Goal: Transaction & Acquisition: Purchase product/service

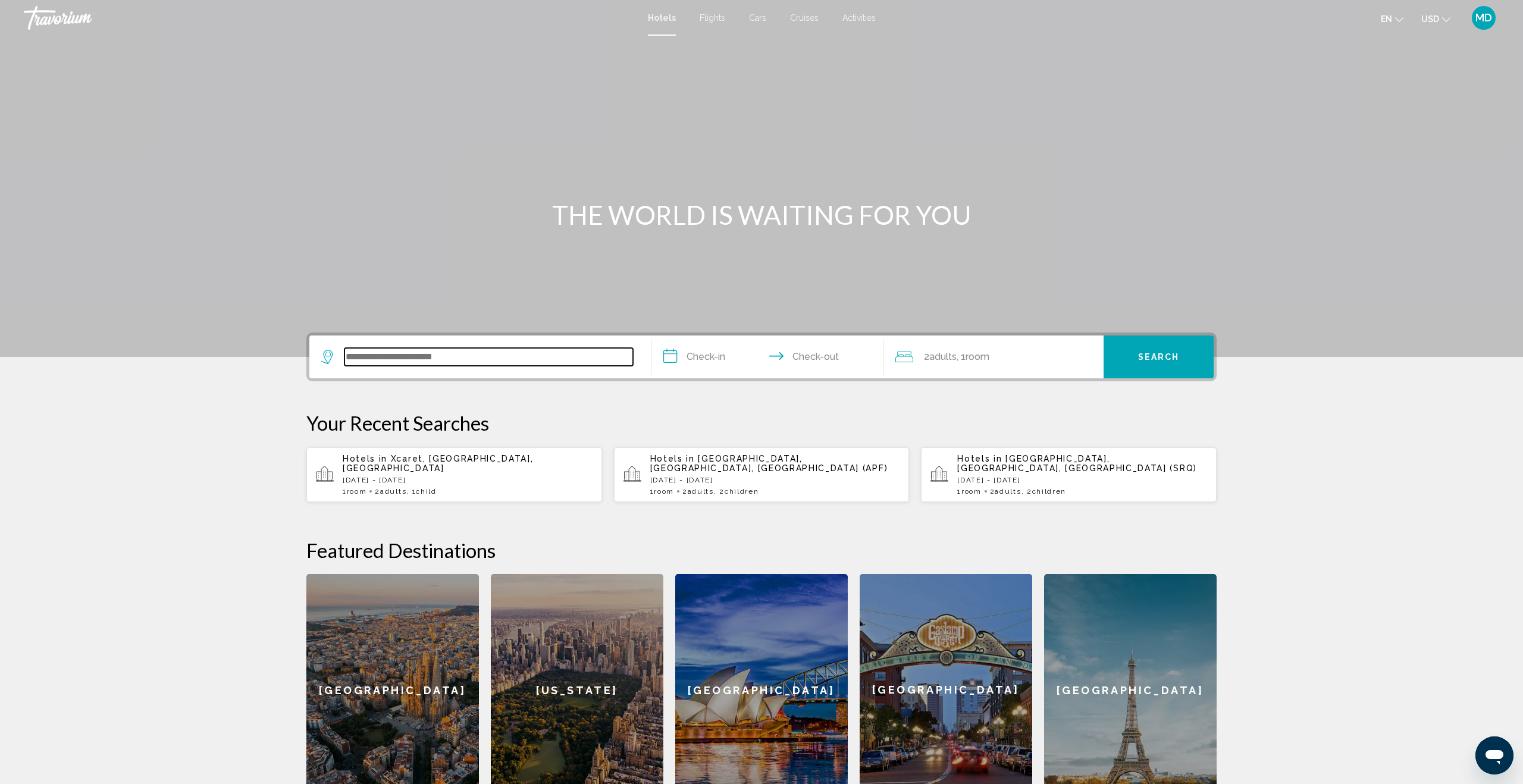
click at [436, 356] on input "Search widget" at bounding box center [489, 357] width 289 height 18
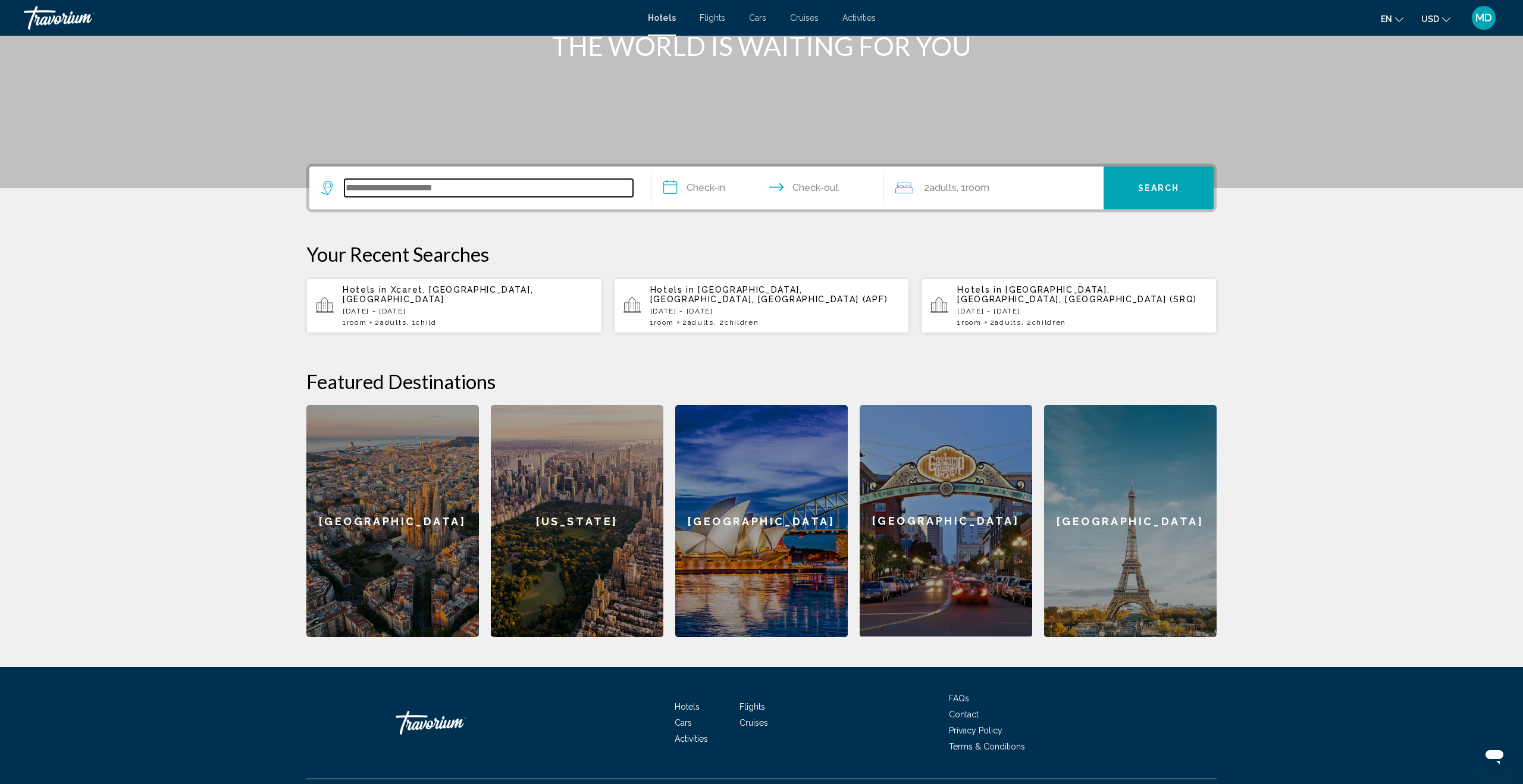
scroll to position [188, 0]
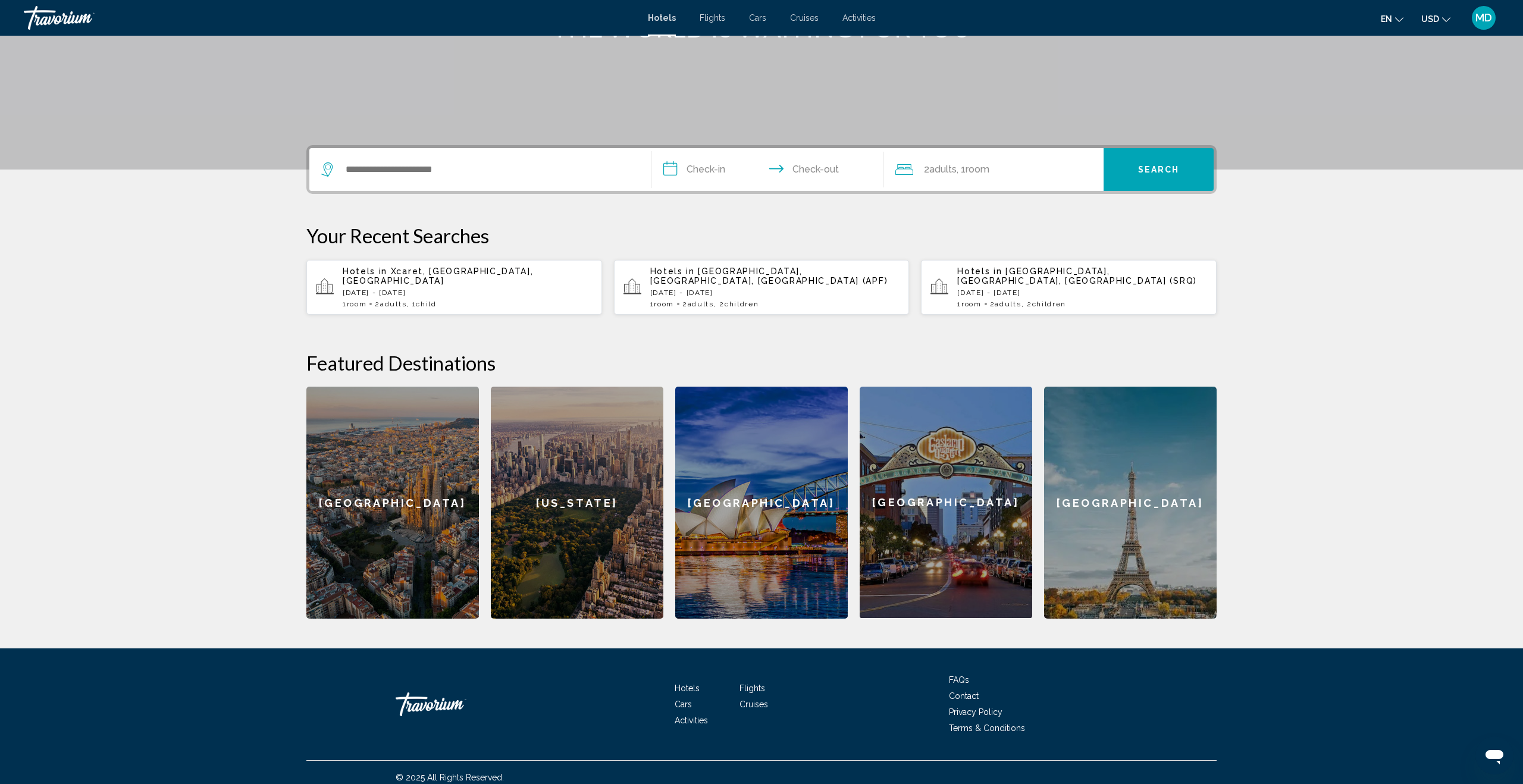
click at [715, 289] on p "[DATE] - [DATE]" at bounding box center [774, 292] width 250 height 8
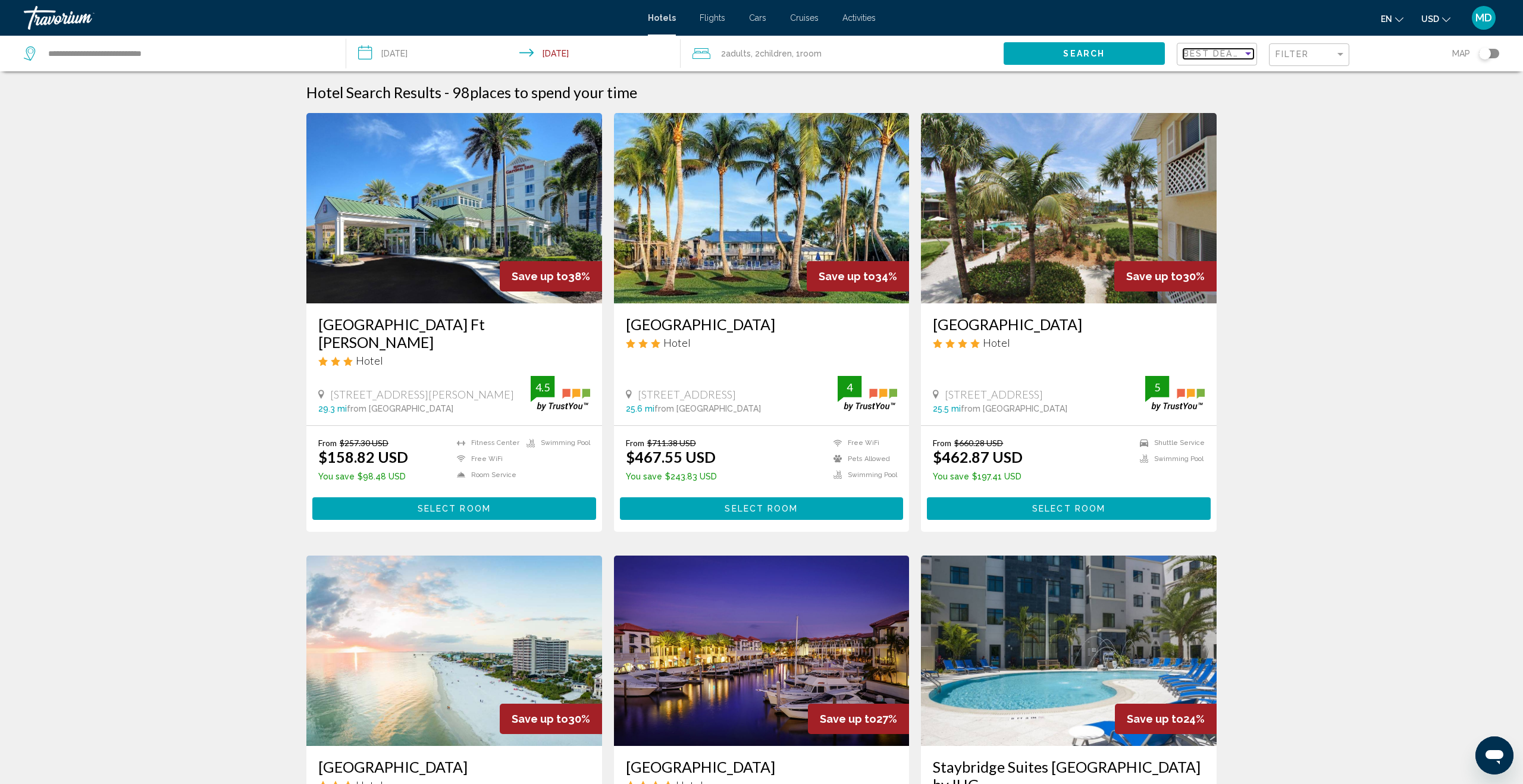
click at [1227, 55] on span "Best Deals" at bounding box center [1214, 53] width 62 height 9
drag, startPoint x: 1231, startPoint y: 154, endPoint x: 1241, endPoint y: 146, distance: 12.8
click at [1232, 154] on span "Highest Quality Rating" at bounding box center [1224, 154] width 82 height 9
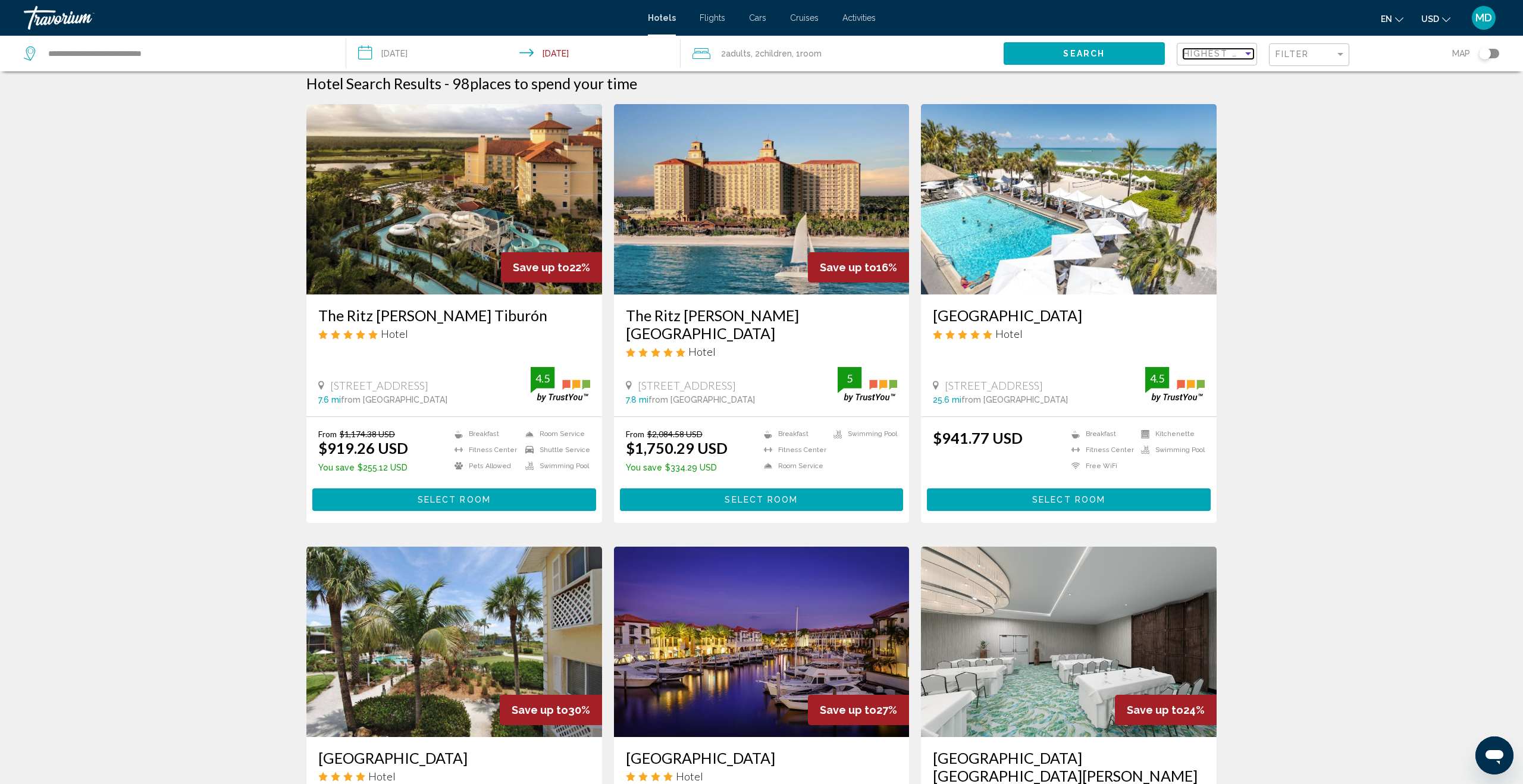
scroll to position [11, 0]
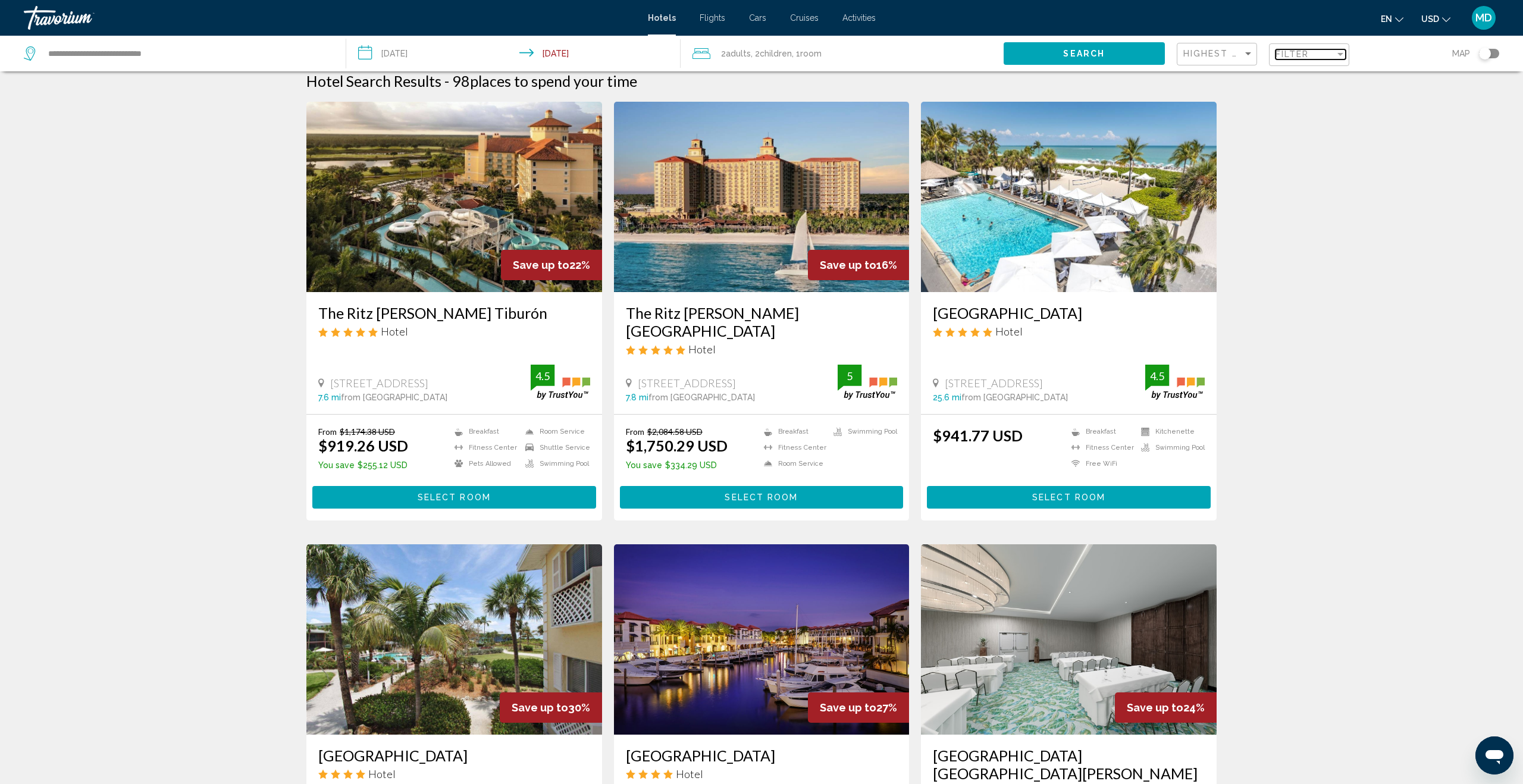
click at [1301, 55] on span "Filter" at bounding box center [1292, 54] width 34 height 9
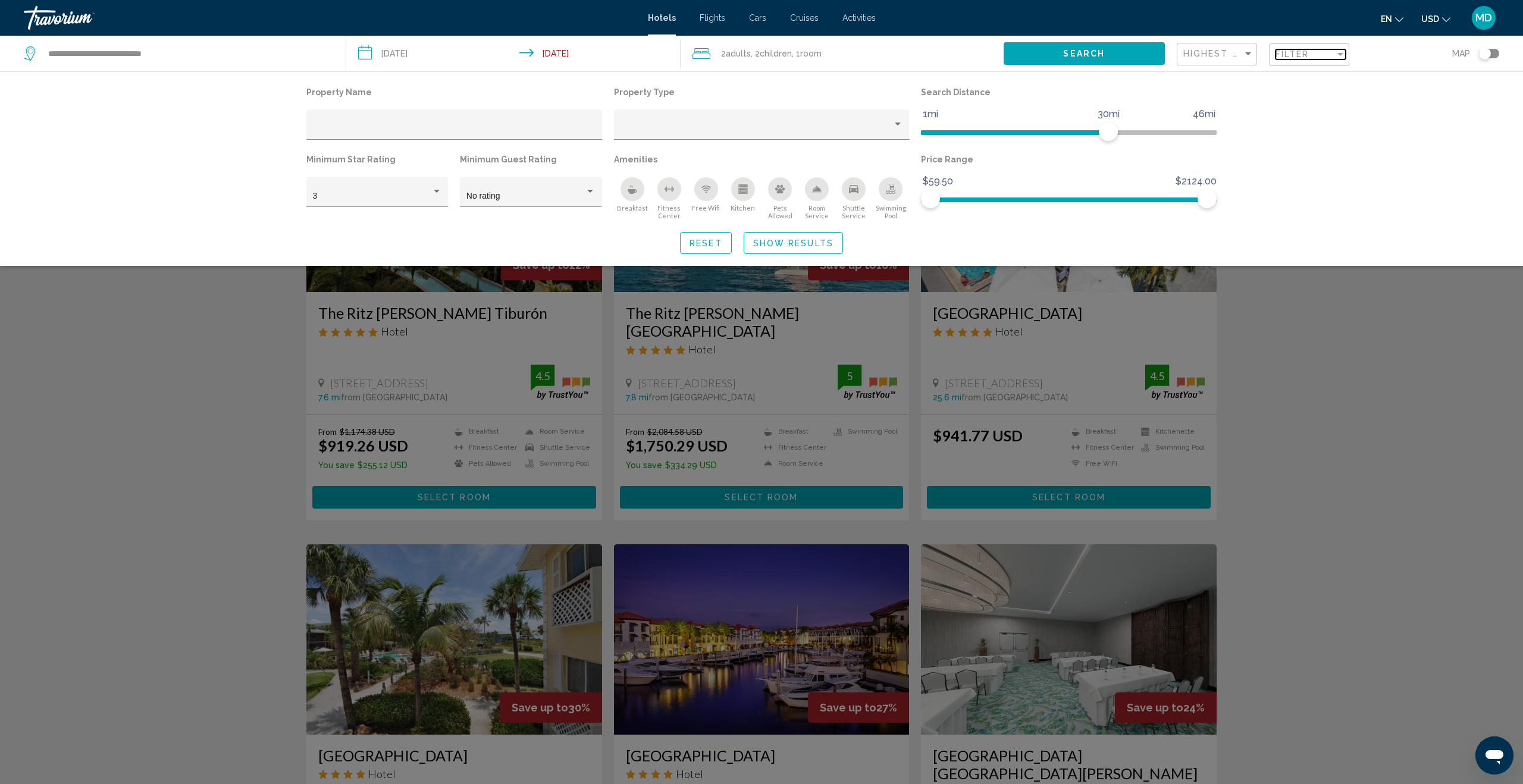
drag, startPoint x: 1287, startPoint y: 57, endPoint x: 1239, endPoint y: 85, distance: 55.6
click at [1287, 57] on span "Filter" at bounding box center [1292, 54] width 34 height 9
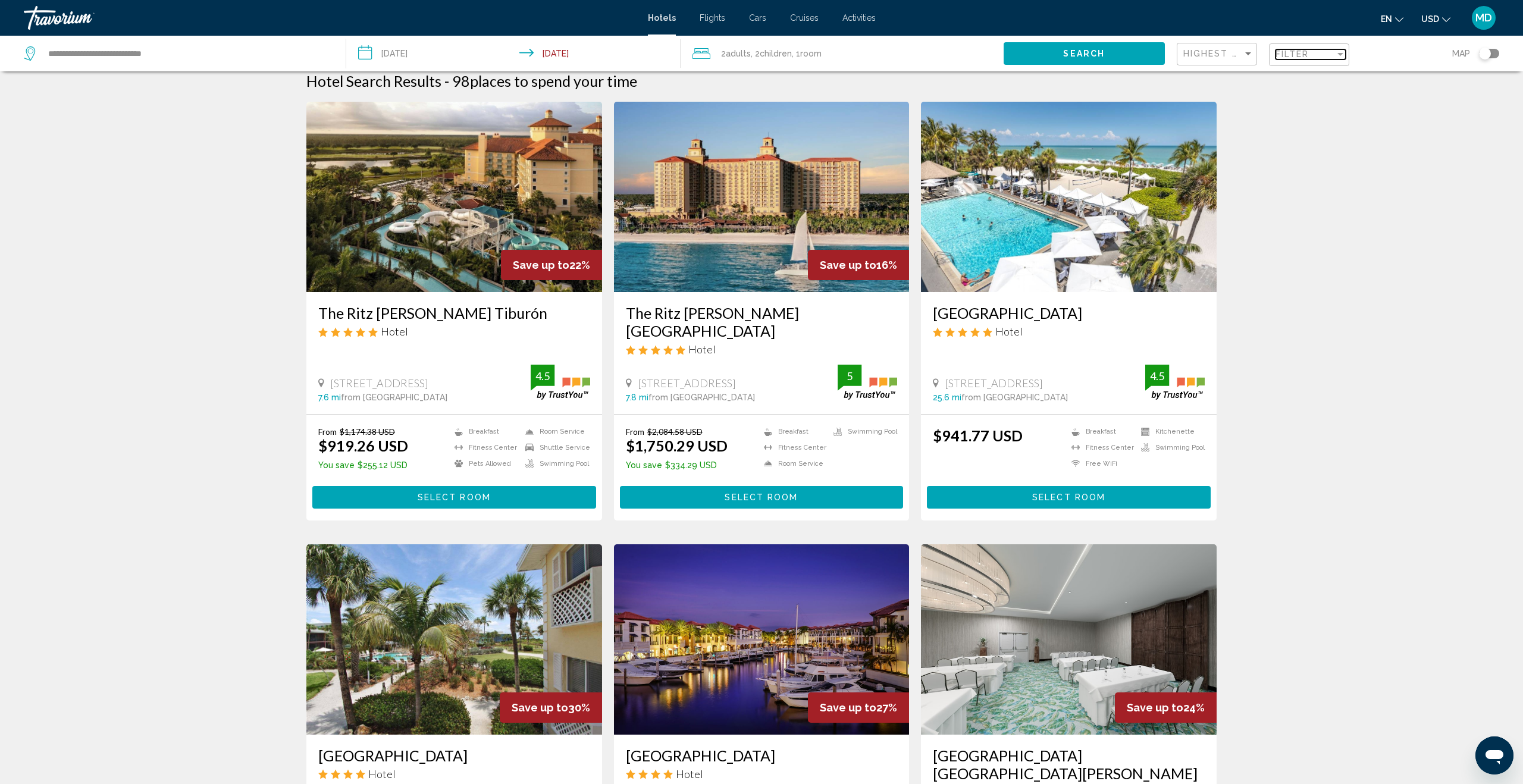
scroll to position [0, 0]
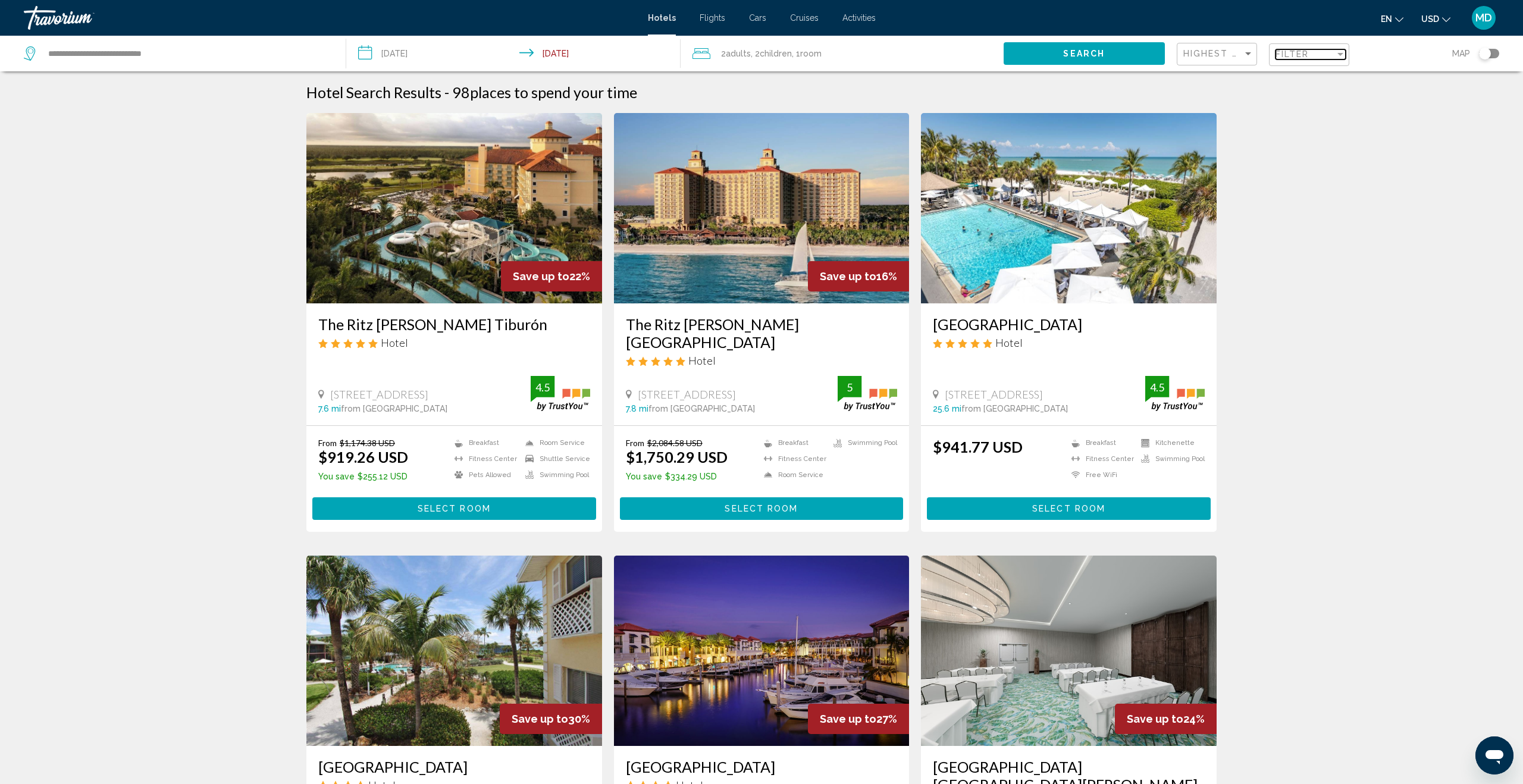
click at [1302, 54] on span "Filter" at bounding box center [1292, 54] width 34 height 9
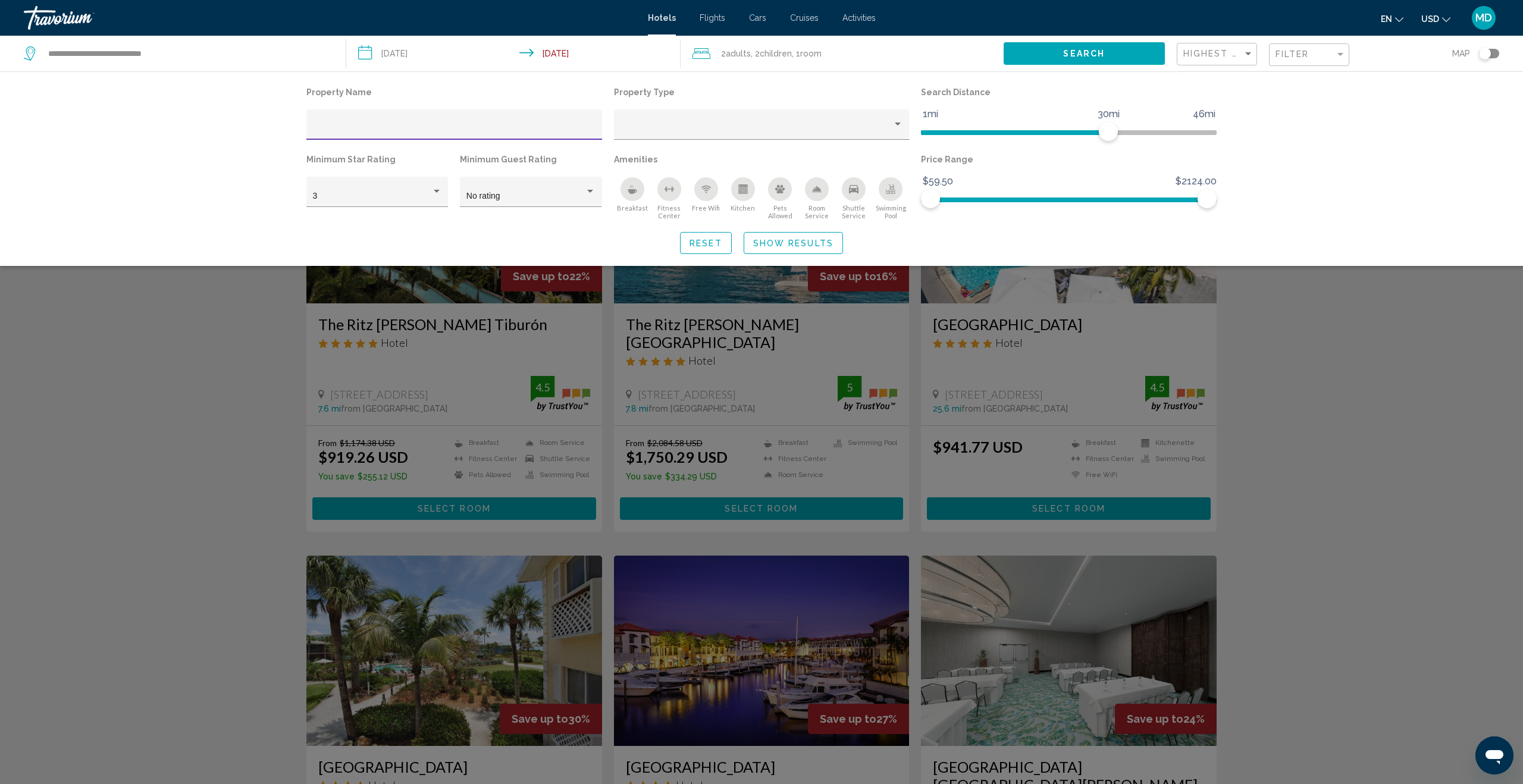
scroll to position [1, 0]
click at [438, 192] on div "Hotel Filters" at bounding box center [436, 191] width 6 height 3
drag, startPoint x: 413, startPoint y: 227, endPoint x: 483, endPoint y: 213, distance: 71.4
click at [414, 226] on span "4" at bounding box center [377, 221] width 129 height 25
click at [1357, 390] on div "Search widget" at bounding box center [762, 481] width 1523 height 605
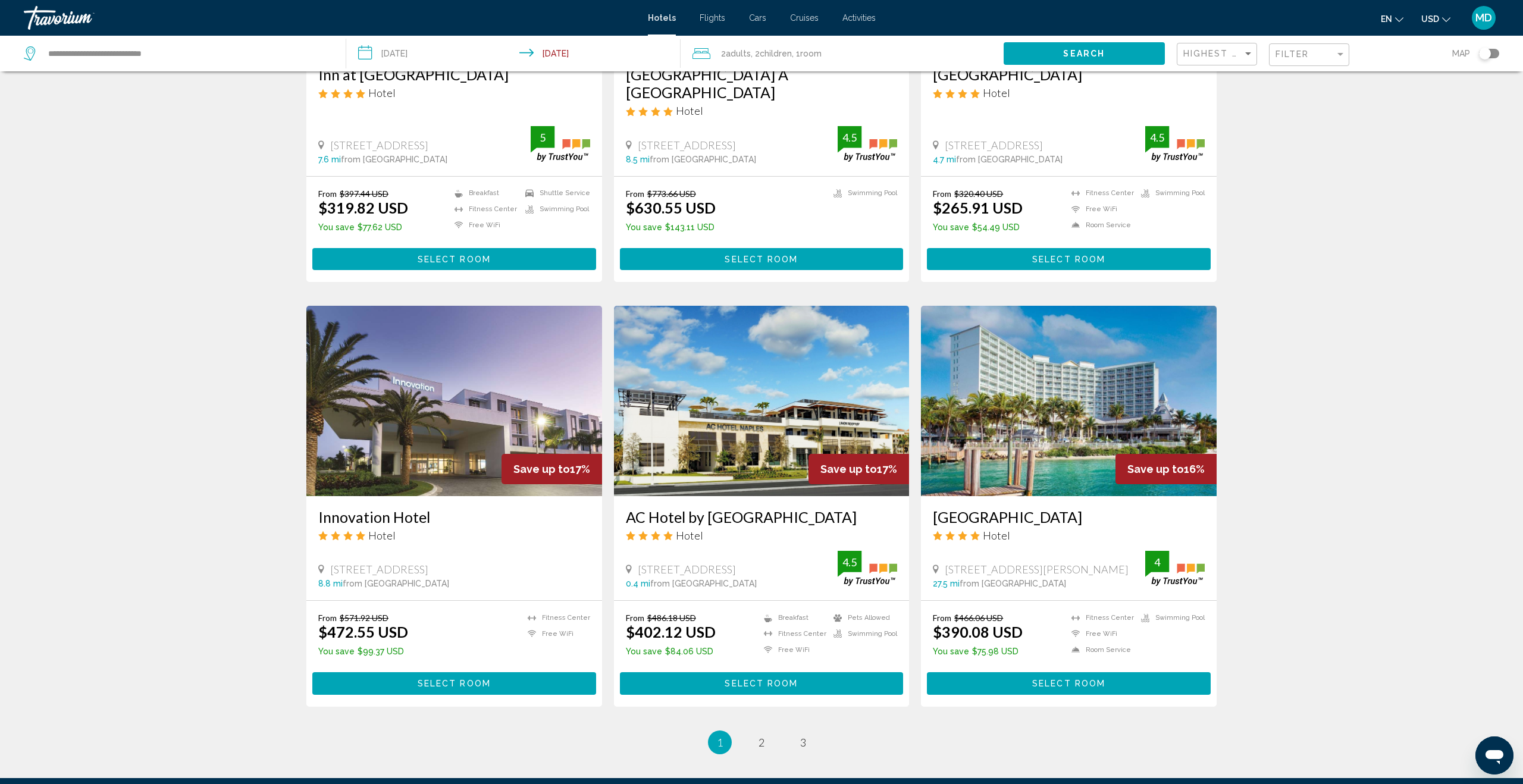
scroll to position [1191, 0]
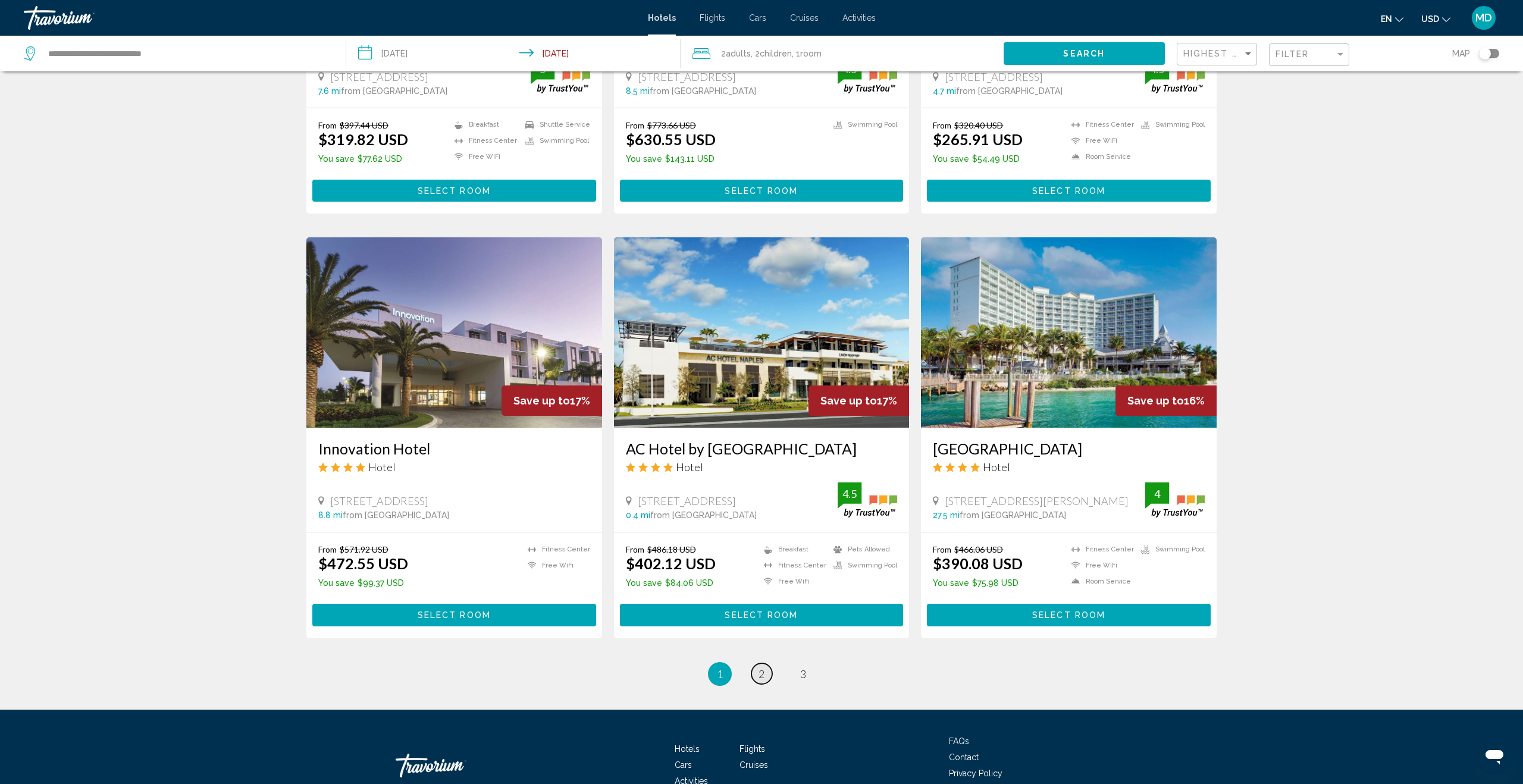
click at [762, 667] on span "2" at bounding box center [762, 673] width 6 height 13
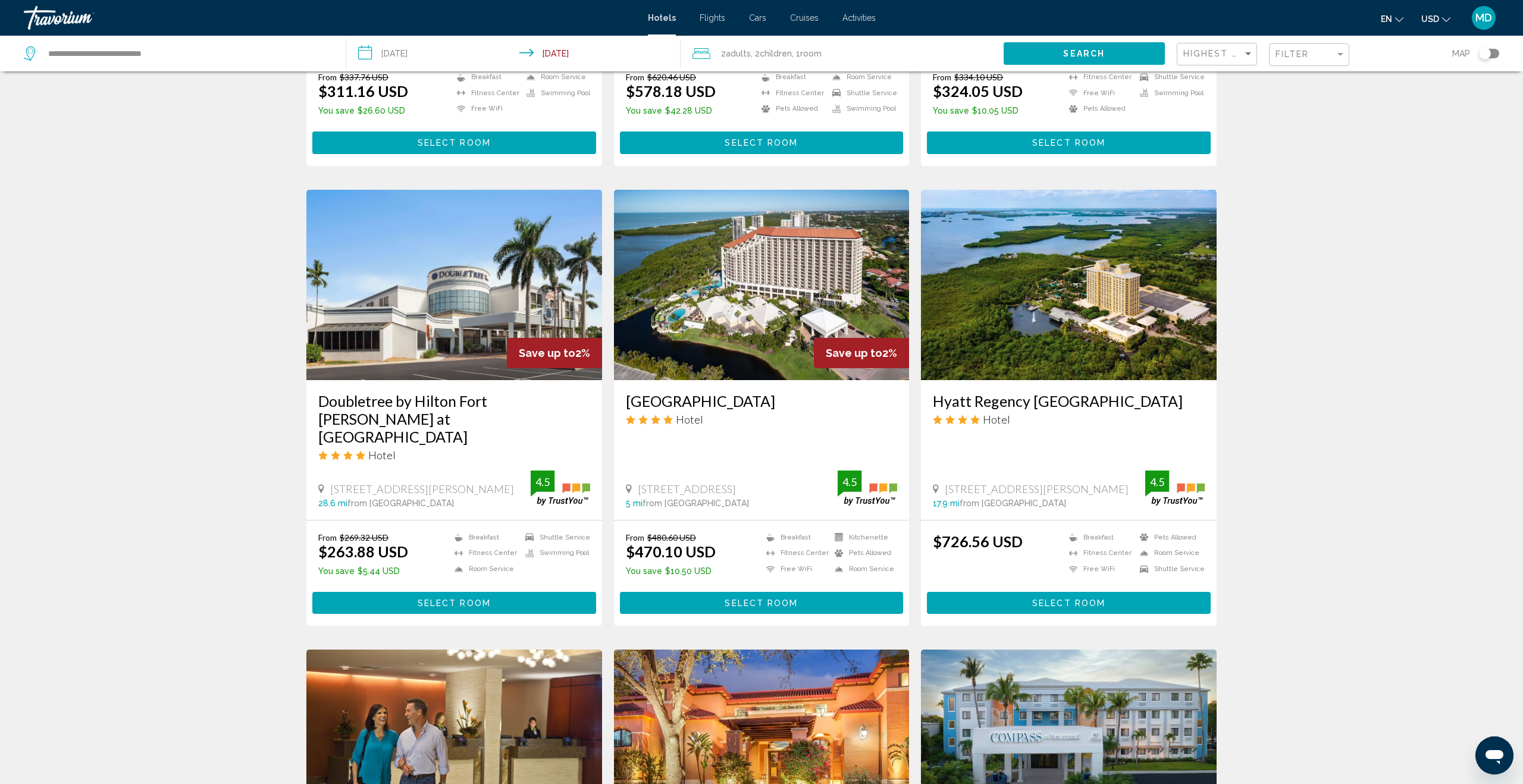
scroll to position [827, 0]
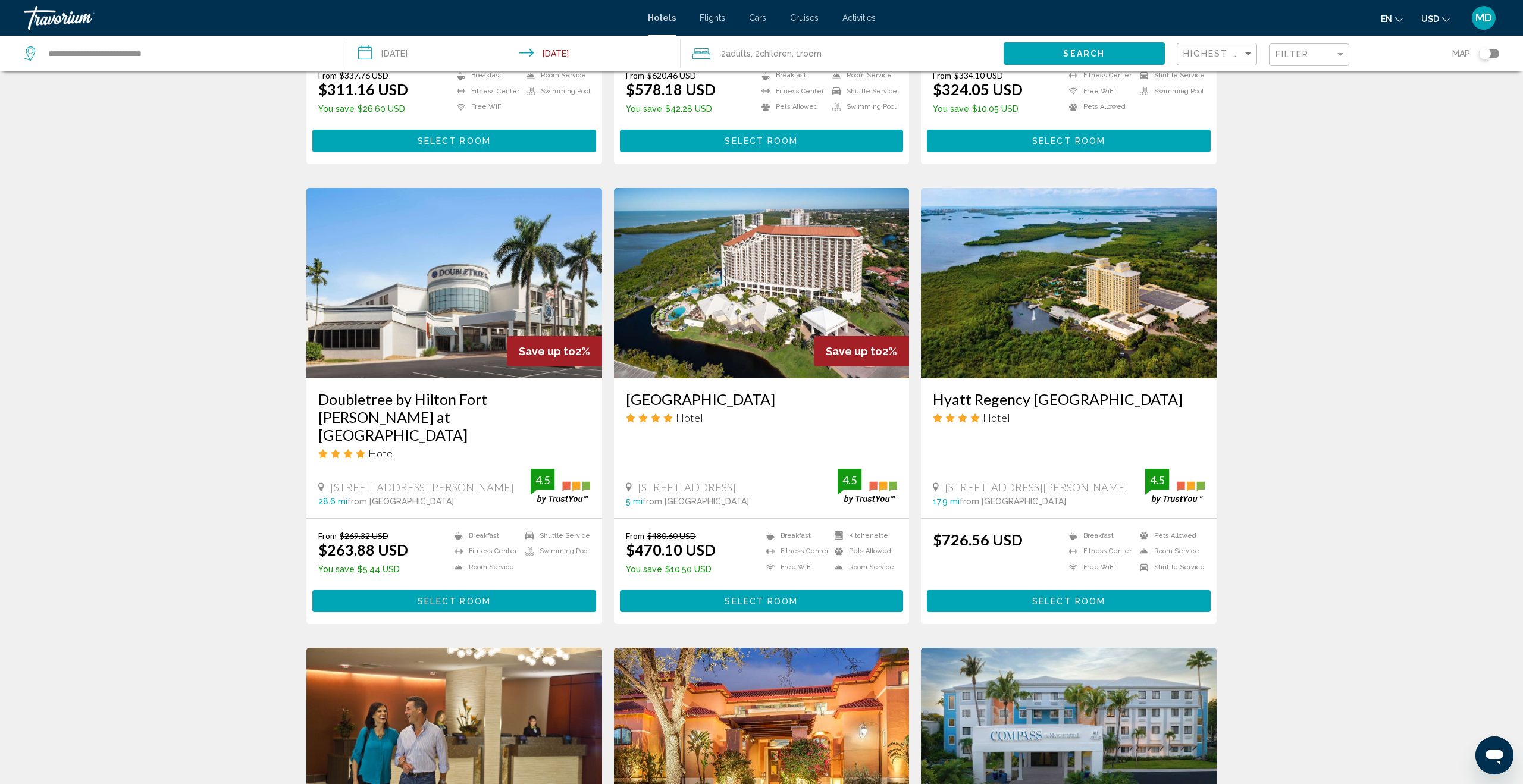
click at [403, 46] on input "**********" at bounding box center [516, 55] width 339 height 39
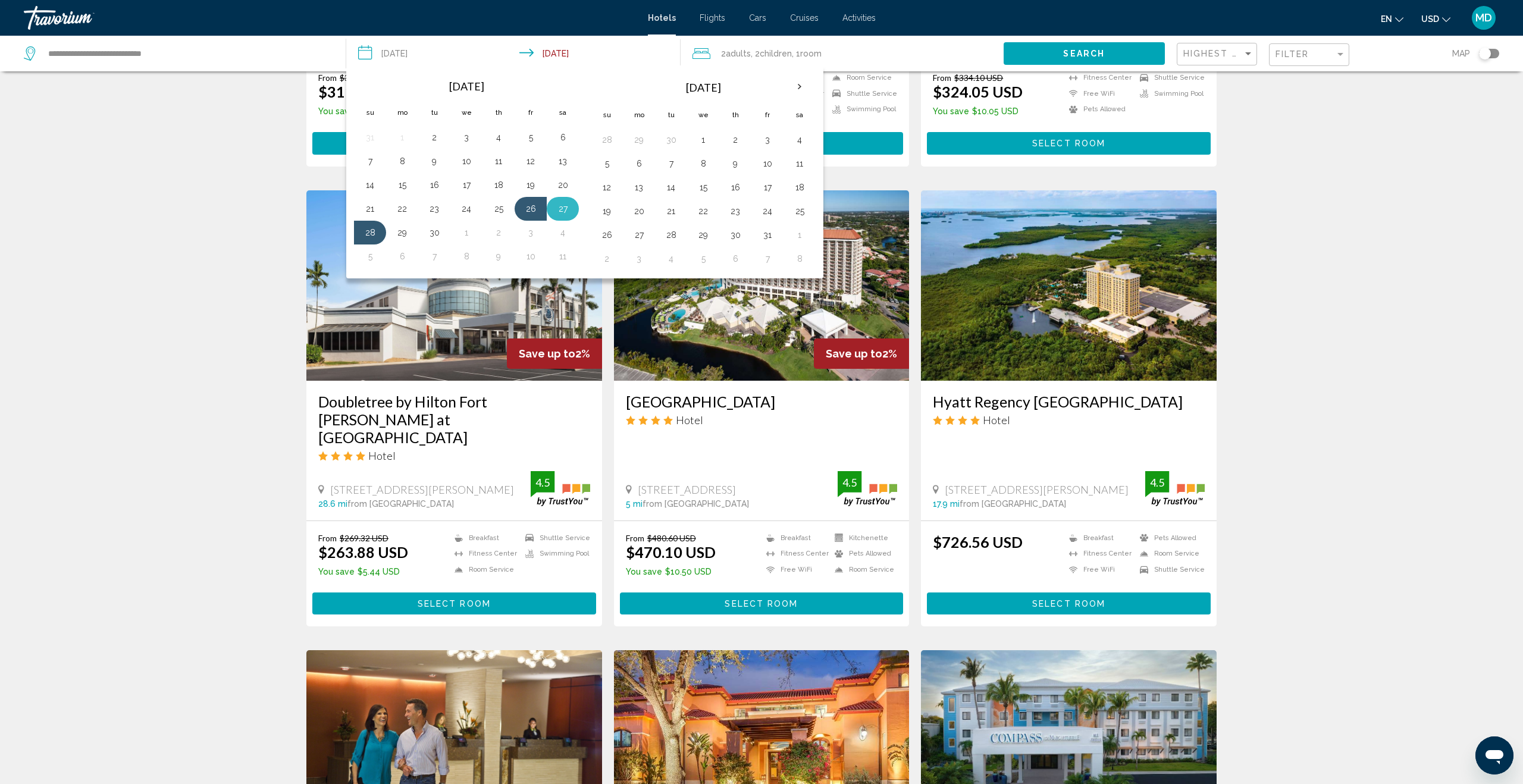
click at [561, 212] on button "27" at bounding box center [562, 208] width 19 height 16
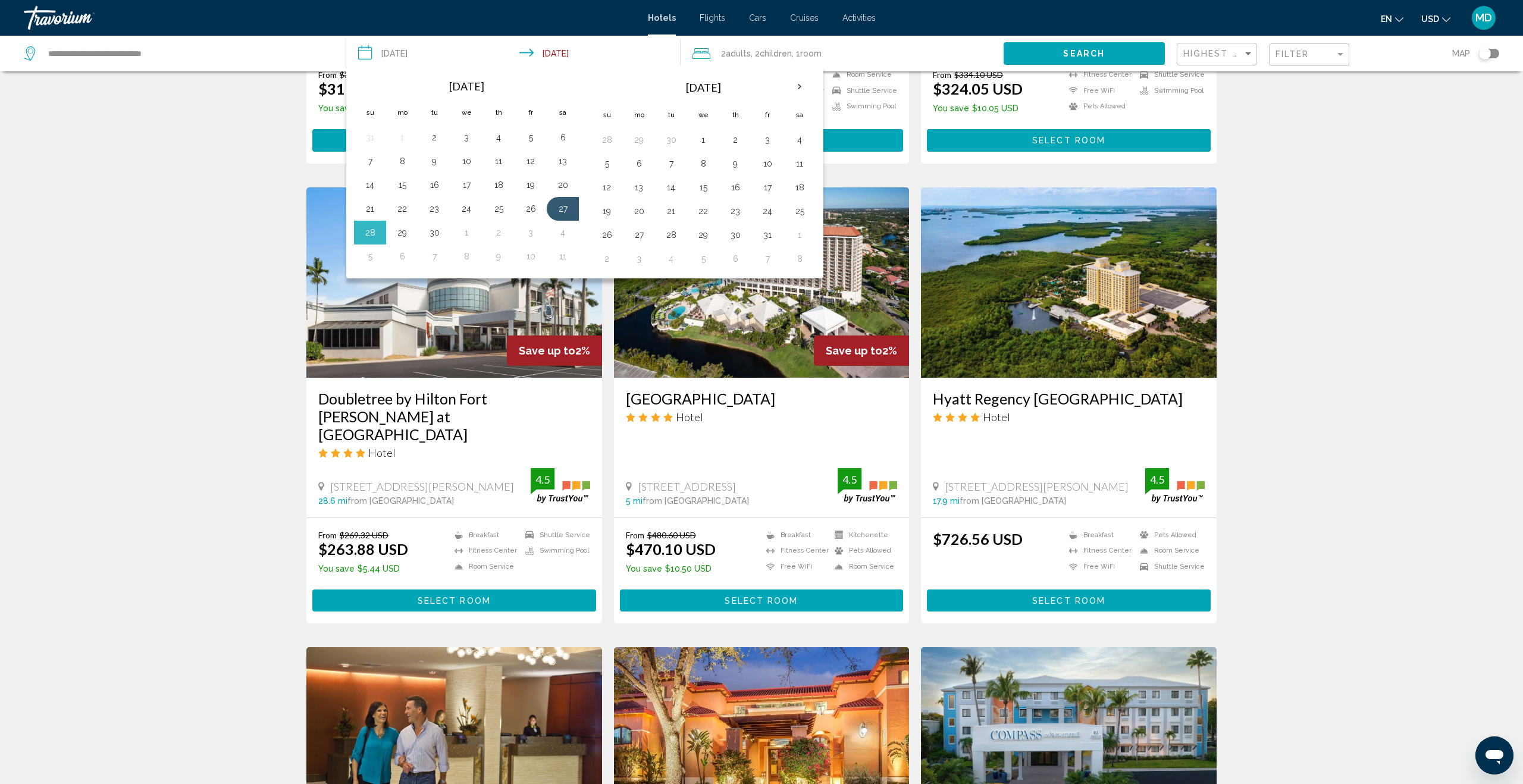
drag, startPoint x: 409, startPoint y: 234, endPoint x: 628, endPoint y: 200, distance: 221.6
click at [409, 234] on button "29" at bounding box center [401, 232] width 19 height 16
type input "**********"
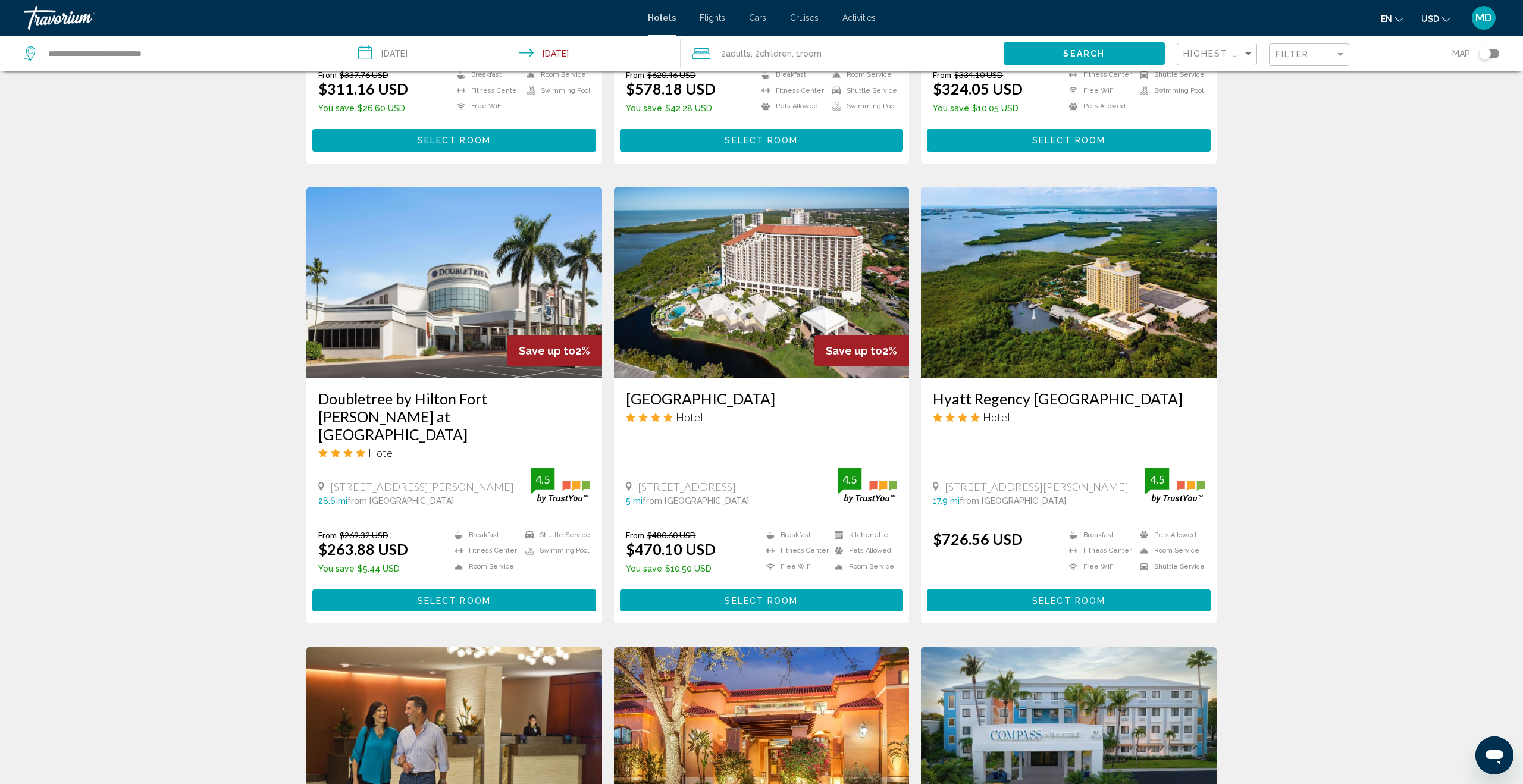
click at [1037, 52] on button "Search" at bounding box center [1084, 53] width 161 height 22
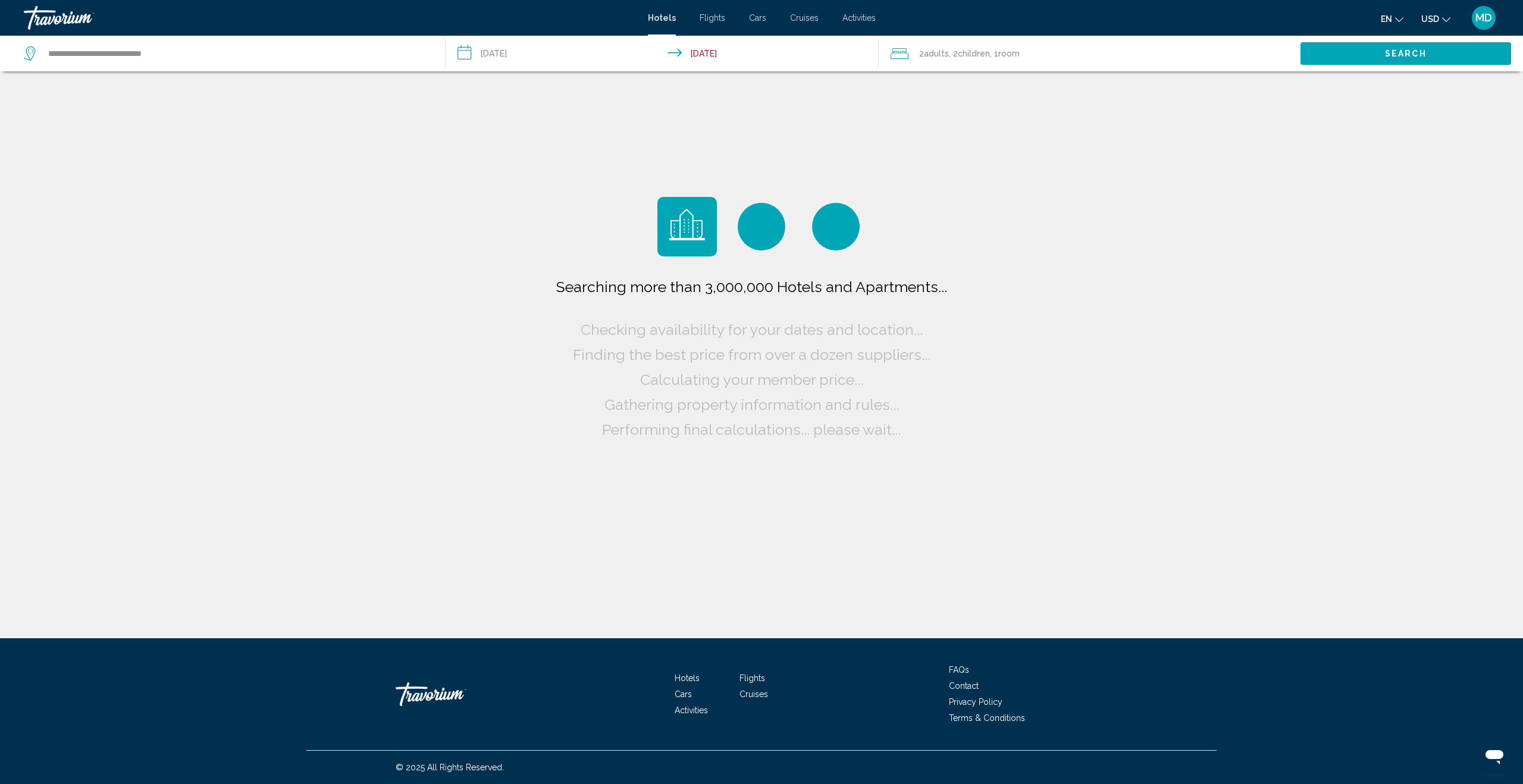
scroll to position [0, 0]
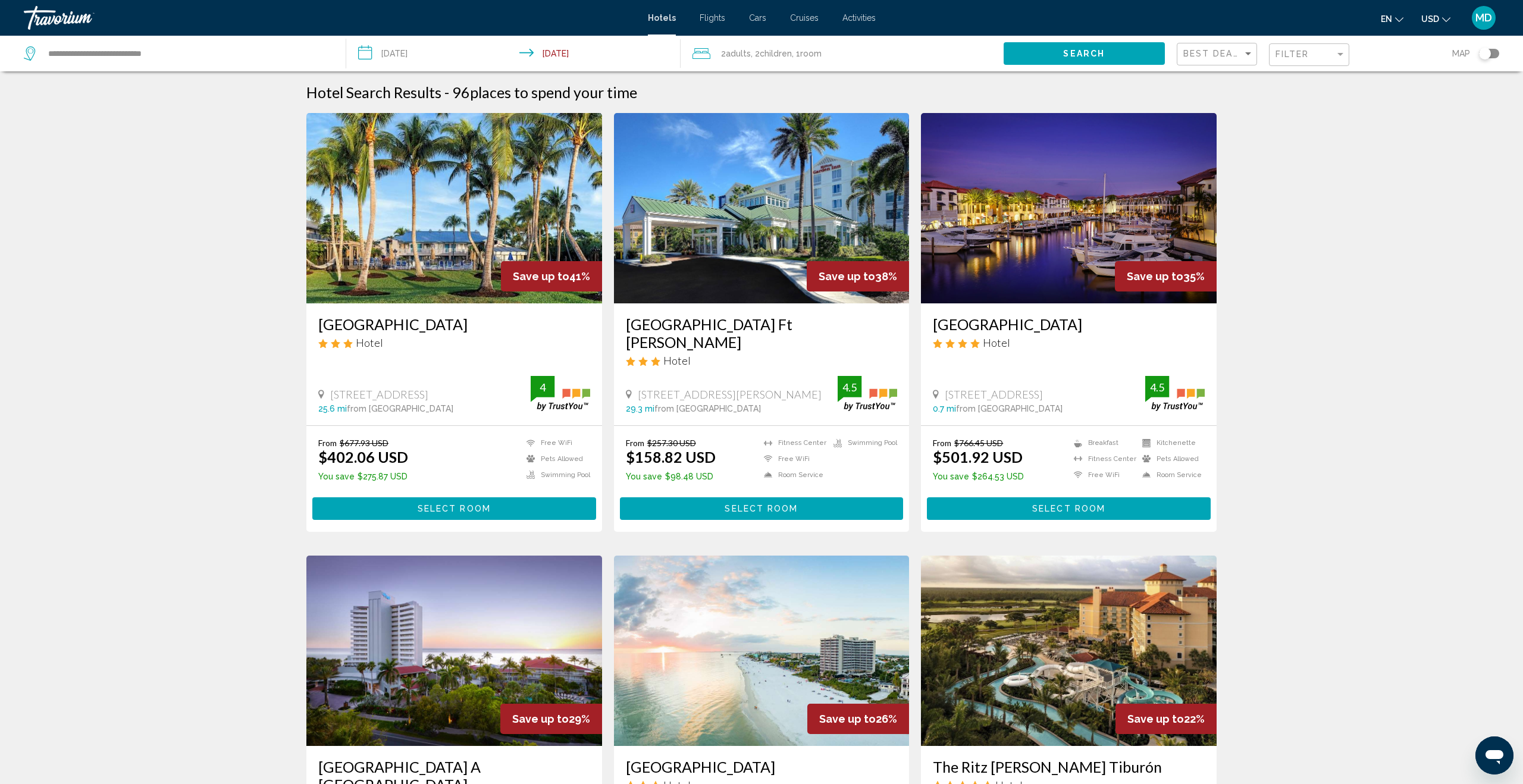
click at [1297, 62] on div "Filter" at bounding box center [1310, 55] width 70 height 22
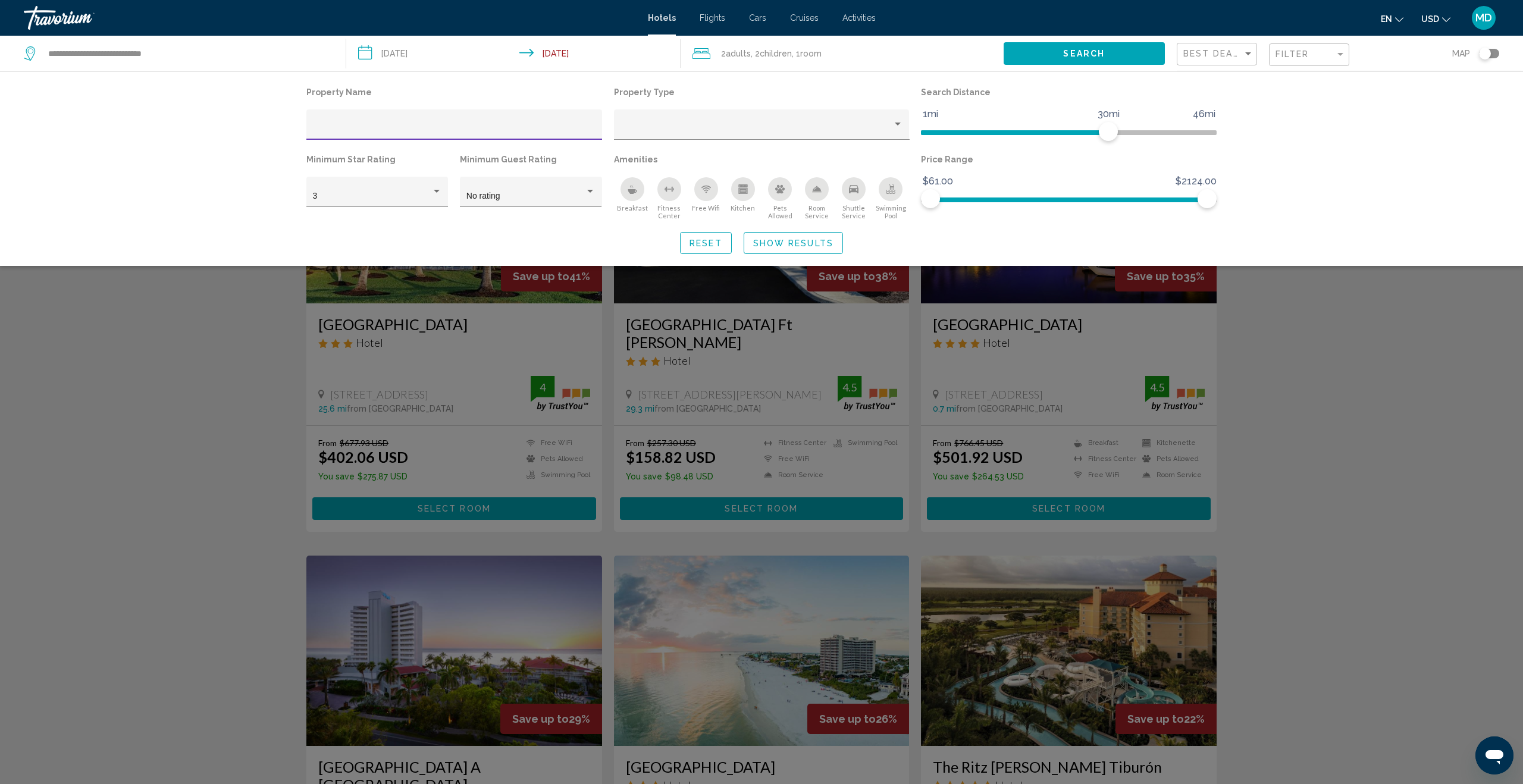
scroll to position [2, 0]
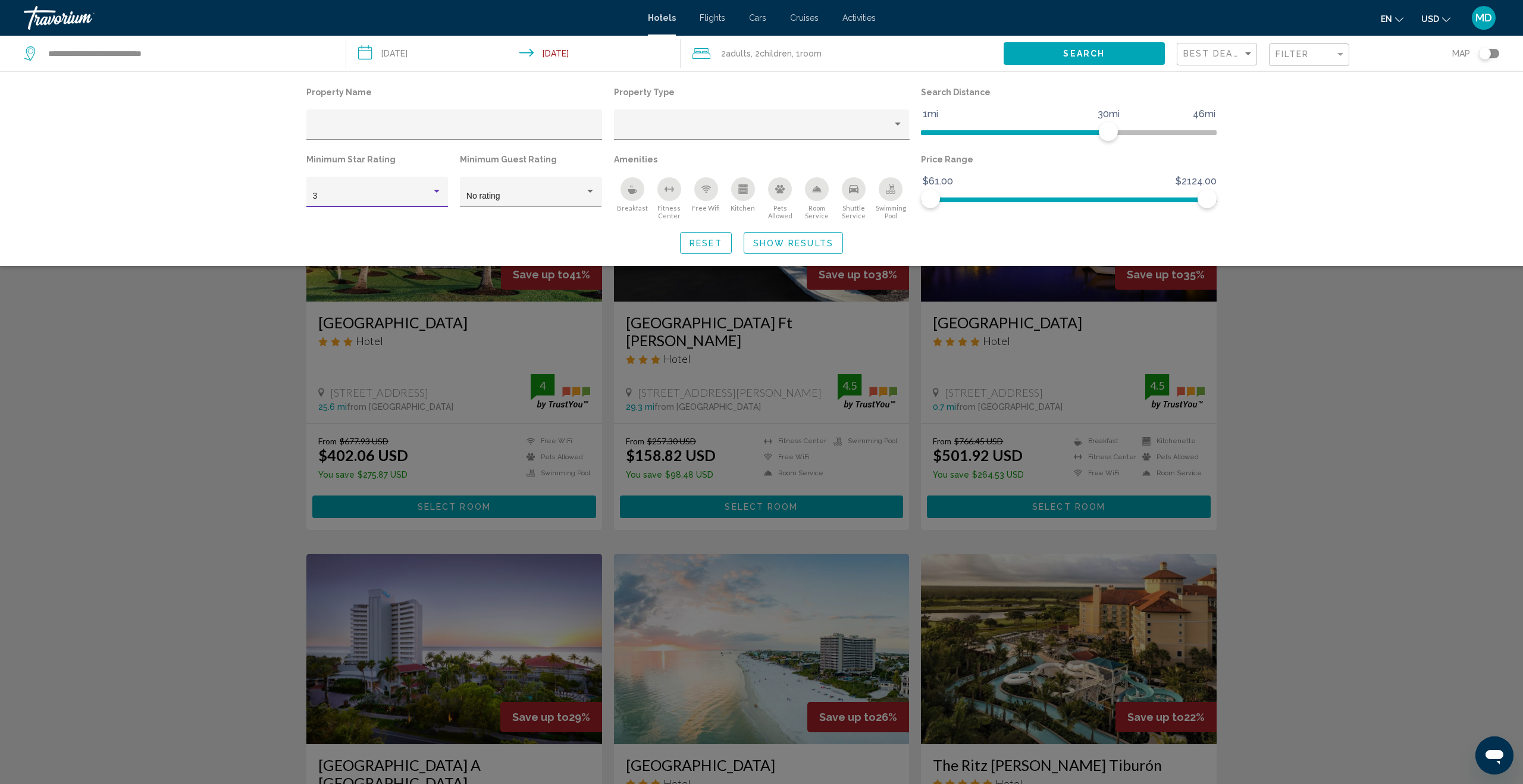
click at [435, 192] on div "Hotel Filters" at bounding box center [436, 191] width 6 height 3
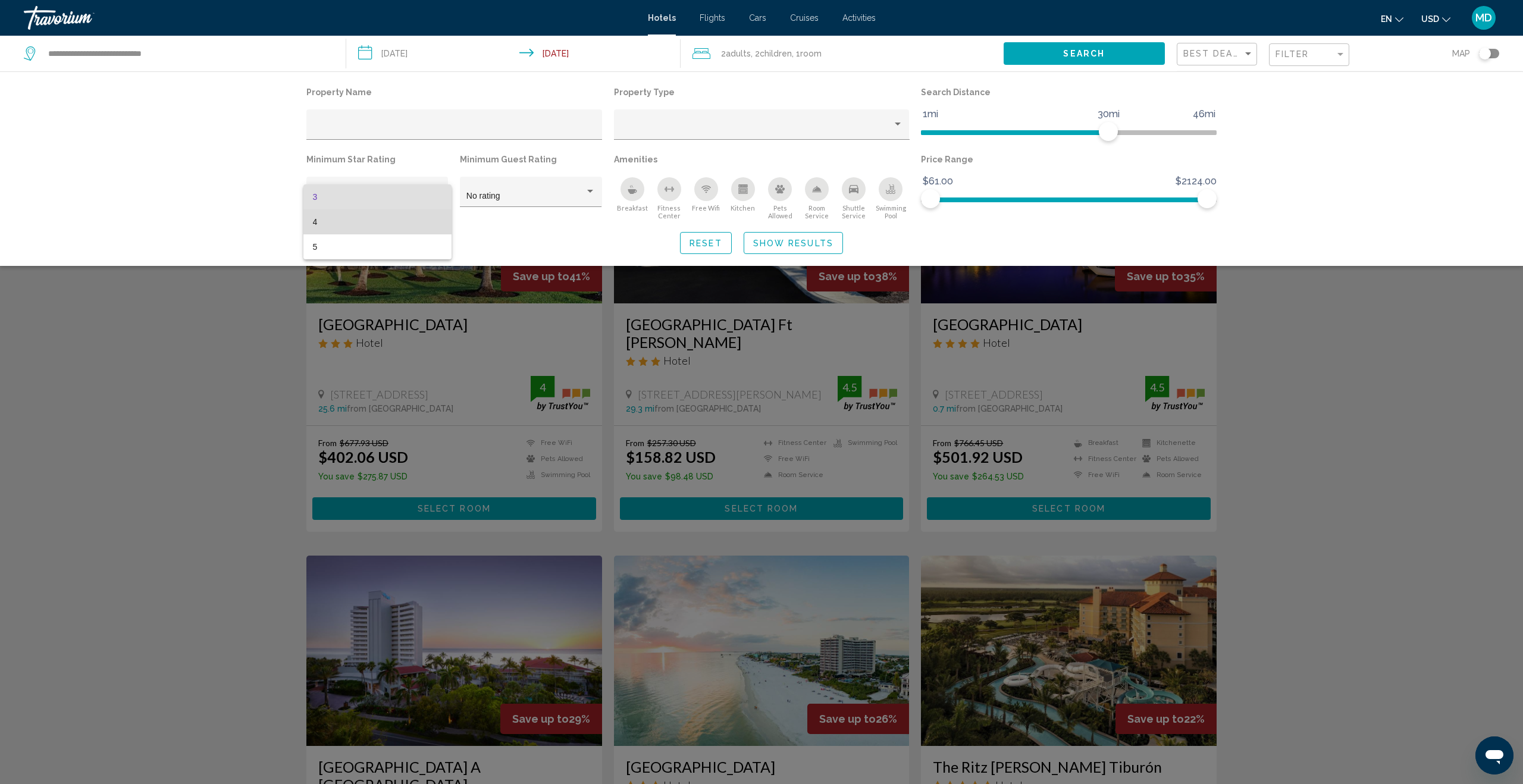
drag, startPoint x: 415, startPoint y: 224, endPoint x: 498, endPoint y: 208, distance: 84.5
click at [417, 223] on span "4" at bounding box center [377, 221] width 129 height 25
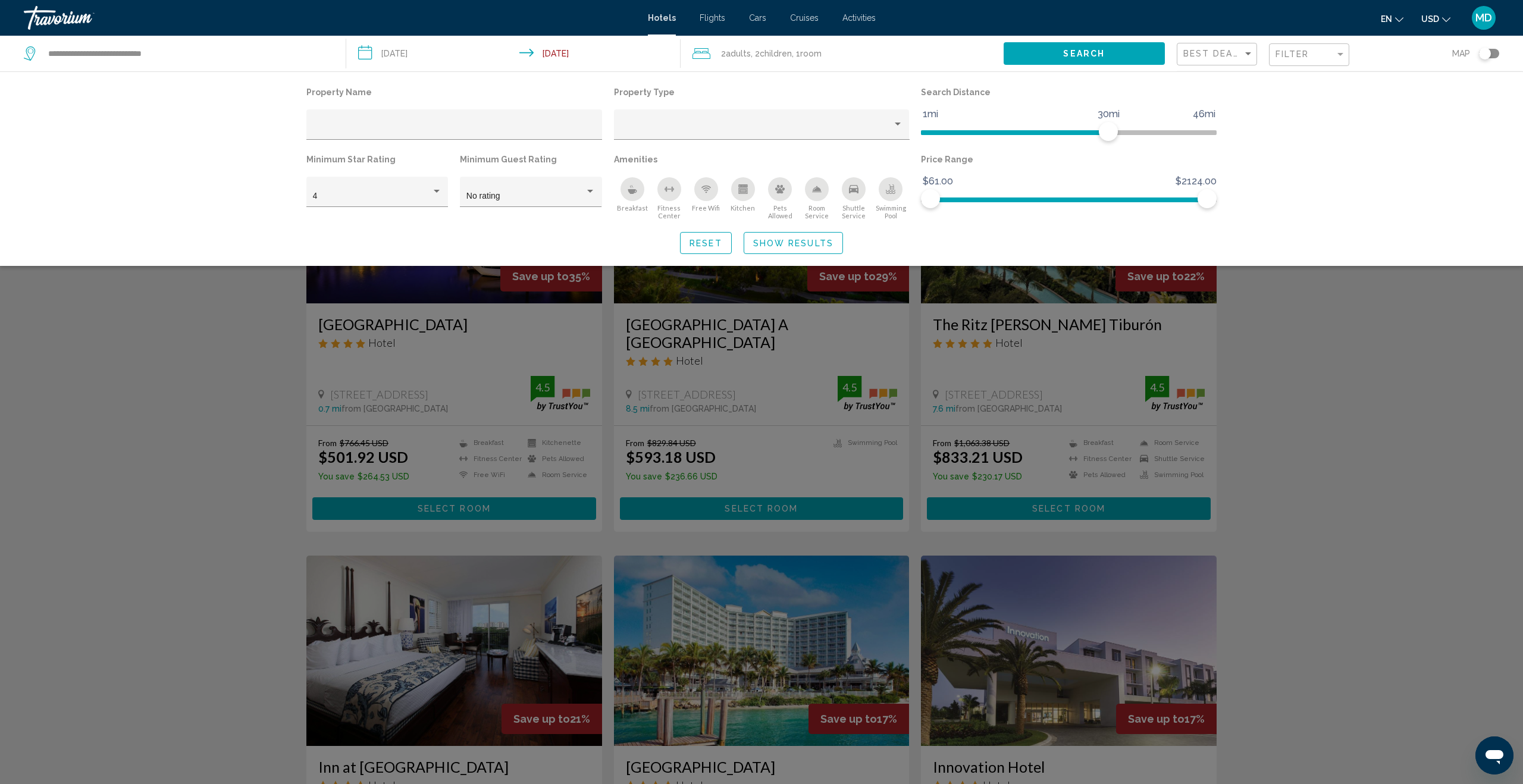
click at [1370, 411] on div "Search widget" at bounding box center [762, 481] width 1523 height 605
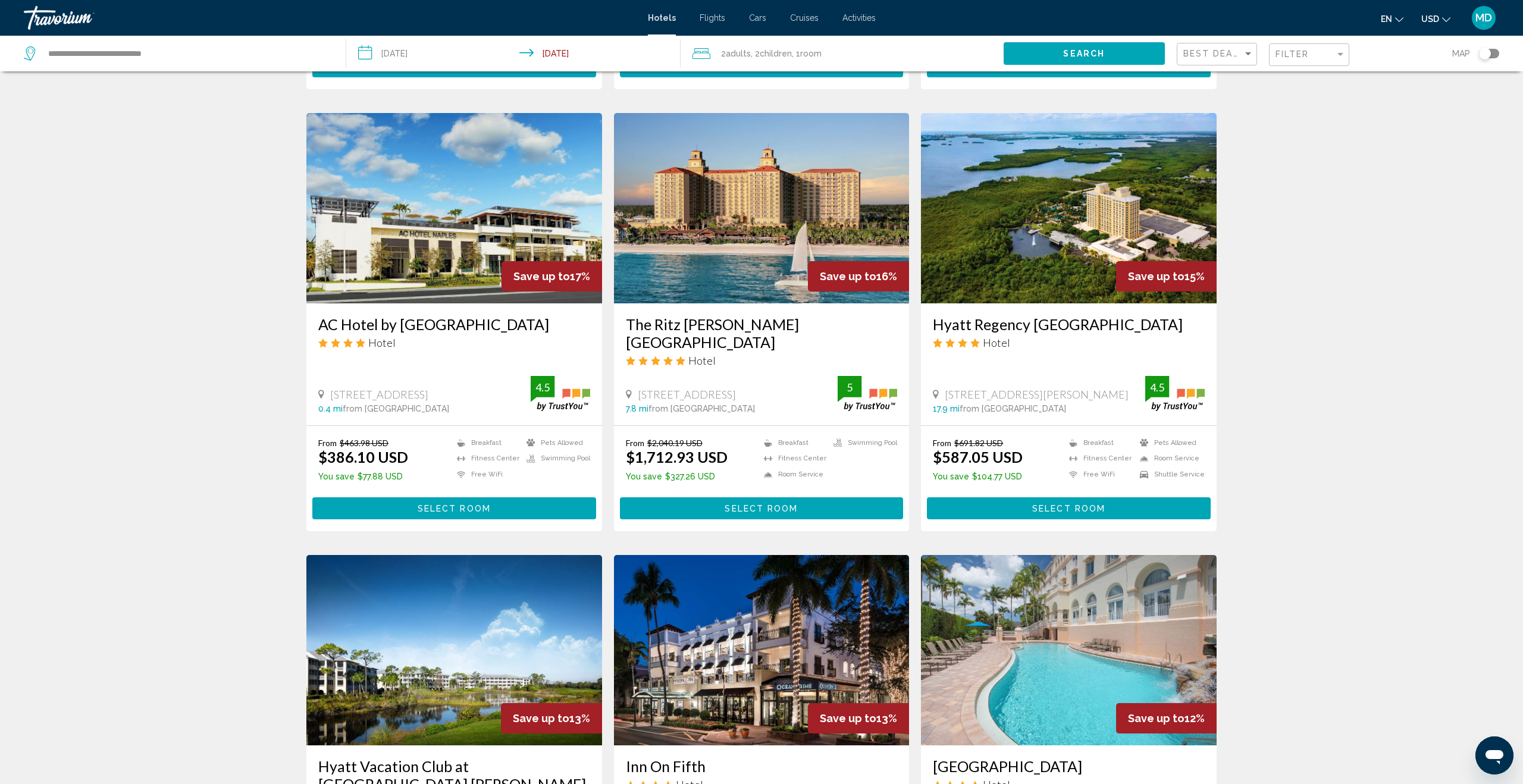
scroll to position [852, 0]
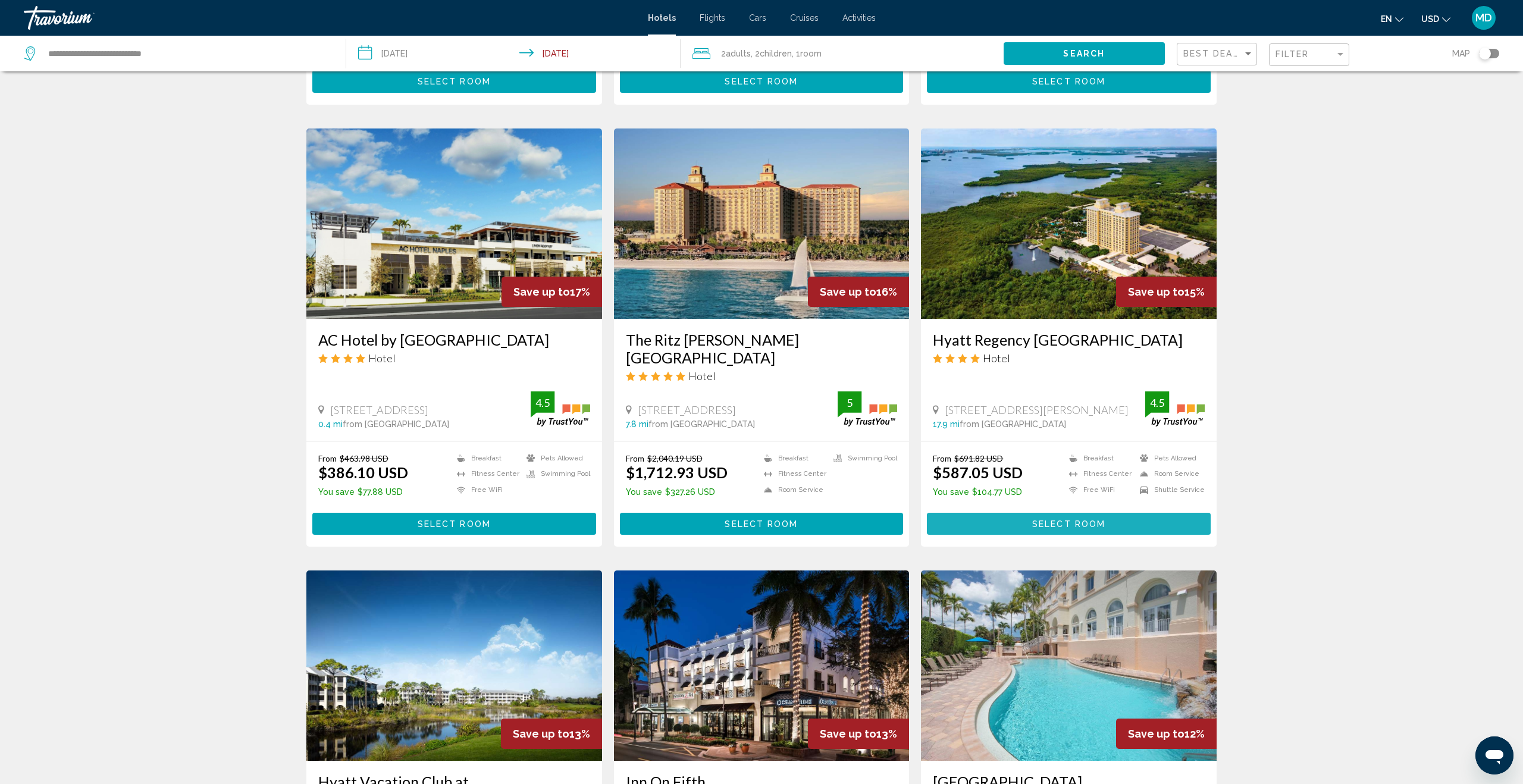
click at [1074, 522] on span "Select Room" at bounding box center [1069, 524] width 73 height 9
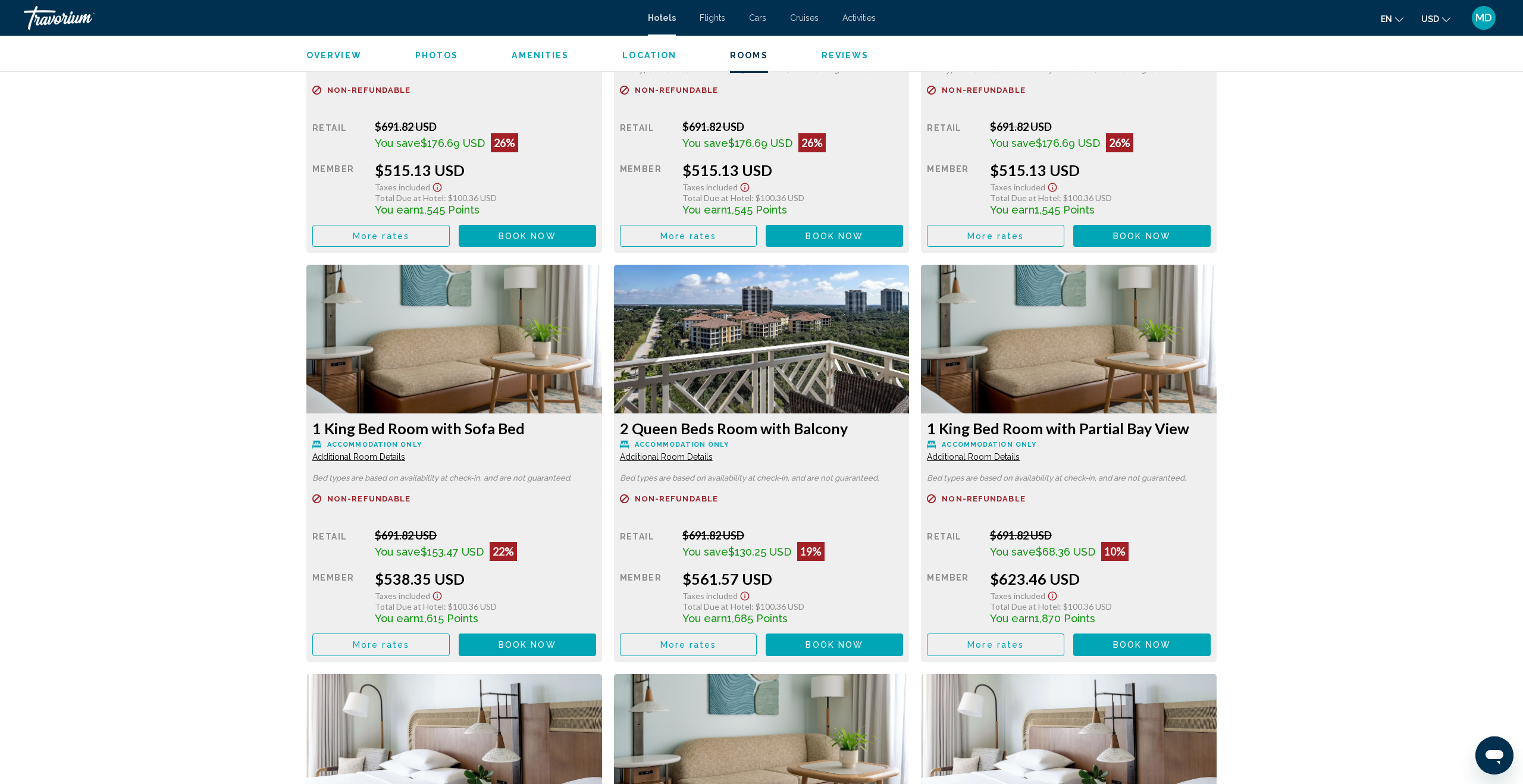
scroll to position [1812, 0]
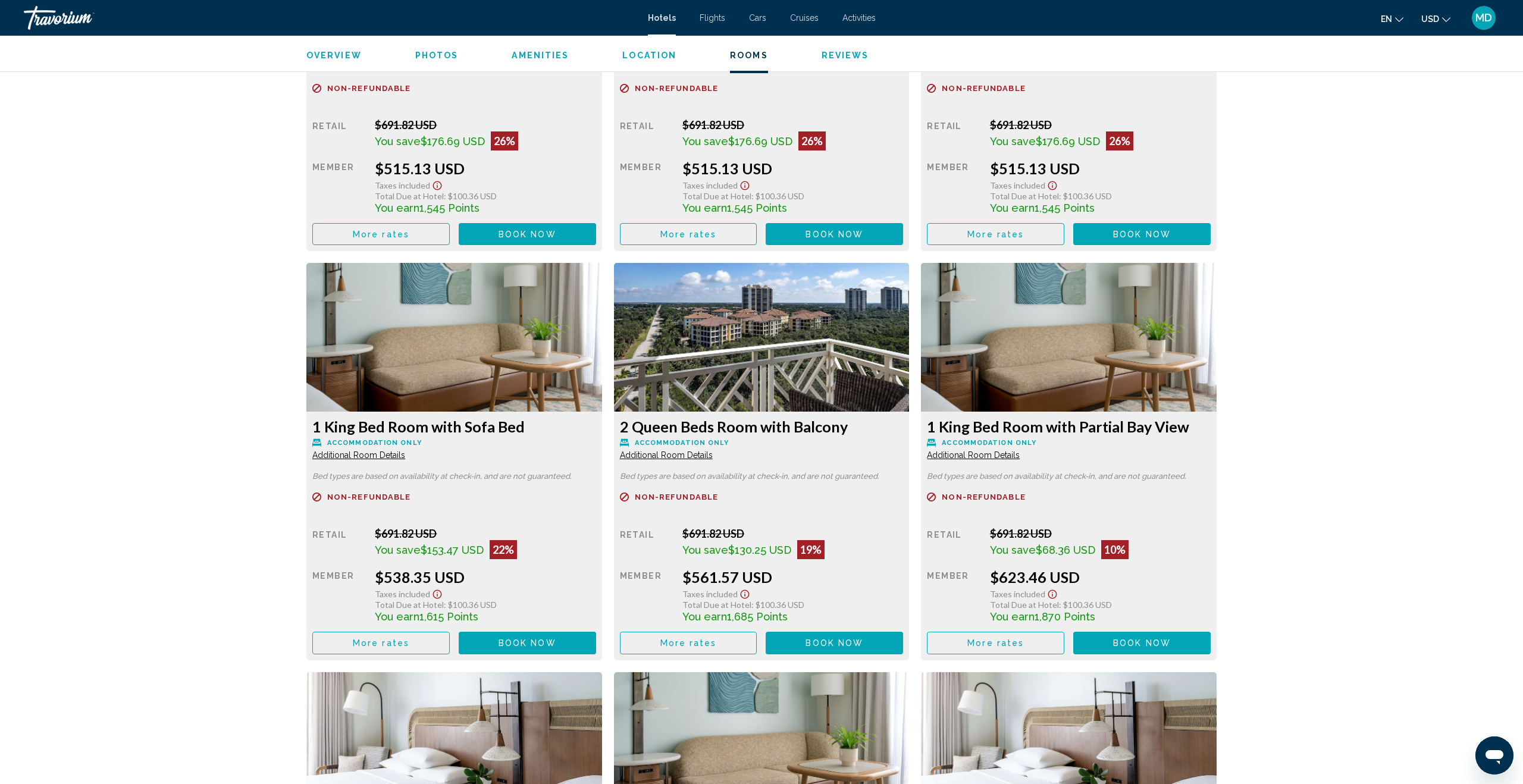
click at [405, 33] on span "Additional Room Details" at bounding box center [359, 28] width 93 height 9
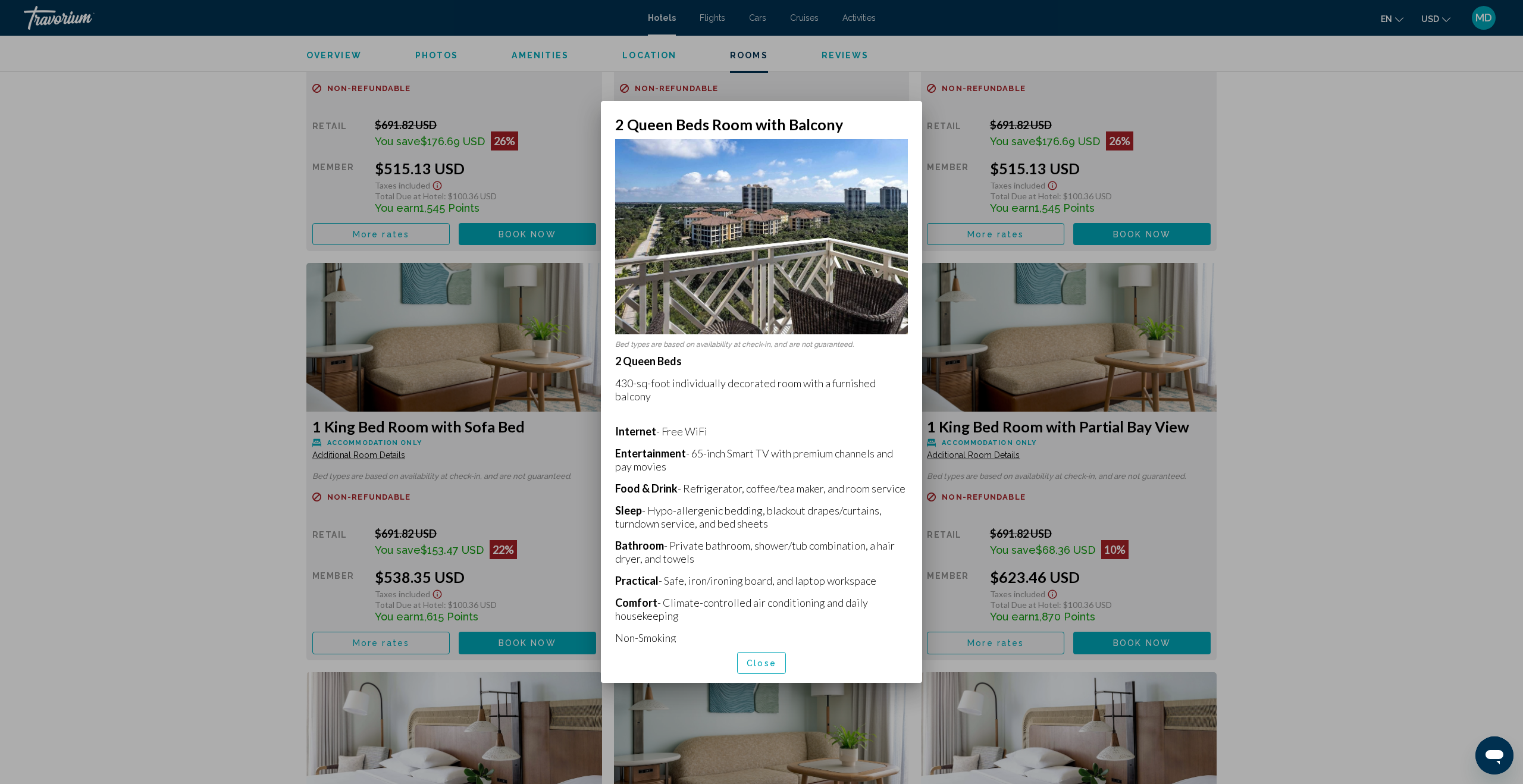
scroll to position [45, 0]
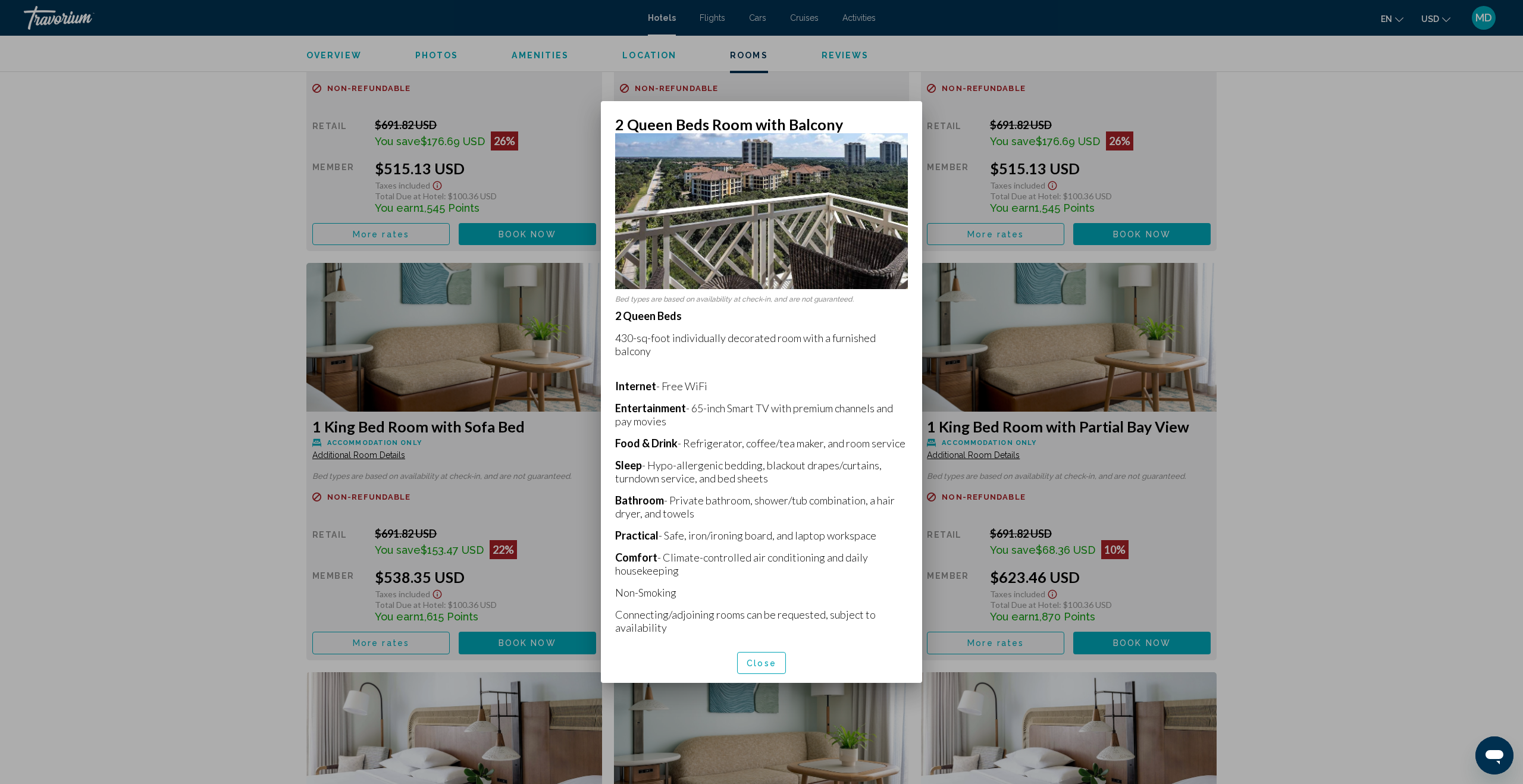
click at [1522, 630] on div at bounding box center [762, 392] width 1523 height 784
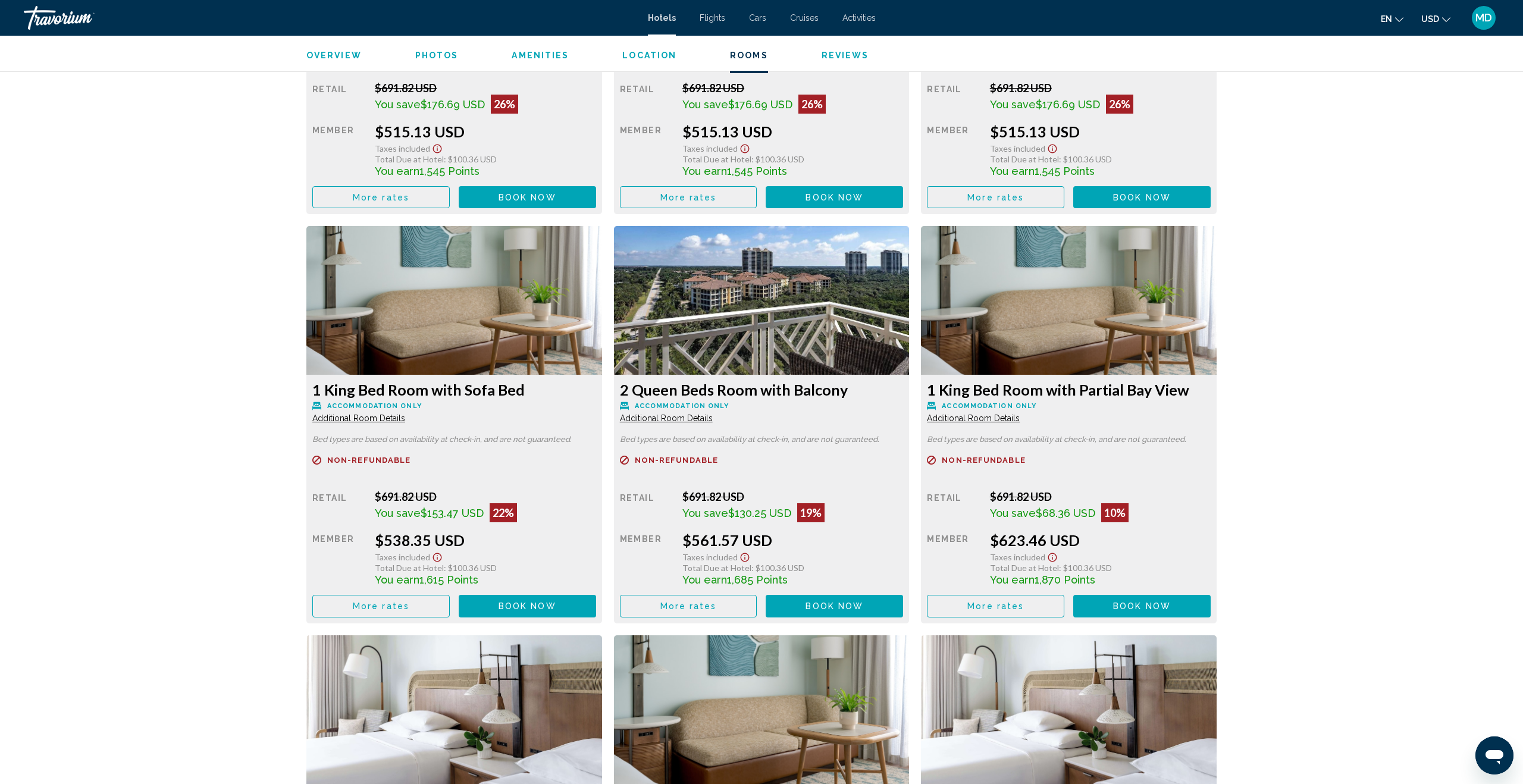
scroll to position [1842, 0]
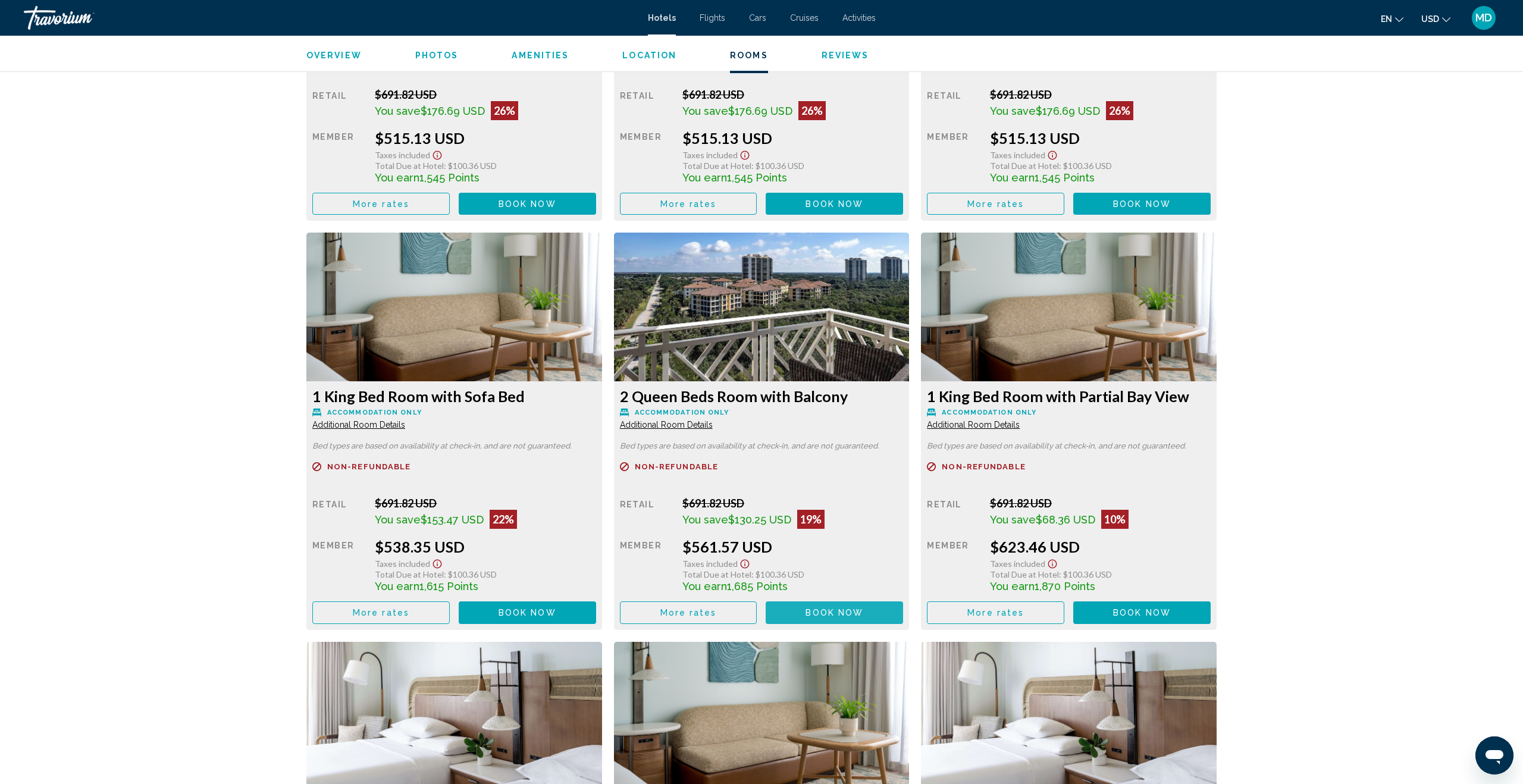
click at [839, 609] on span "Book now" at bounding box center [834, 613] width 58 height 9
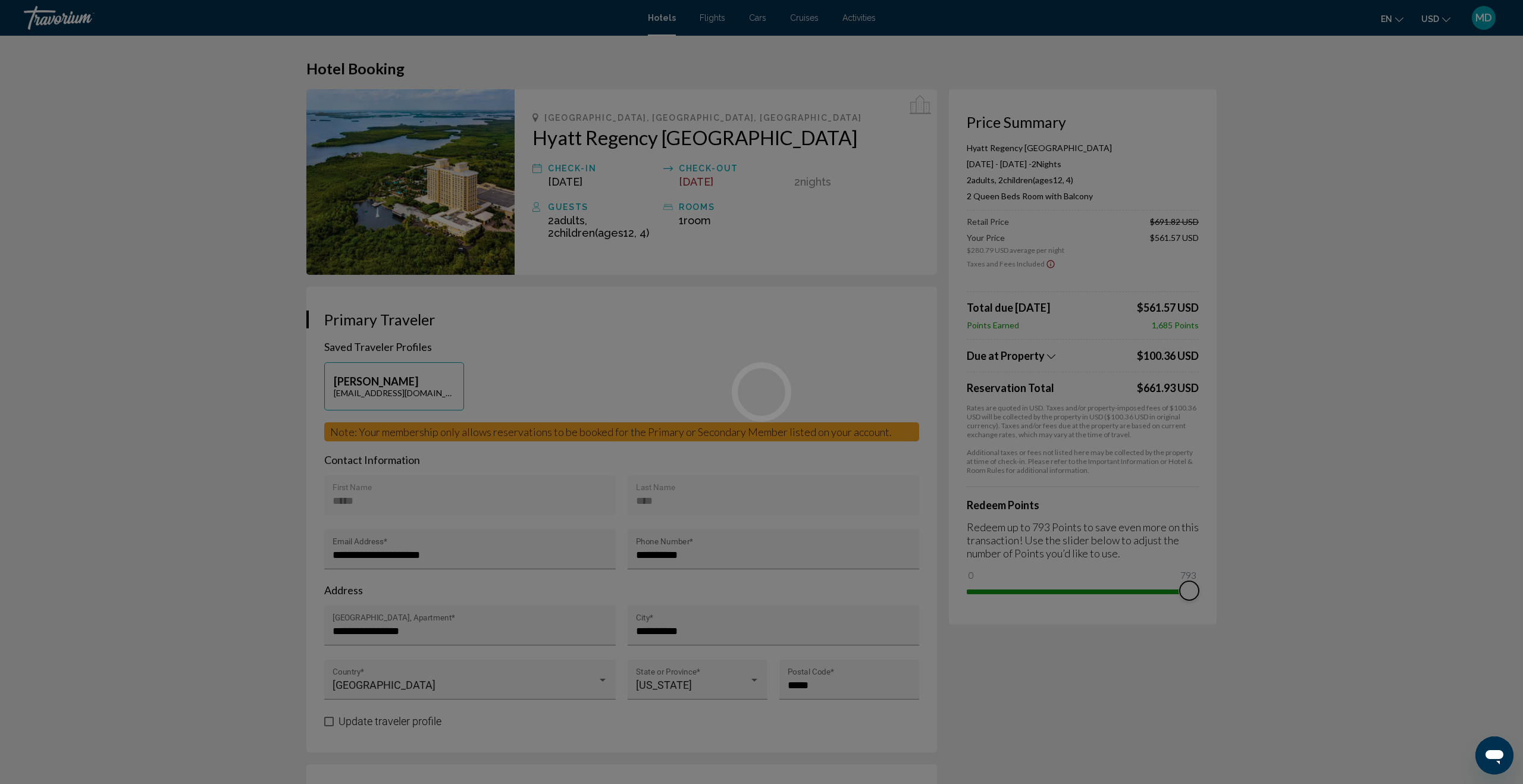
drag, startPoint x: 976, startPoint y: 575, endPoint x: 1225, endPoint y: 576, distance: 249.0
click at [1222, 576] on div "Skip to main content Hotels Flights Cars Cruises Activities Hotels Flights Cars…" at bounding box center [762, 392] width 1523 height 784
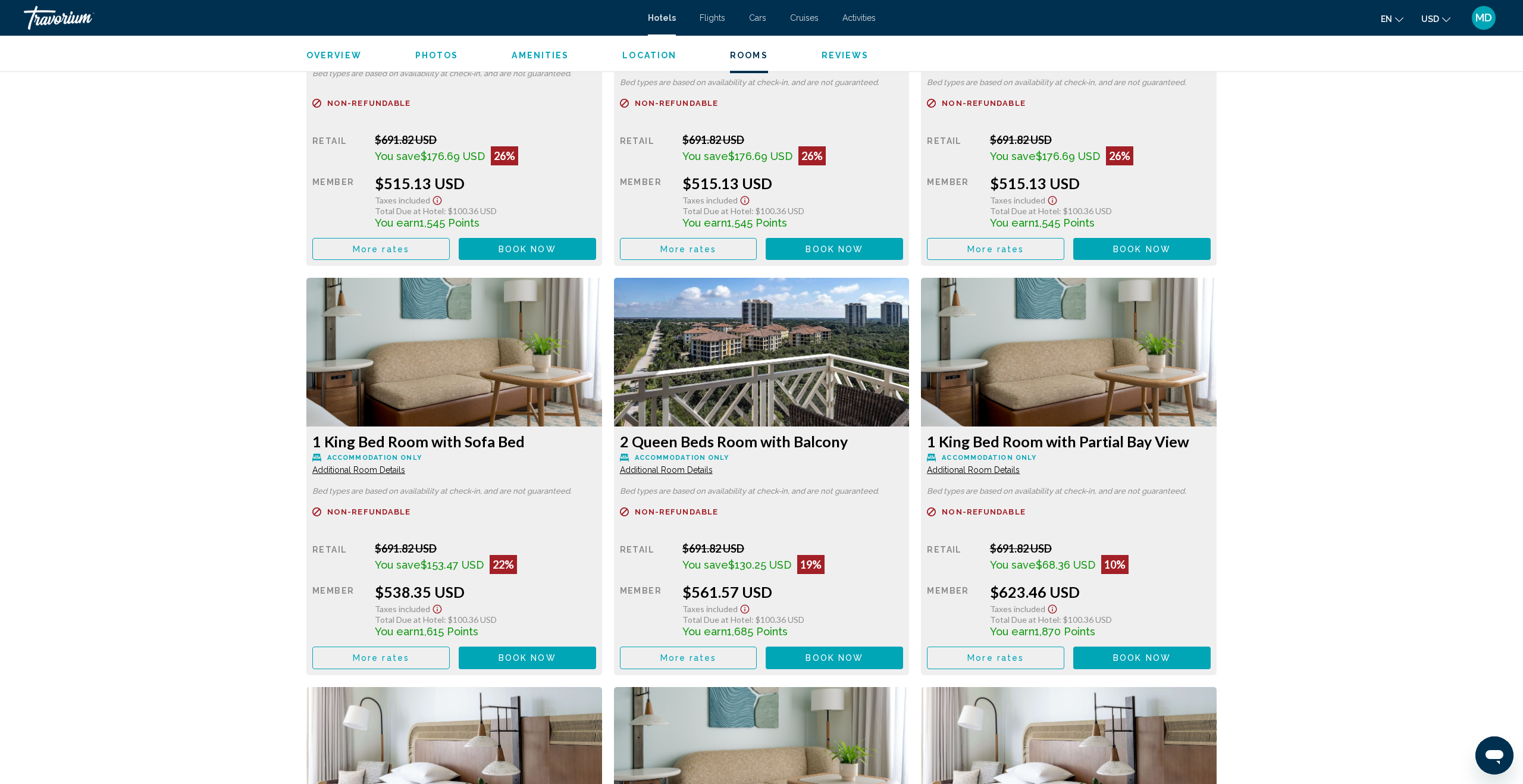
scroll to position [1799, 0]
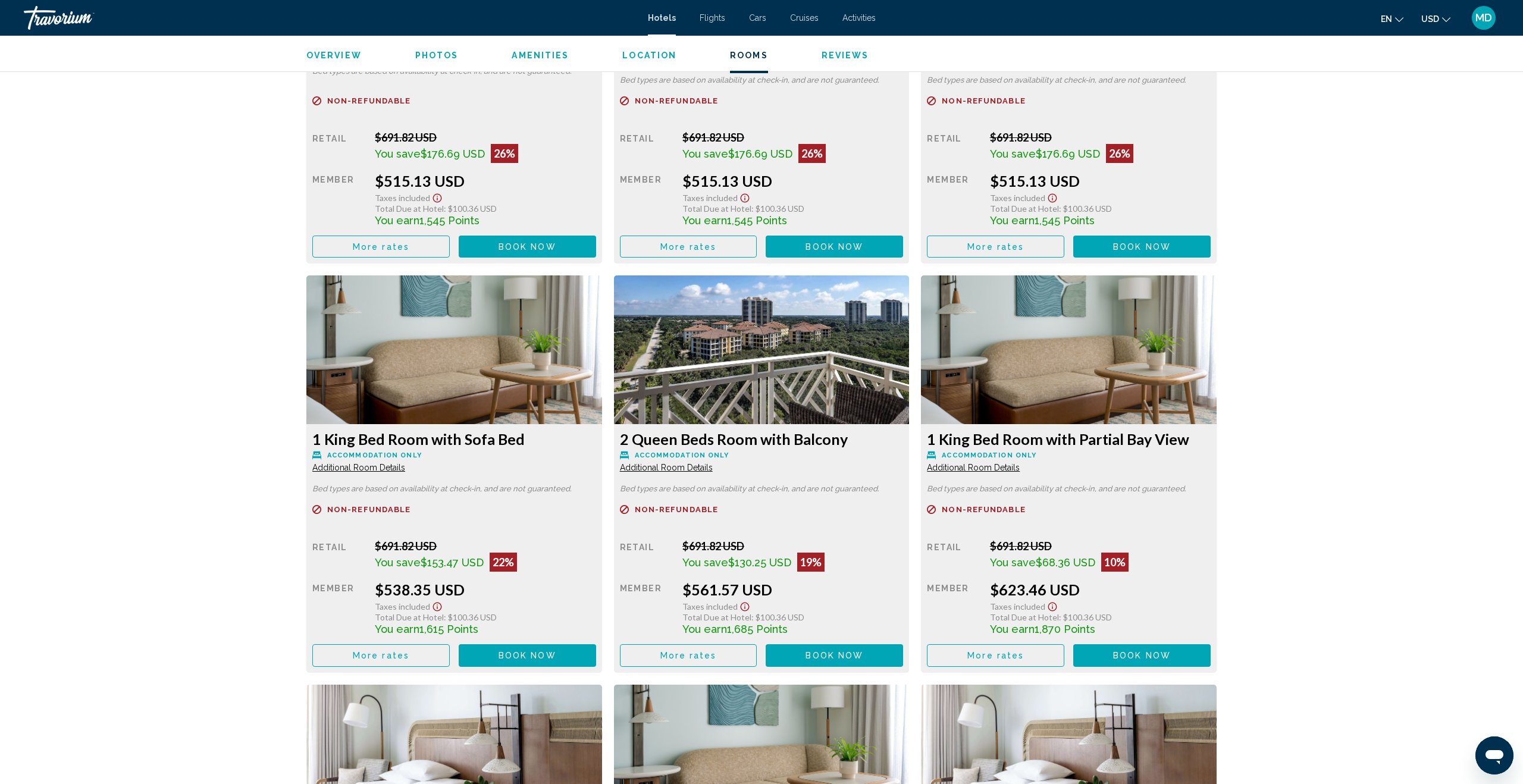
click at [382, 242] on span "More rates" at bounding box center [381, 247] width 57 height 9
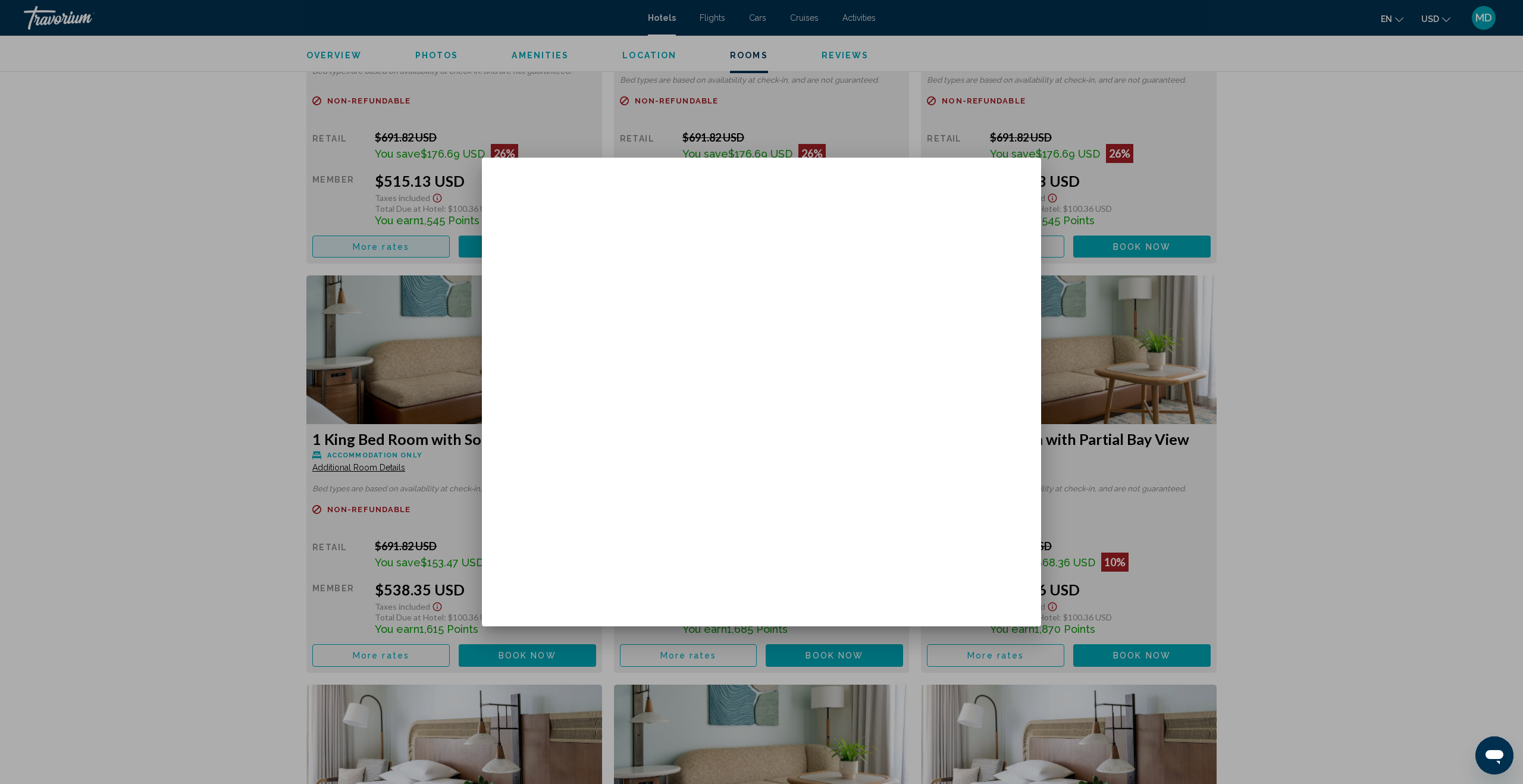
scroll to position [0, 0]
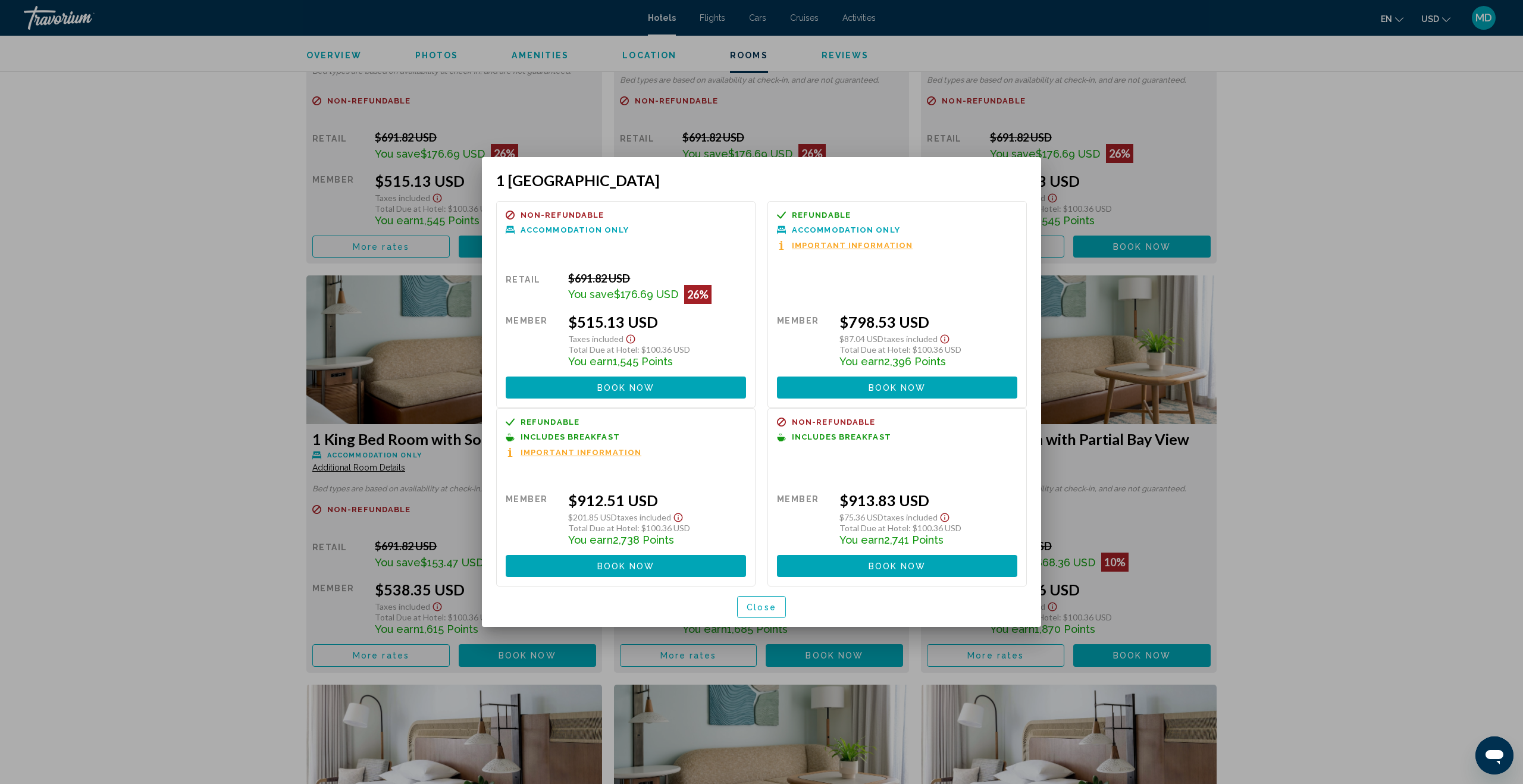
click at [767, 607] on span "Close" at bounding box center [762, 607] width 30 height 9
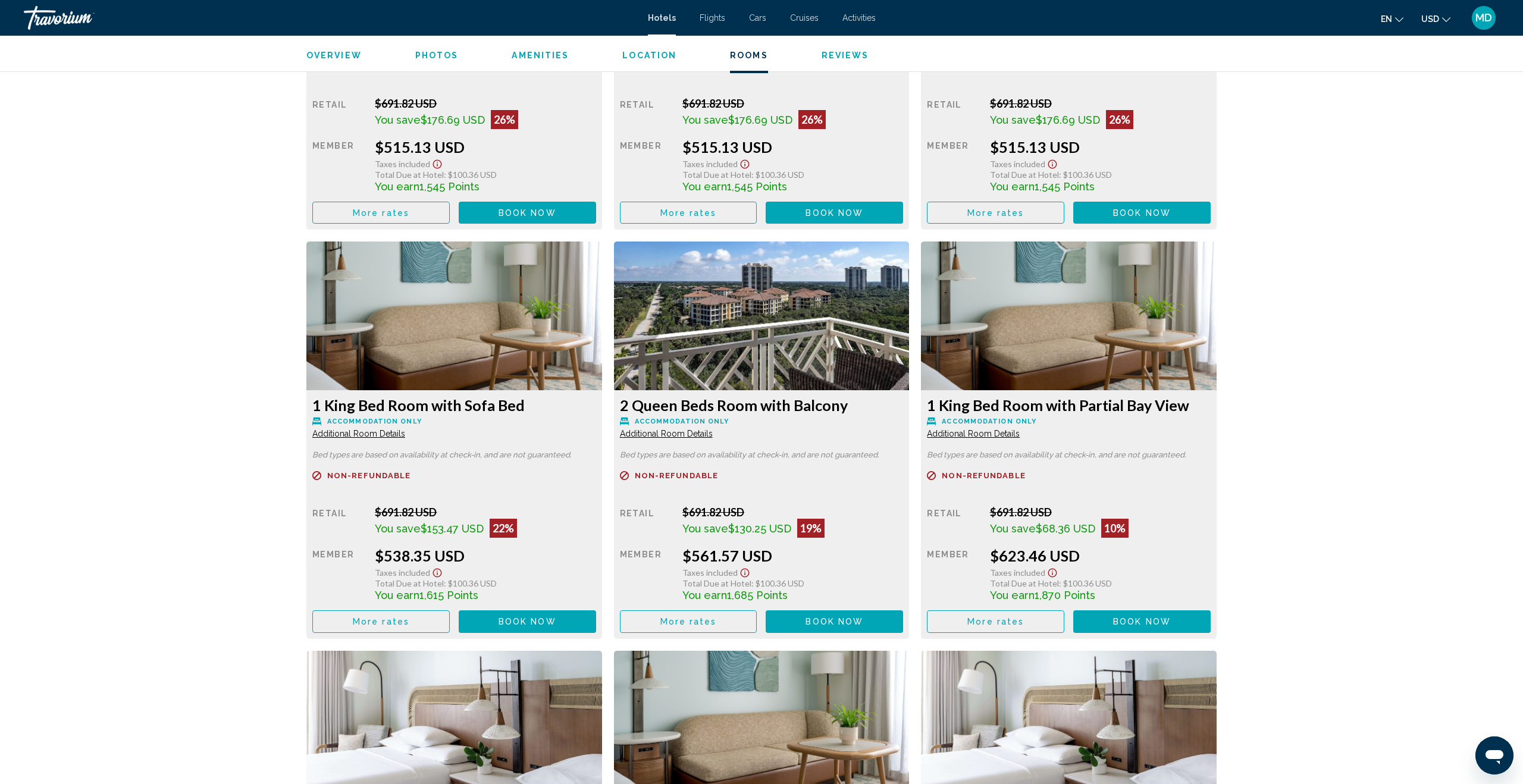
scroll to position [1840, 0]
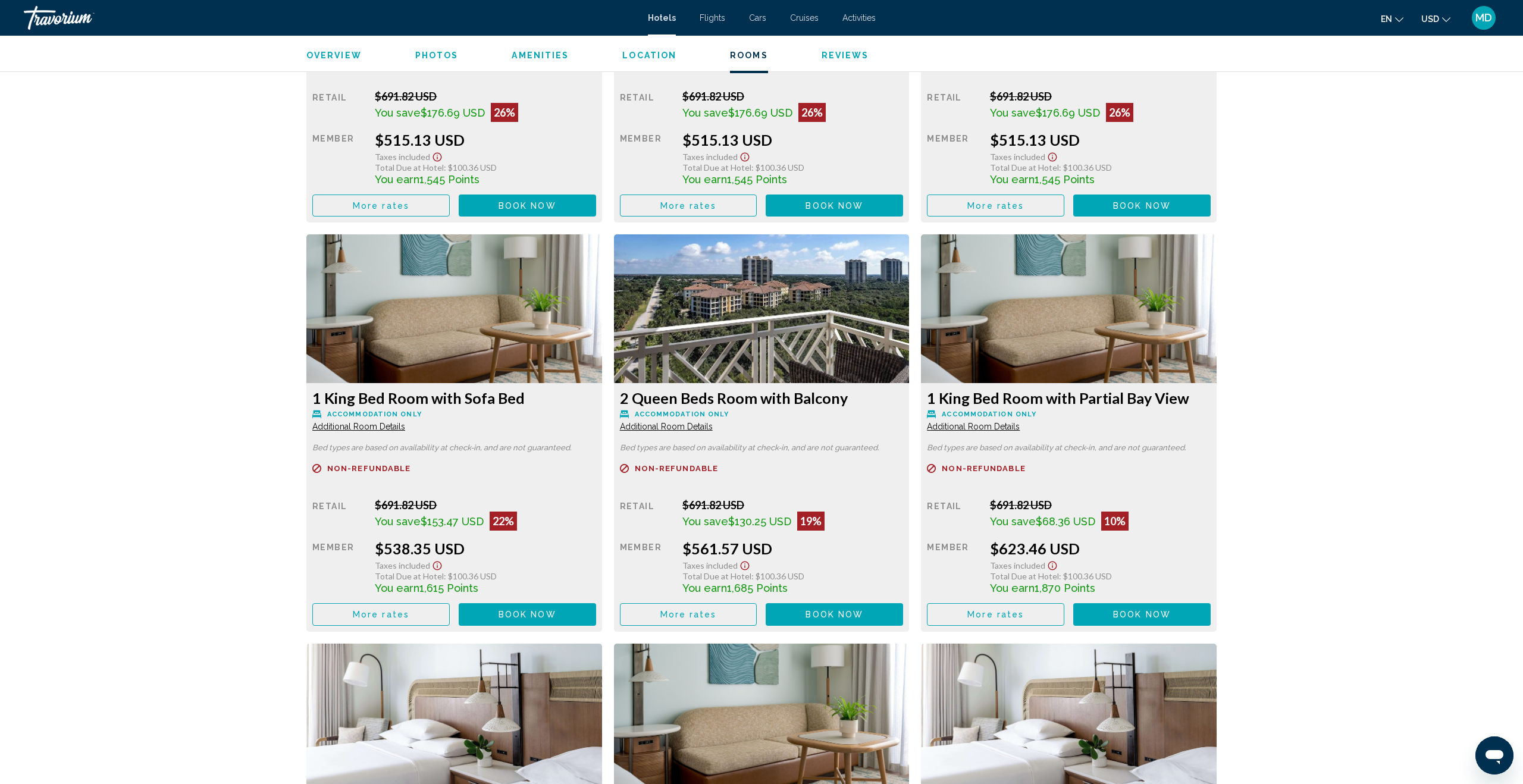
click at [410, 210] on span "More rates" at bounding box center [381, 206] width 57 height 9
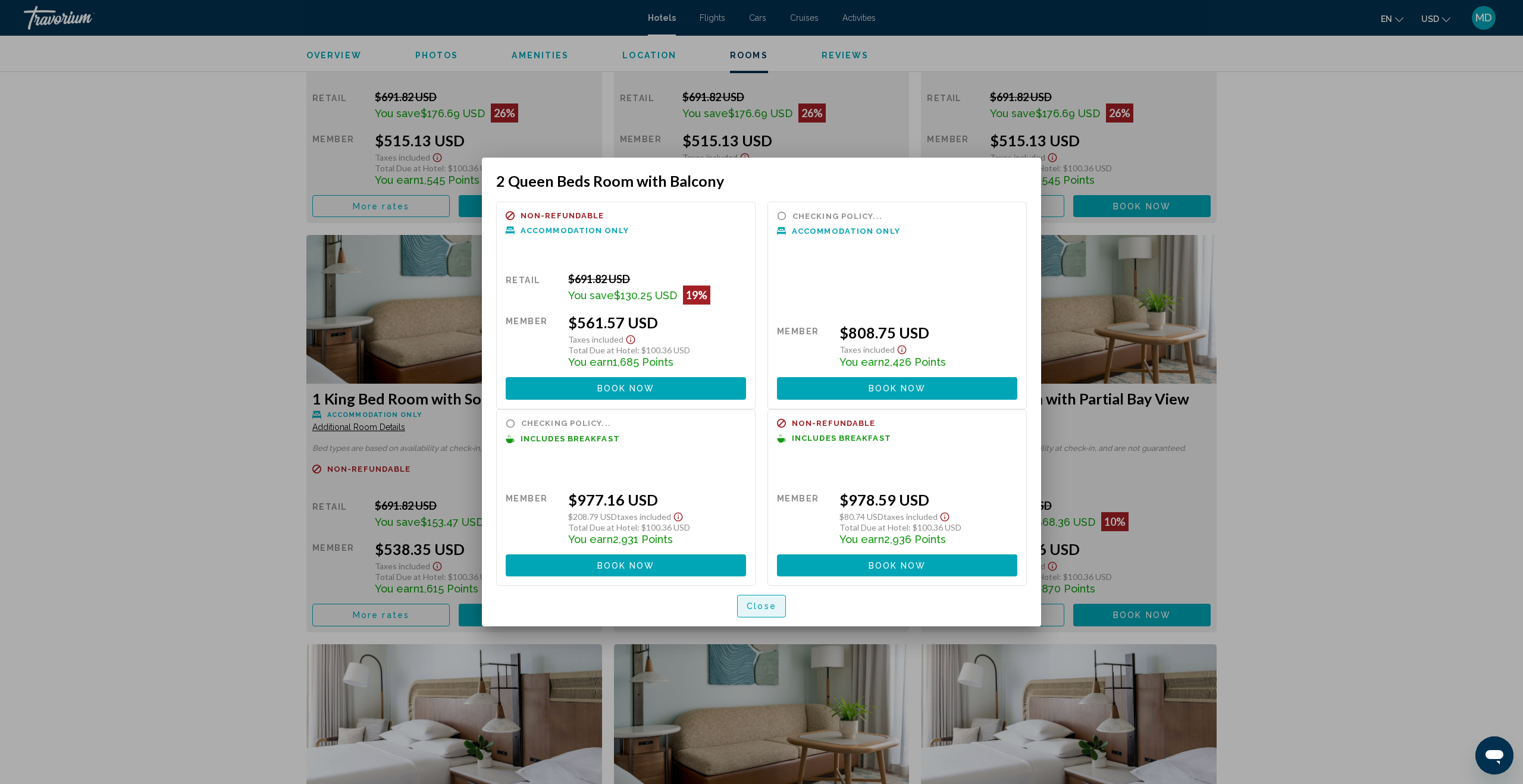
click at [765, 610] on button "Close" at bounding box center [761, 606] width 48 height 22
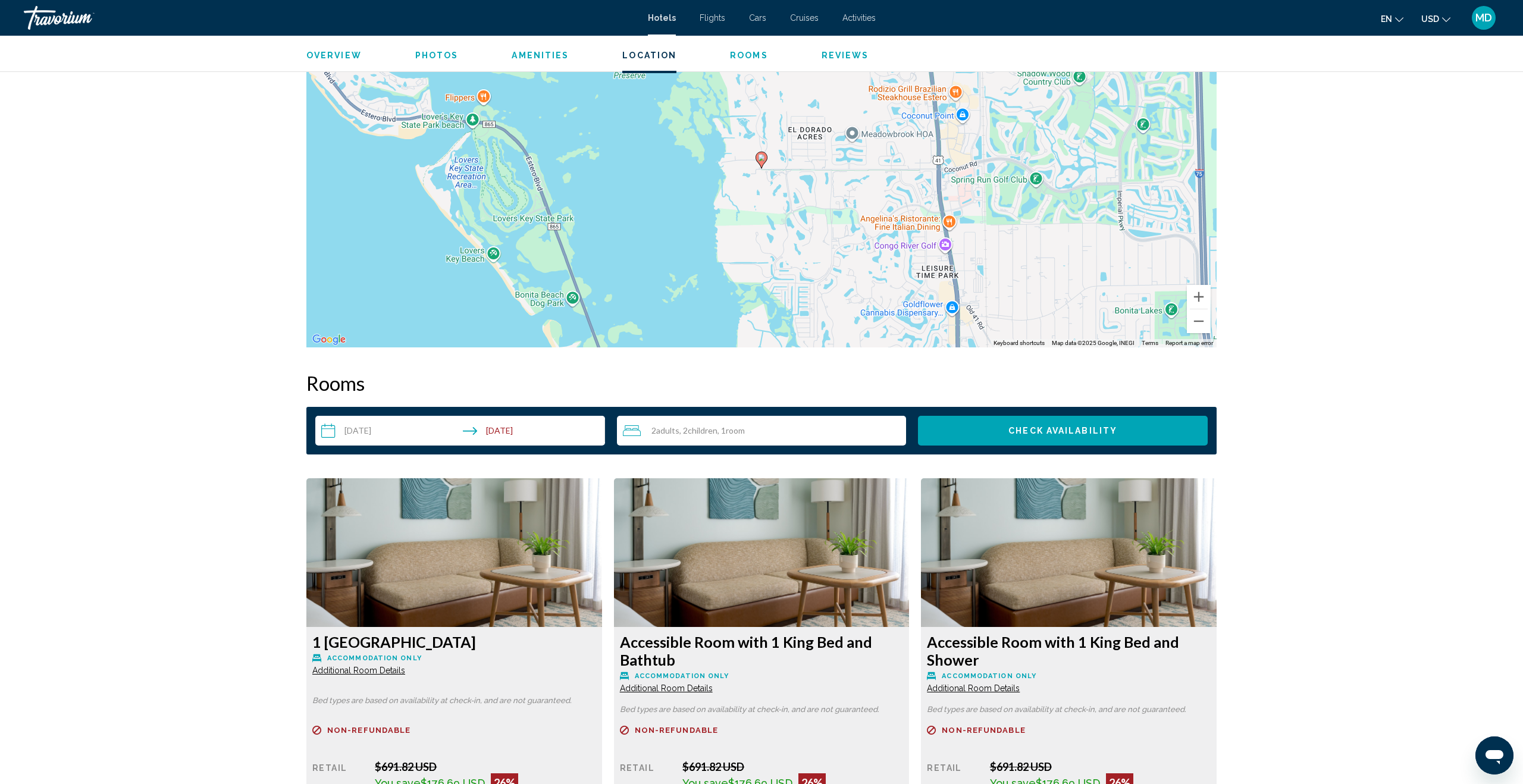
scroll to position [1013, 0]
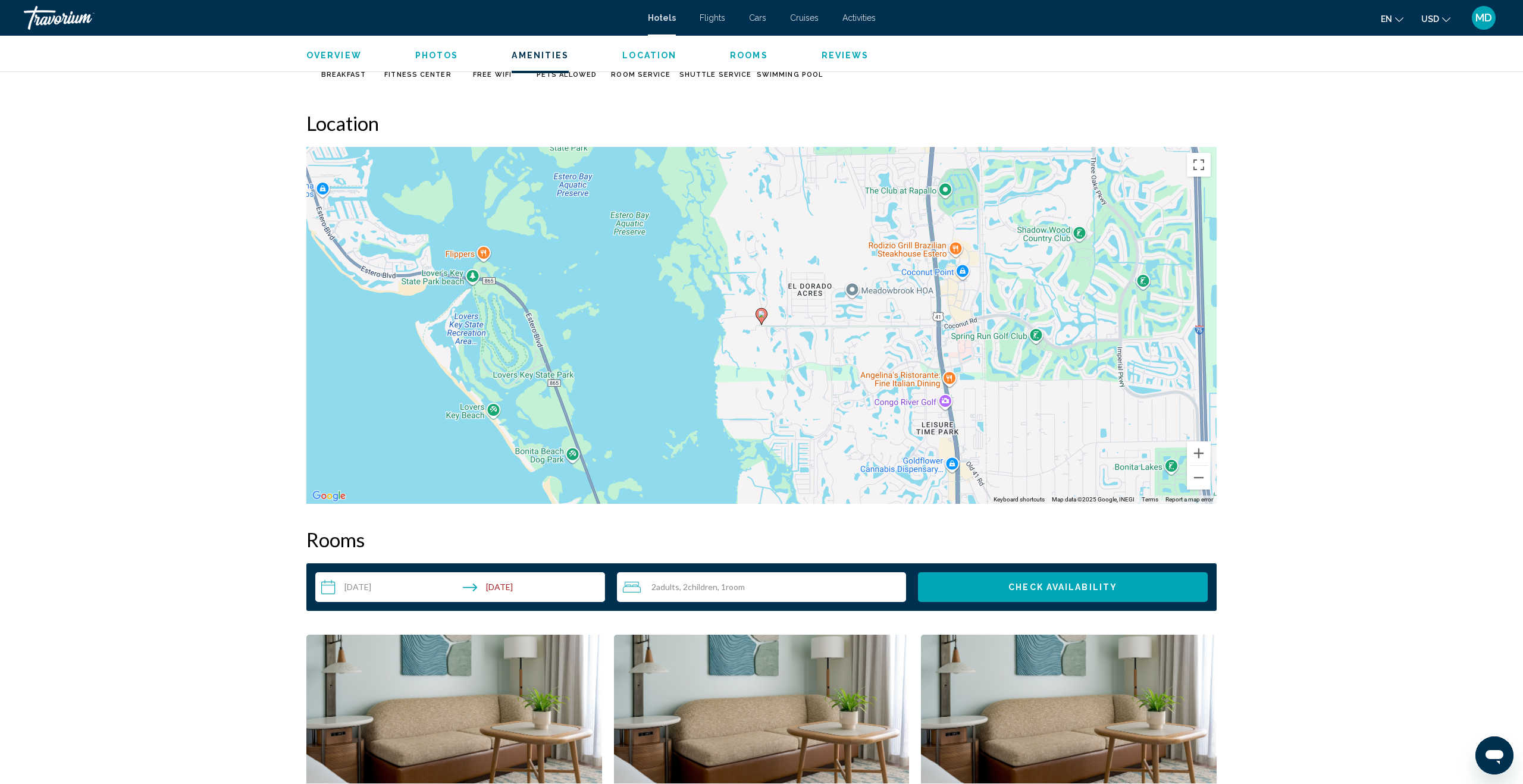
click at [738, 52] on span "Rooms" at bounding box center [749, 55] width 38 height 9
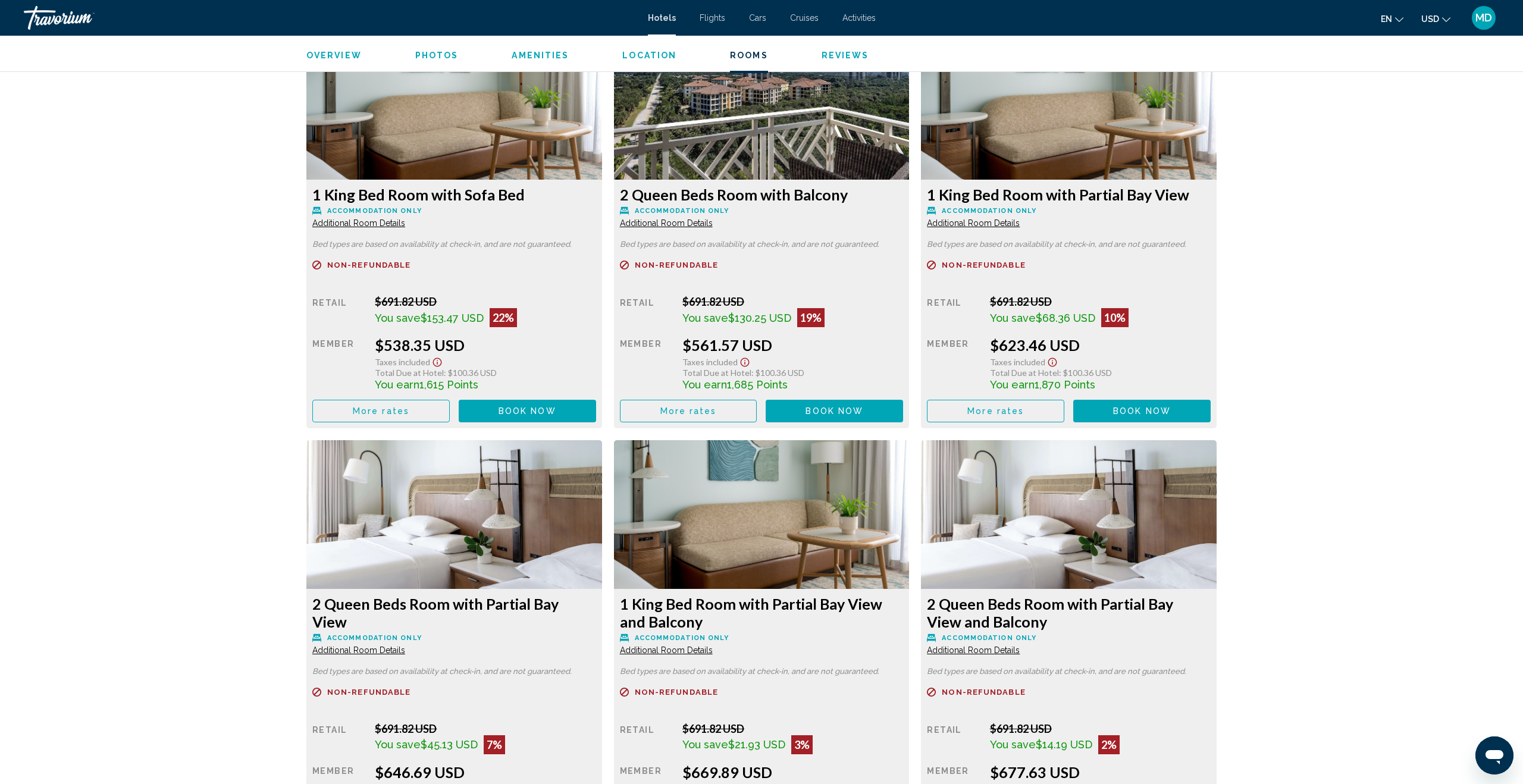
scroll to position [2048, 0]
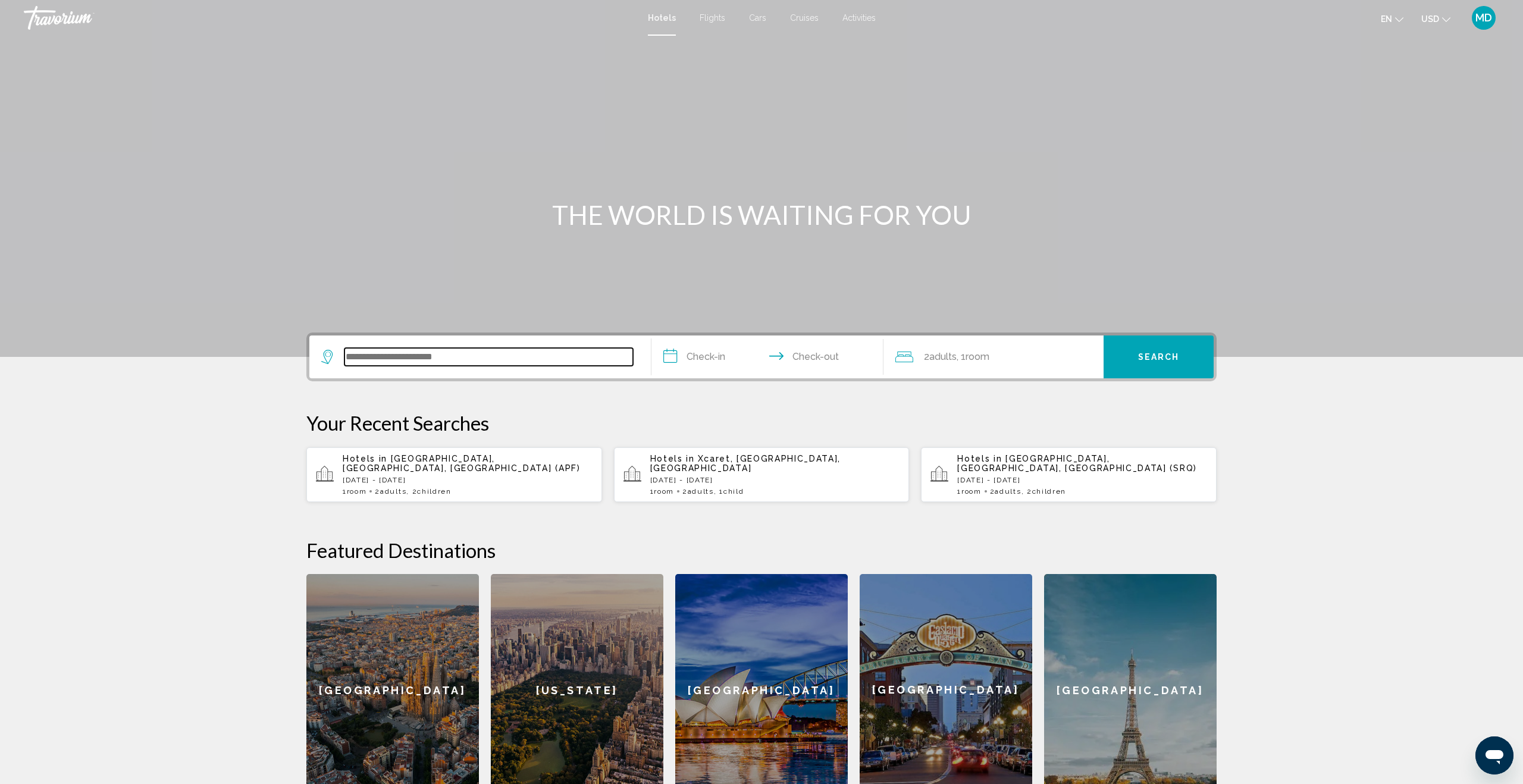
click at [415, 356] on input "Search widget" at bounding box center [489, 357] width 289 height 18
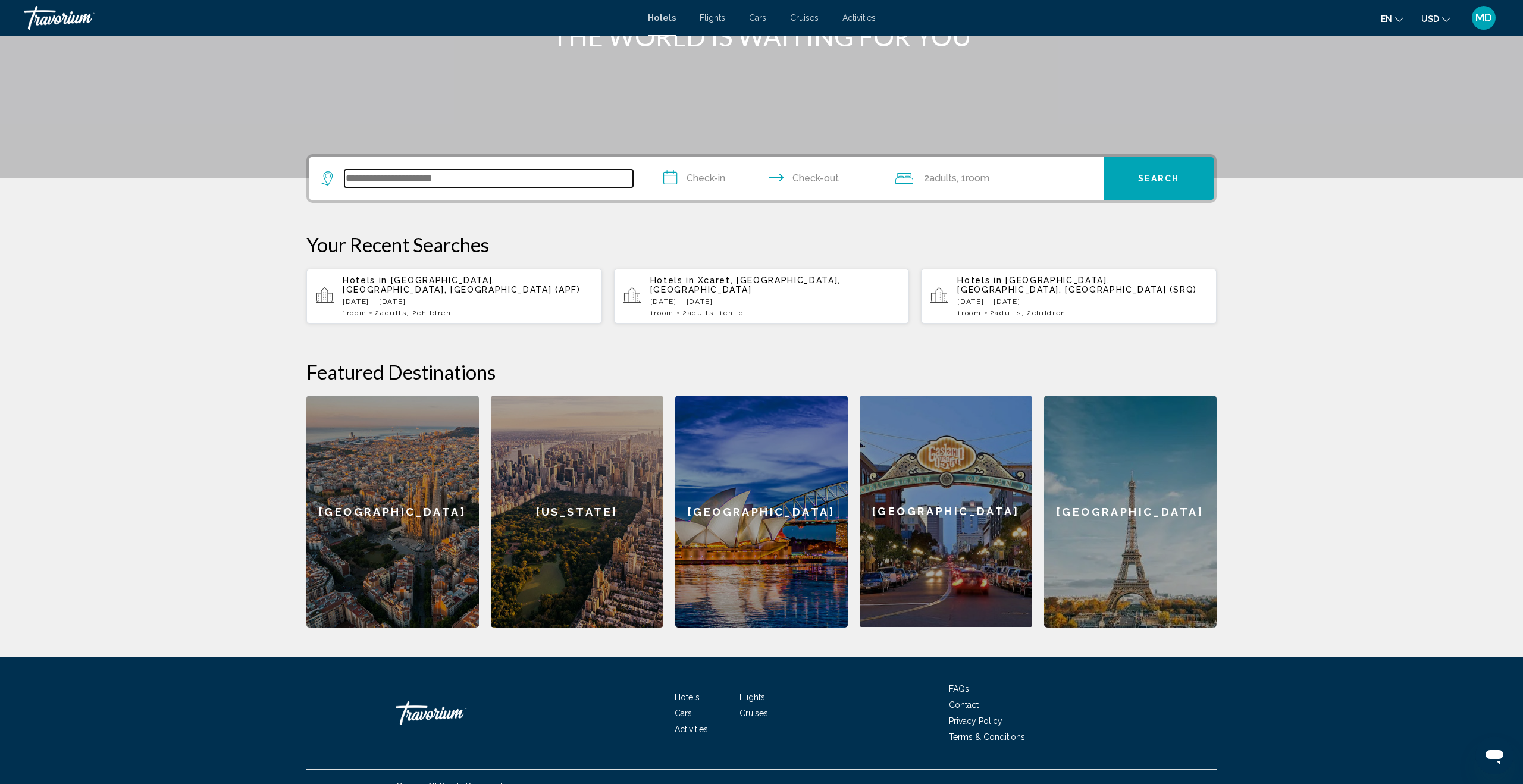
scroll to position [178, 0]
click at [496, 180] on input "Search widget" at bounding box center [489, 179] width 289 height 18
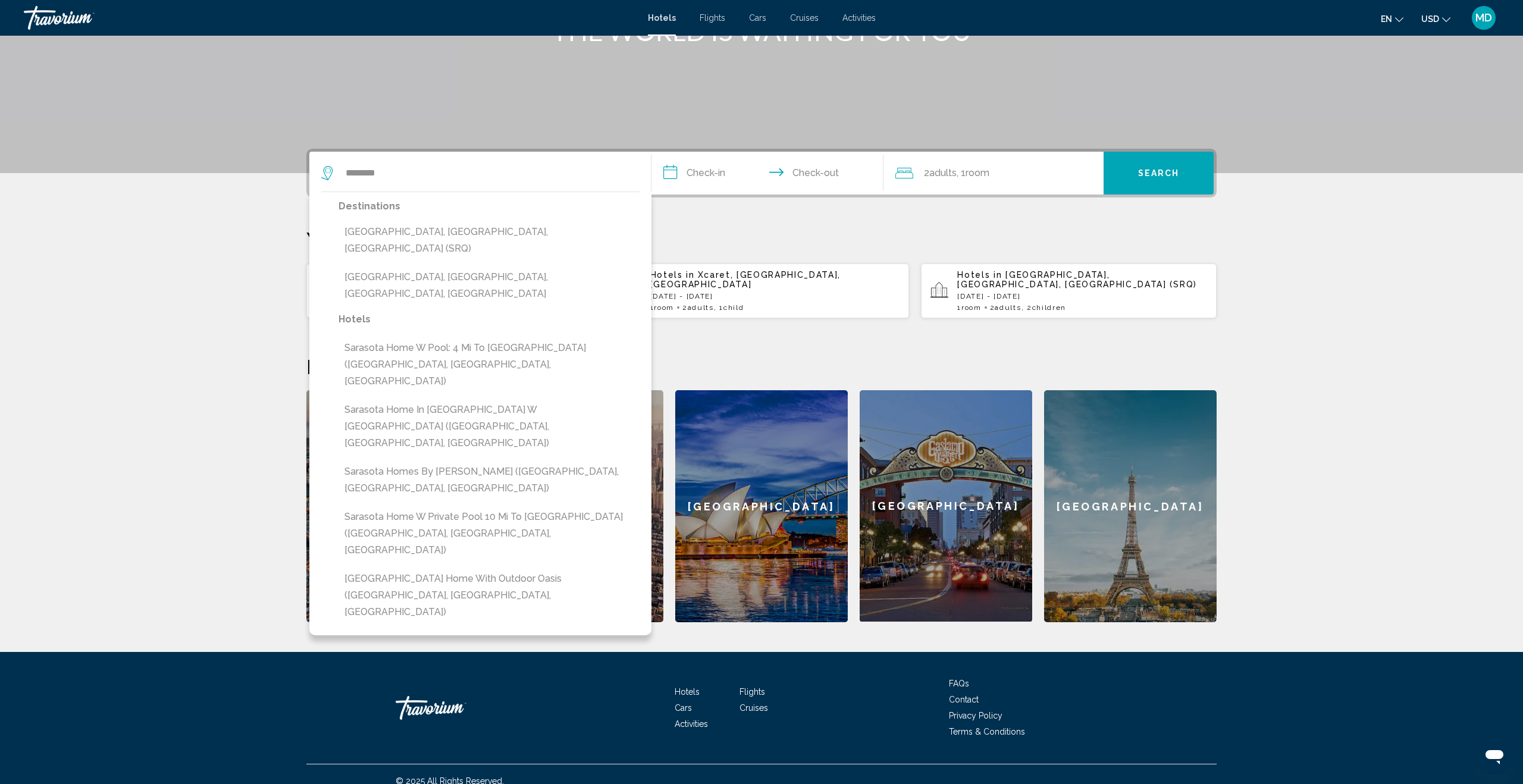
drag, startPoint x: 432, startPoint y: 228, endPoint x: 448, endPoint y: 225, distance: 16.3
click at [432, 228] on button "[GEOGRAPHIC_DATA], [GEOGRAPHIC_DATA], [GEOGRAPHIC_DATA] (SRQ)" at bounding box center [488, 239] width 301 height 39
type input "**********"
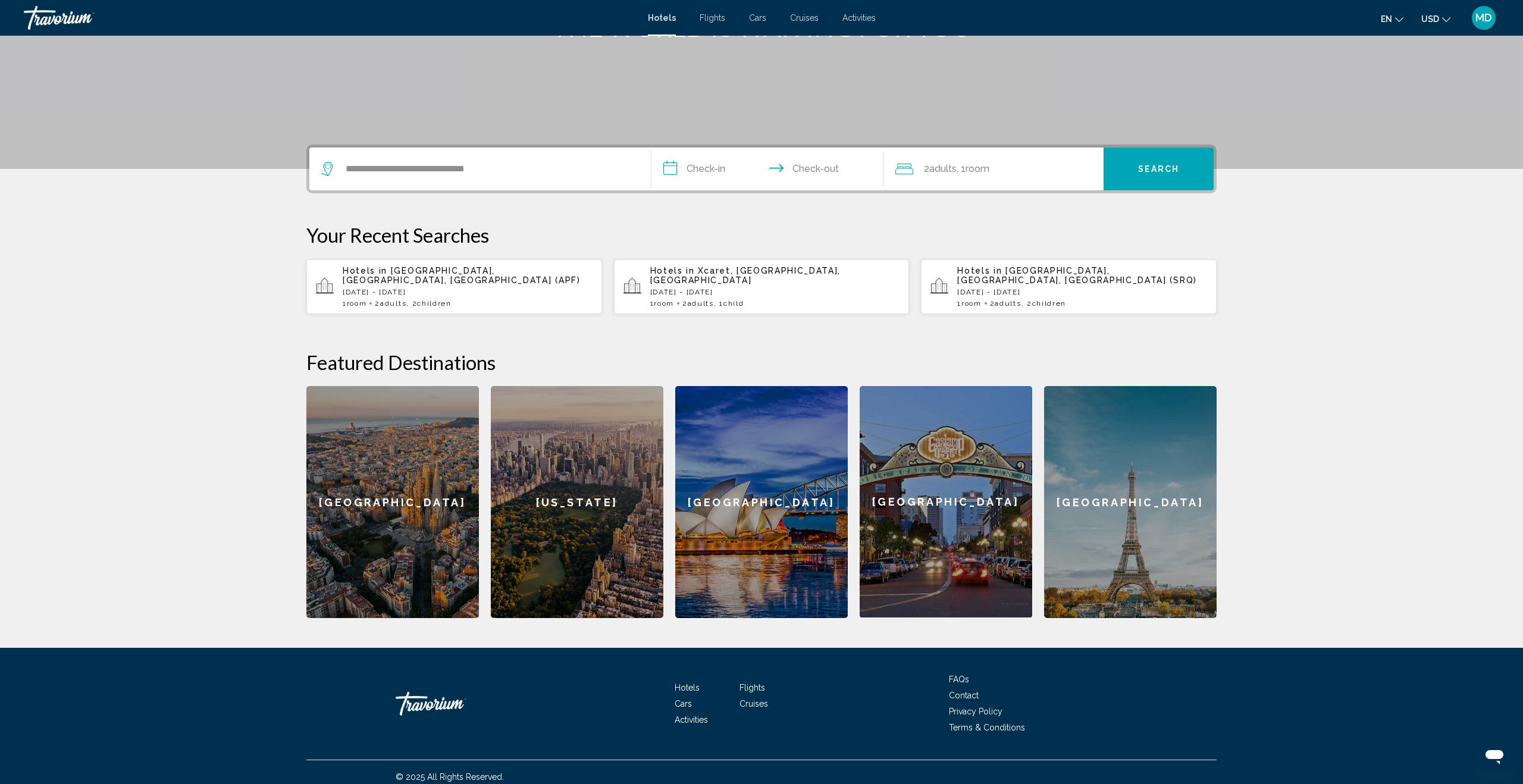
click at [688, 171] on input "**********" at bounding box center [770, 170] width 237 height 47
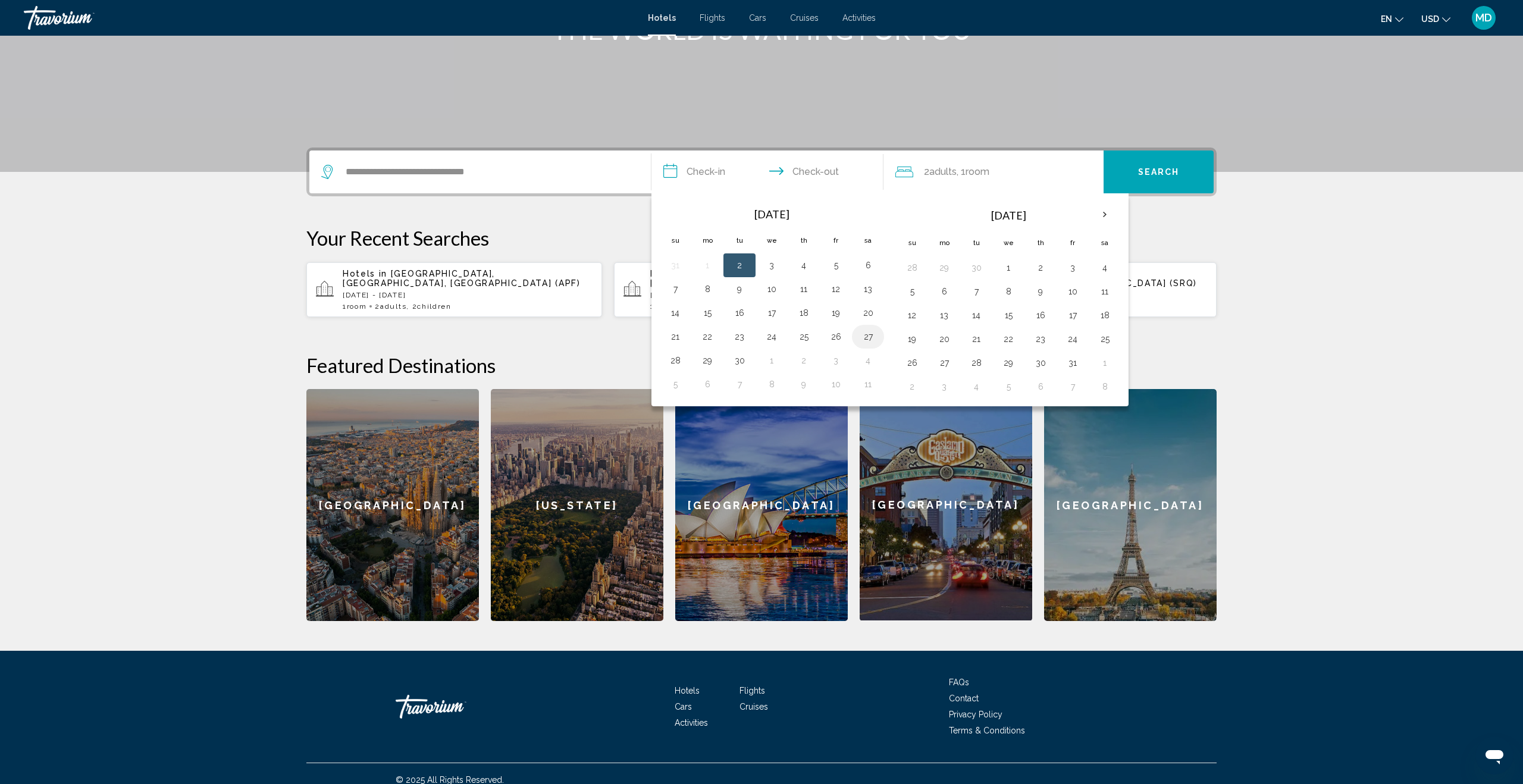
click at [868, 333] on button "27" at bounding box center [868, 336] width 19 height 16
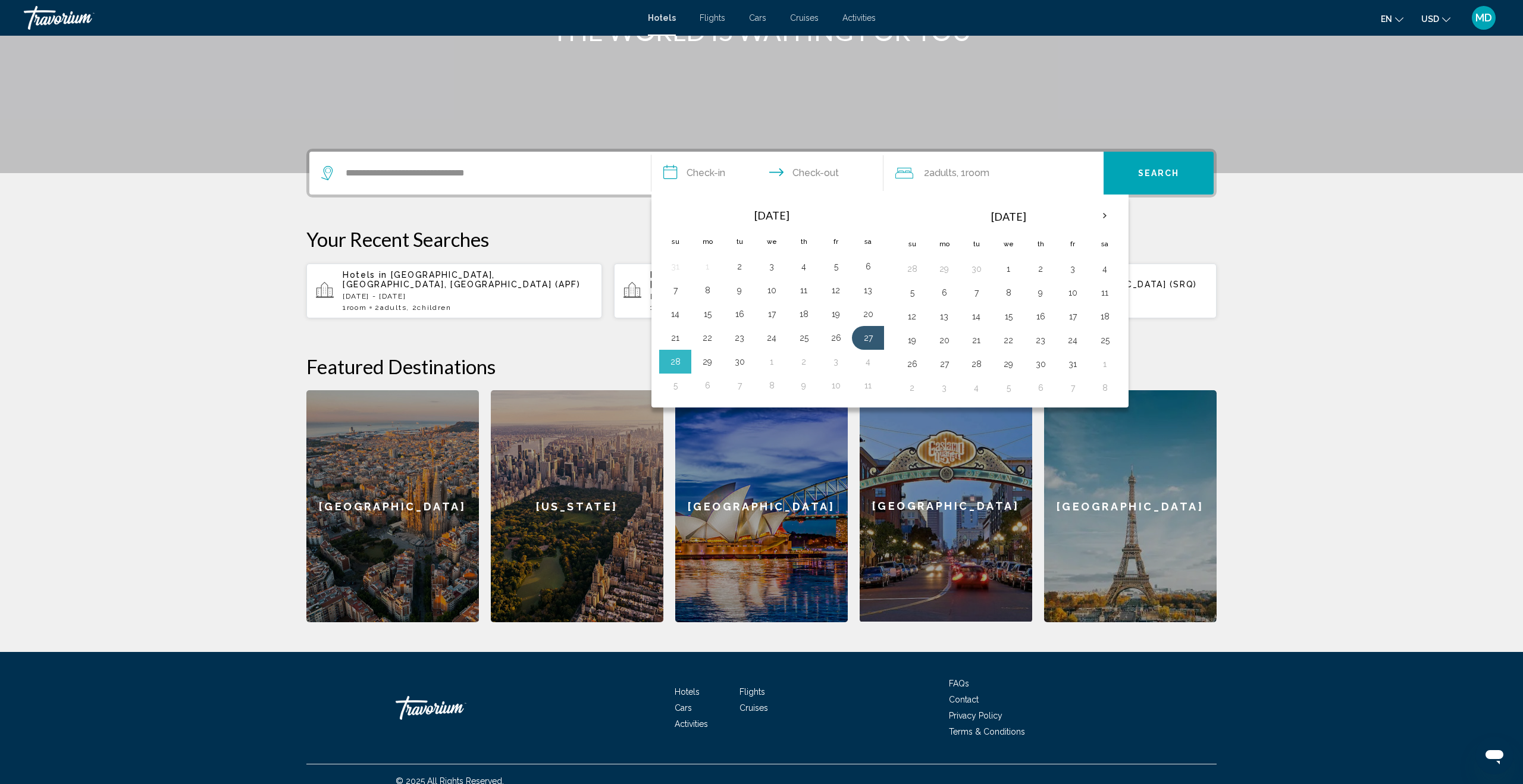
click at [704, 355] on button "29" at bounding box center [707, 362] width 19 height 16
type input "**********"
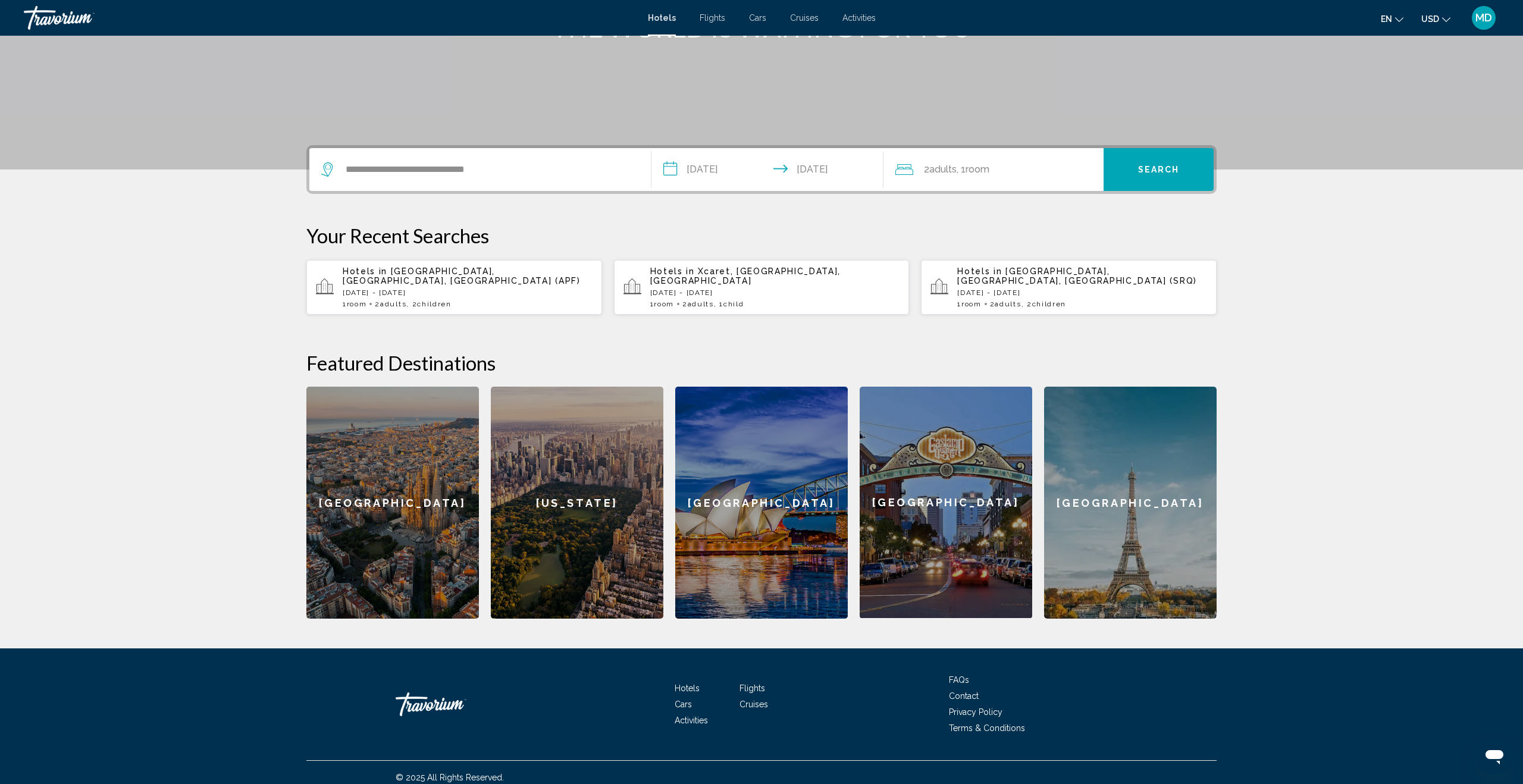
scroll to position [186, 0]
click at [969, 164] on span ", 1 Room rooms" at bounding box center [973, 170] width 33 height 16
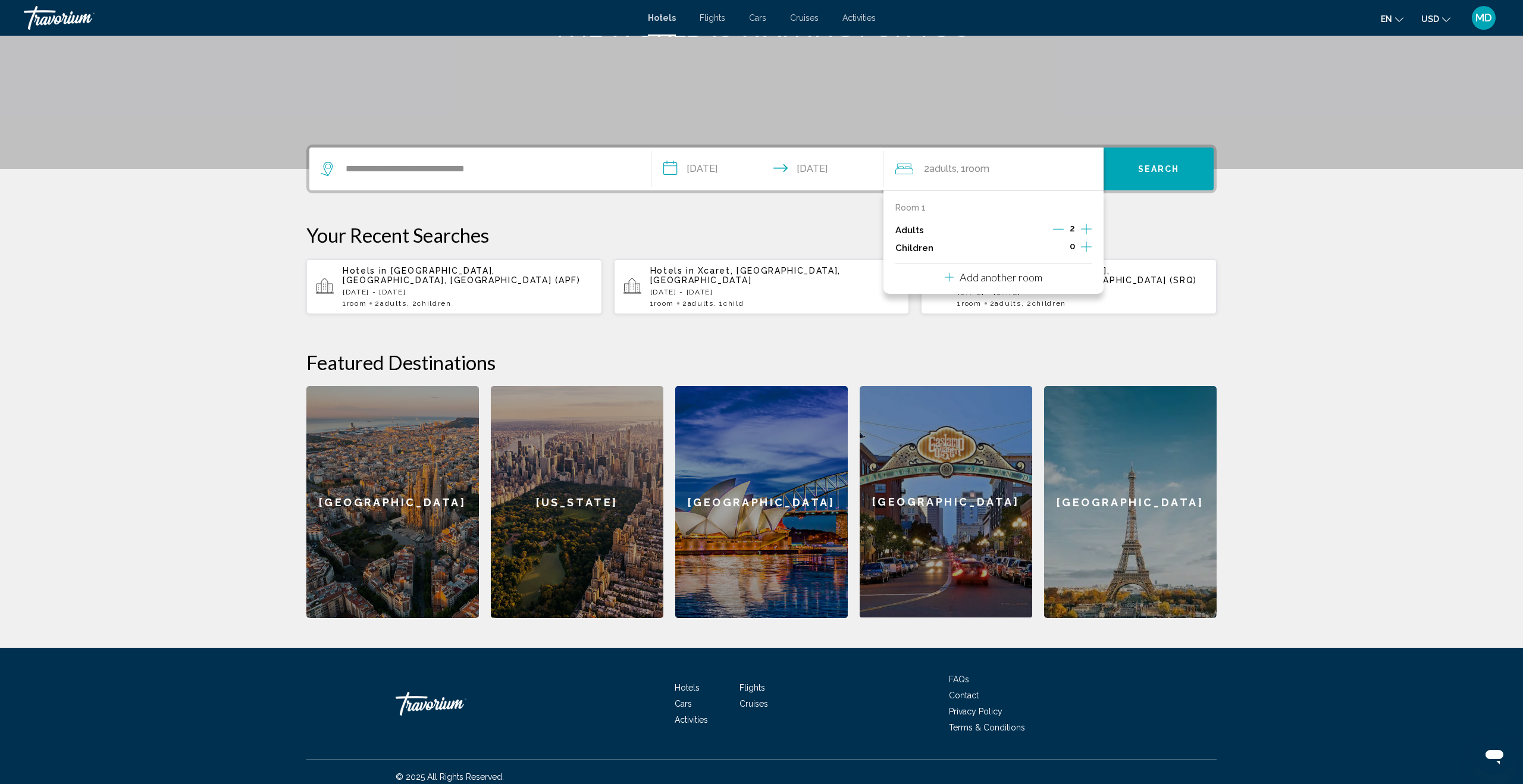
click at [1089, 246] on icon "Increment children" at bounding box center [1086, 247] width 11 height 15
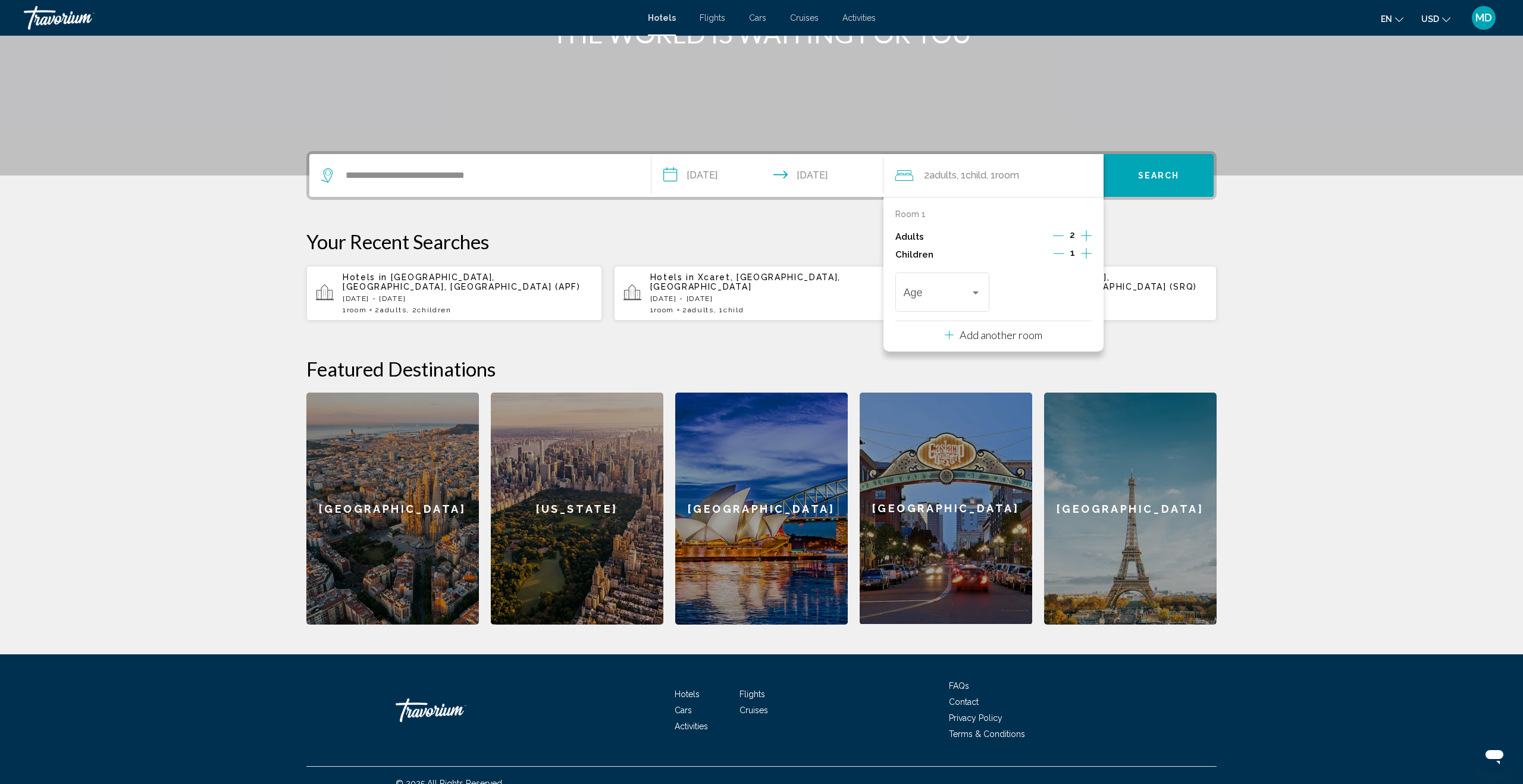
drag, startPoint x: 1084, startPoint y: 248, endPoint x: 1076, endPoint y: 260, distance: 14.4
click at [1084, 248] on icon "Increment children" at bounding box center [1086, 253] width 11 height 15
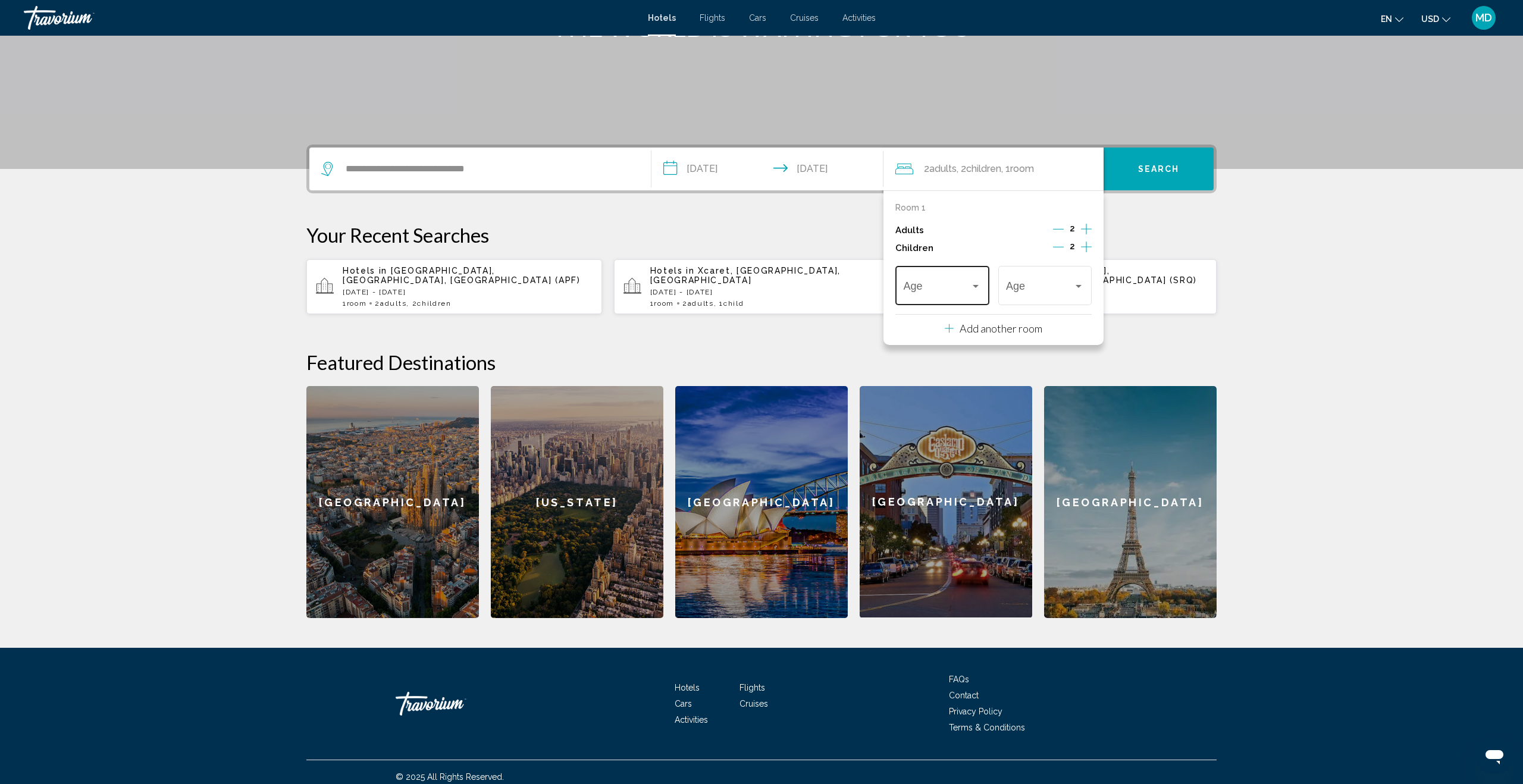
click at [975, 281] on div "Travelers: 2 adults, 2 children" at bounding box center [975, 286] width 11 height 9
drag, startPoint x: 1323, startPoint y: 316, endPoint x: 1189, endPoint y: 303, distance: 134.6
click at [1321, 316] on div at bounding box center [762, 392] width 1523 height 784
click at [1059, 226] on icon "Decrement adults" at bounding box center [1059, 229] width 11 height 11
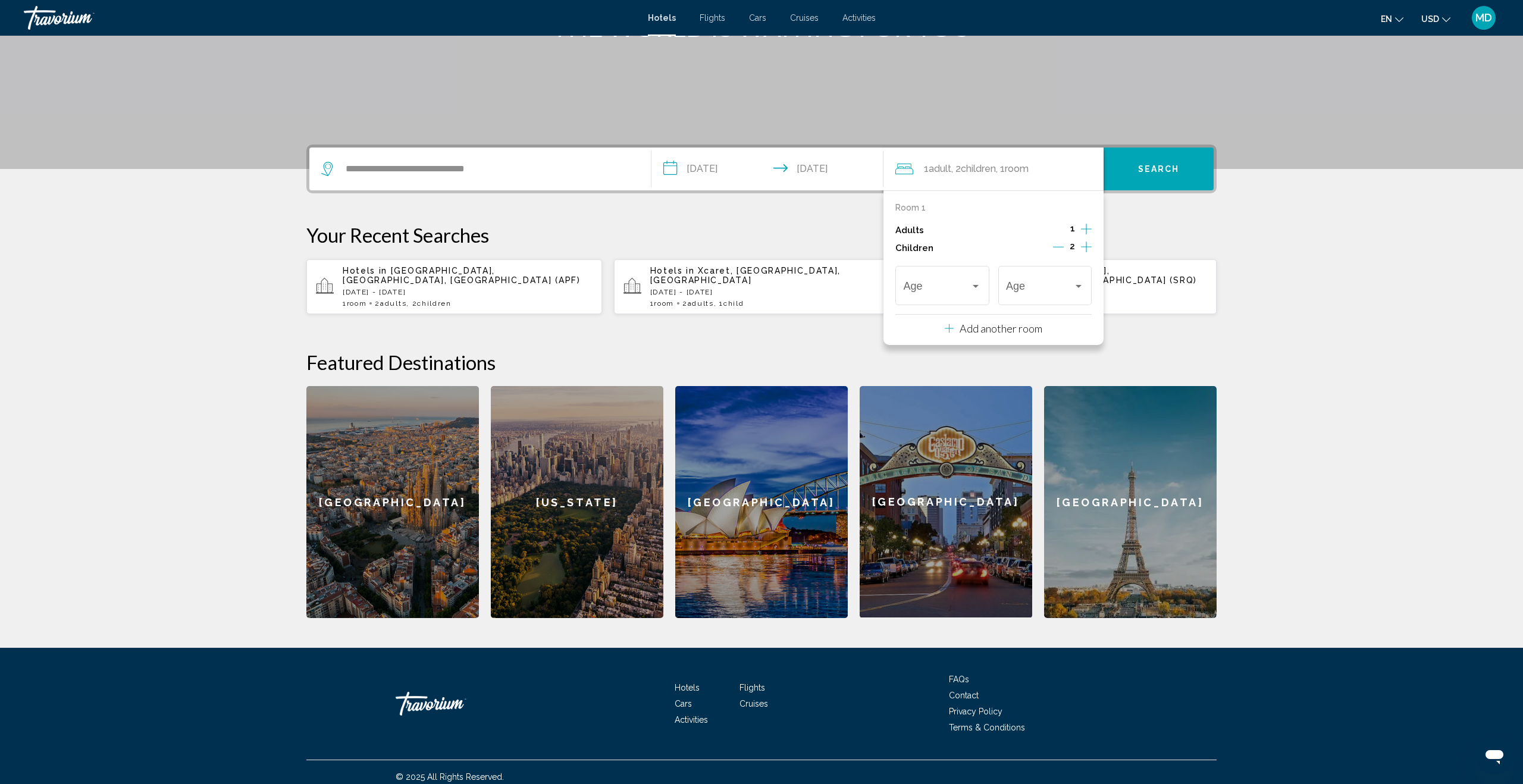
drag, startPoint x: 1062, startPoint y: 246, endPoint x: 1053, endPoint y: 248, distance: 9.2
click at [1062, 246] on icon "Decrement children" at bounding box center [1059, 247] width 11 height 11
click at [973, 285] on div "Travelers: 1 adult, 1 child" at bounding box center [975, 286] width 6 height 3
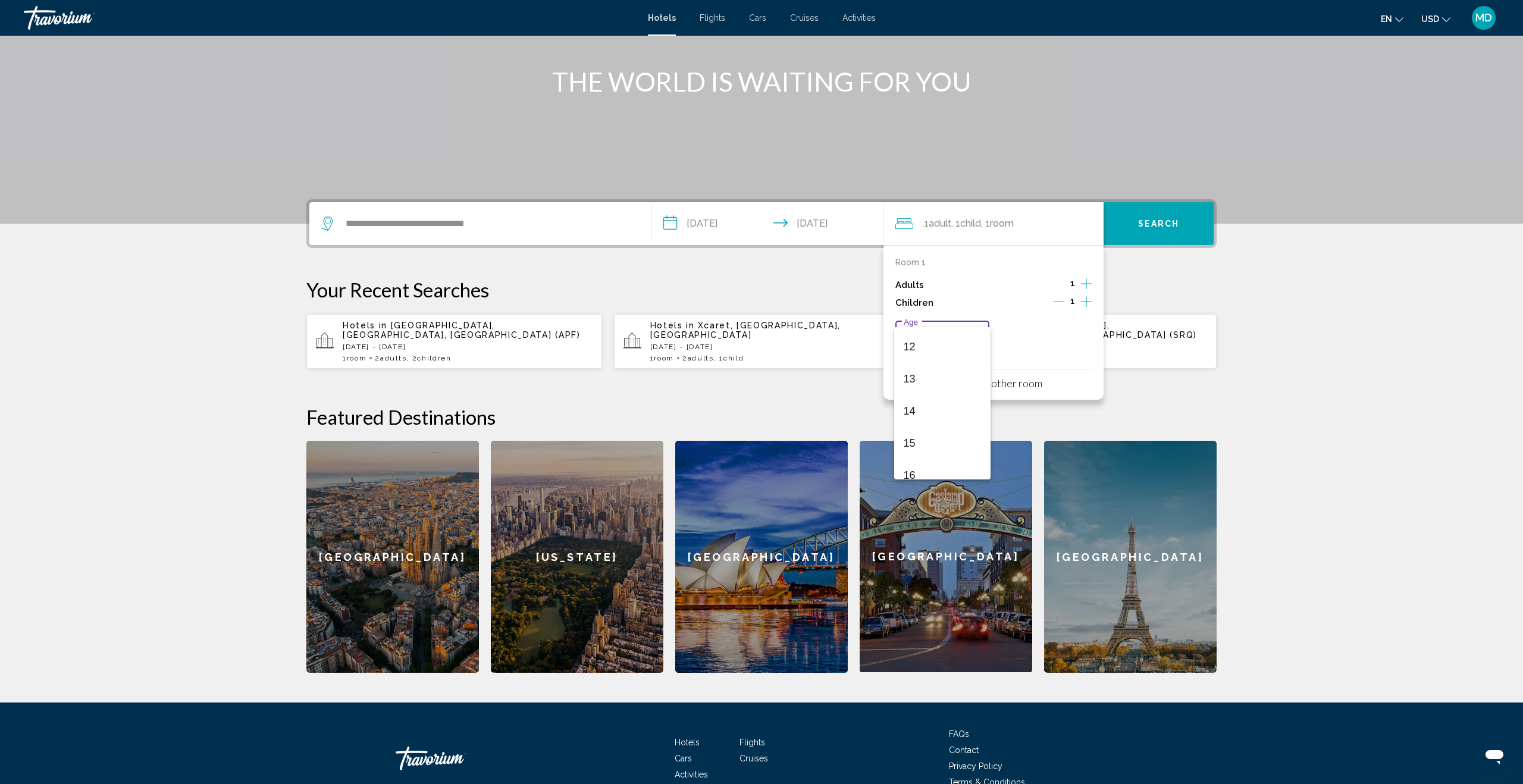
scroll to position [376, 0]
click at [930, 353] on span "12" at bounding box center [942, 352] width 78 height 32
click at [1147, 222] on span "Search" at bounding box center [1159, 224] width 42 height 9
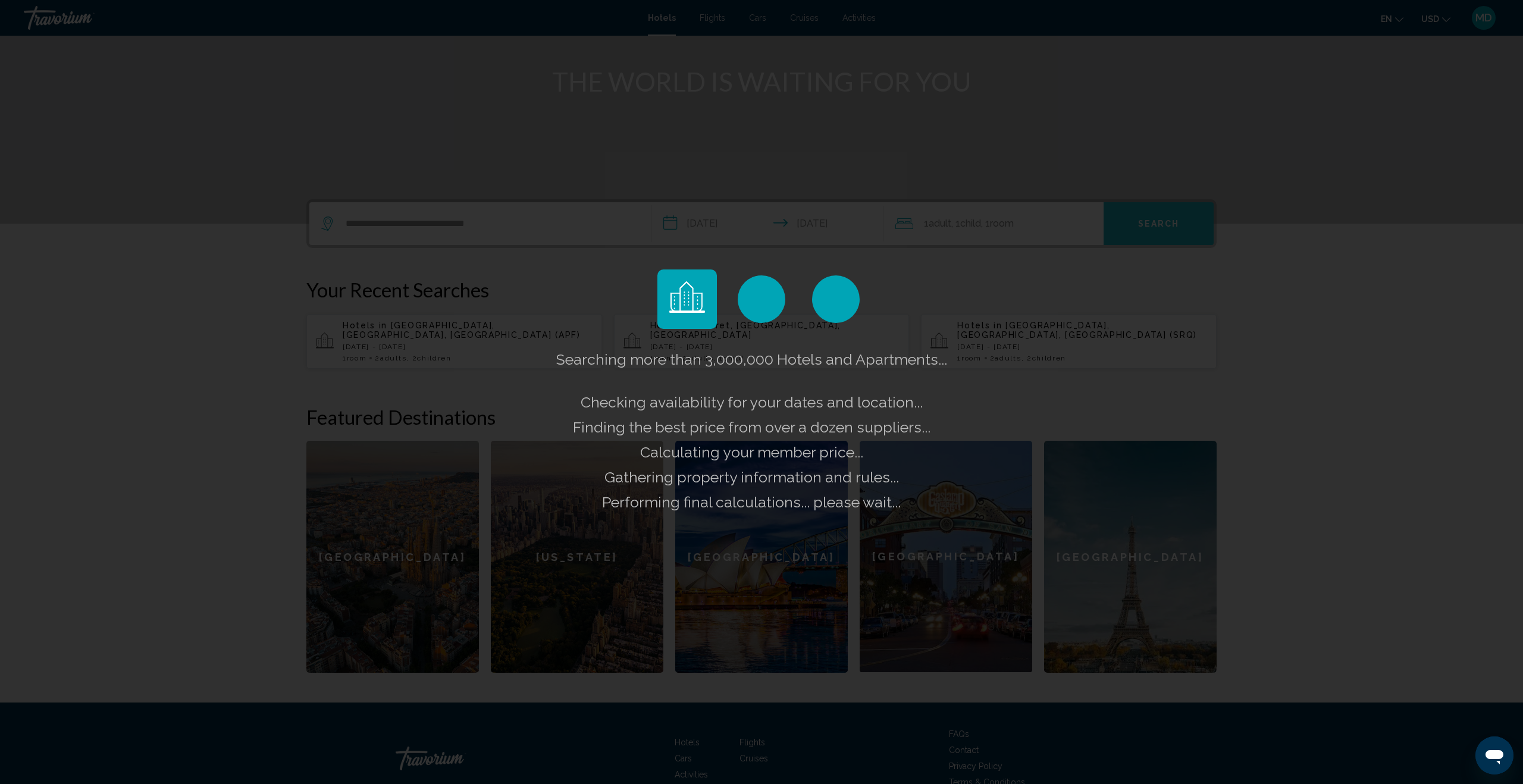
scroll to position [133, 0]
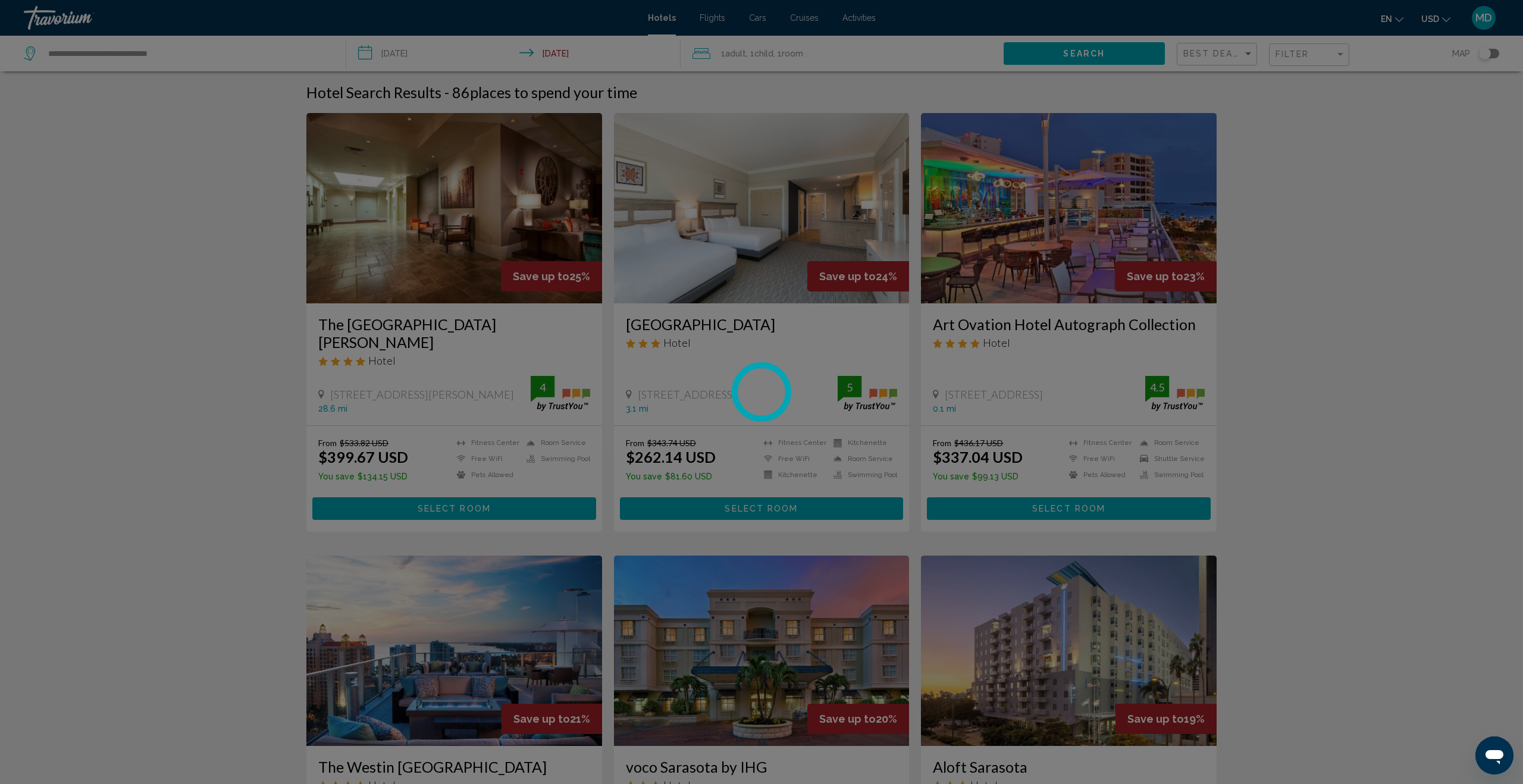
scroll to position [1, 0]
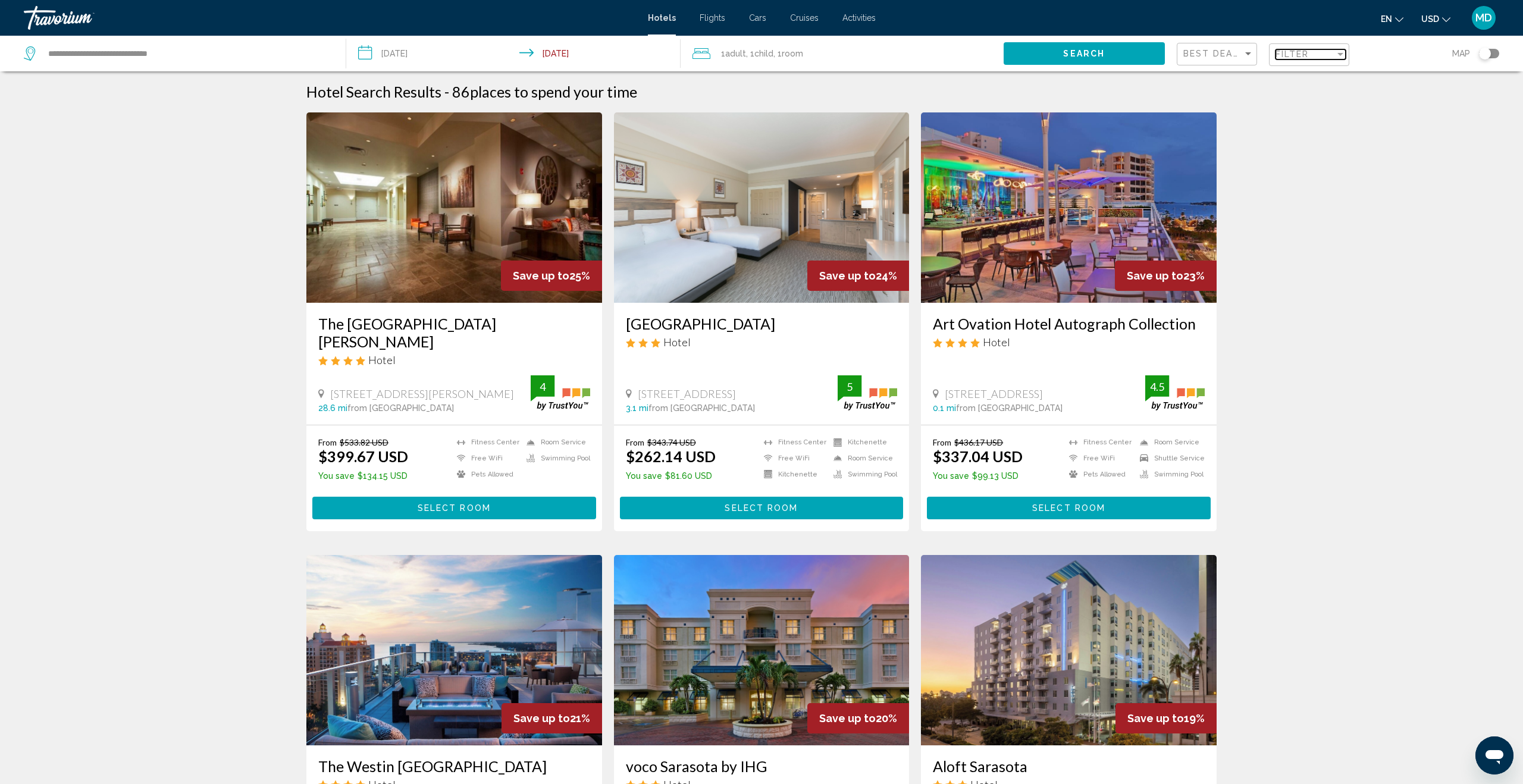
drag, startPoint x: 1305, startPoint y: 57, endPoint x: 1239, endPoint y: 57, distance: 66.0
click at [1305, 57] on span "Filter" at bounding box center [1292, 54] width 34 height 9
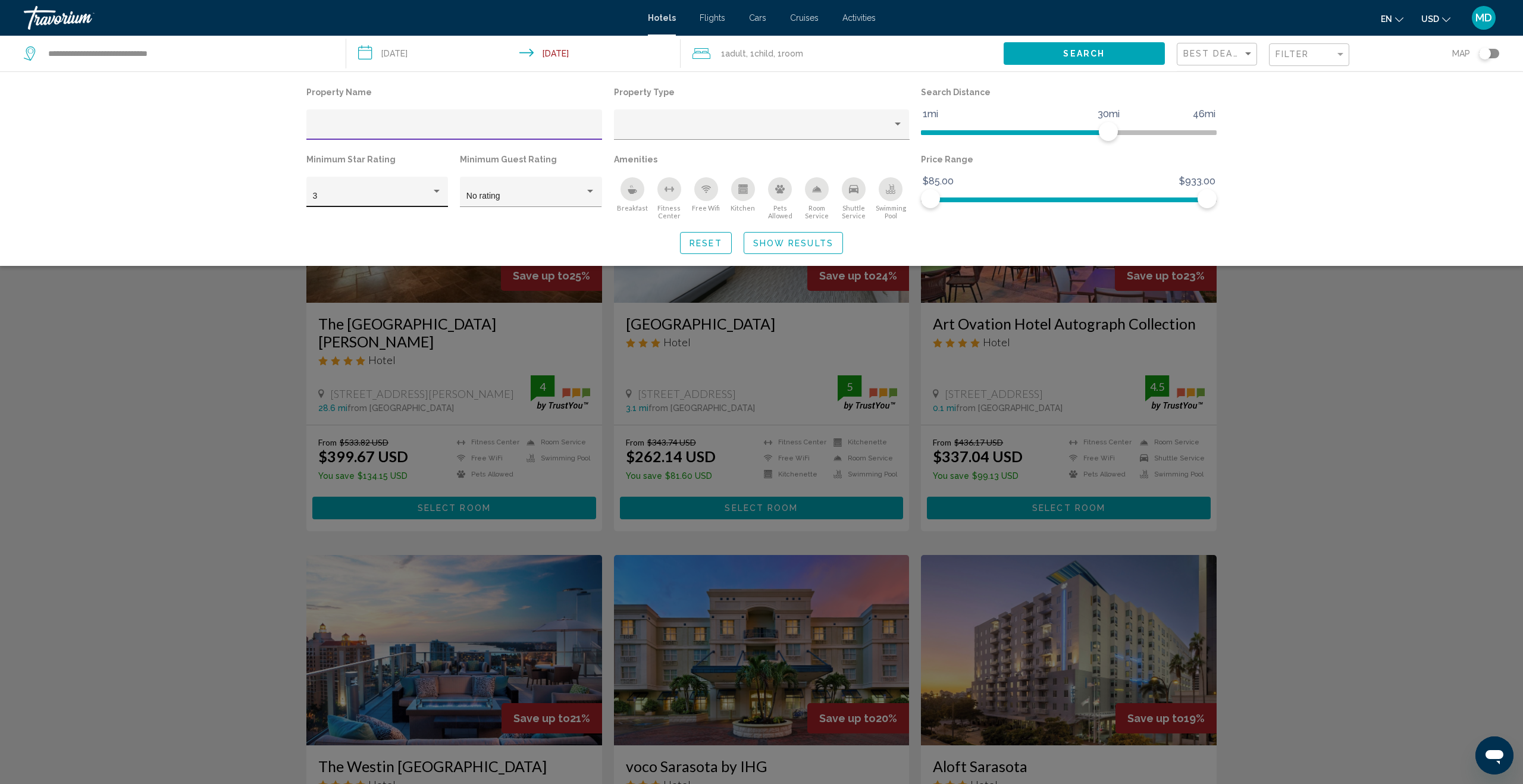
click at [436, 186] on div "3" at bounding box center [377, 195] width 129 height 25
drag, startPoint x: 413, startPoint y: 216, endPoint x: 487, endPoint y: 216, distance: 74.0
click at [413, 216] on span "4" at bounding box center [377, 221] width 129 height 25
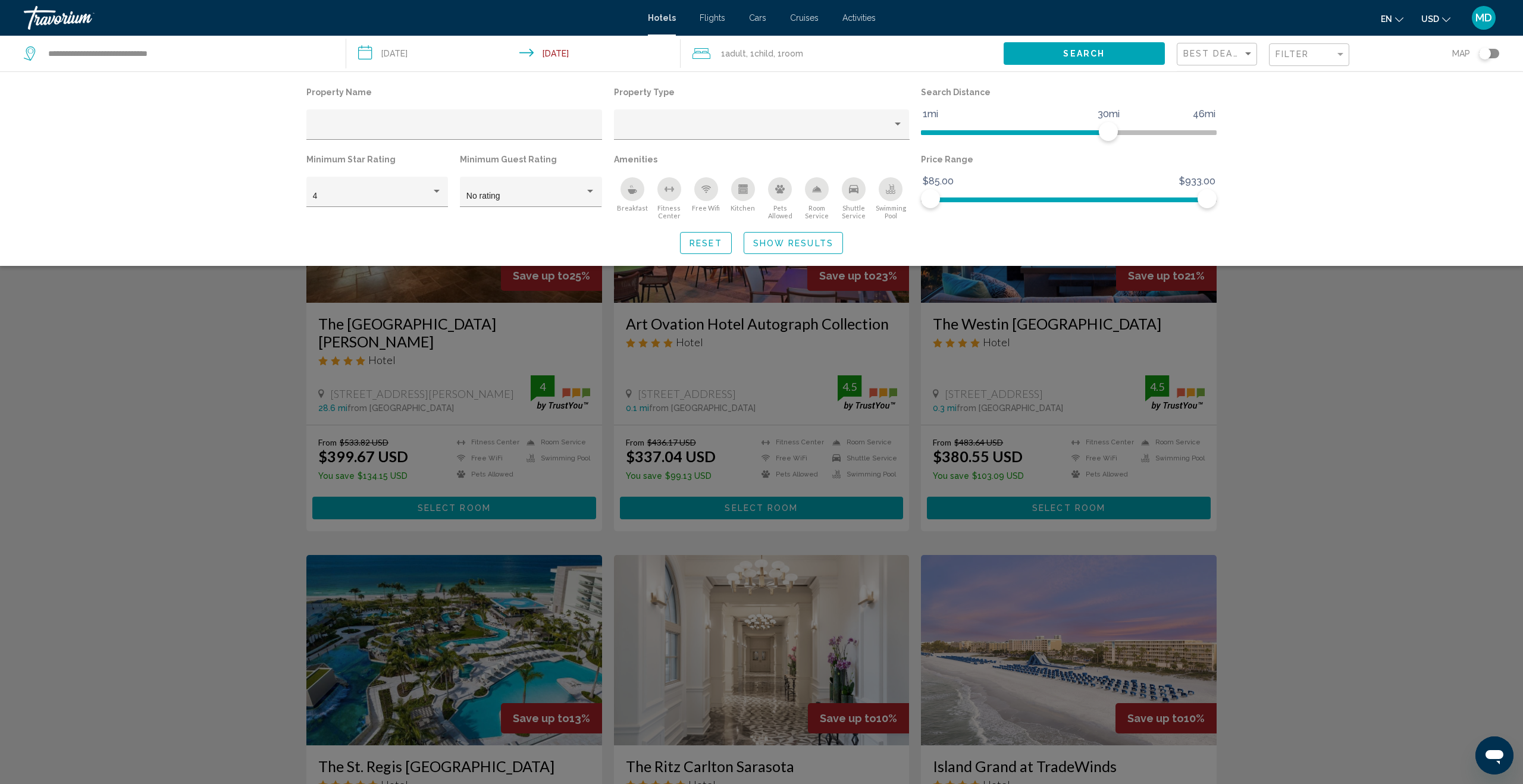
click at [80, 366] on div "Search widget" at bounding box center [762, 481] width 1523 height 605
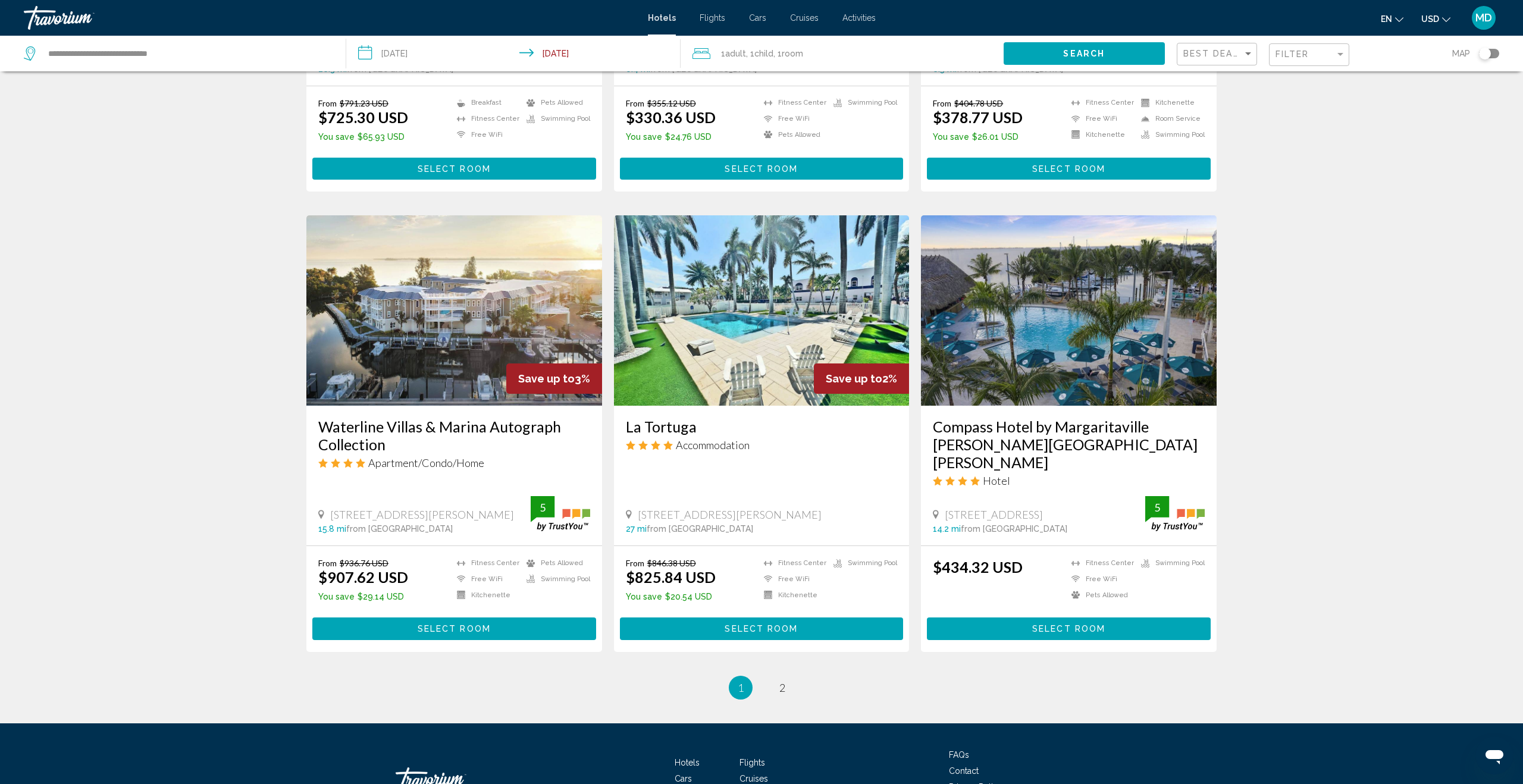
scroll to position [1255, 0]
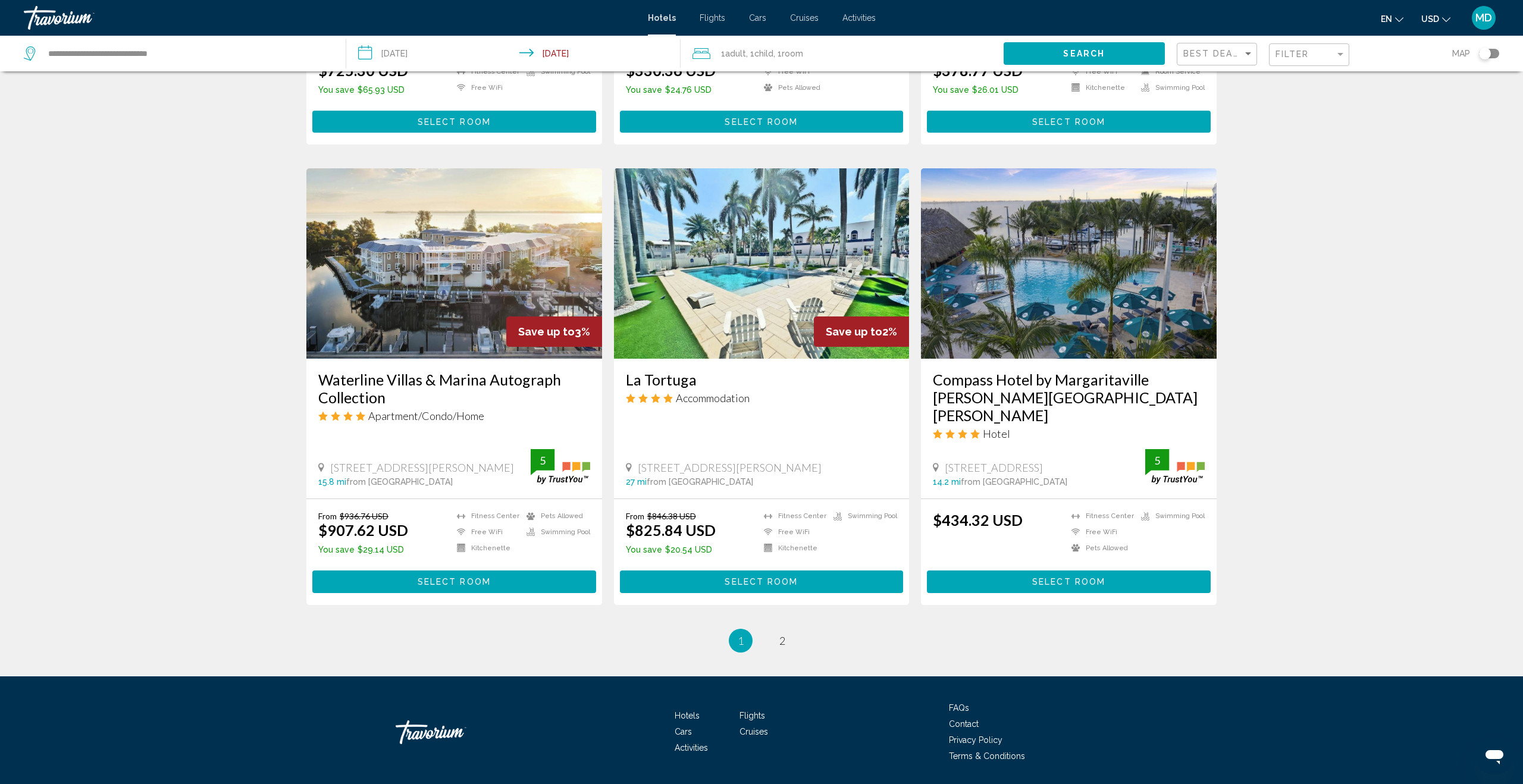
click at [793, 629] on li "page 2" at bounding box center [783, 641] width 24 height 24
click at [783, 634] on span "2" at bounding box center [782, 641] width 6 height 13
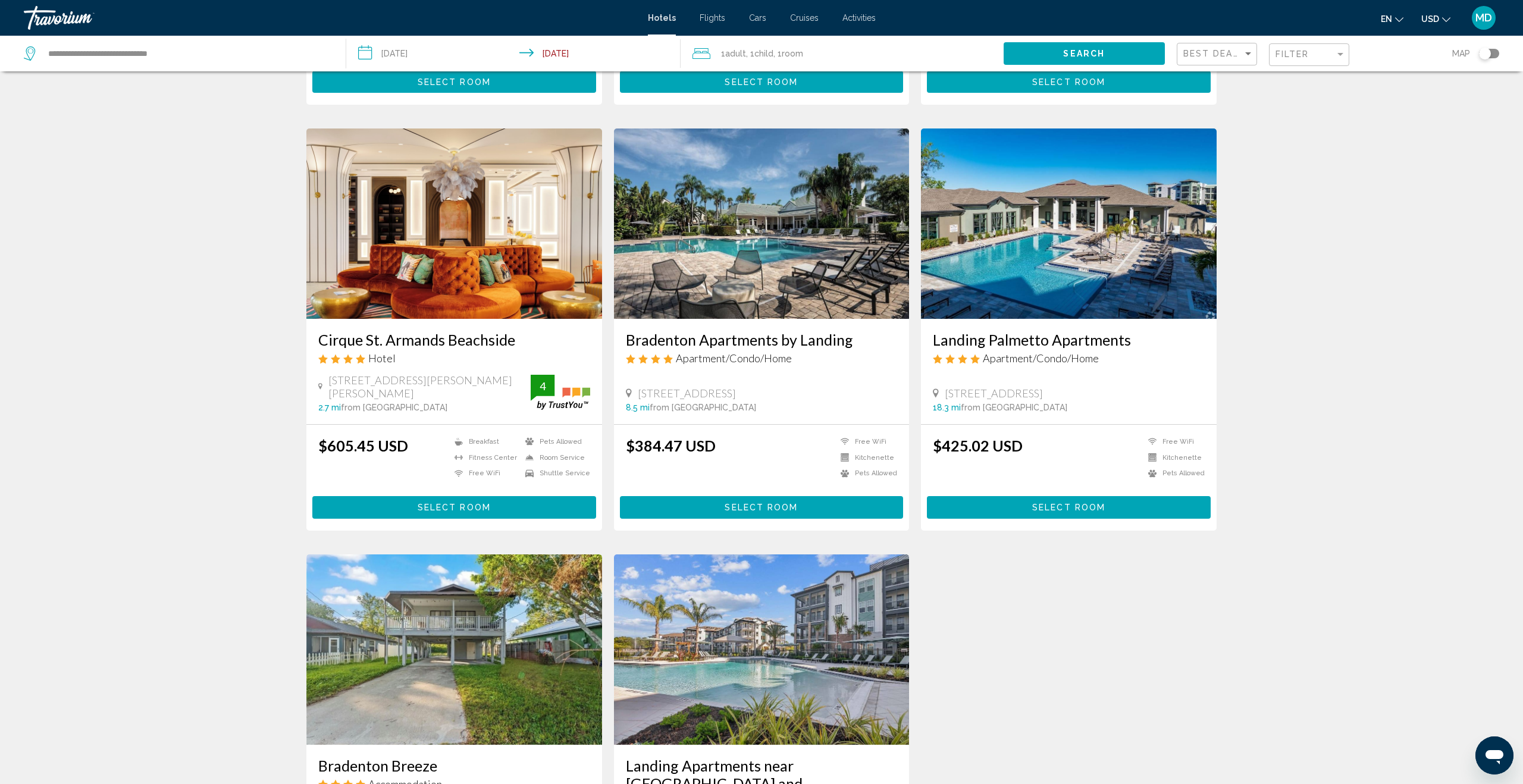
scroll to position [1248, 0]
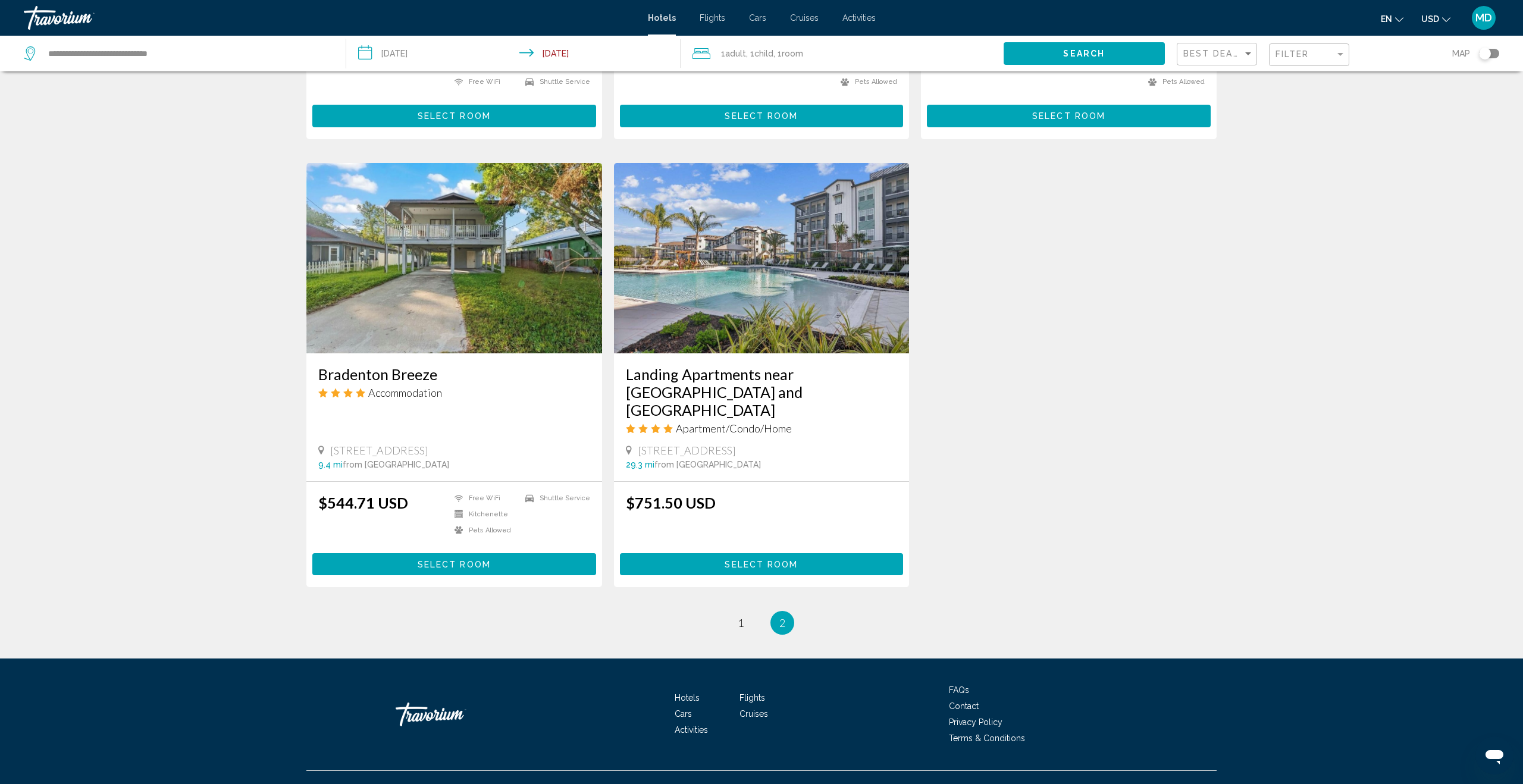
click at [413, 57] on input "**********" at bounding box center [516, 55] width 339 height 39
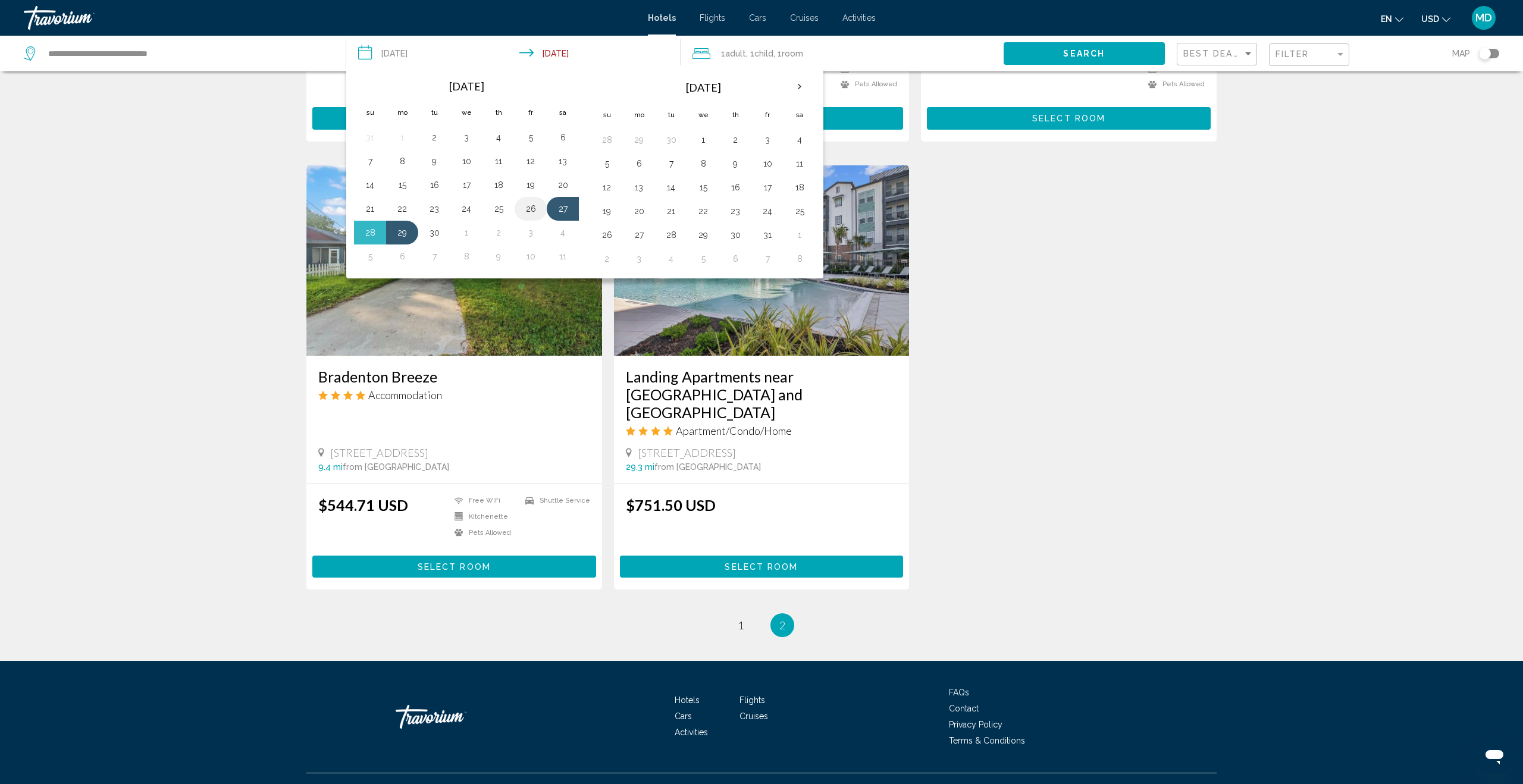
click at [535, 207] on button "26" at bounding box center [530, 208] width 19 height 16
click at [404, 233] on button "29" at bounding box center [401, 232] width 19 height 16
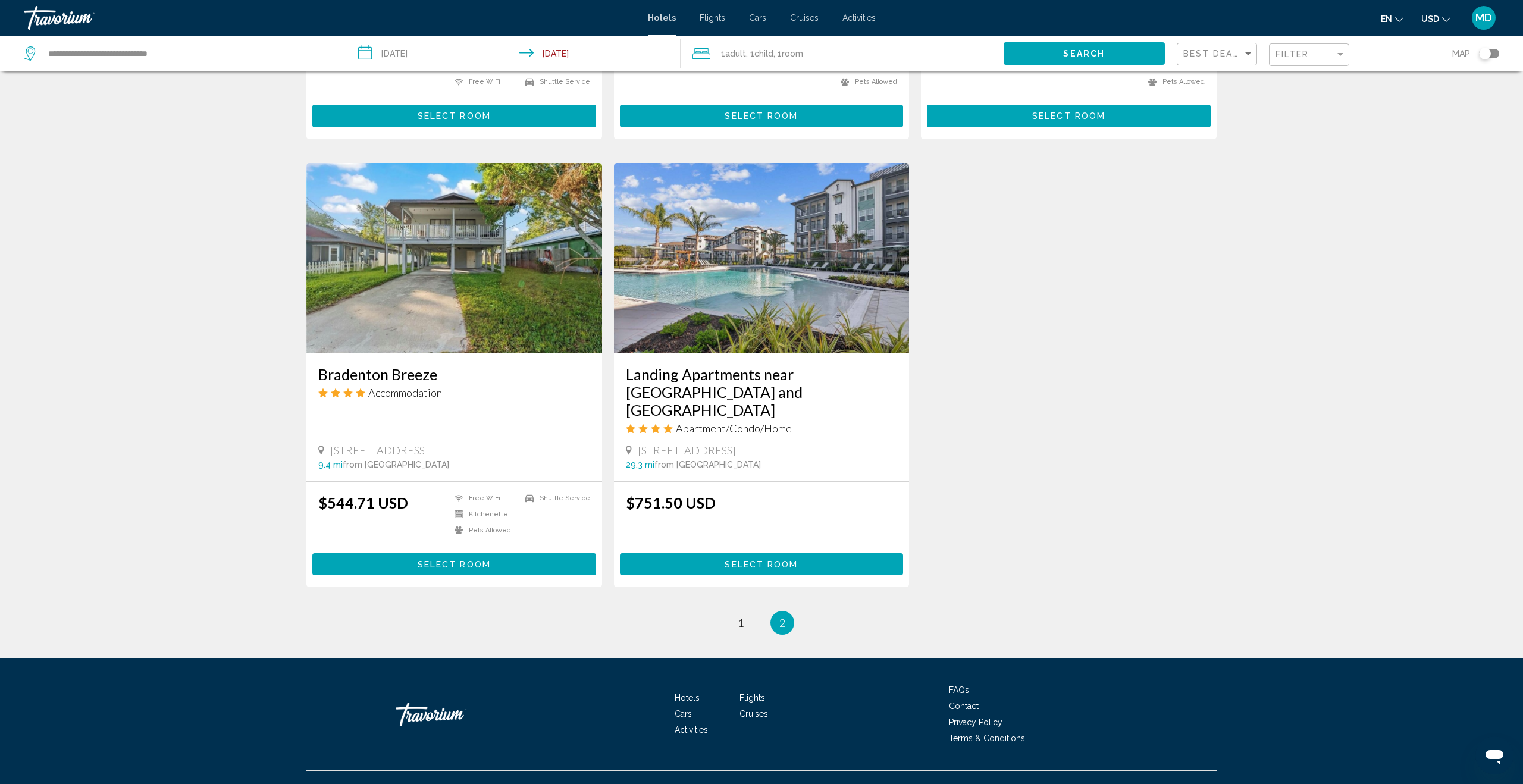
scroll to position [1247, 0]
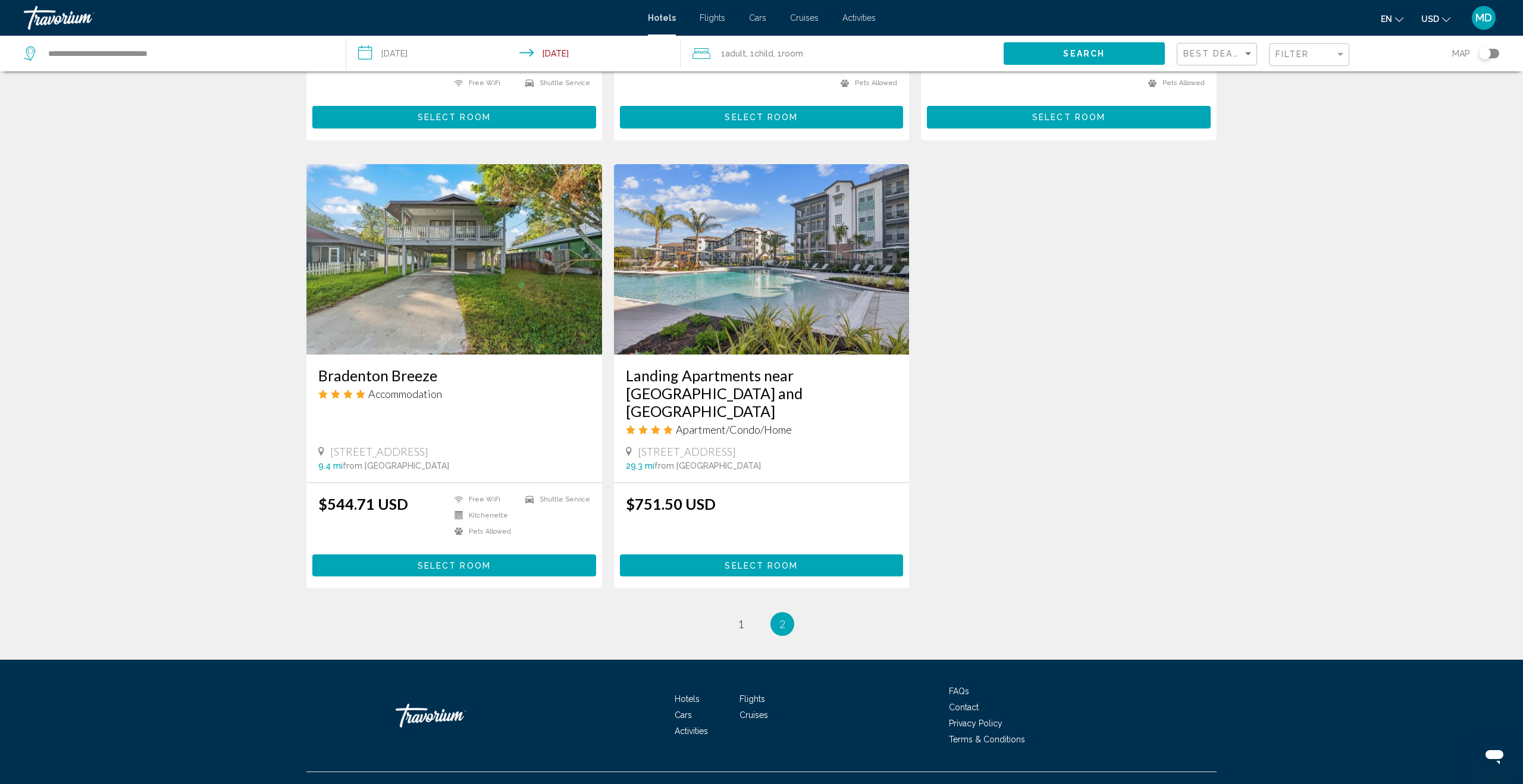
click at [749, 54] on span ", 1 Child Children" at bounding box center [760, 53] width 27 height 16
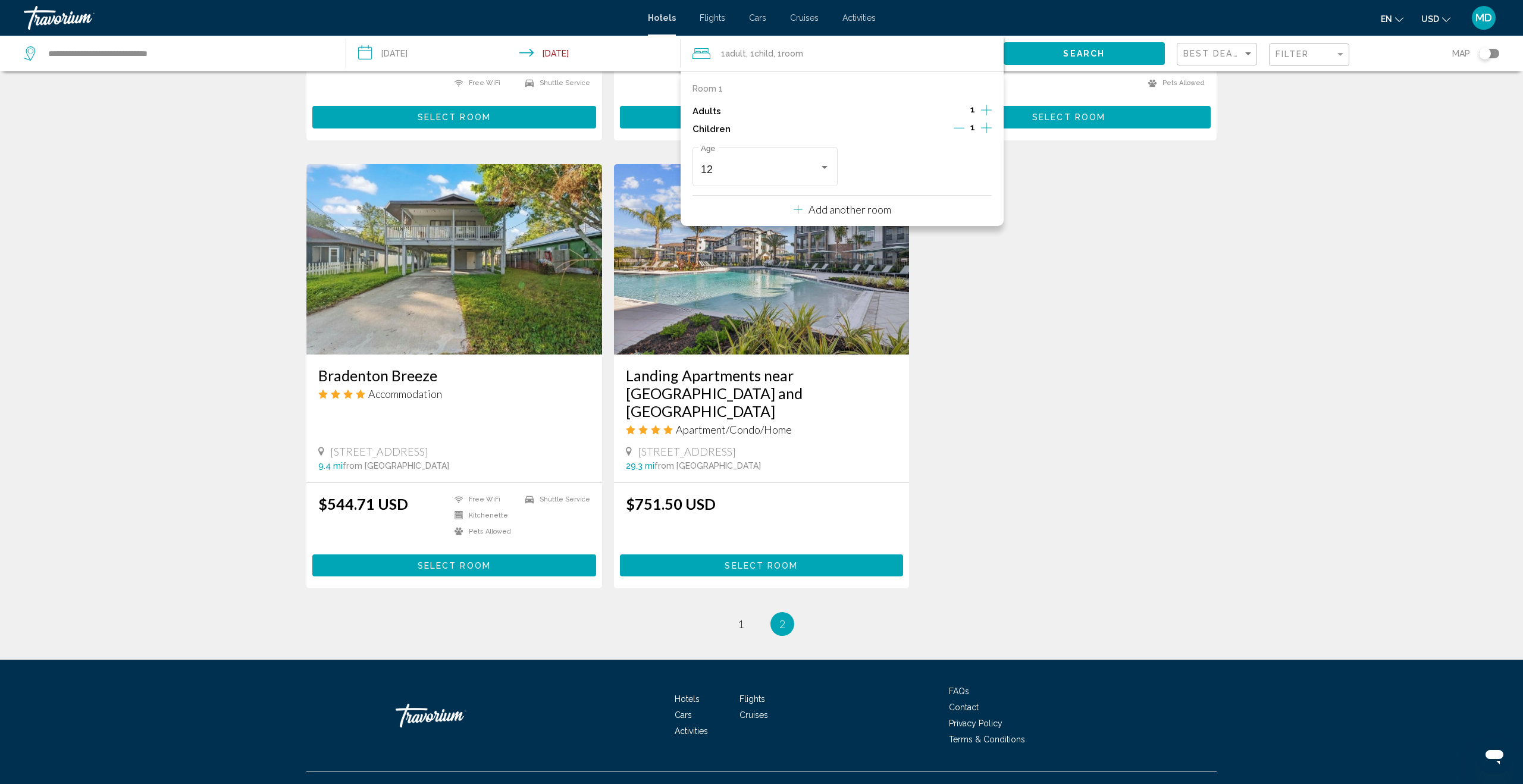
click at [990, 110] on icon "Increment adults" at bounding box center [986, 111] width 11 height 15
drag, startPoint x: 987, startPoint y: 123, endPoint x: 980, endPoint y: 131, distance: 10.6
click at [987, 123] on icon "Increment children" at bounding box center [986, 128] width 11 height 15
click at [819, 163] on div "Travelers: 2 adults, 2 children" at bounding box center [825, 167] width 11 height 9
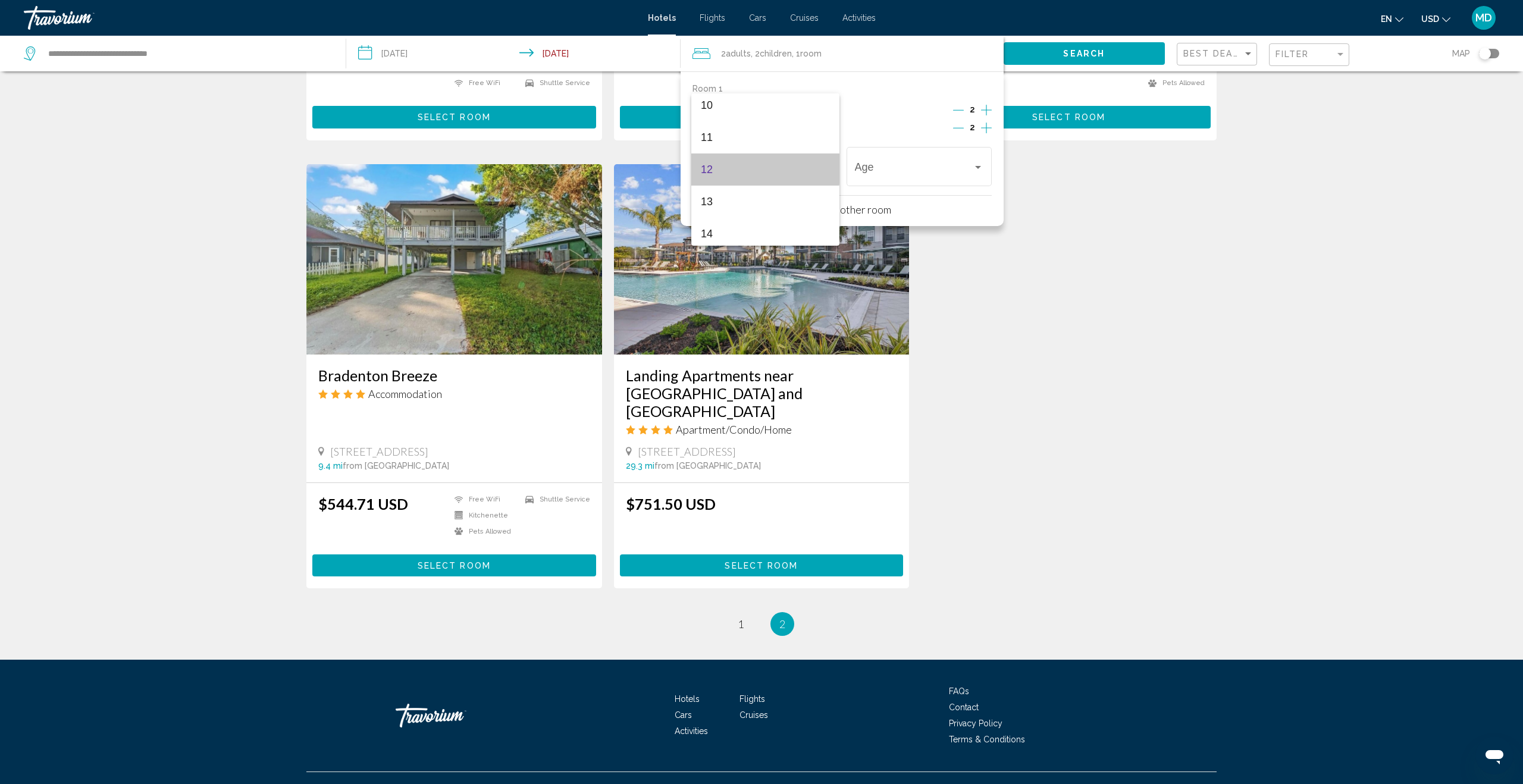
drag, startPoint x: 757, startPoint y: 166, endPoint x: 765, endPoint y: 166, distance: 8.0
click at [757, 166] on span "12" at bounding box center [765, 169] width 129 height 32
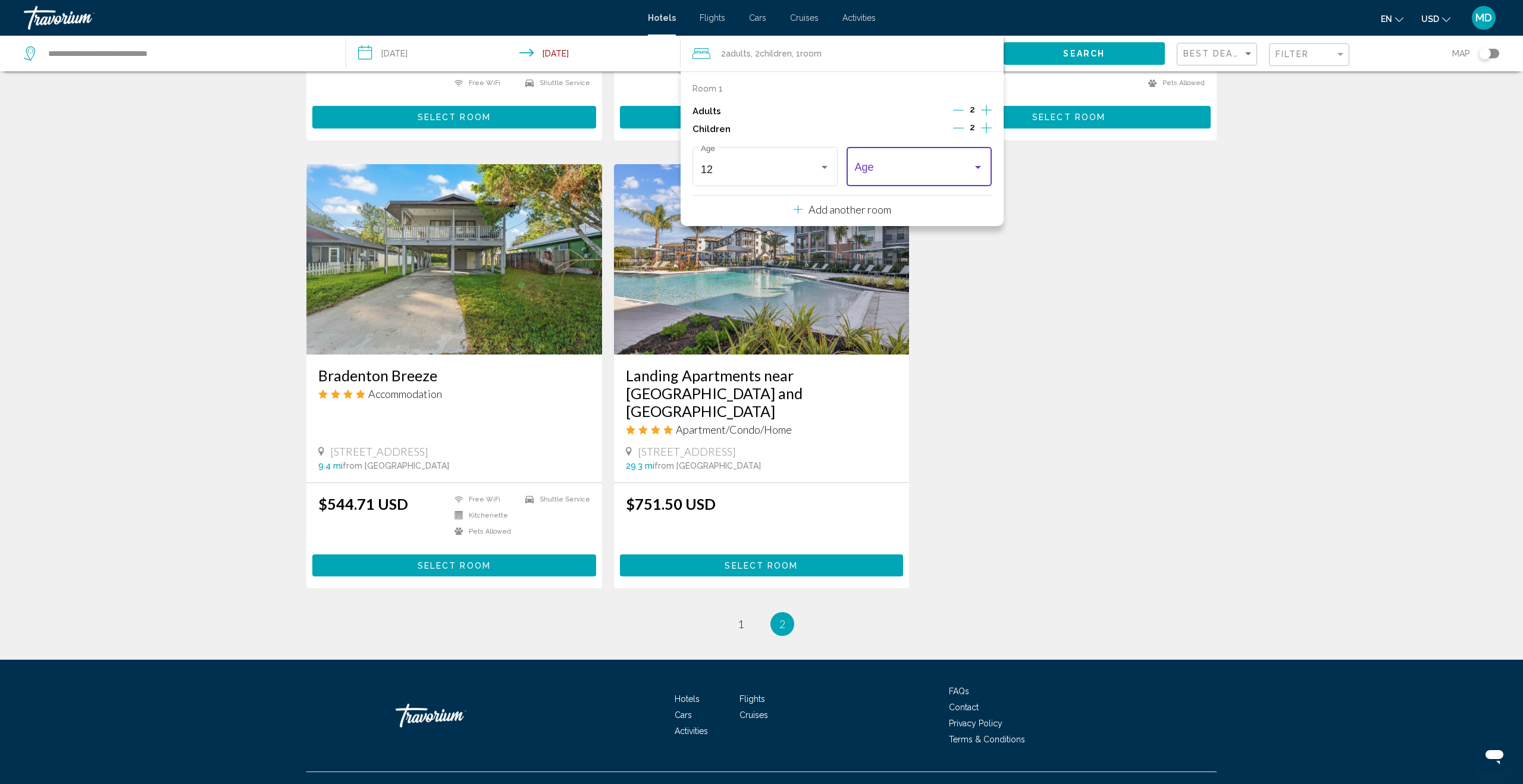
scroll to position [1245, 0]
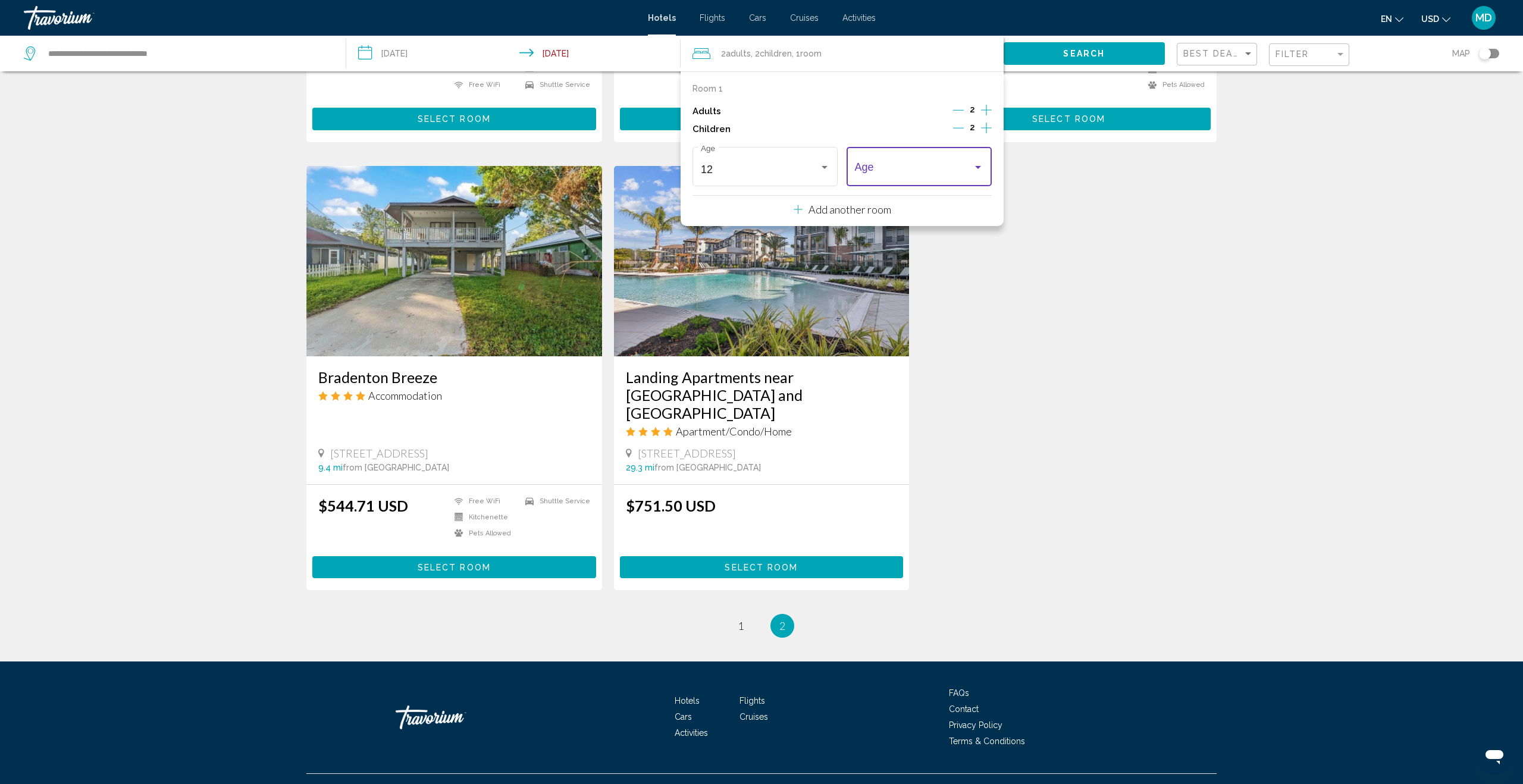
click at [975, 164] on div "Travelers: 2 adults, 2 children" at bounding box center [978, 167] width 11 height 9
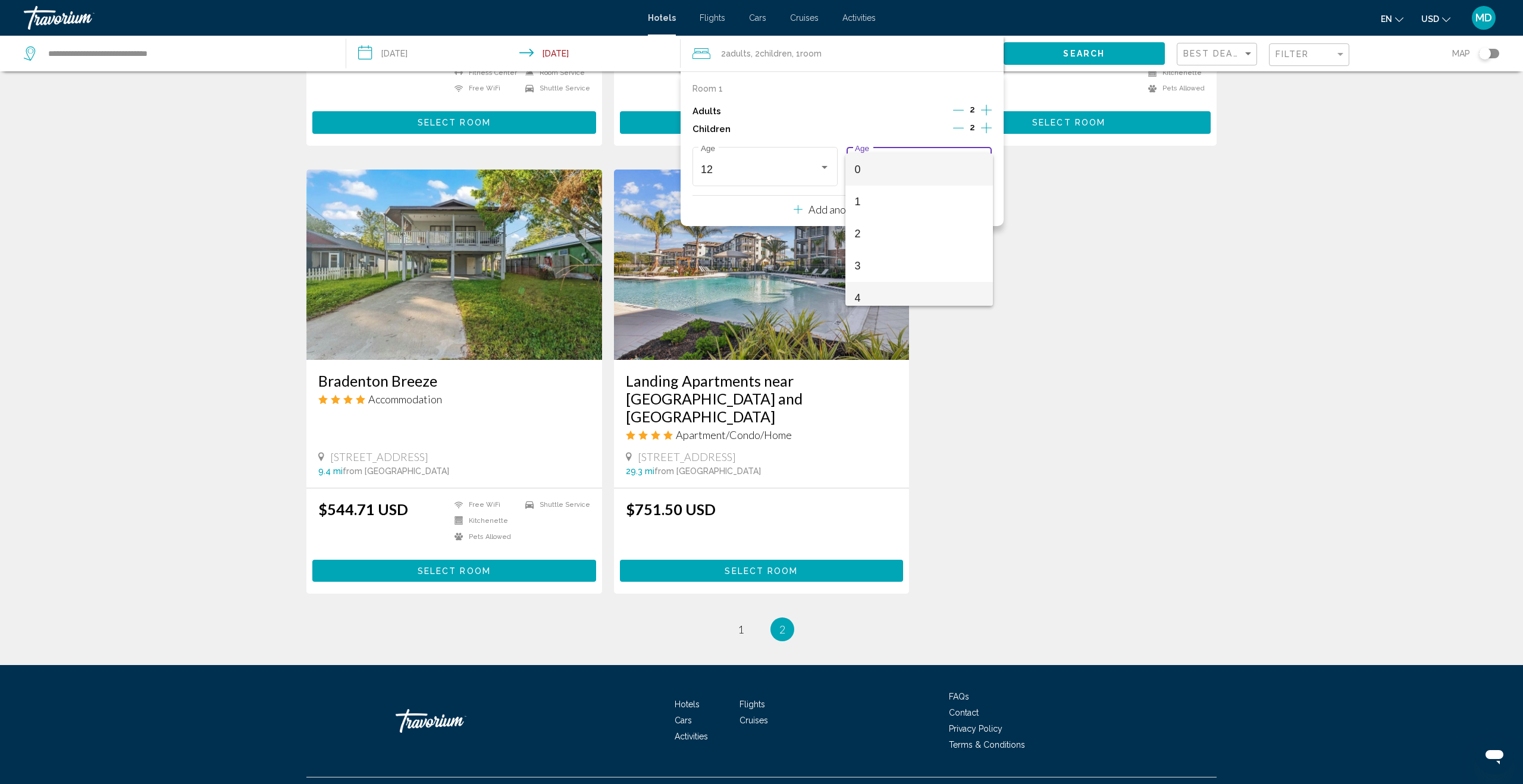
drag, startPoint x: 899, startPoint y: 288, endPoint x: 912, endPoint y: 287, distance: 13.0
click at [900, 289] on span "4" at bounding box center [919, 297] width 129 height 32
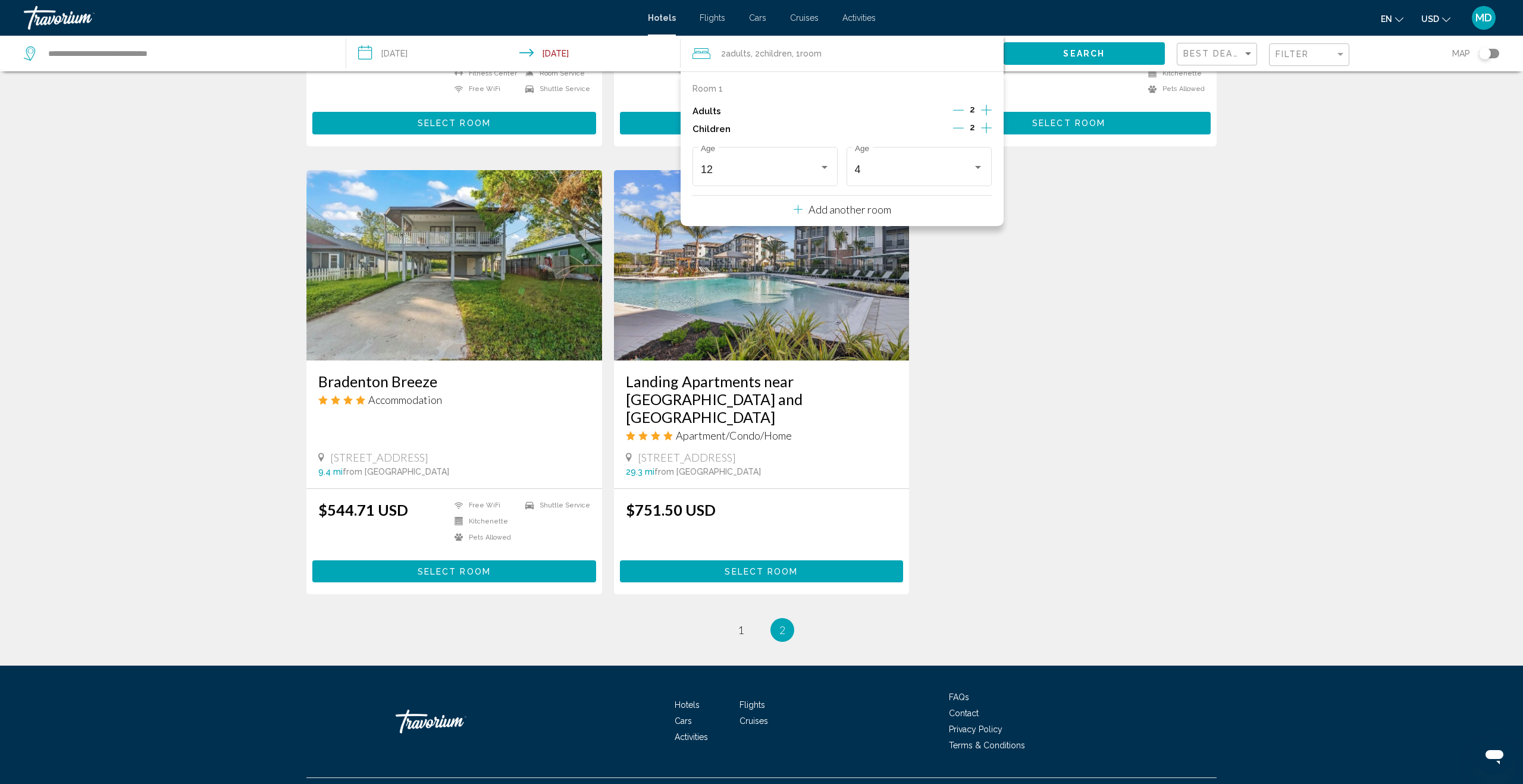
click at [1092, 50] on span "Search" at bounding box center [1084, 54] width 42 height 9
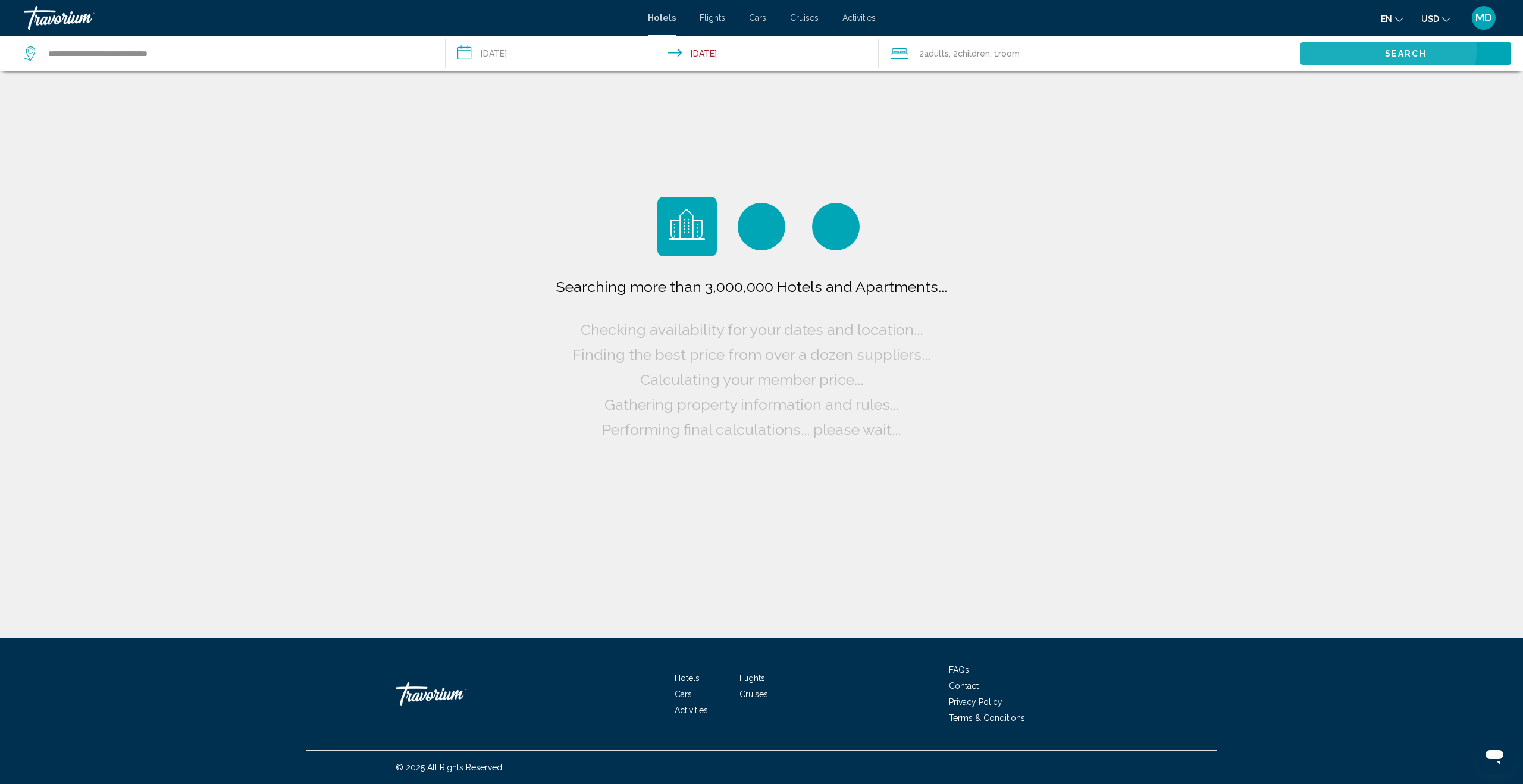
scroll to position [0, 0]
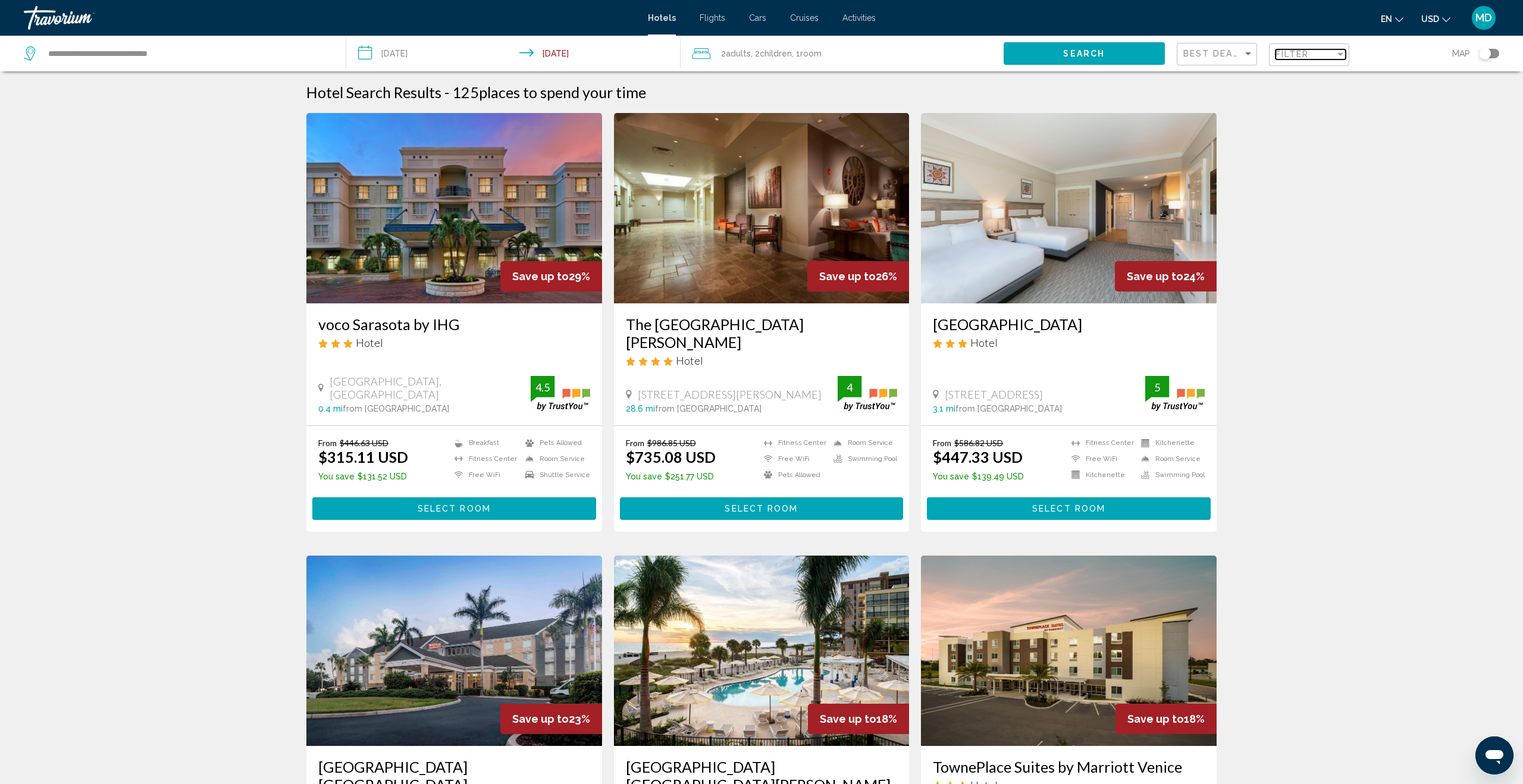
drag, startPoint x: 1317, startPoint y: 58, endPoint x: 1312, endPoint y: 62, distance: 6.4
click at [1317, 58] on div "Filter" at bounding box center [1305, 54] width 59 height 9
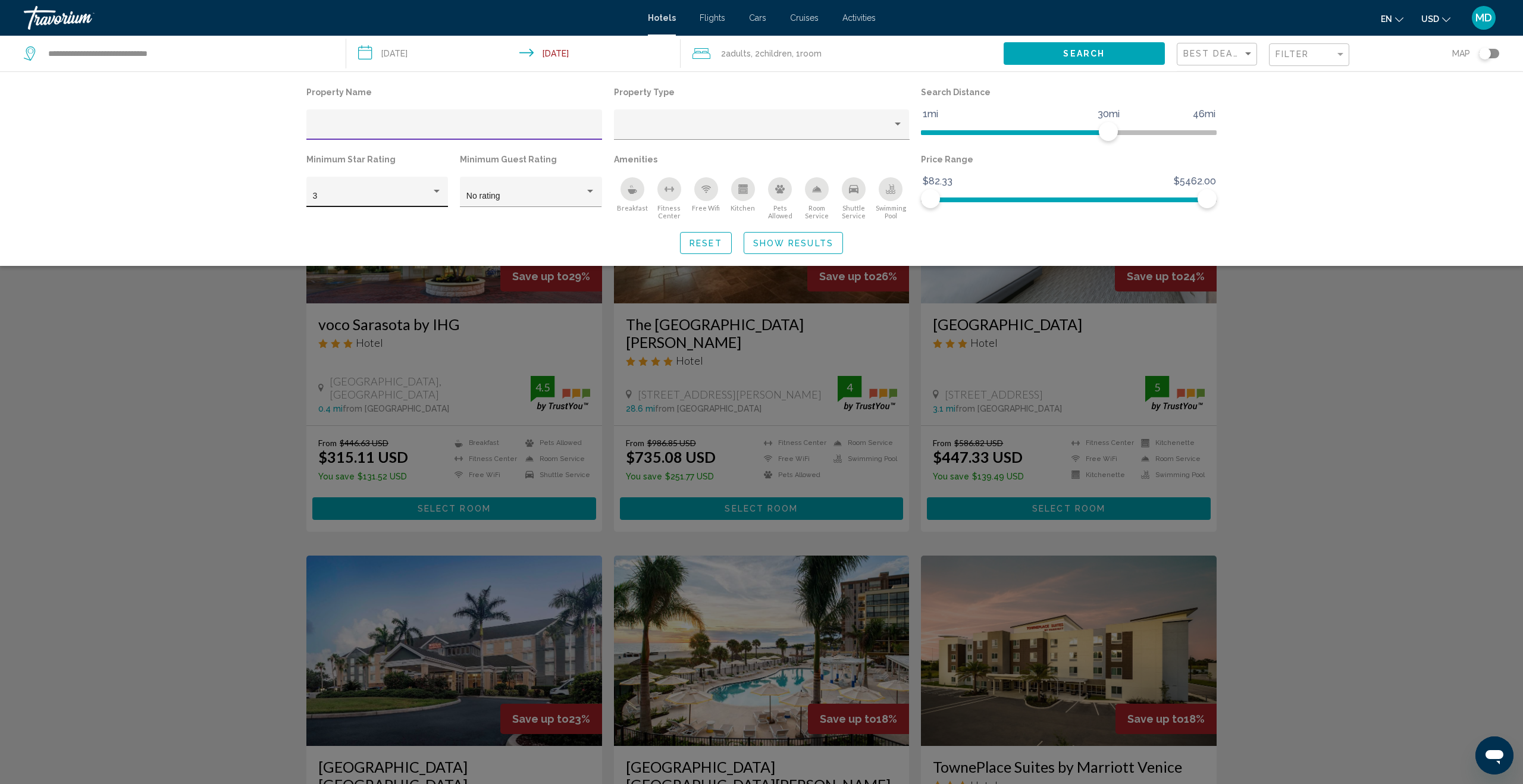
click at [433, 186] on div "Hotel Filters" at bounding box center [437, 191] width 11 height 9
drag, startPoint x: 418, startPoint y: 222, endPoint x: 521, endPoint y: 224, distance: 103.0
click at [419, 222] on span "4" at bounding box center [377, 221] width 129 height 25
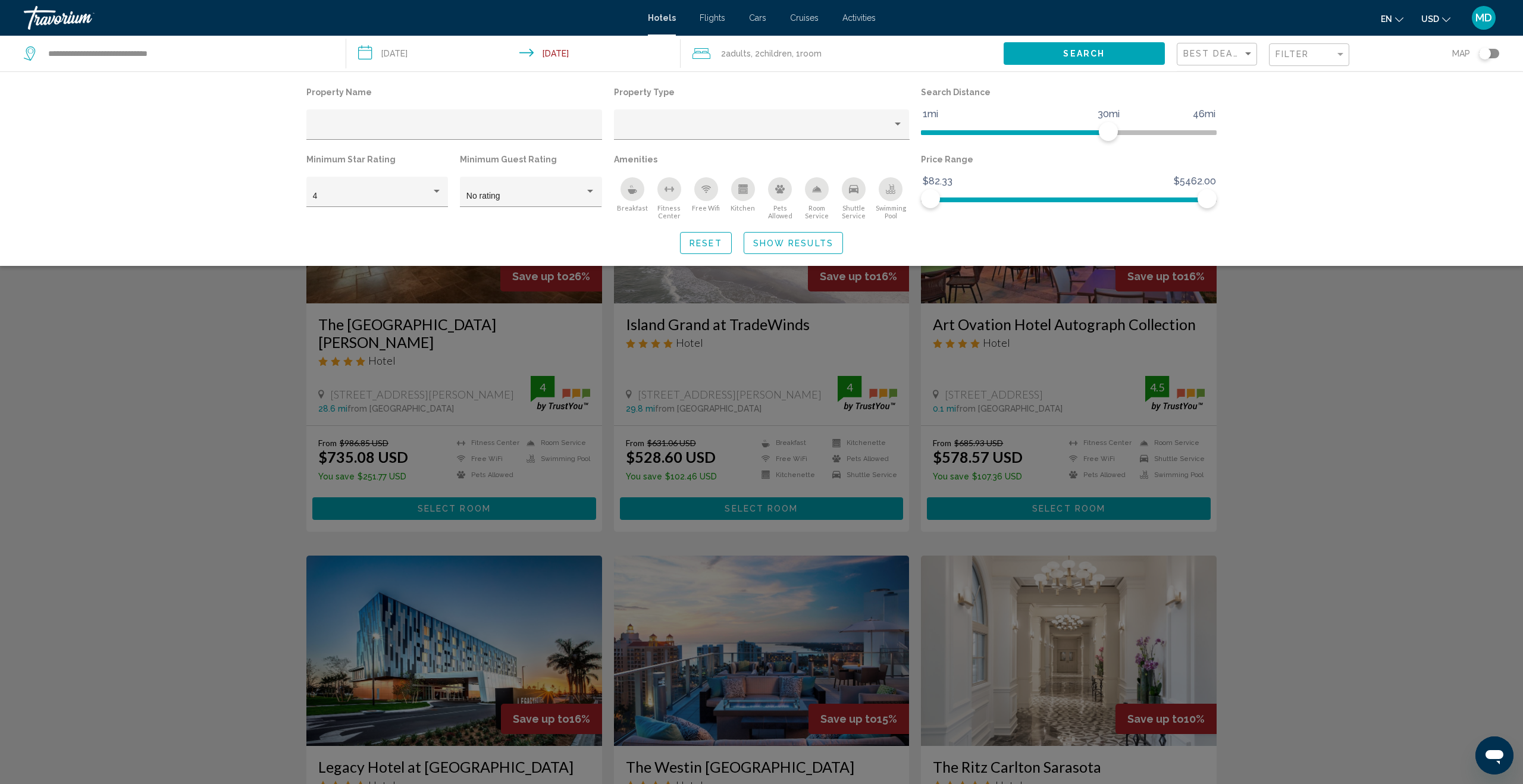
drag, startPoint x: 27, startPoint y: 362, endPoint x: 56, endPoint y: 366, distance: 29.3
click at [28, 362] on div "Search widget" at bounding box center [762, 481] width 1523 height 605
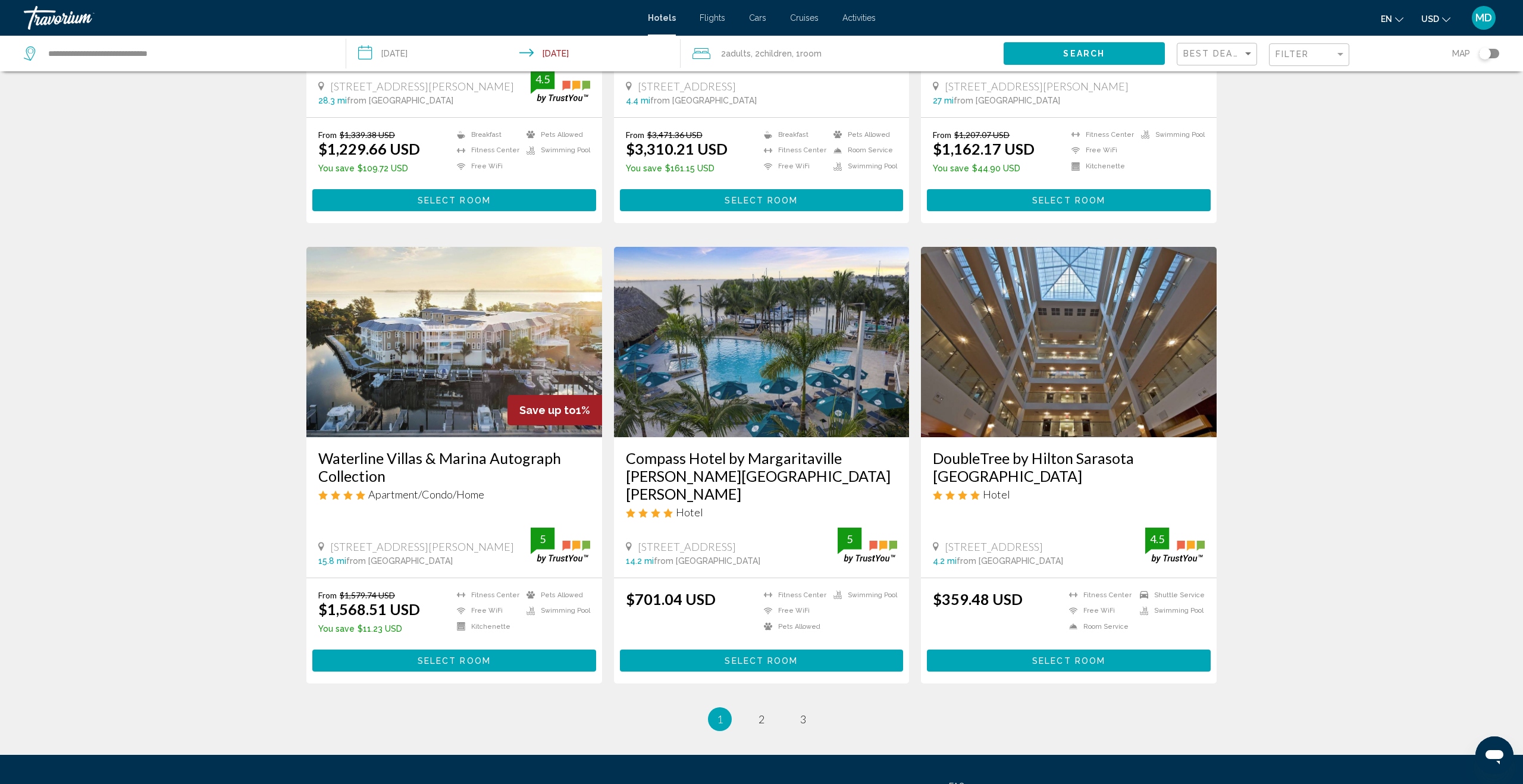
scroll to position [1218, 0]
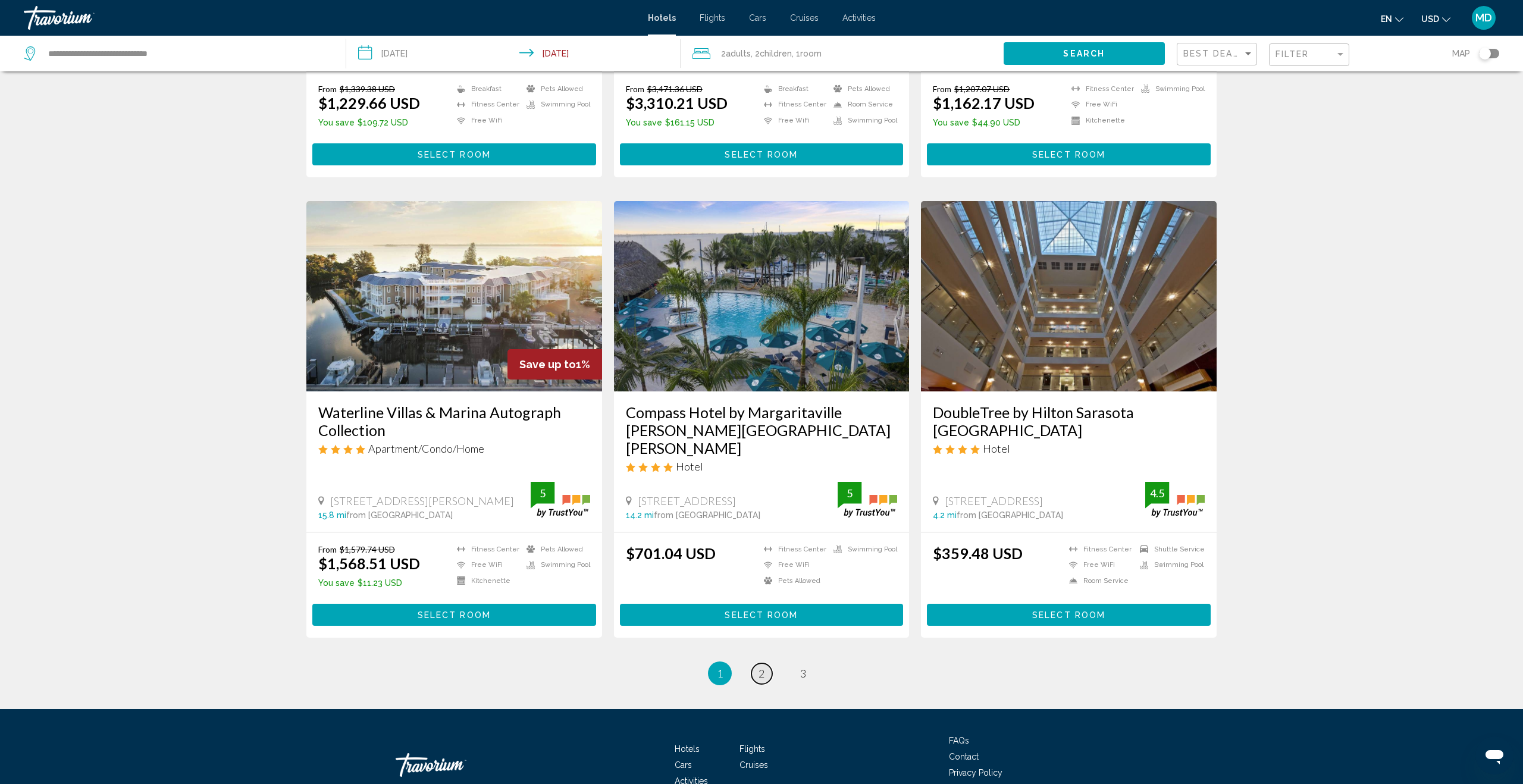
click at [760, 666] on span "2" at bounding box center [762, 673] width 6 height 13
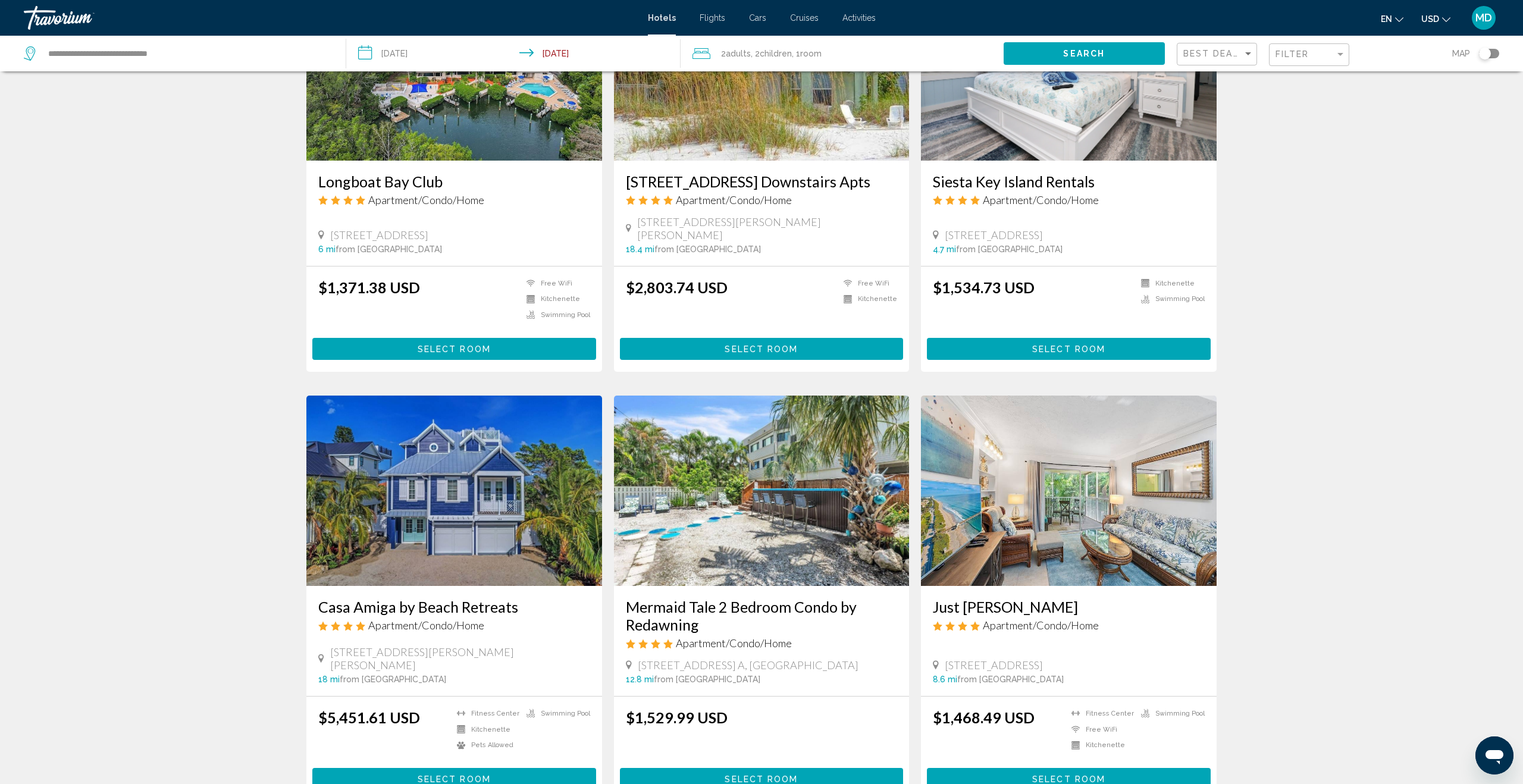
scroll to position [1114, 0]
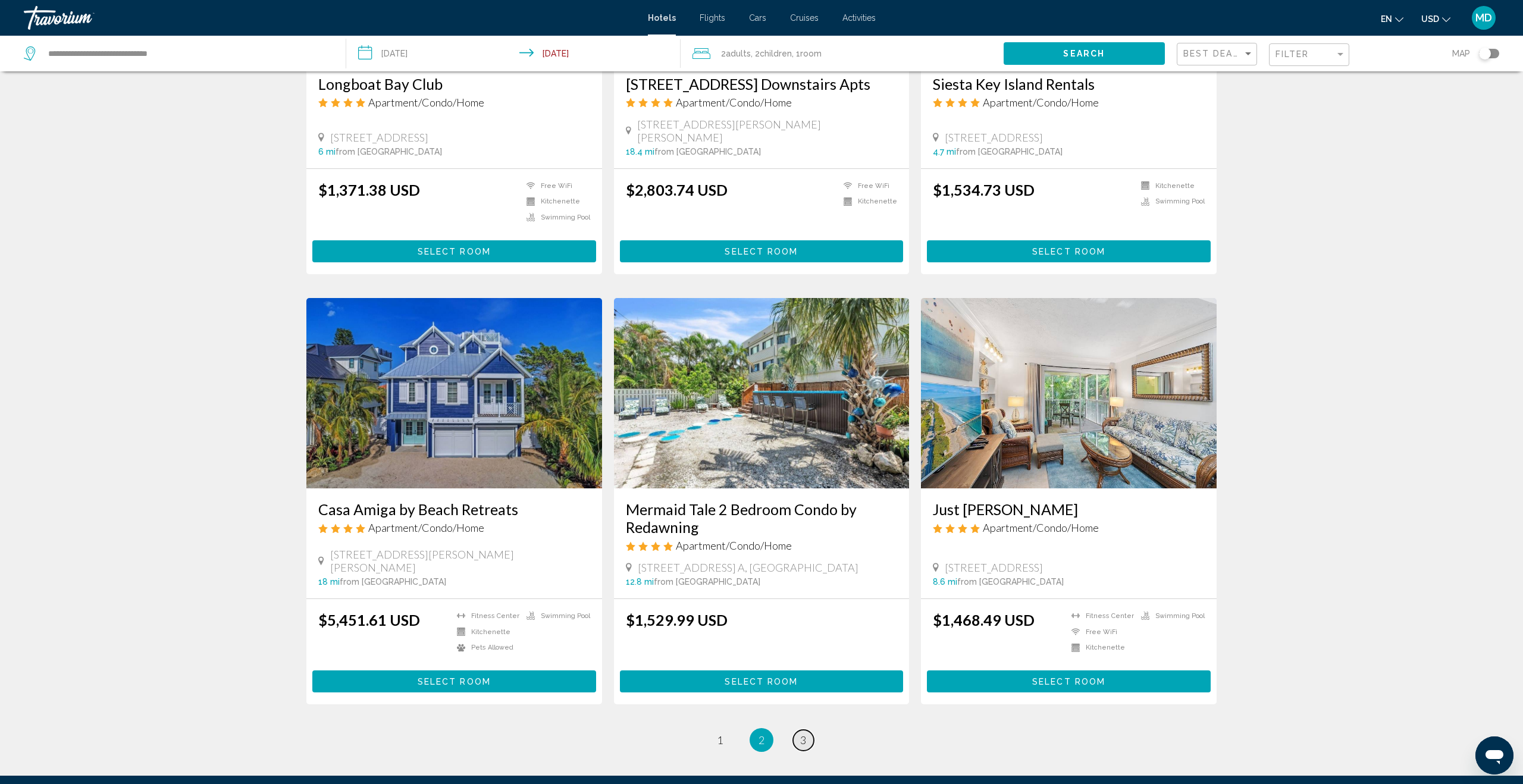
click at [802, 733] on span "3" at bounding box center [803, 739] width 6 height 13
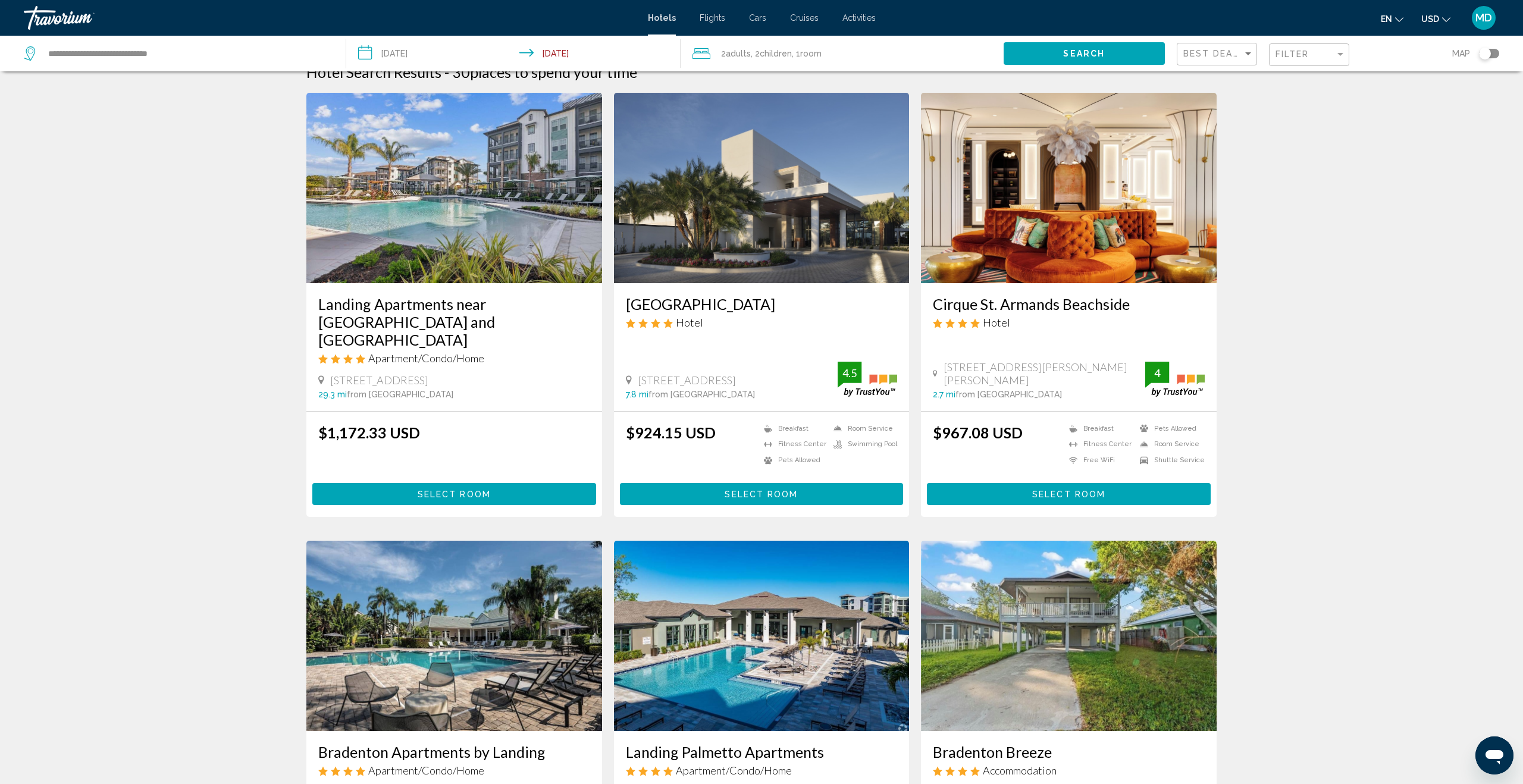
scroll to position [21, 0]
click at [423, 51] on input "**********" at bounding box center [516, 55] width 339 height 39
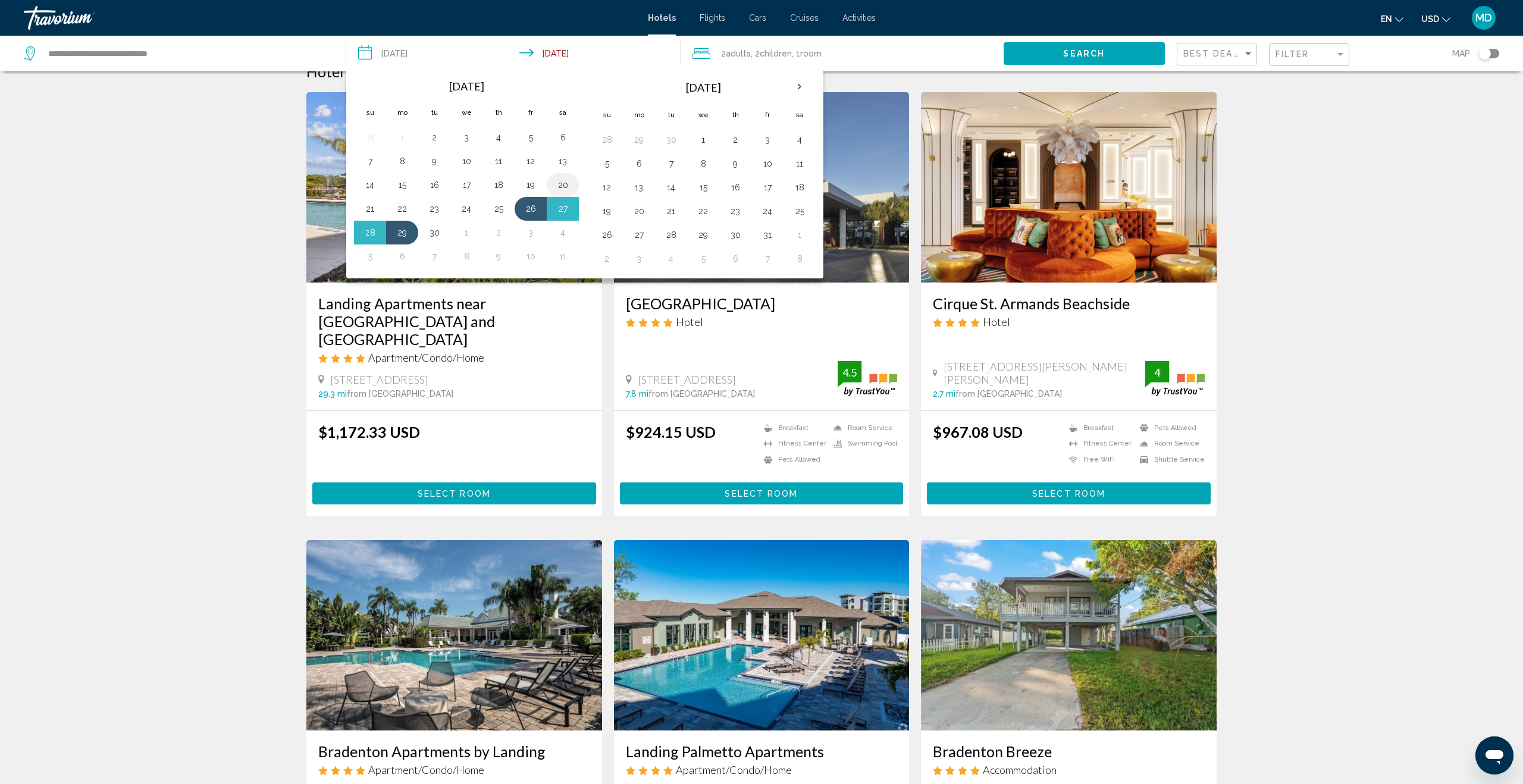
click at [570, 185] on button "20" at bounding box center [562, 185] width 19 height 16
click at [402, 213] on button "22" at bounding box center [401, 208] width 19 height 16
type input "**********"
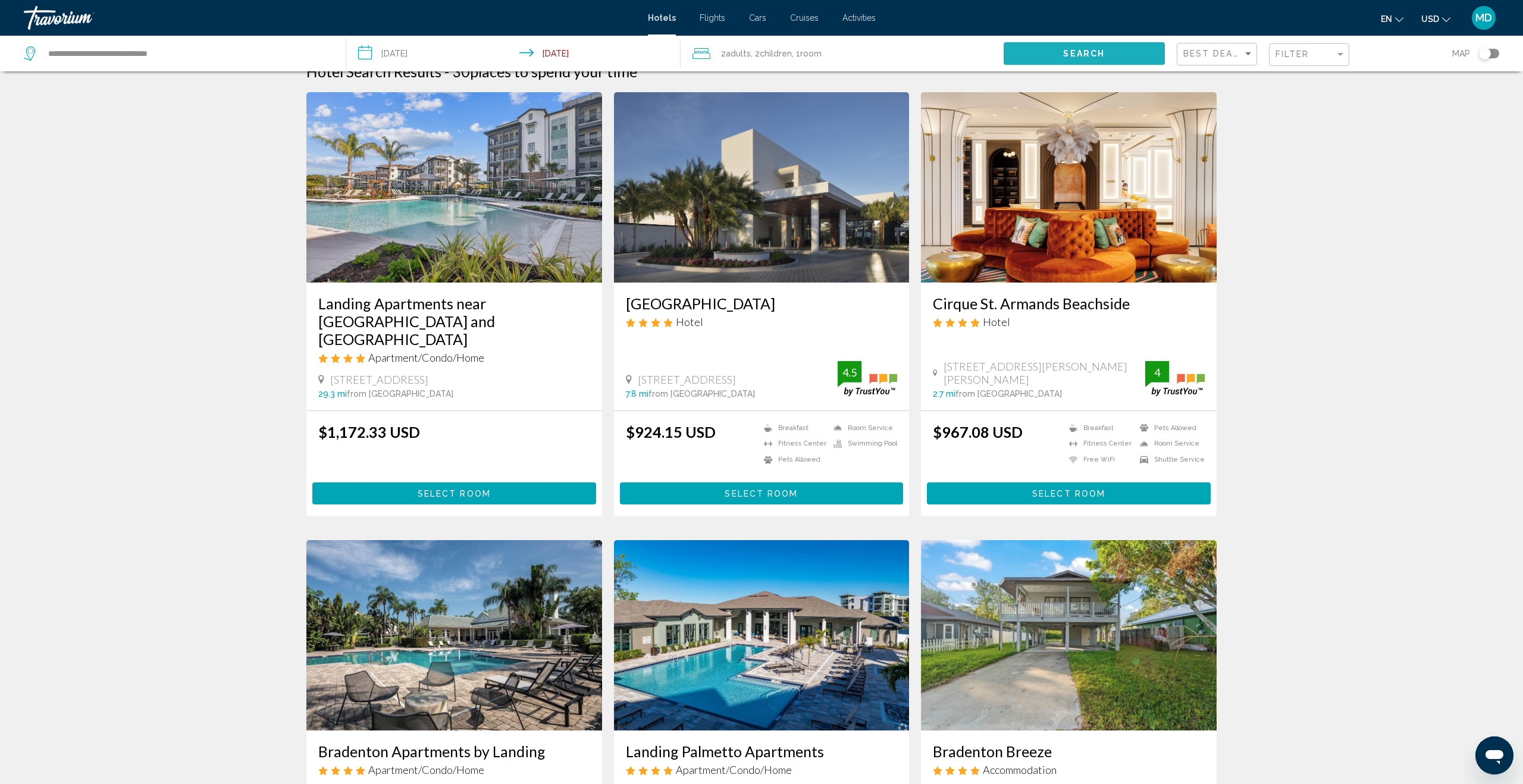
click at [1075, 50] on span "Search" at bounding box center [1084, 54] width 42 height 9
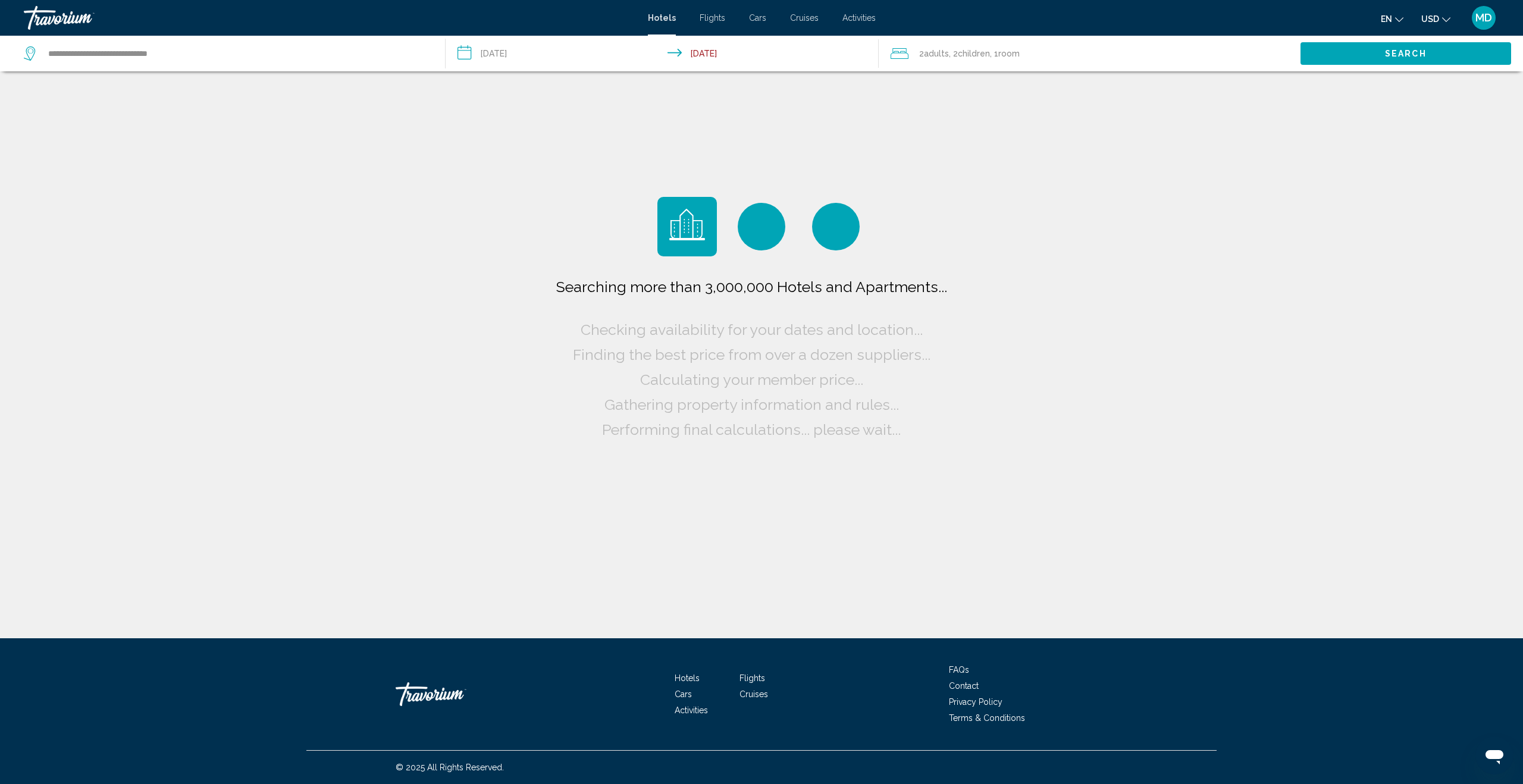
scroll to position [0, 0]
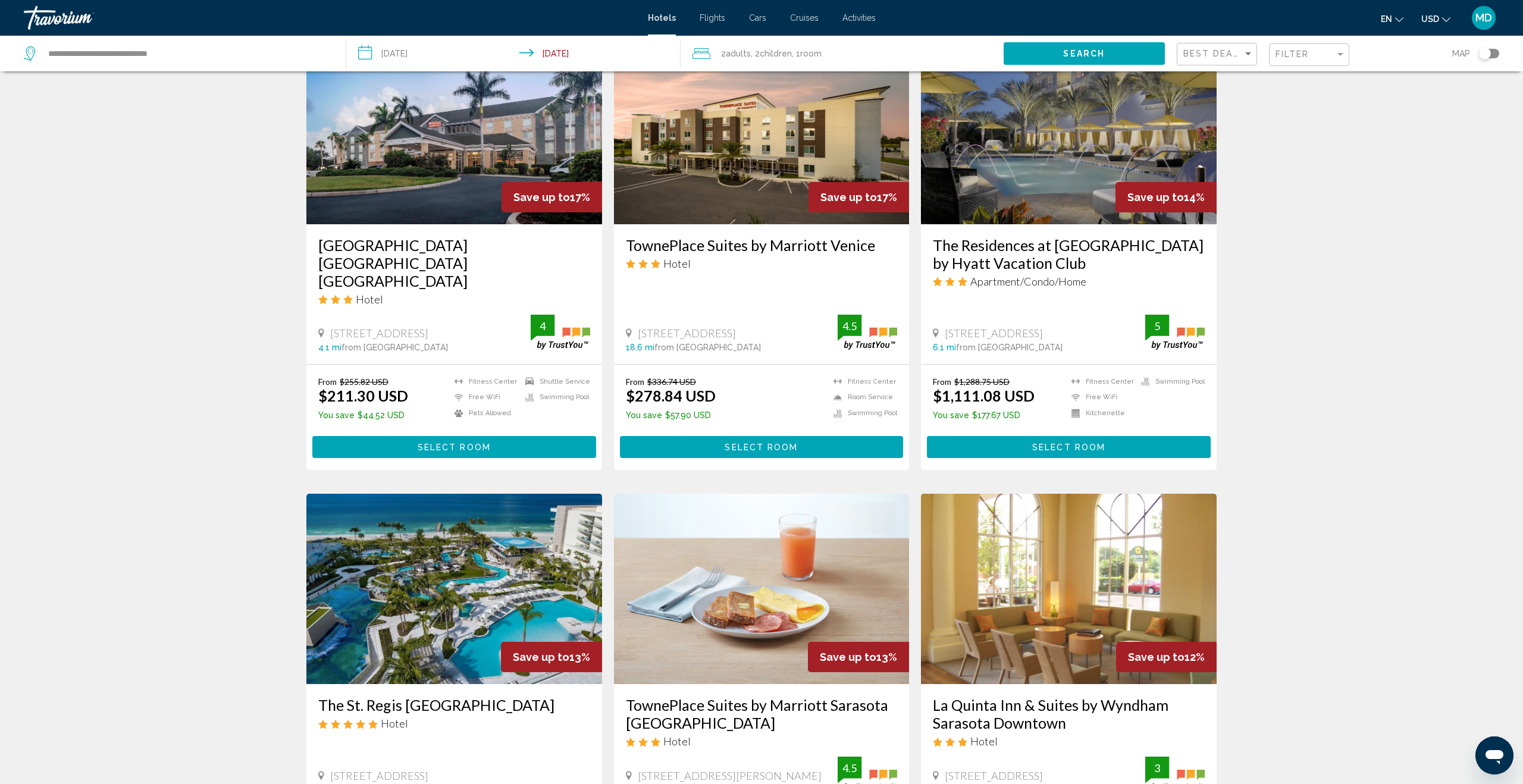
scroll to position [1255, 0]
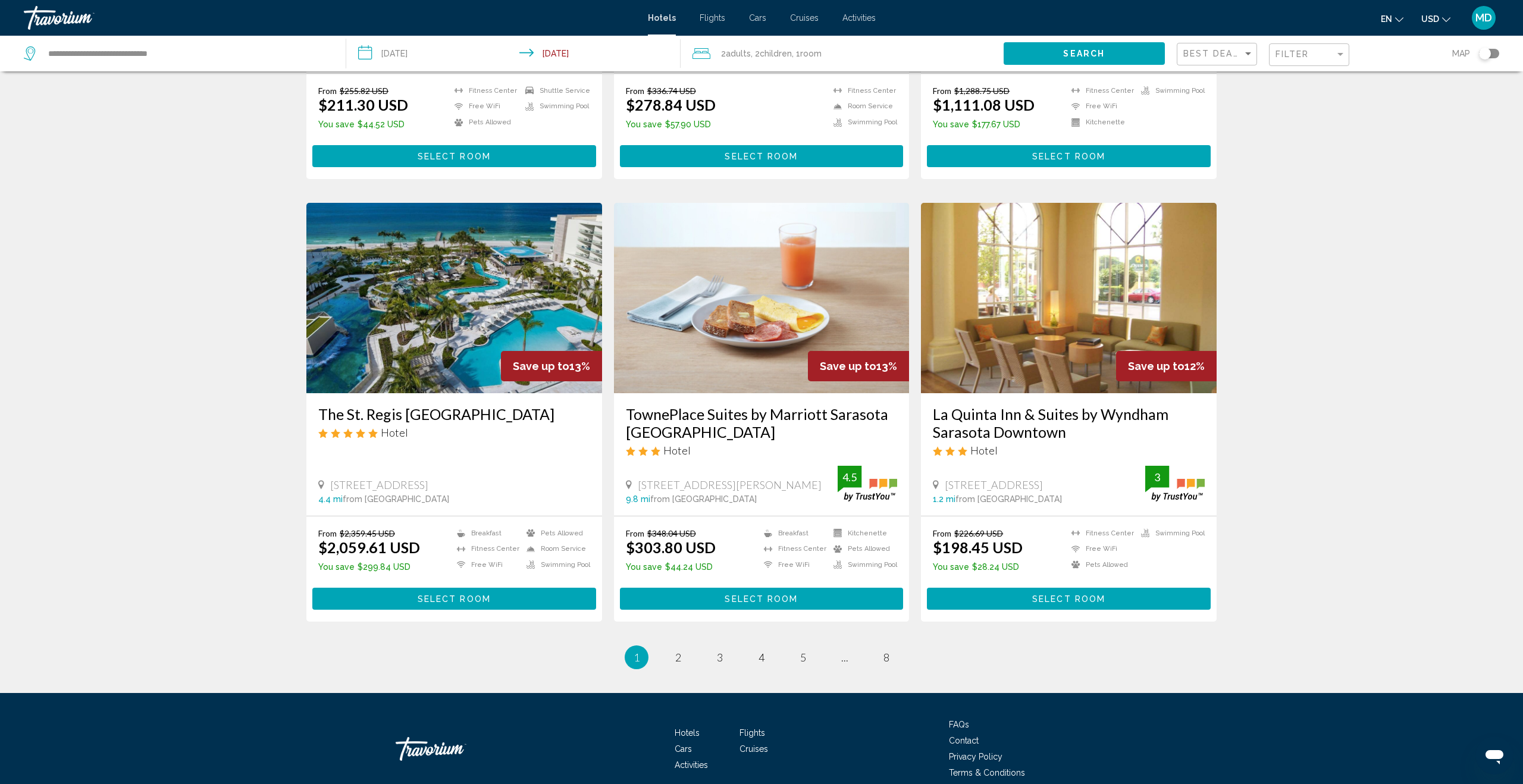
click at [1220, 61] on div "Best Deals" at bounding box center [1218, 55] width 70 height 22
click at [1221, 154] on span "Highest Quality Rating" at bounding box center [1224, 154] width 82 height 9
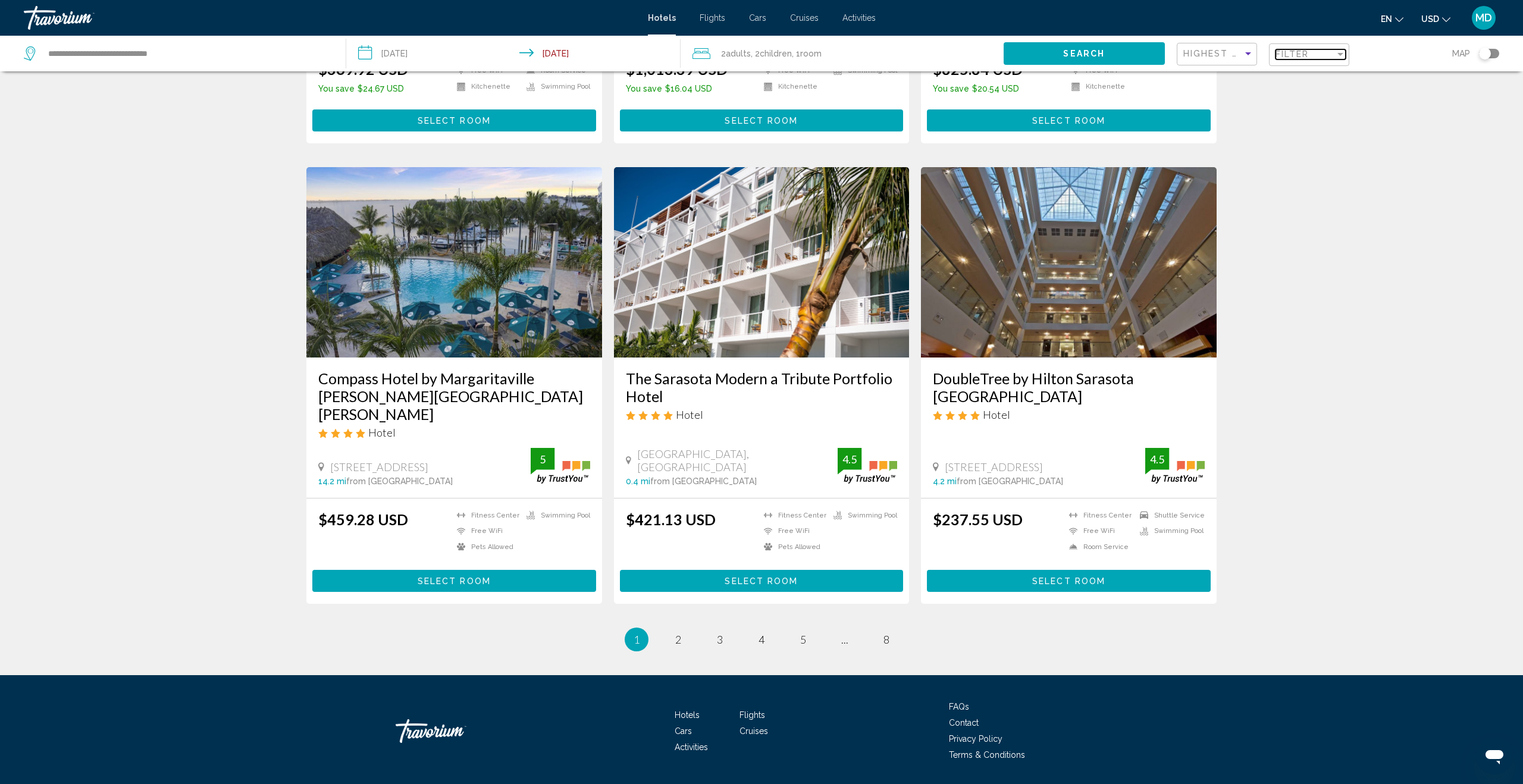
drag, startPoint x: 1305, startPoint y: 52, endPoint x: 1171, endPoint y: 70, distance: 135.2
click at [1305, 52] on span "Filter" at bounding box center [1292, 54] width 34 height 9
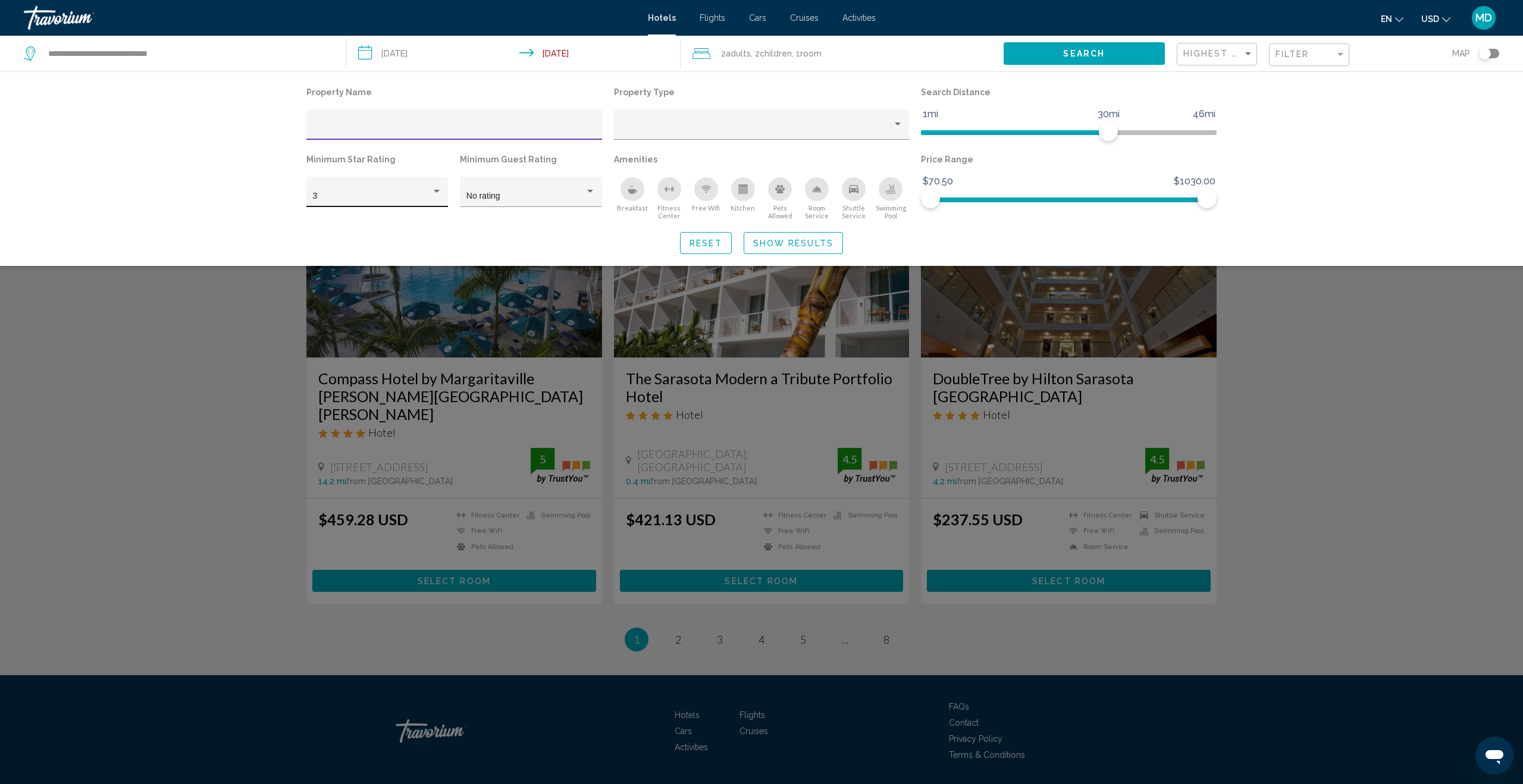
click at [434, 191] on div "Hotel Filters" at bounding box center [436, 191] width 6 height 3
click at [416, 224] on span "4" at bounding box center [377, 221] width 129 height 25
click at [212, 313] on div "Search widget" at bounding box center [762, 481] width 1523 height 605
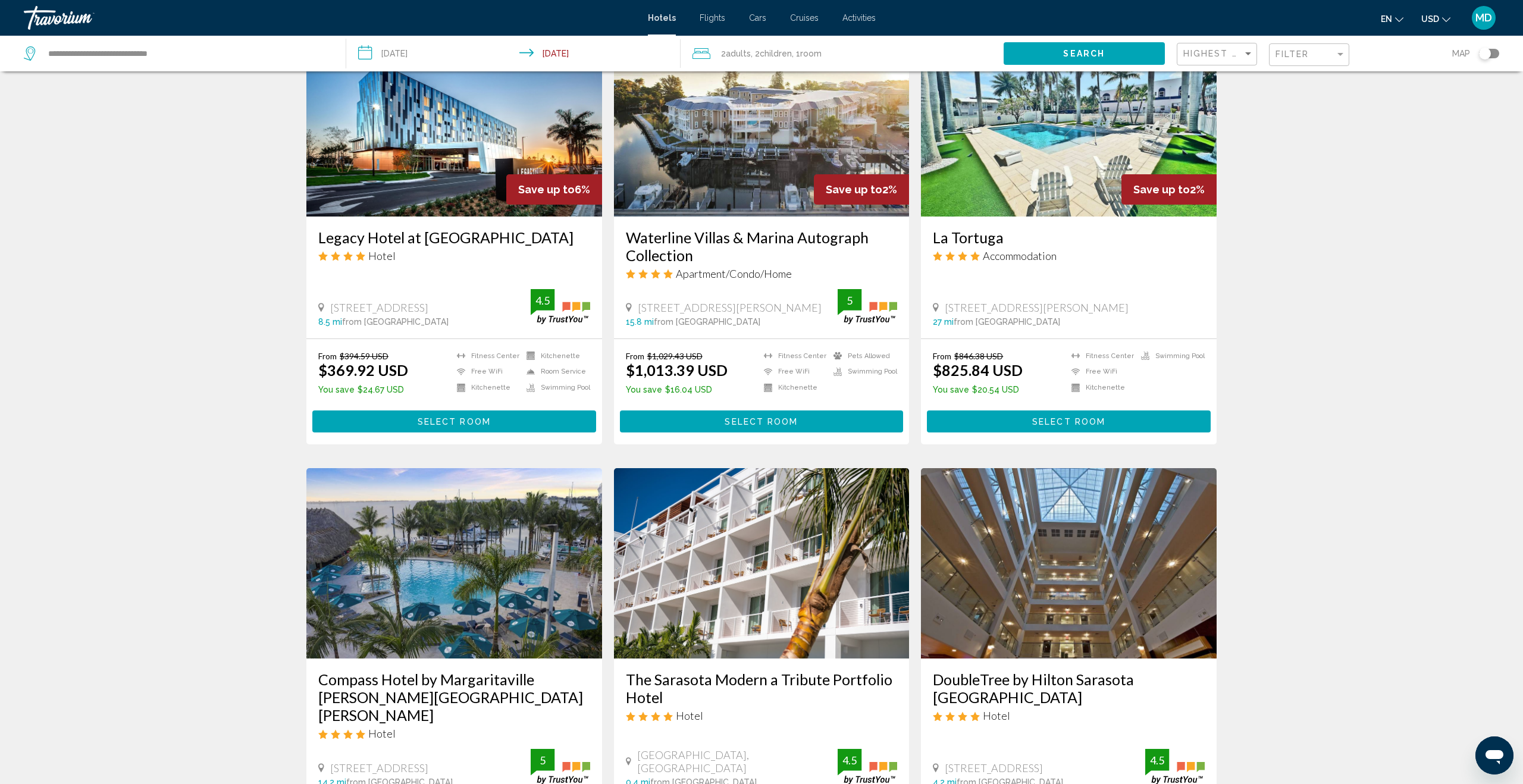
scroll to position [1255, 0]
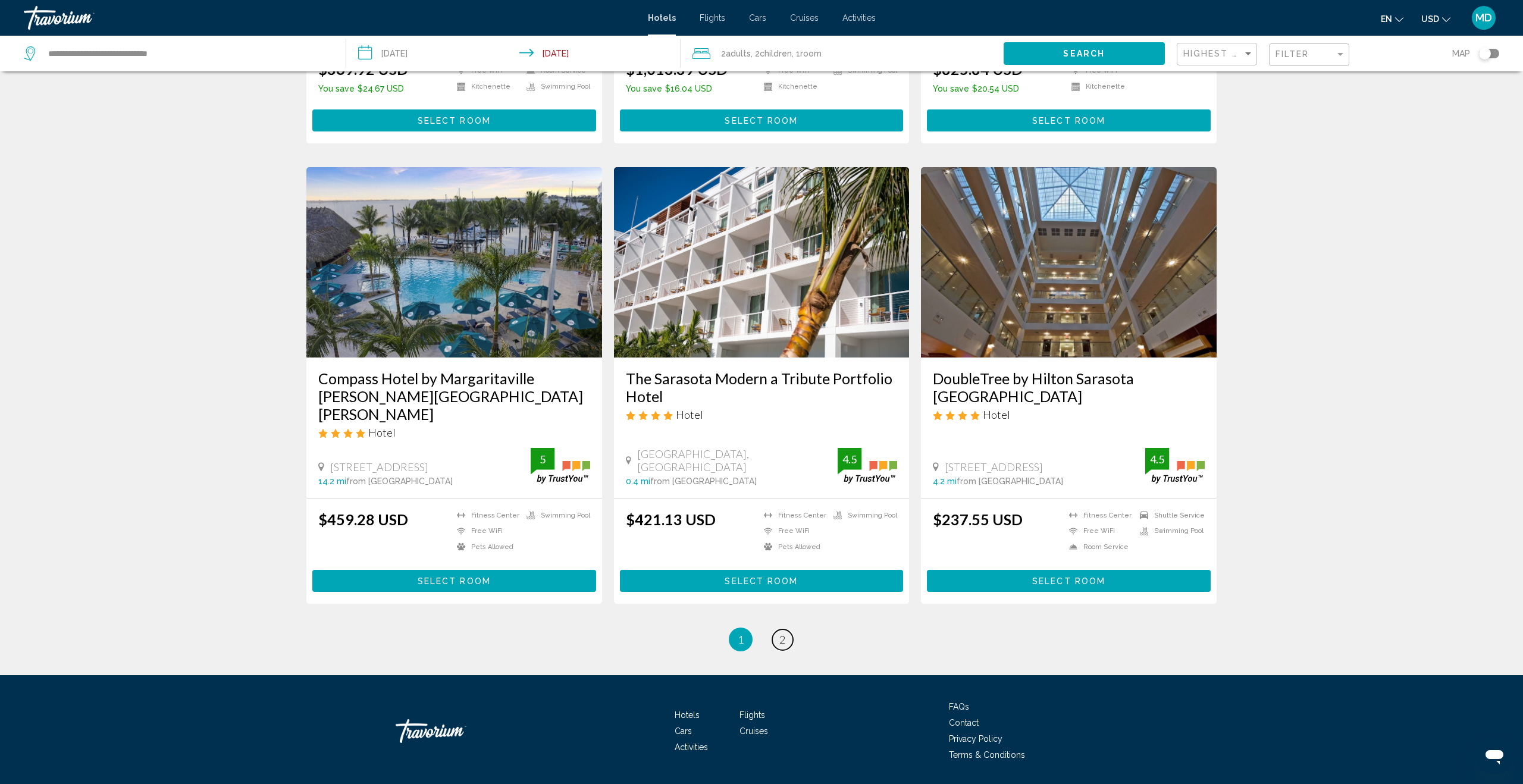
click at [787, 629] on link "page 2" at bounding box center [783, 639] width 21 height 21
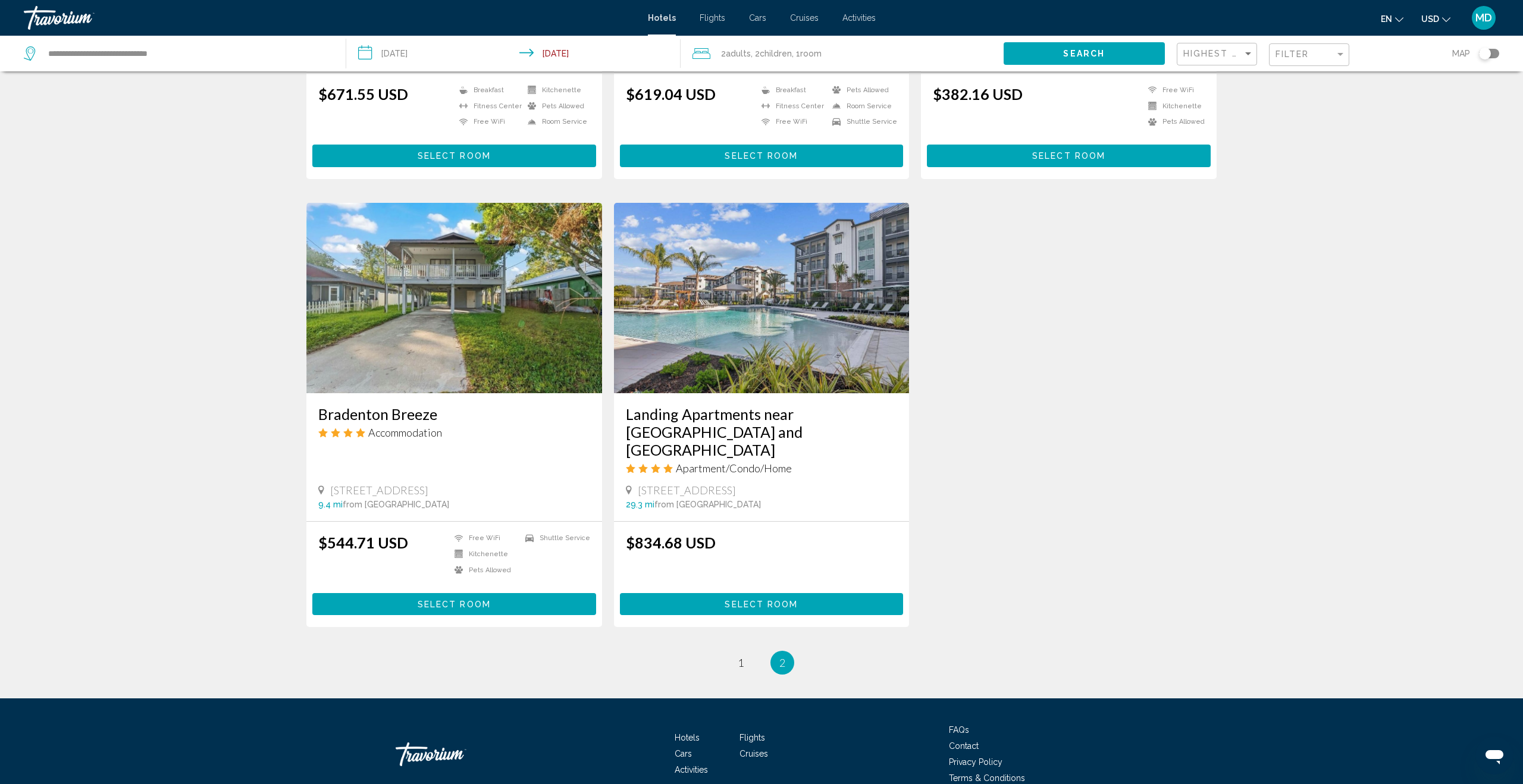
scroll to position [1230, 0]
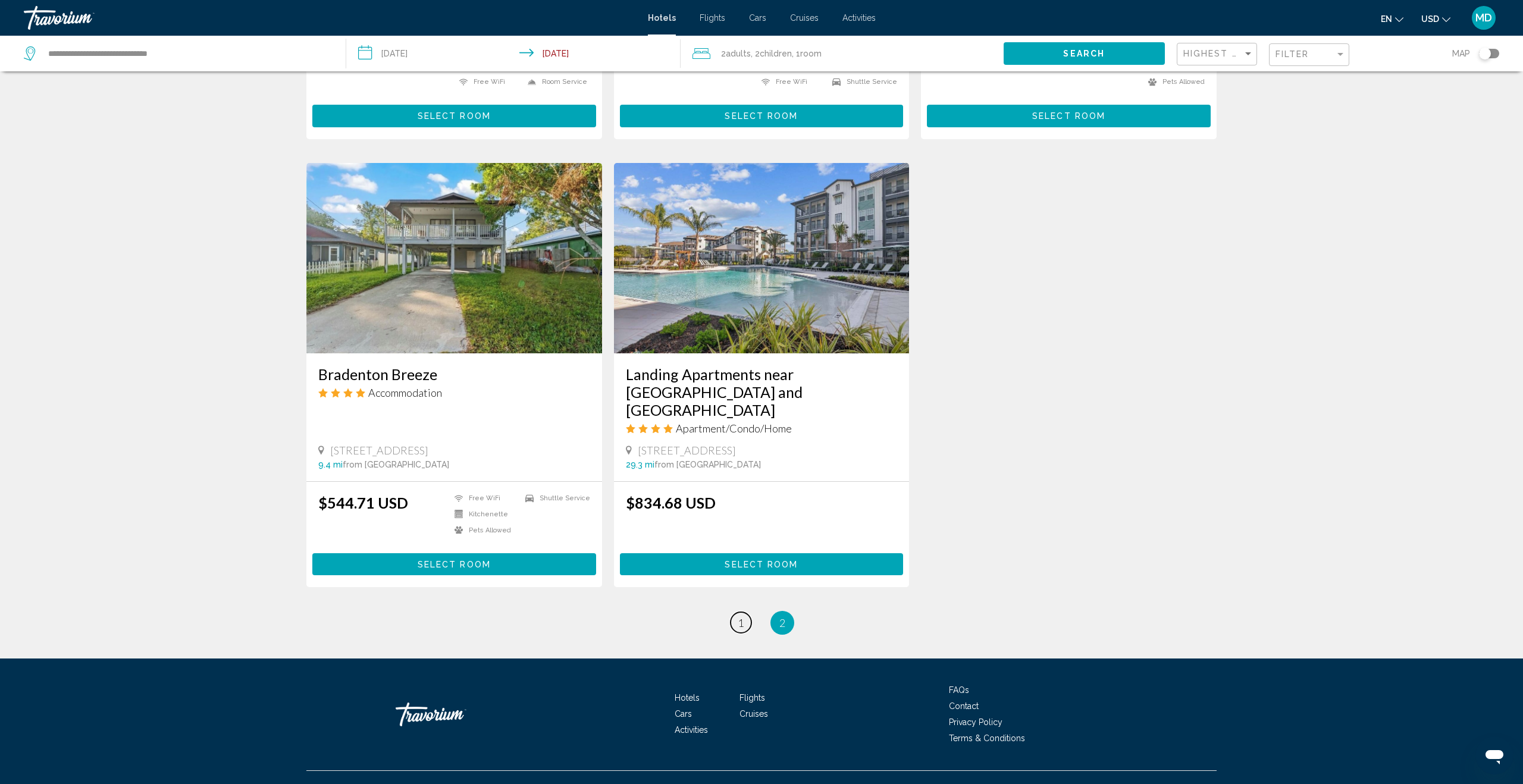
click at [747, 612] on link "page 1" at bounding box center [740, 622] width 21 height 21
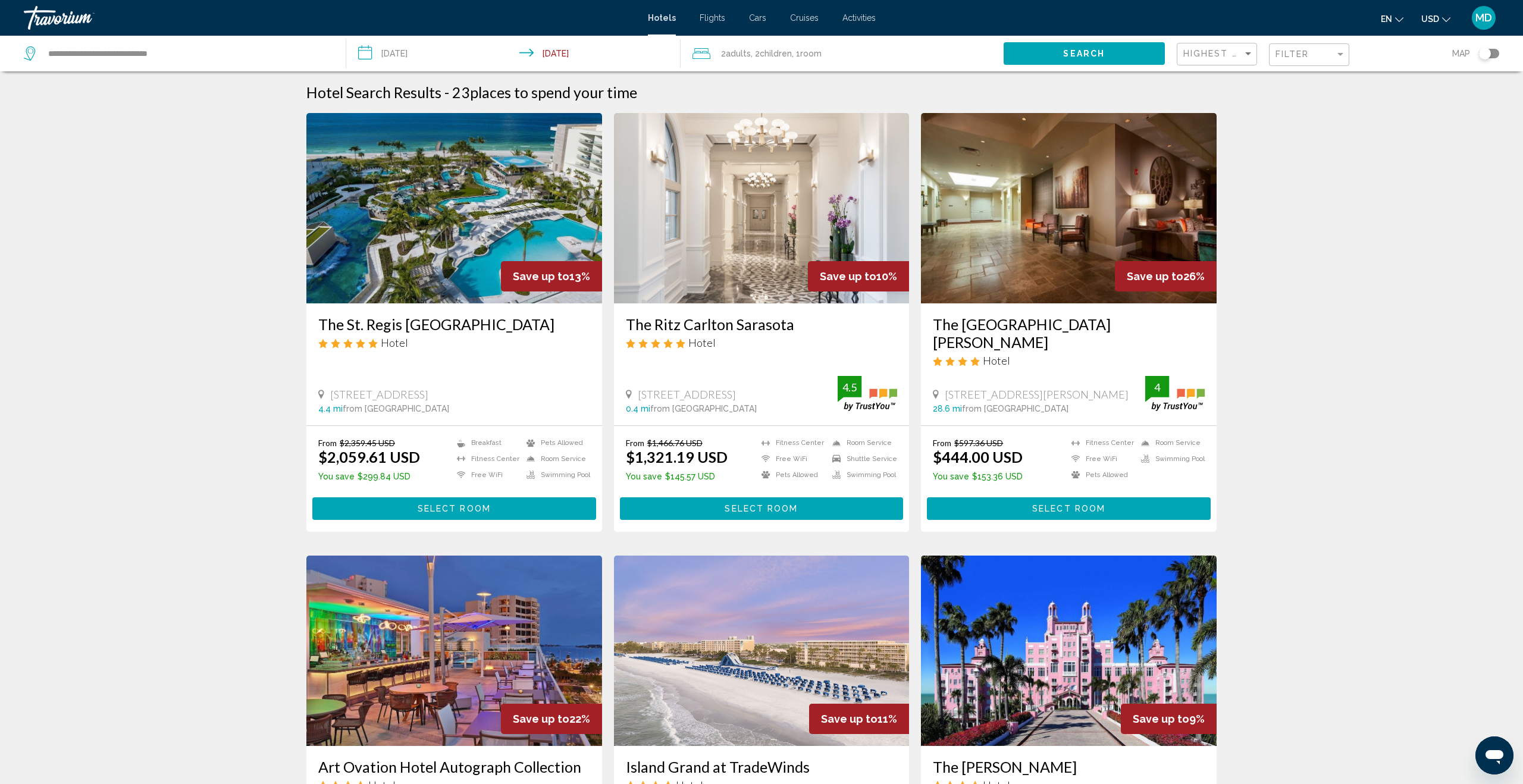
click at [441, 246] on img "Main content" at bounding box center [453, 208] width 295 height 190
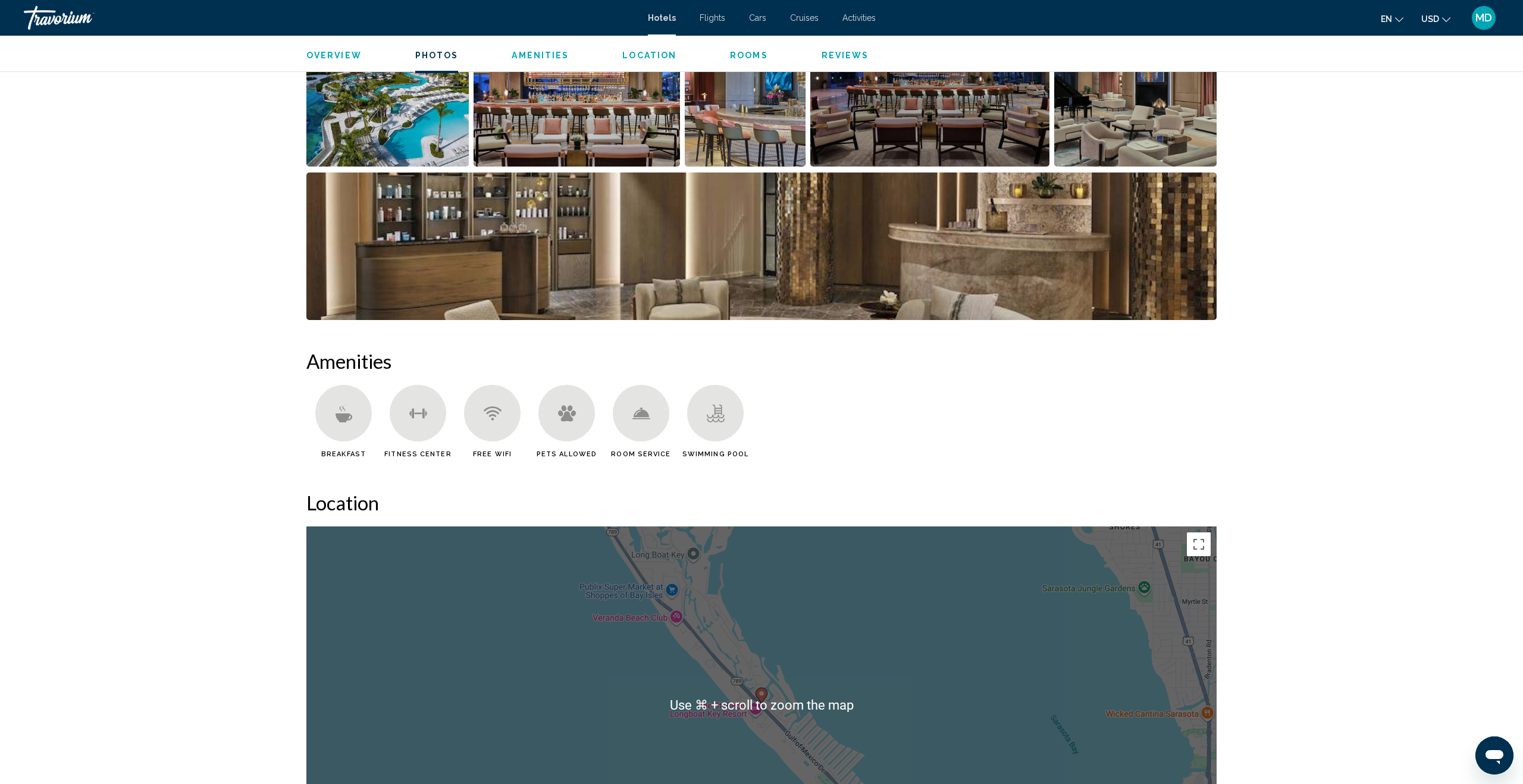
scroll to position [595, 0]
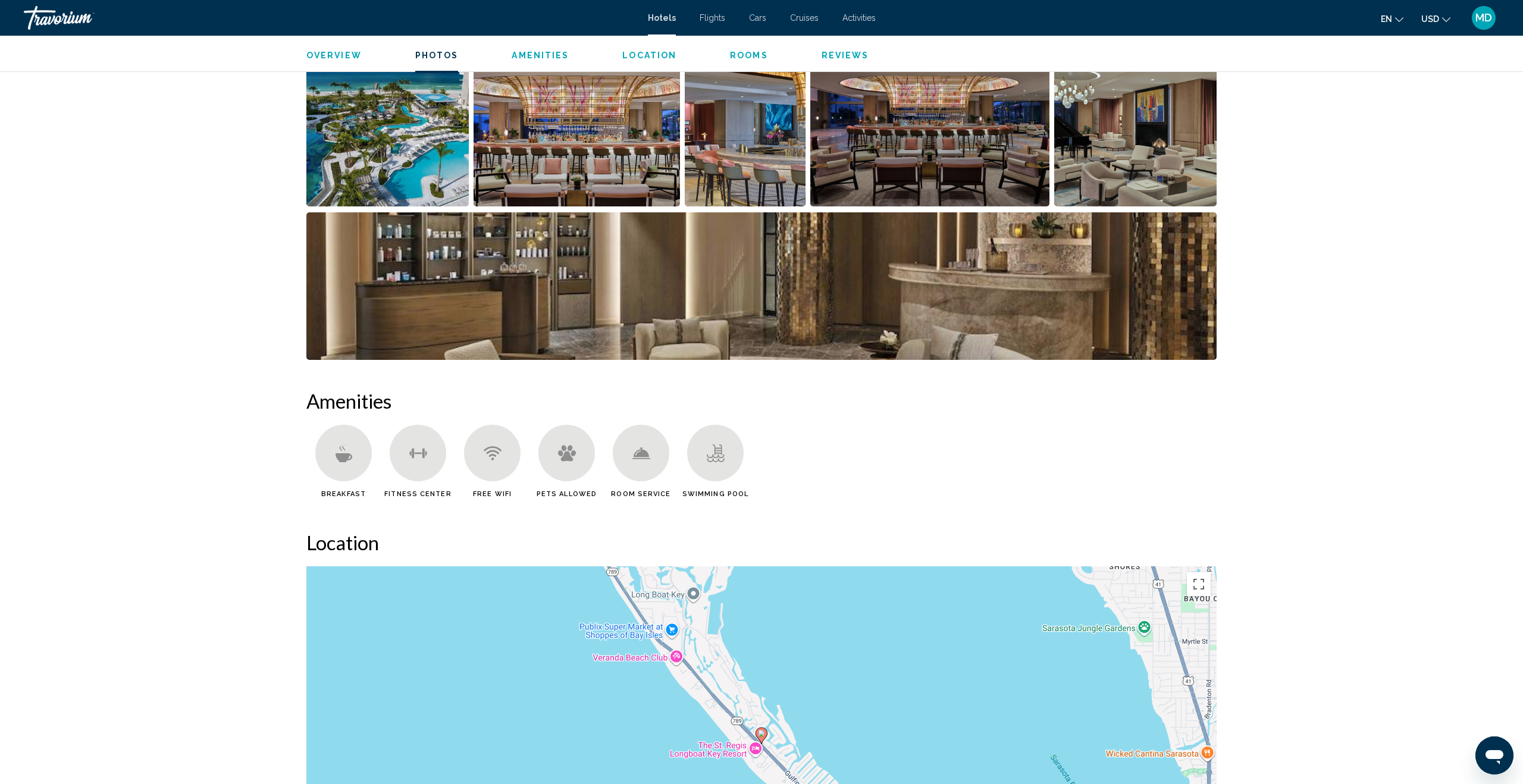
click at [391, 168] on img "Open full-screen image slider" at bounding box center [388, 132] width 163 height 147
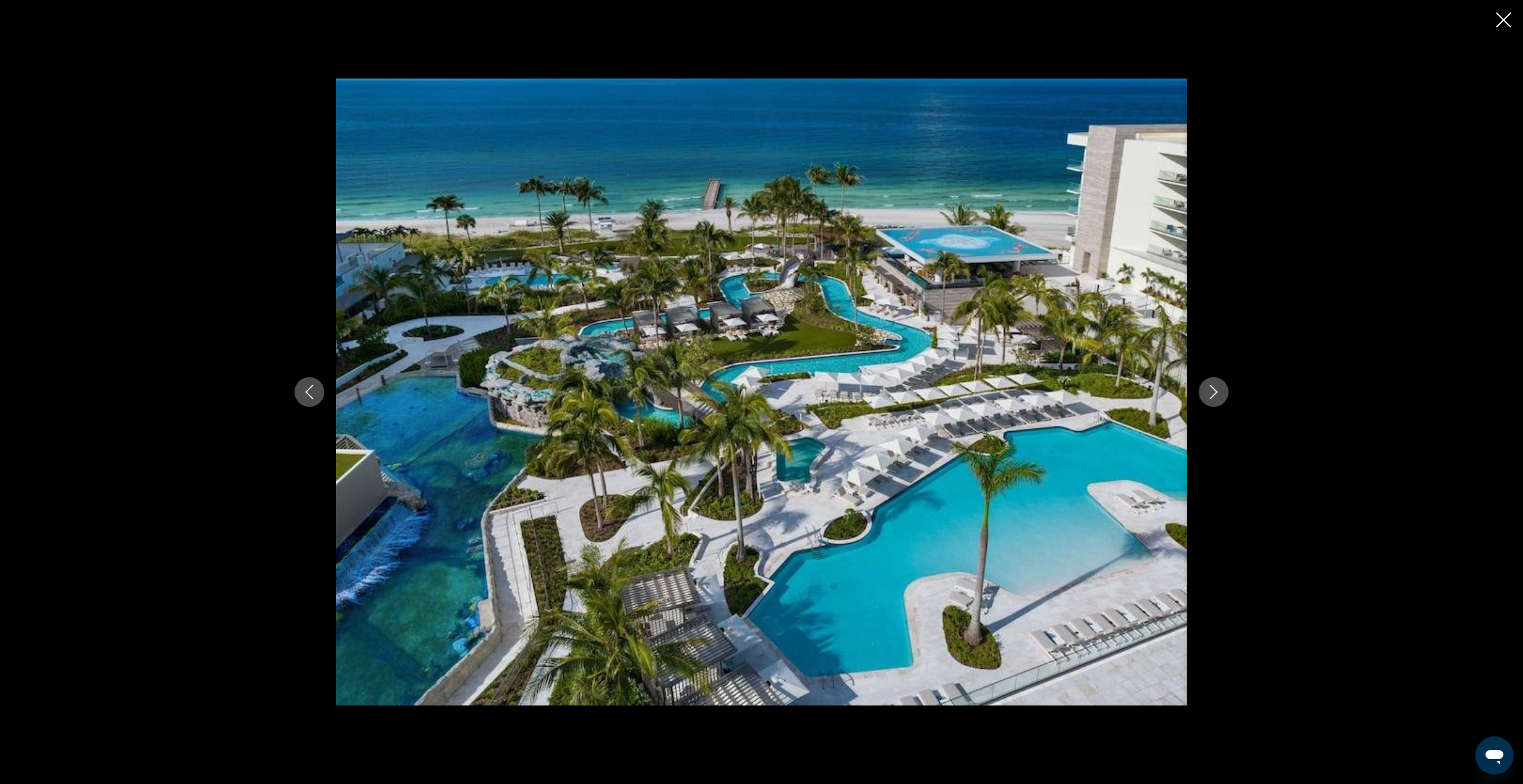
click at [1210, 397] on icon "Next image" at bounding box center [1214, 392] width 7 height 15
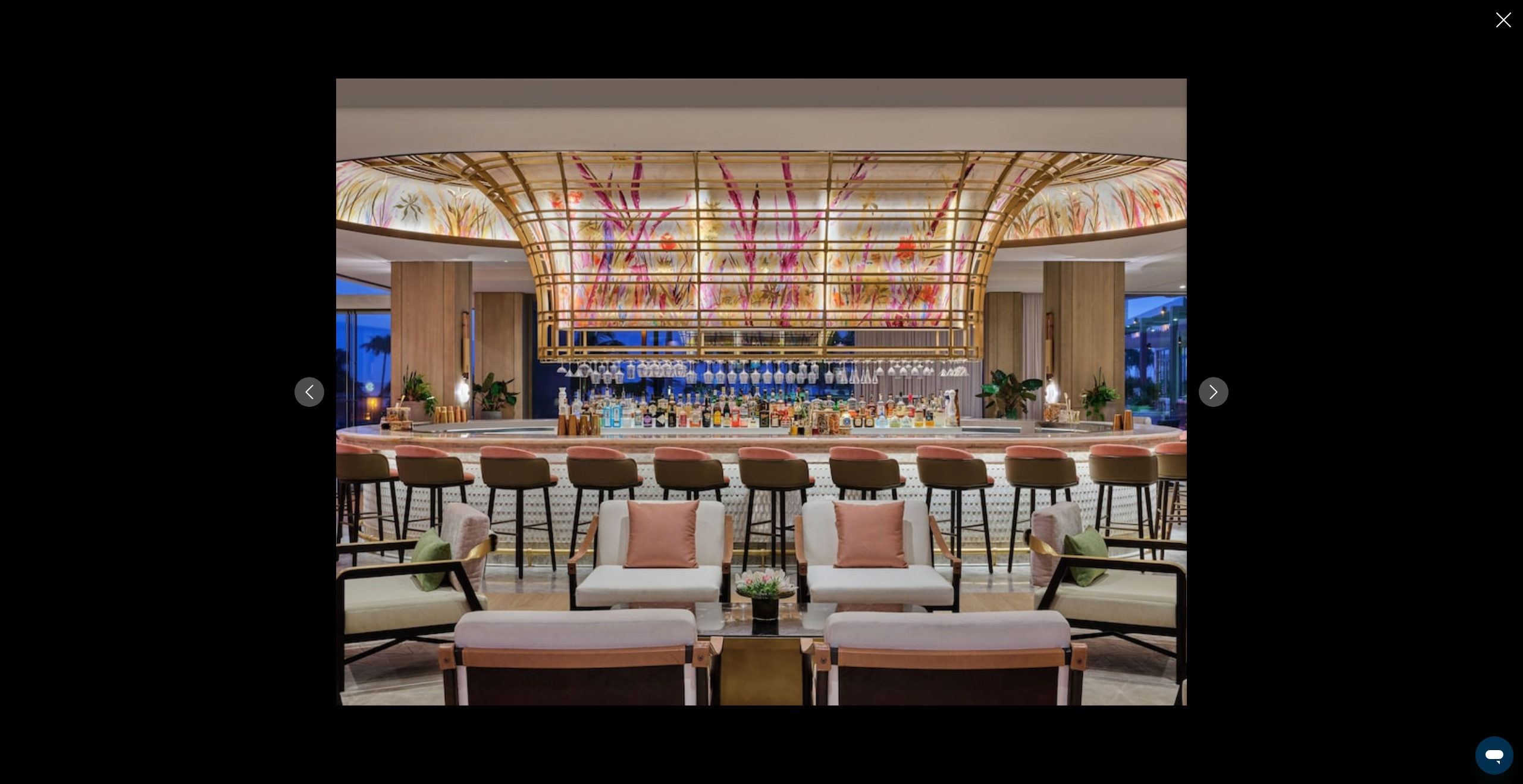
click at [1210, 397] on icon "Next image" at bounding box center [1214, 392] width 7 height 15
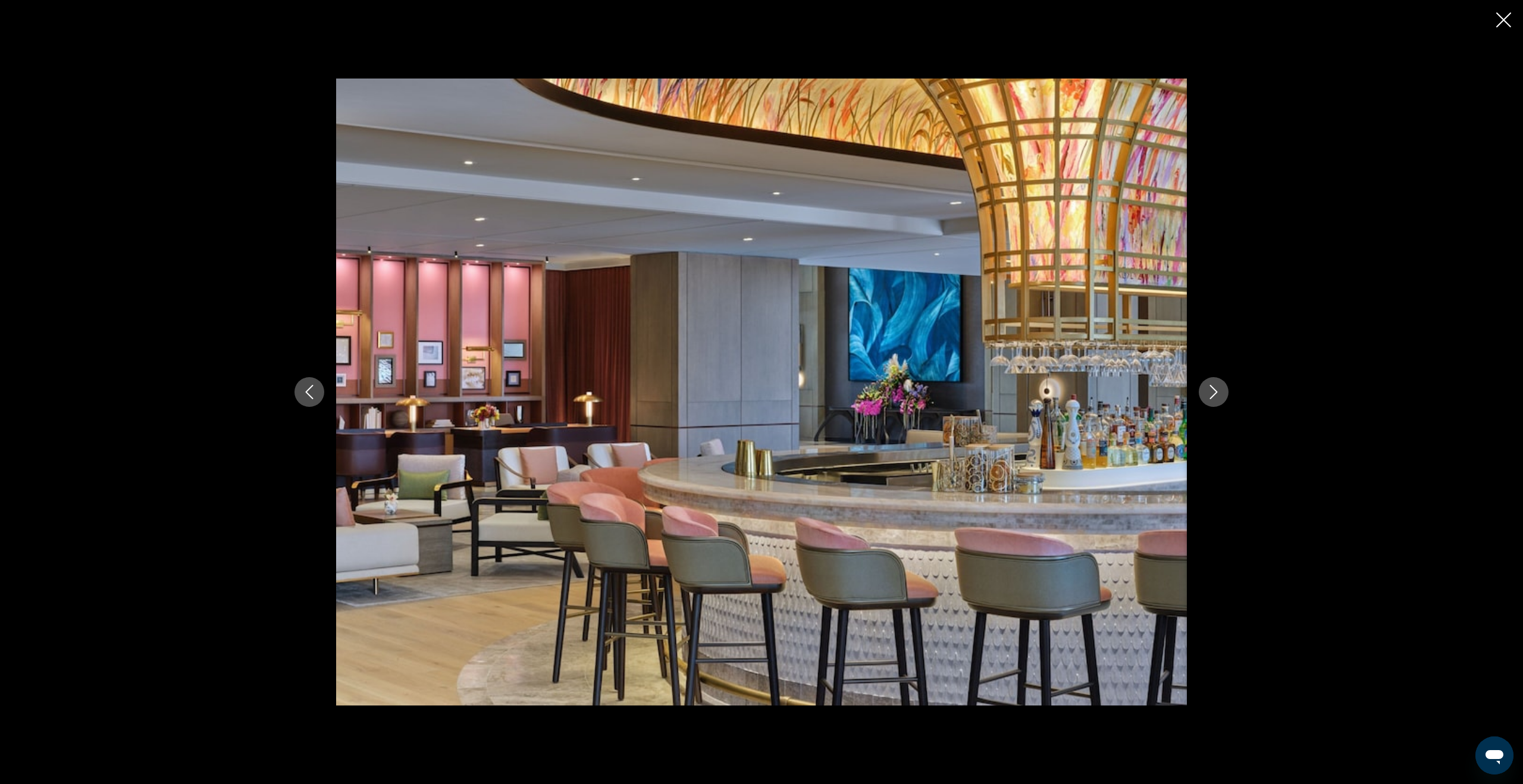
click at [1210, 397] on icon "Next image" at bounding box center [1214, 392] width 7 height 15
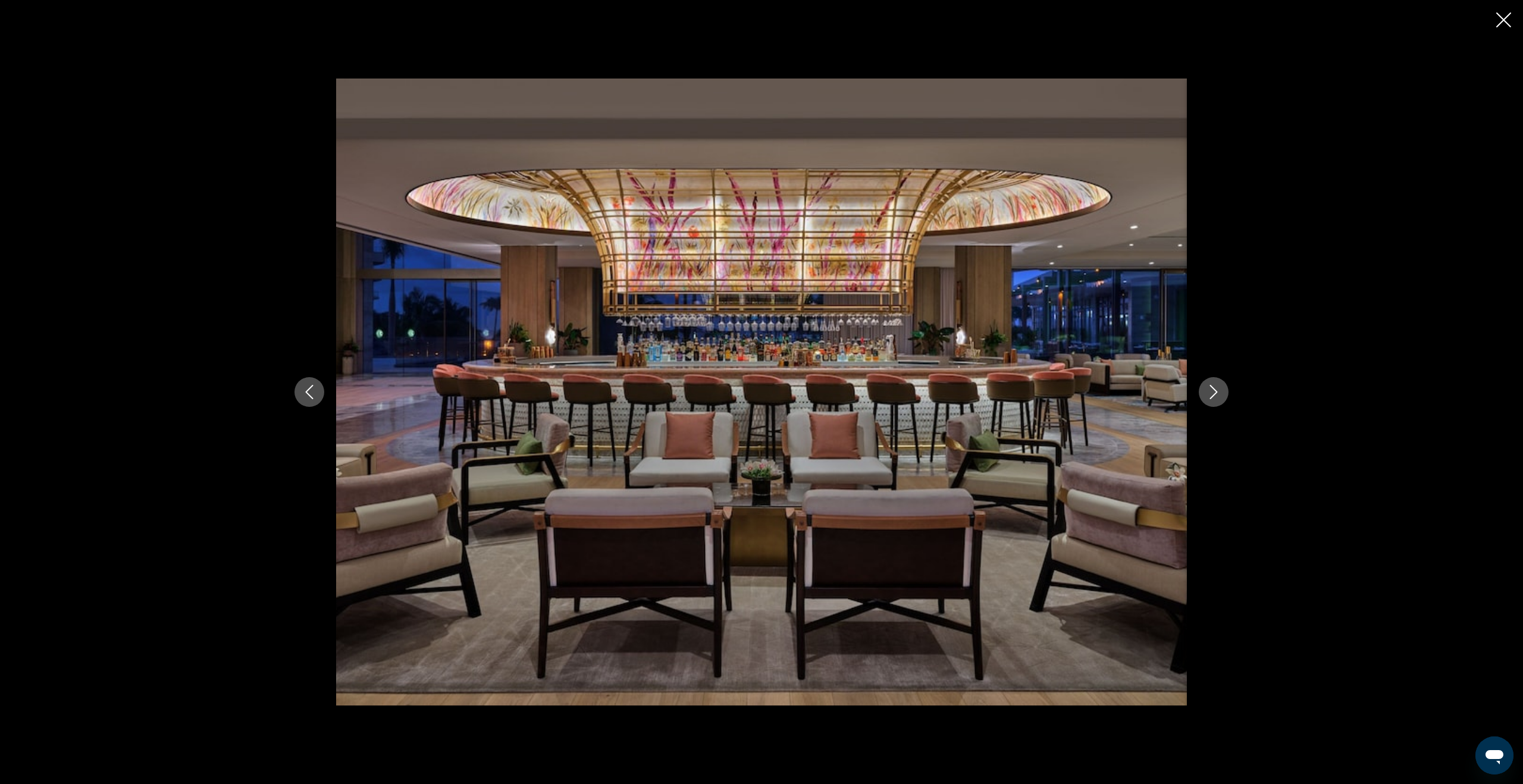
click at [1210, 397] on icon "Next image" at bounding box center [1214, 392] width 7 height 15
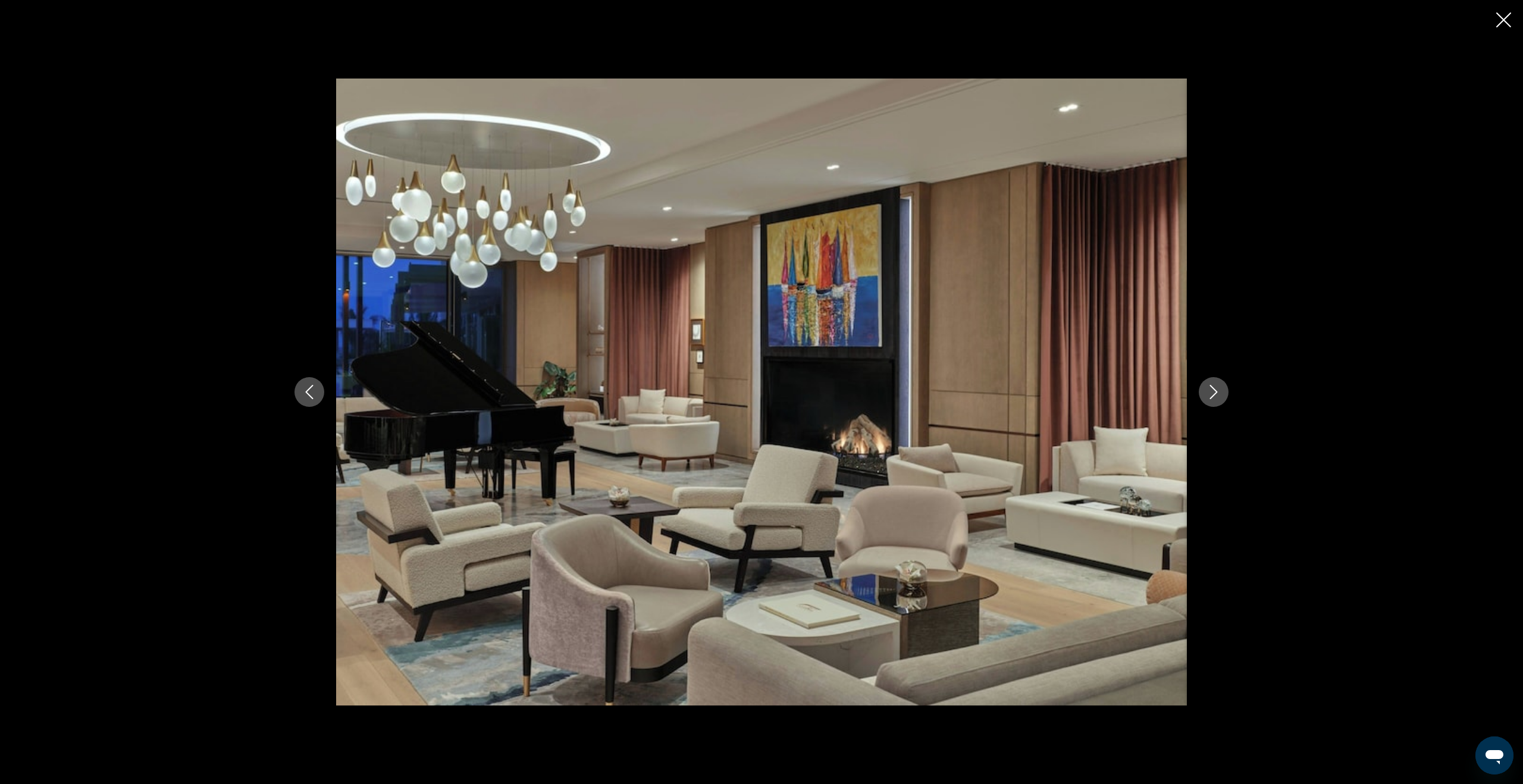
click at [1210, 397] on icon "Next image" at bounding box center [1214, 392] width 7 height 15
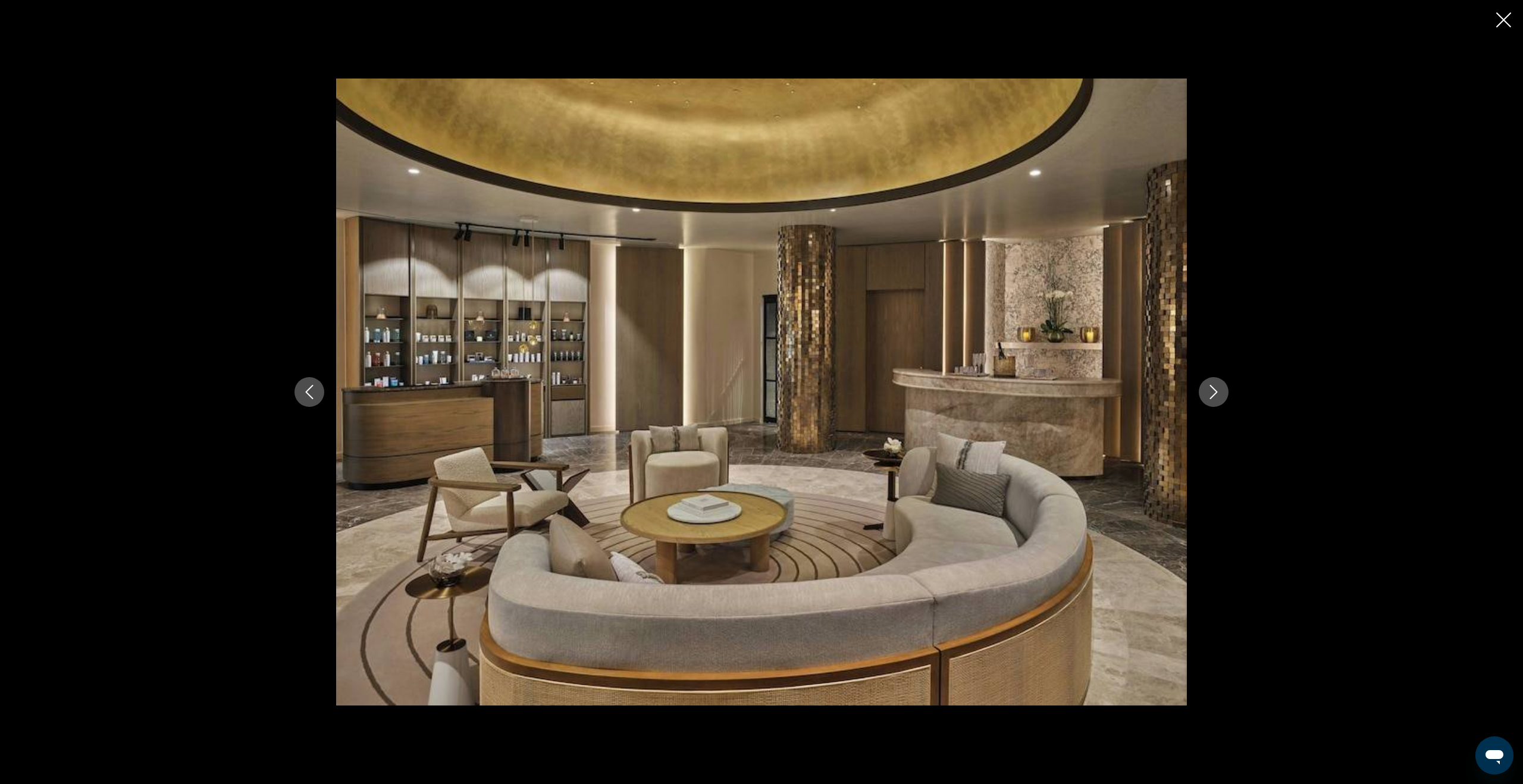
click at [1210, 397] on icon "Next image" at bounding box center [1214, 392] width 7 height 15
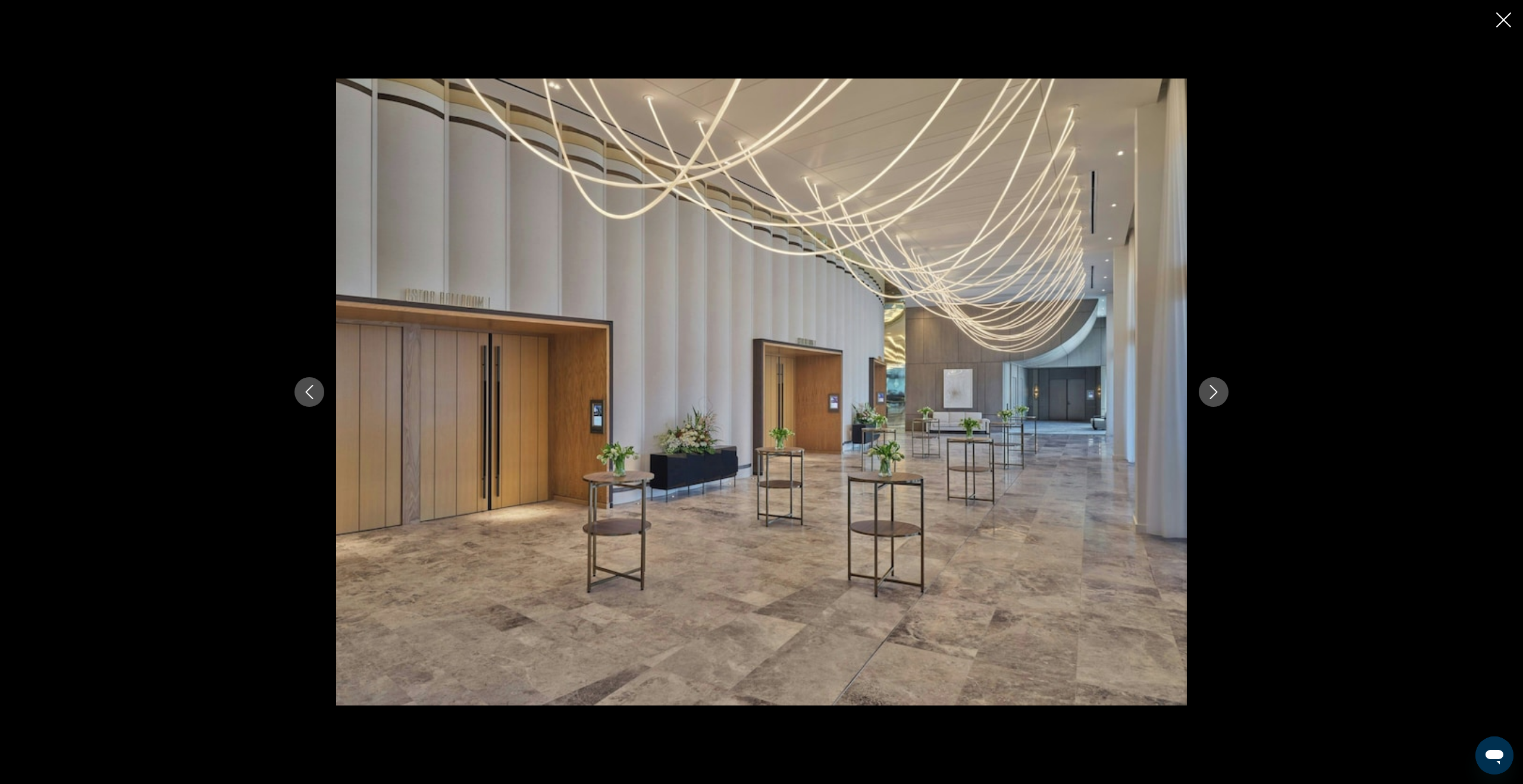
click at [1210, 397] on icon "Next image" at bounding box center [1214, 392] width 7 height 15
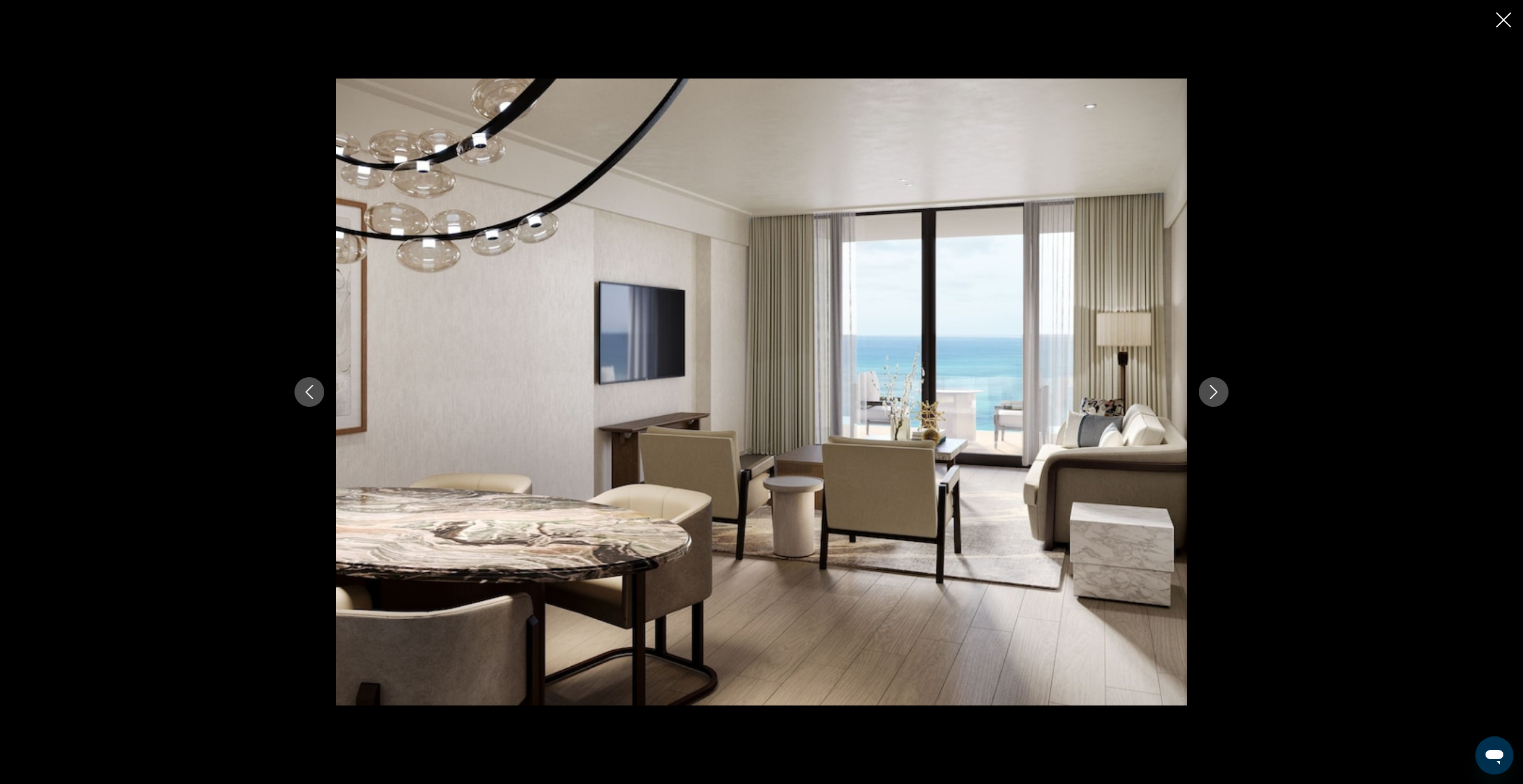
click at [1210, 397] on icon "Next image" at bounding box center [1214, 392] width 7 height 15
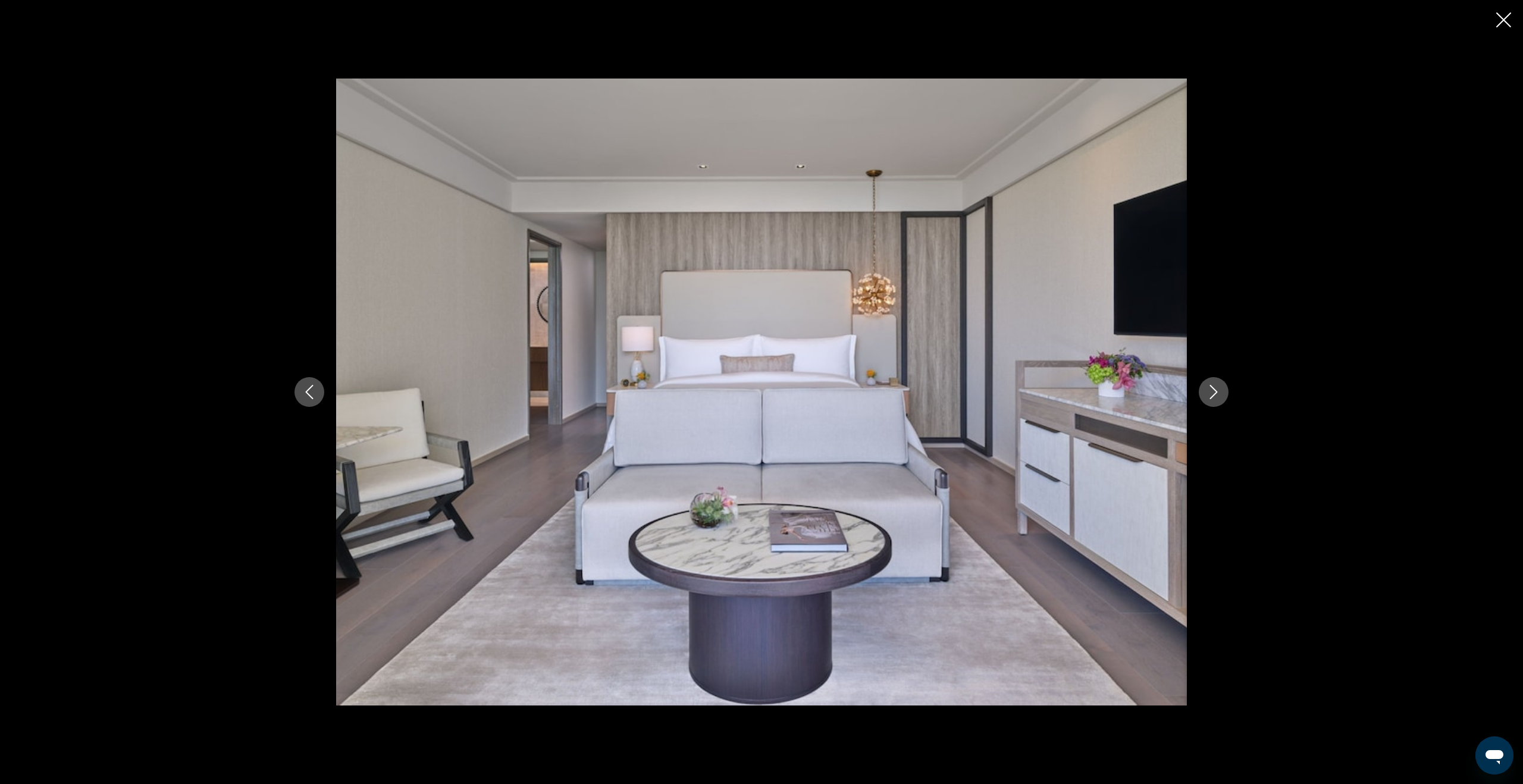
click at [1210, 397] on icon "Next image" at bounding box center [1214, 392] width 7 height 15
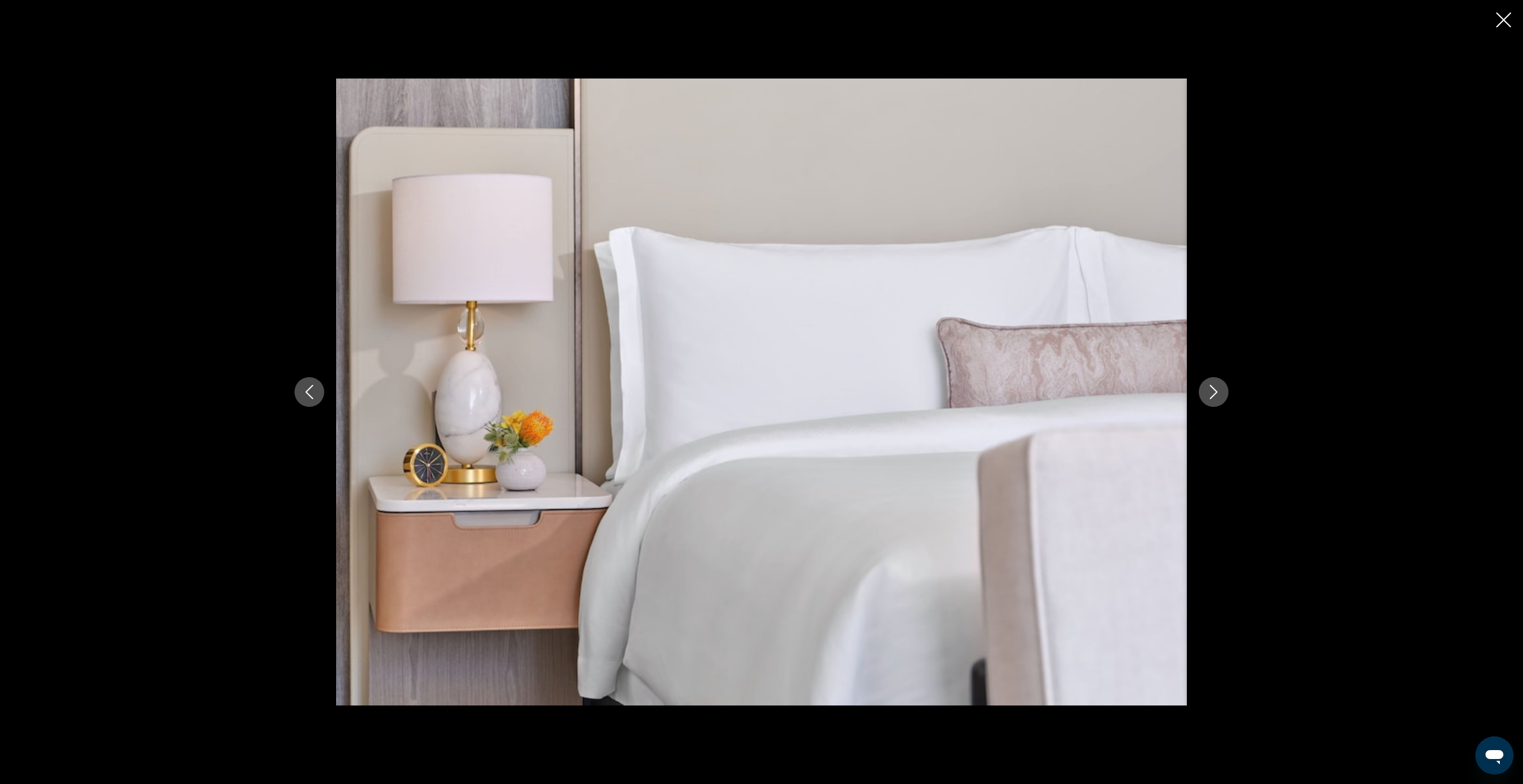
click at [1210, 397] on icon "Next image" at bounding box center [1214, 392] width 7 height 15
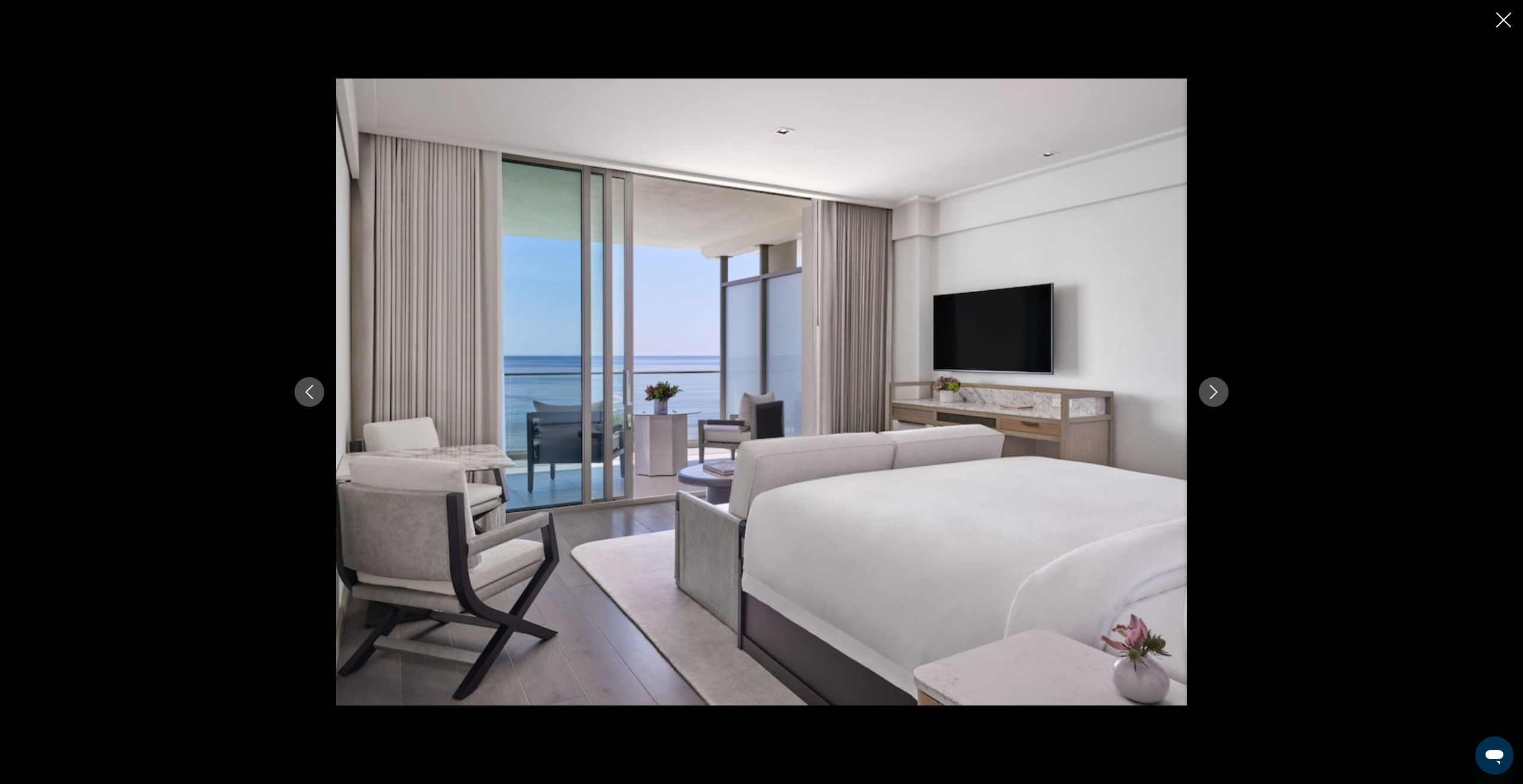
click at [1210, 397] on icon "Next image" at bounding box center [1214, 392] width 7 height 15
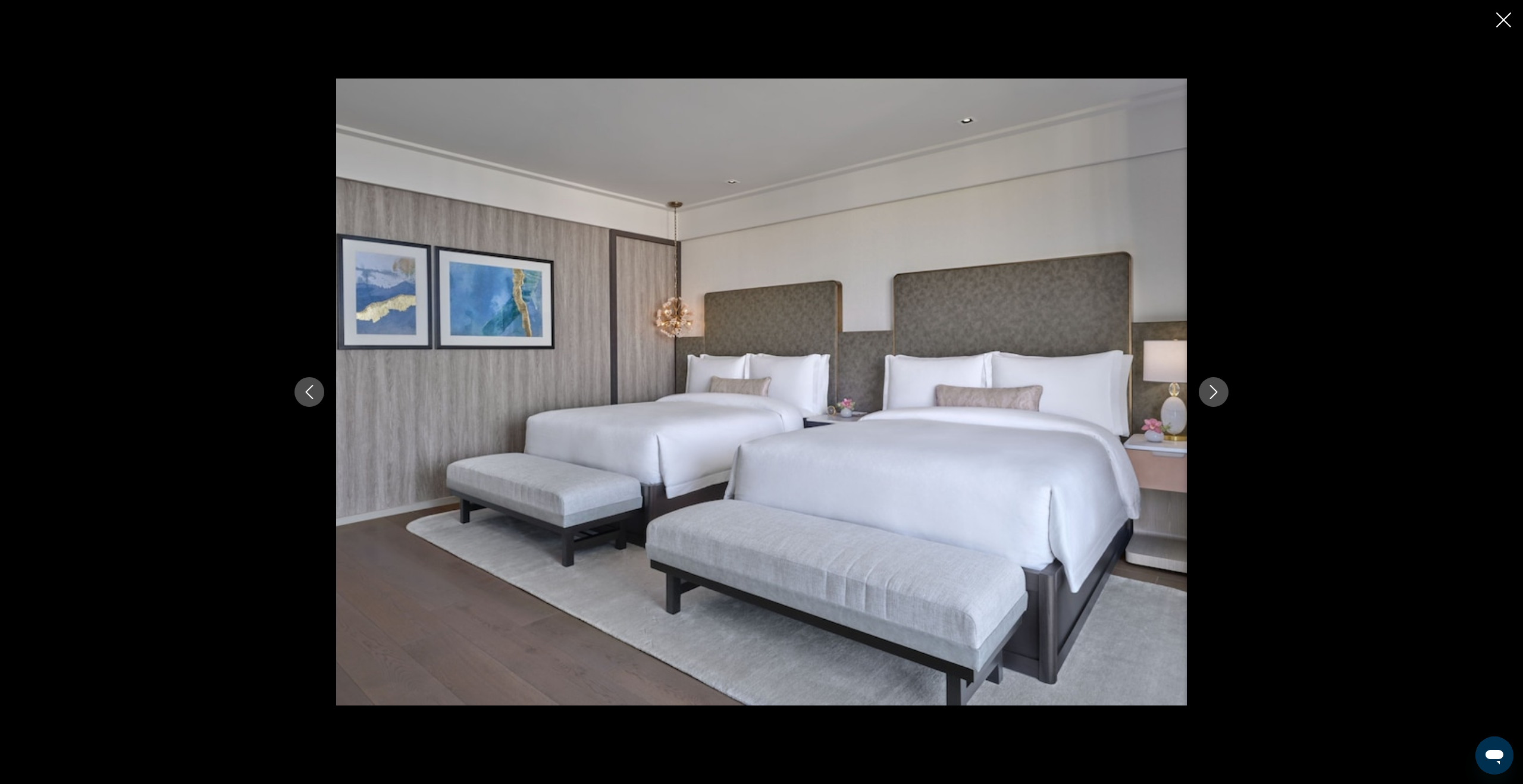
click at [1210, 397] on icon "Next image" at bounding box center [1214, 392] width 7 height 15
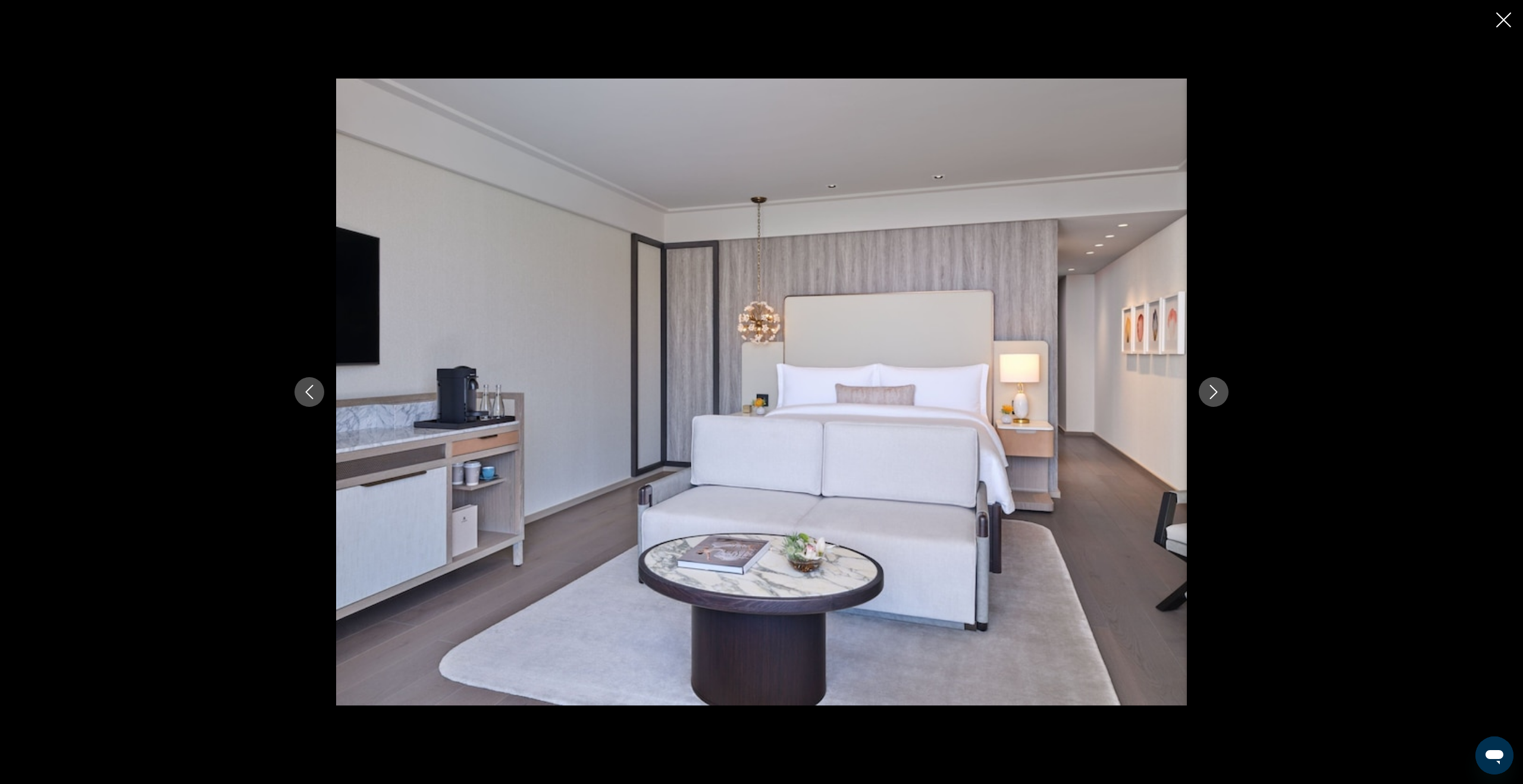
click at [1210, 397] on icon "Next image" at bounding box center [1214, 392] width 7 height 15
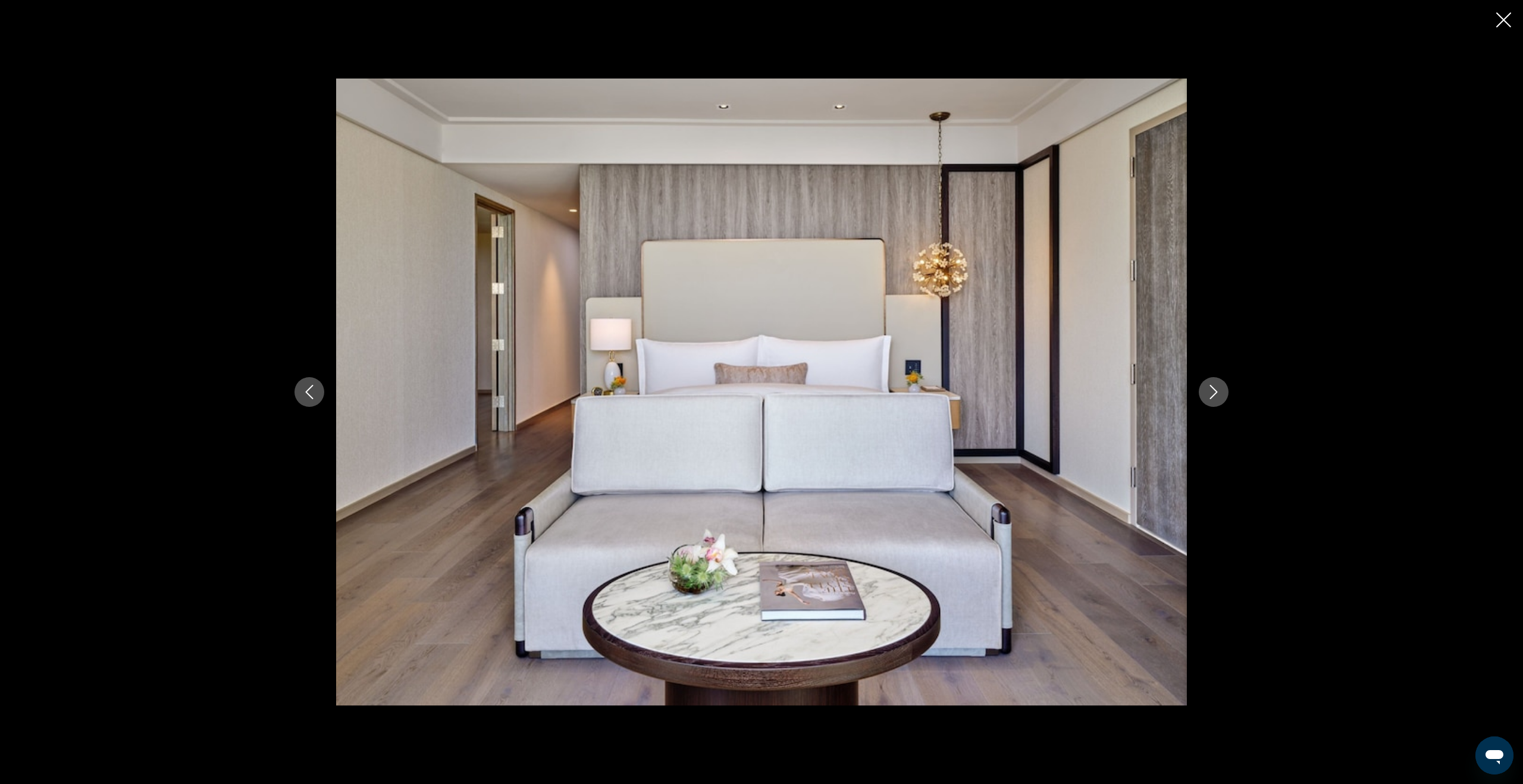
scroll to position [1429, 0]
click at [1502, 23] on icon "Close slideshow" at bounding box center [1504, 20] width 15 height 15
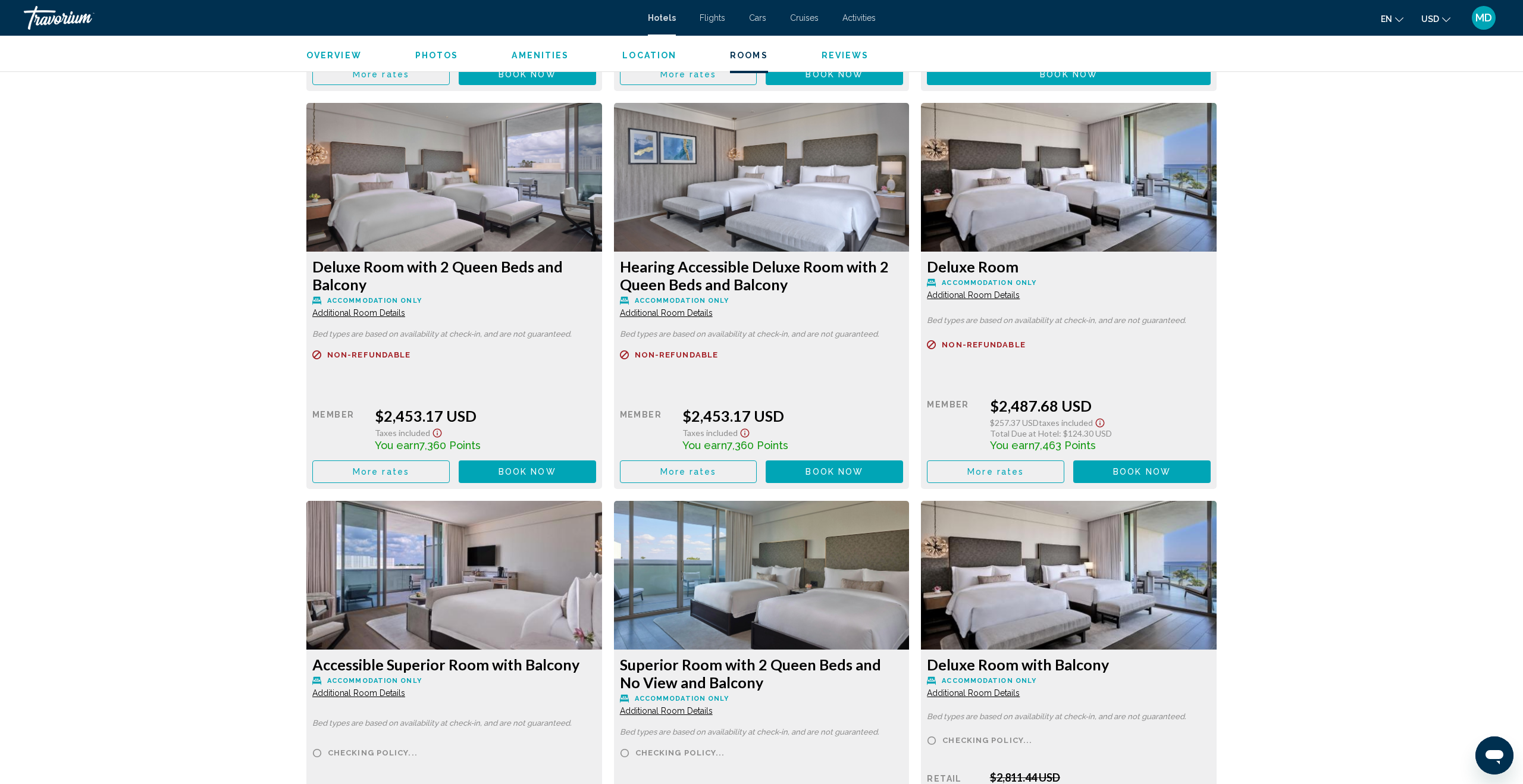
scroll to position [1965, 0]
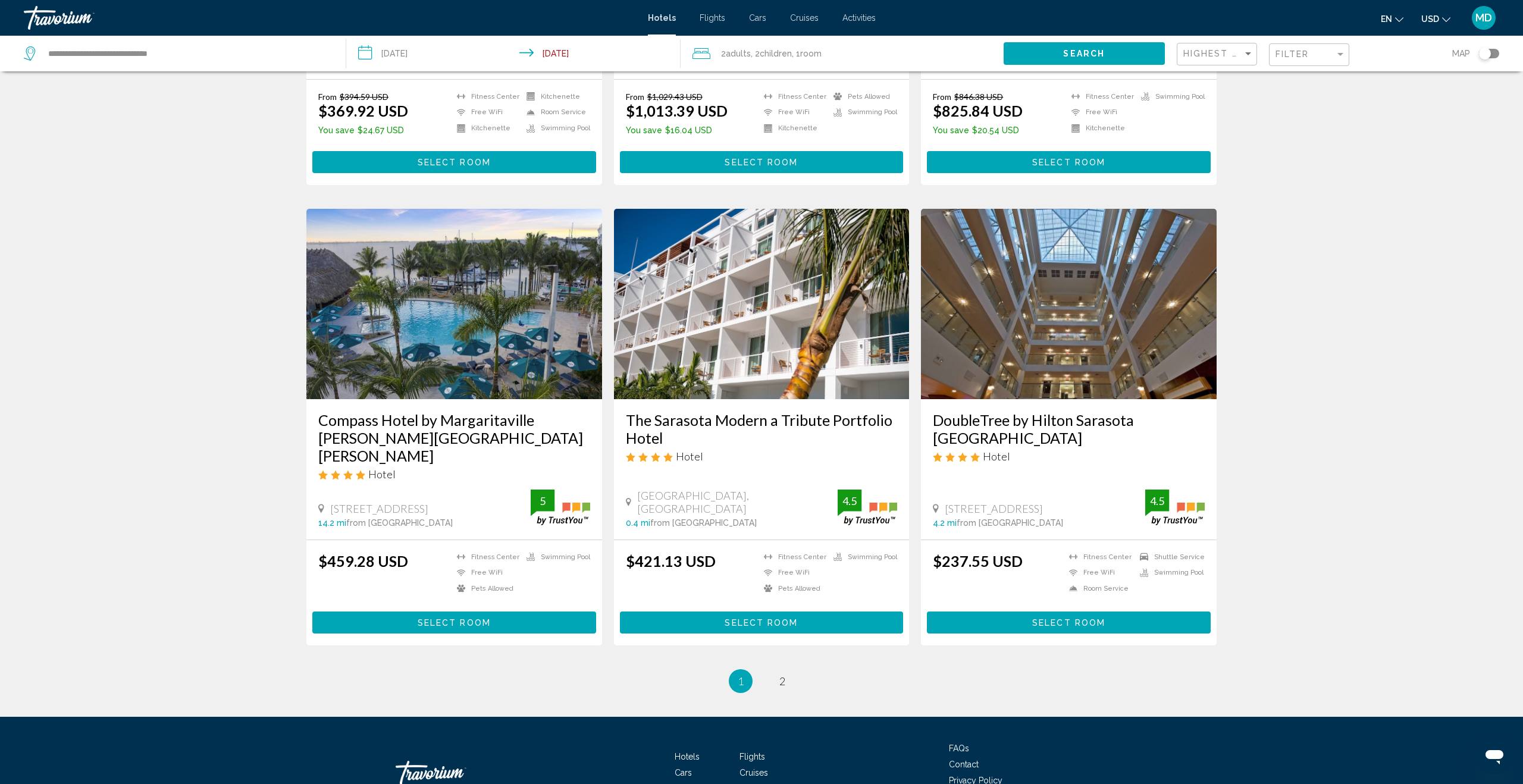
scroll to position [1255, 0]
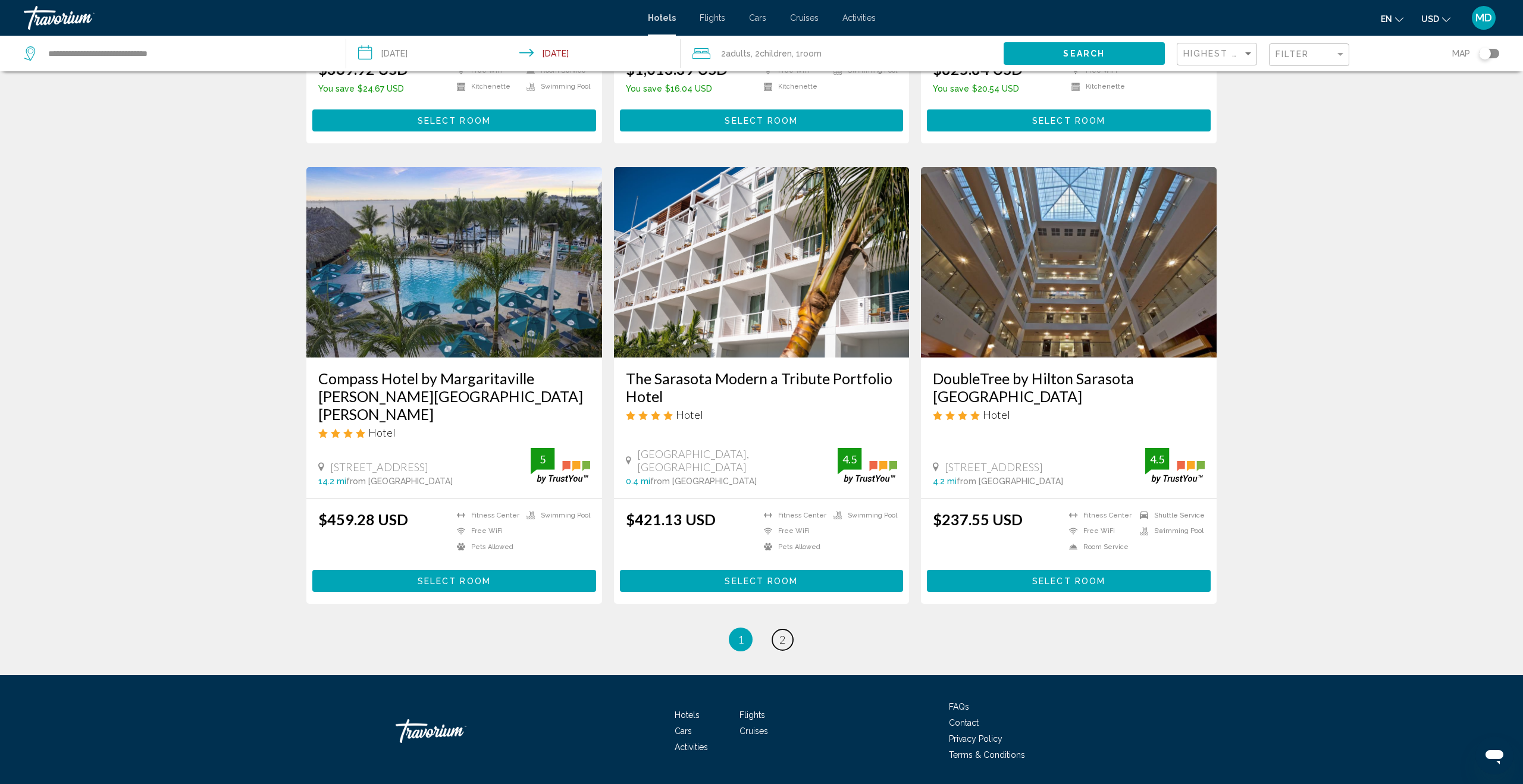
drag, startPoint x: 781, startPoint y: 599, endPoint x: 793, endPoint y: 599, distance: 12.0
click at [781, 632] on span "2" at bounding box center [782, 639] width 6 height 13
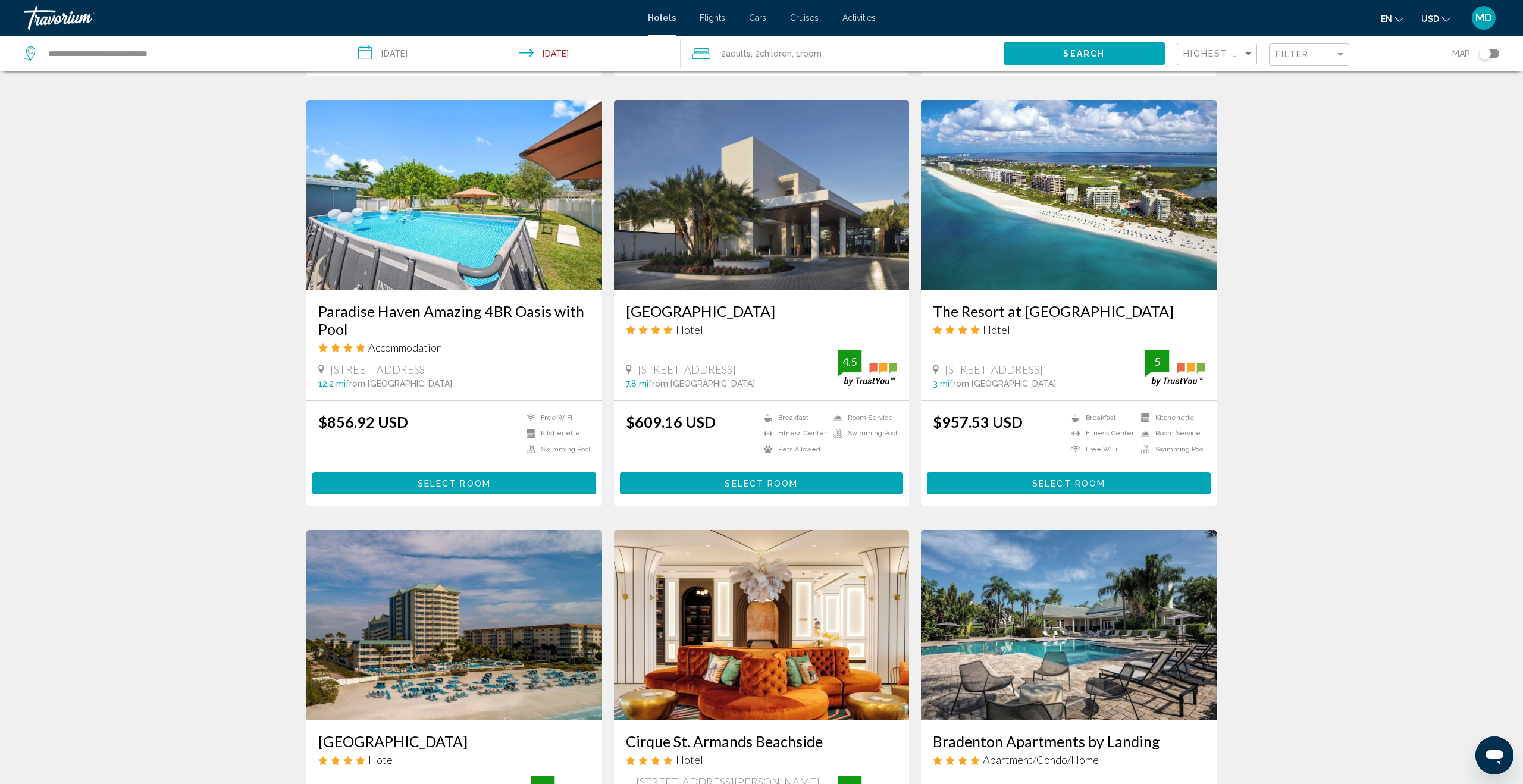
scroll to position [440, 0]
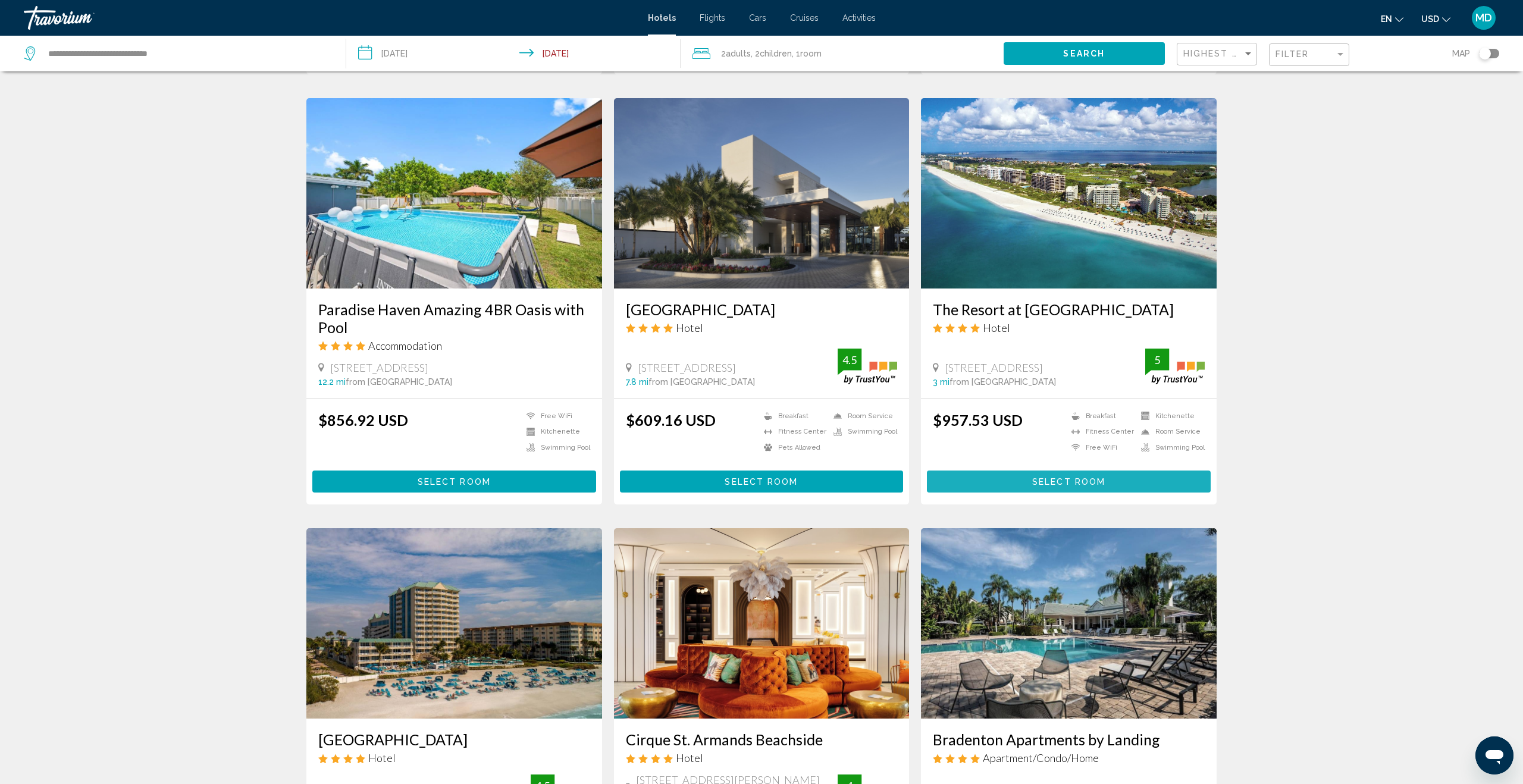
click at [1092, 479] on span "Select Room" at bounding box center [1069, 482] width 73 height 9
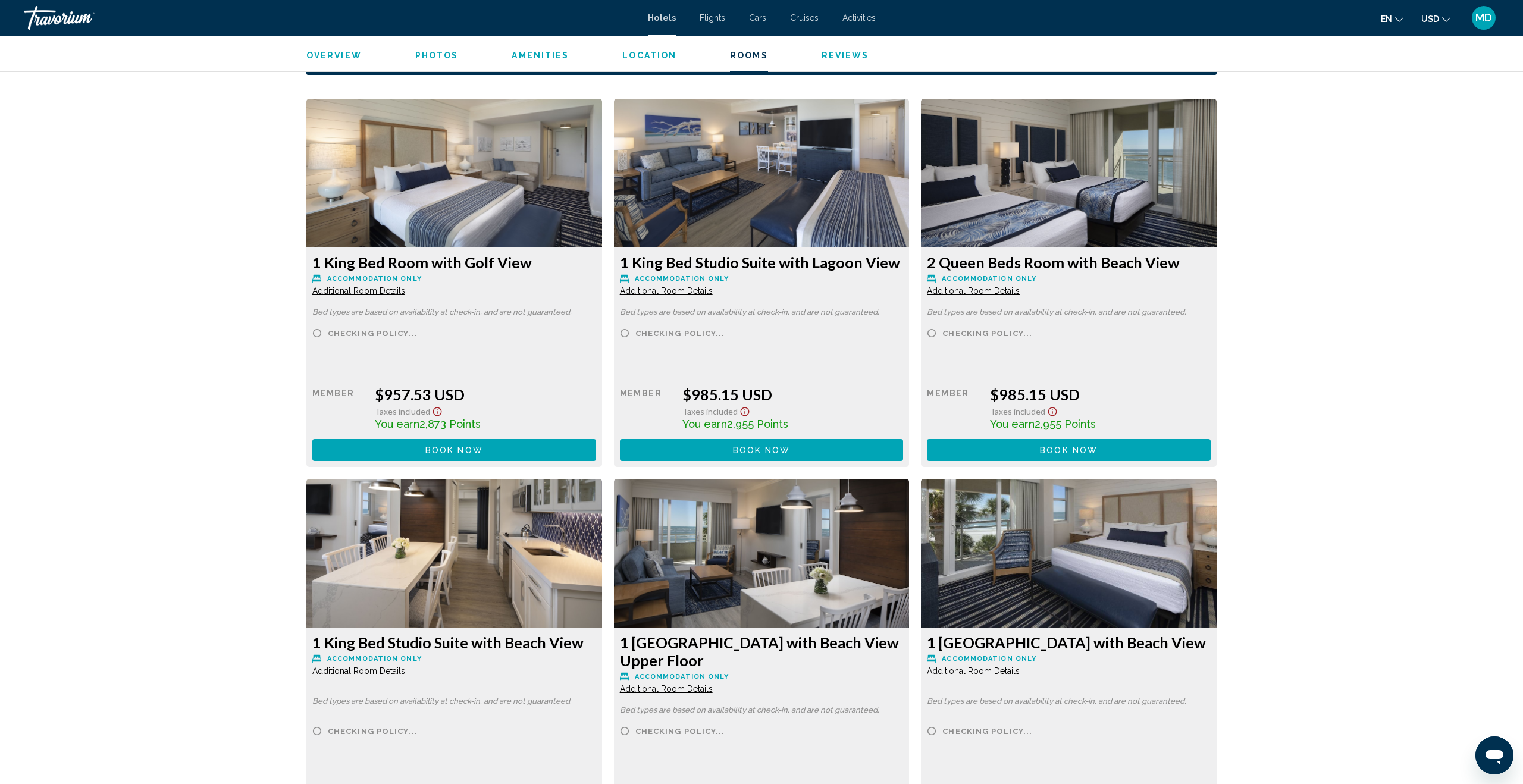
scroll to position [1587, 0]
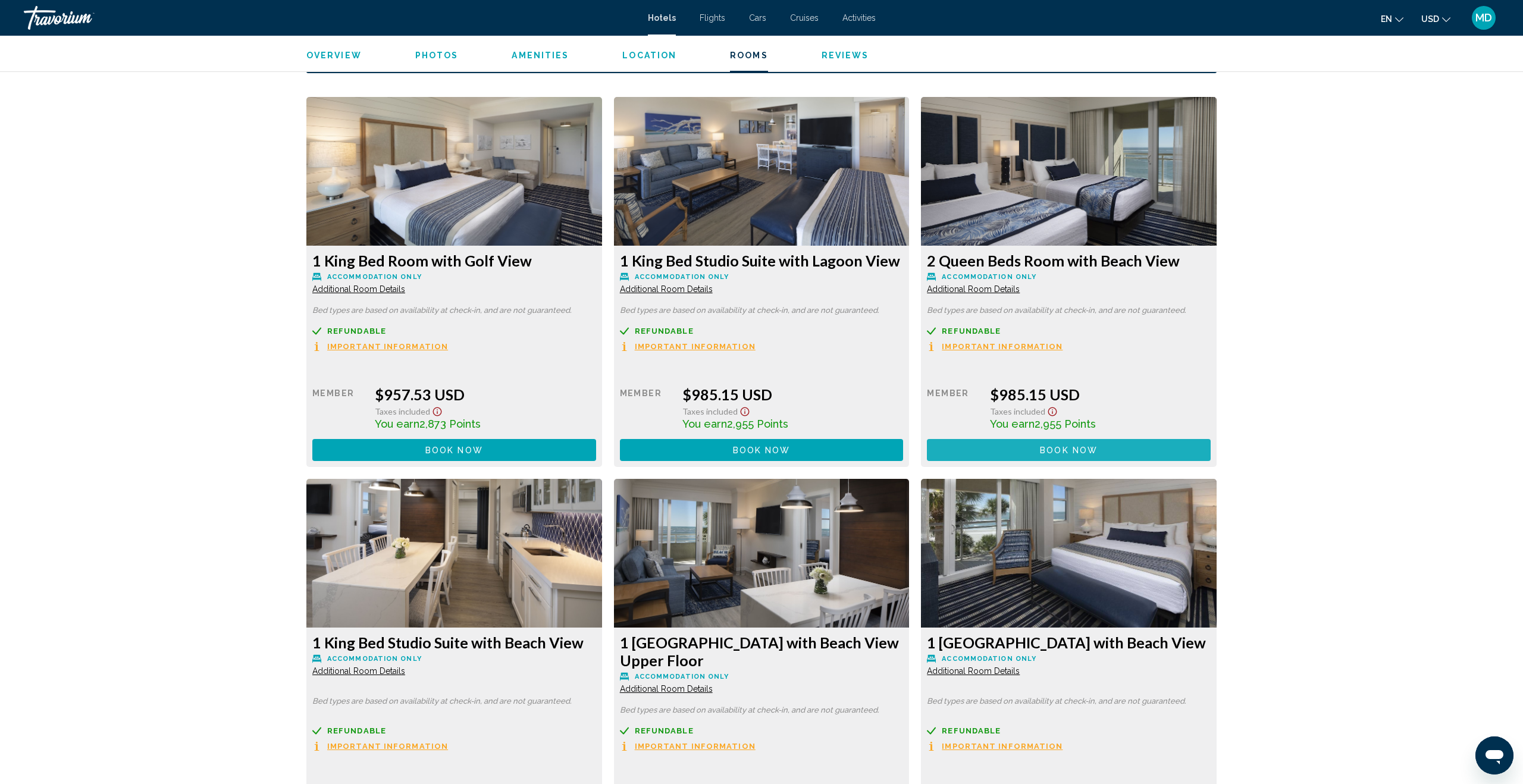
click at [1087, 450] on span "Book now" at bounding box center [1068, 450] width 58 height 9
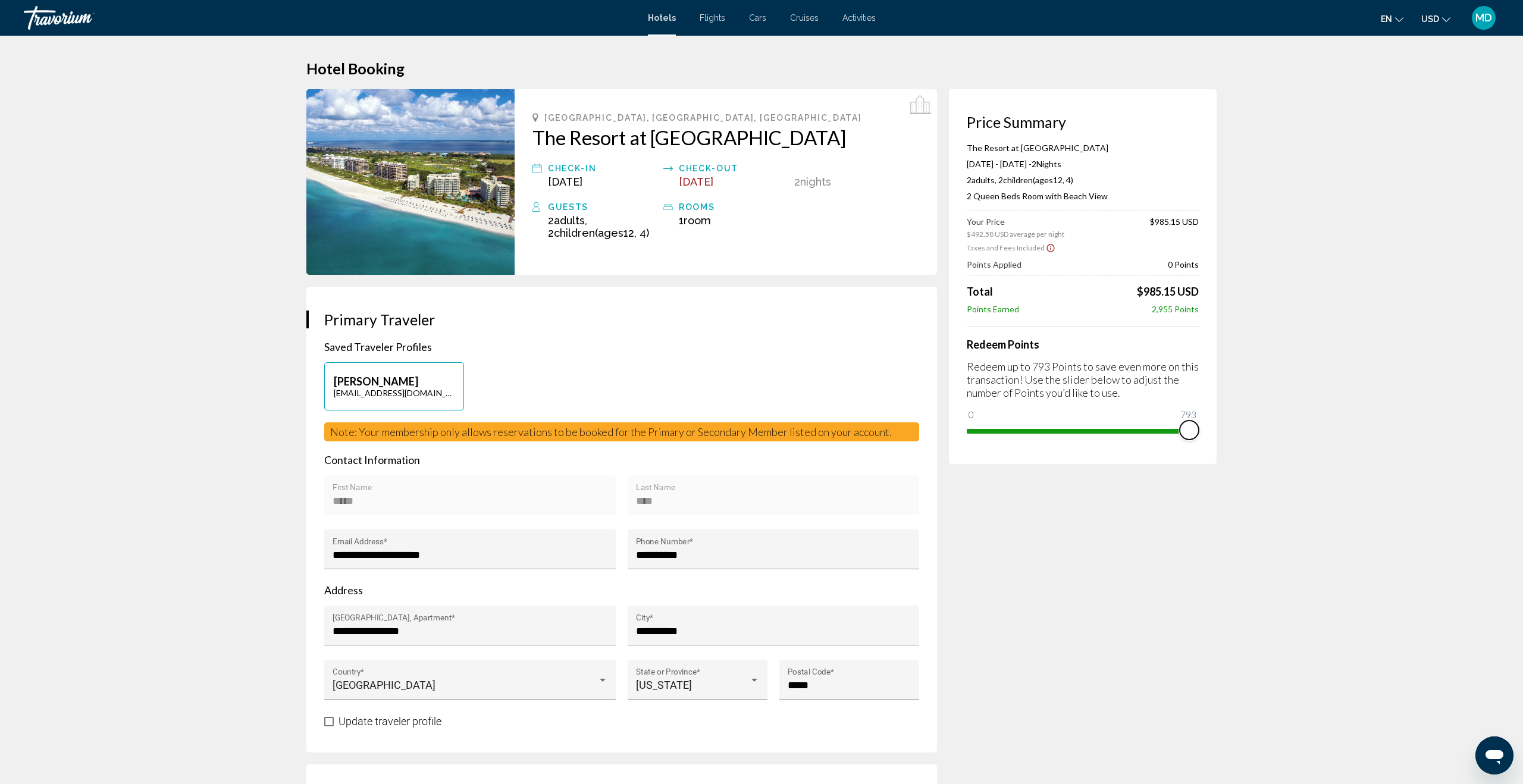
drag, startPoint x: 978, startPoint y: 413, endPoint x: 1236, endPoint y: 431, distance: 258.6
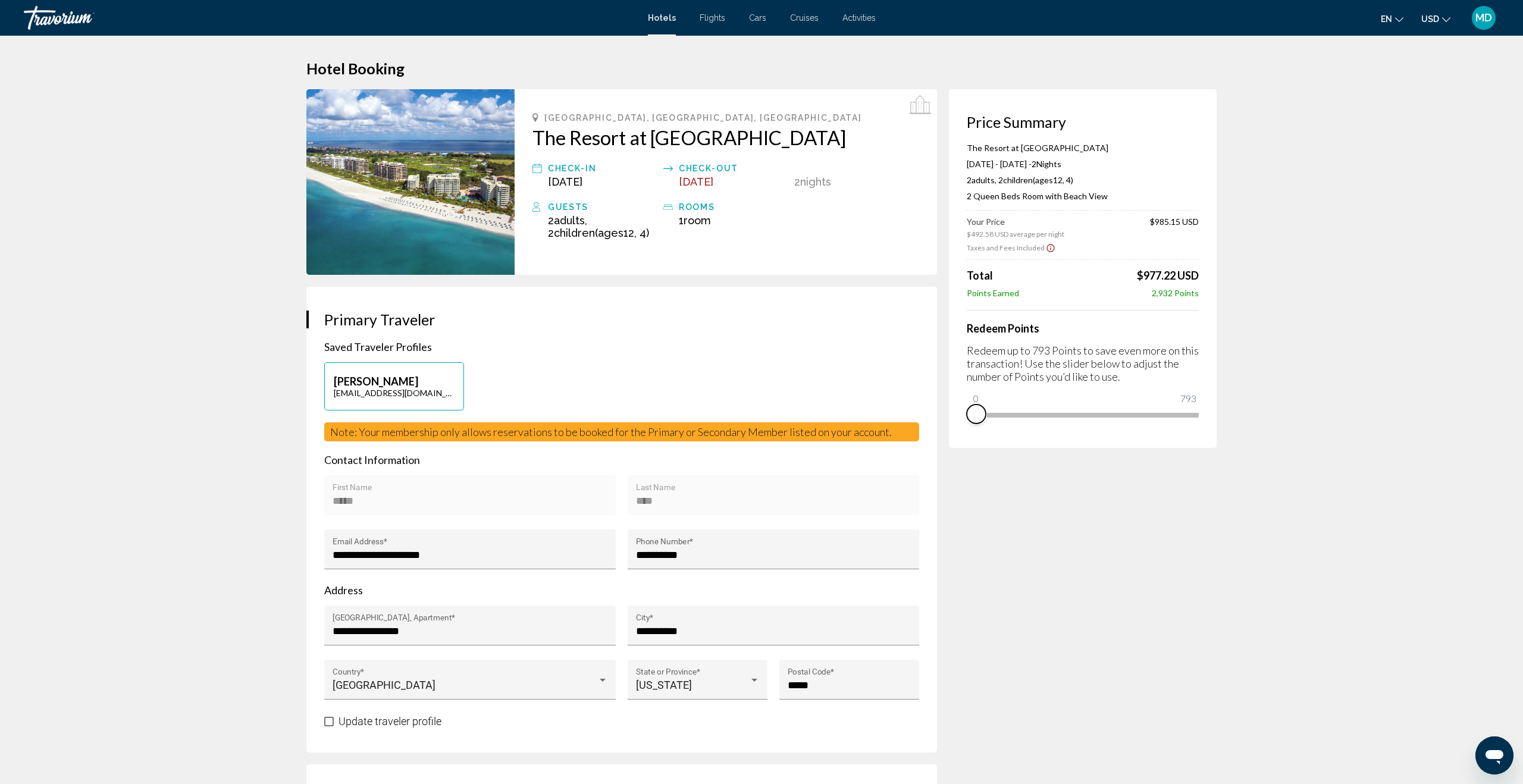
drag, startPoint x: 1189, startPoint y: 432, endPoint x: 920, endPoint y: 431, distance: 269.0
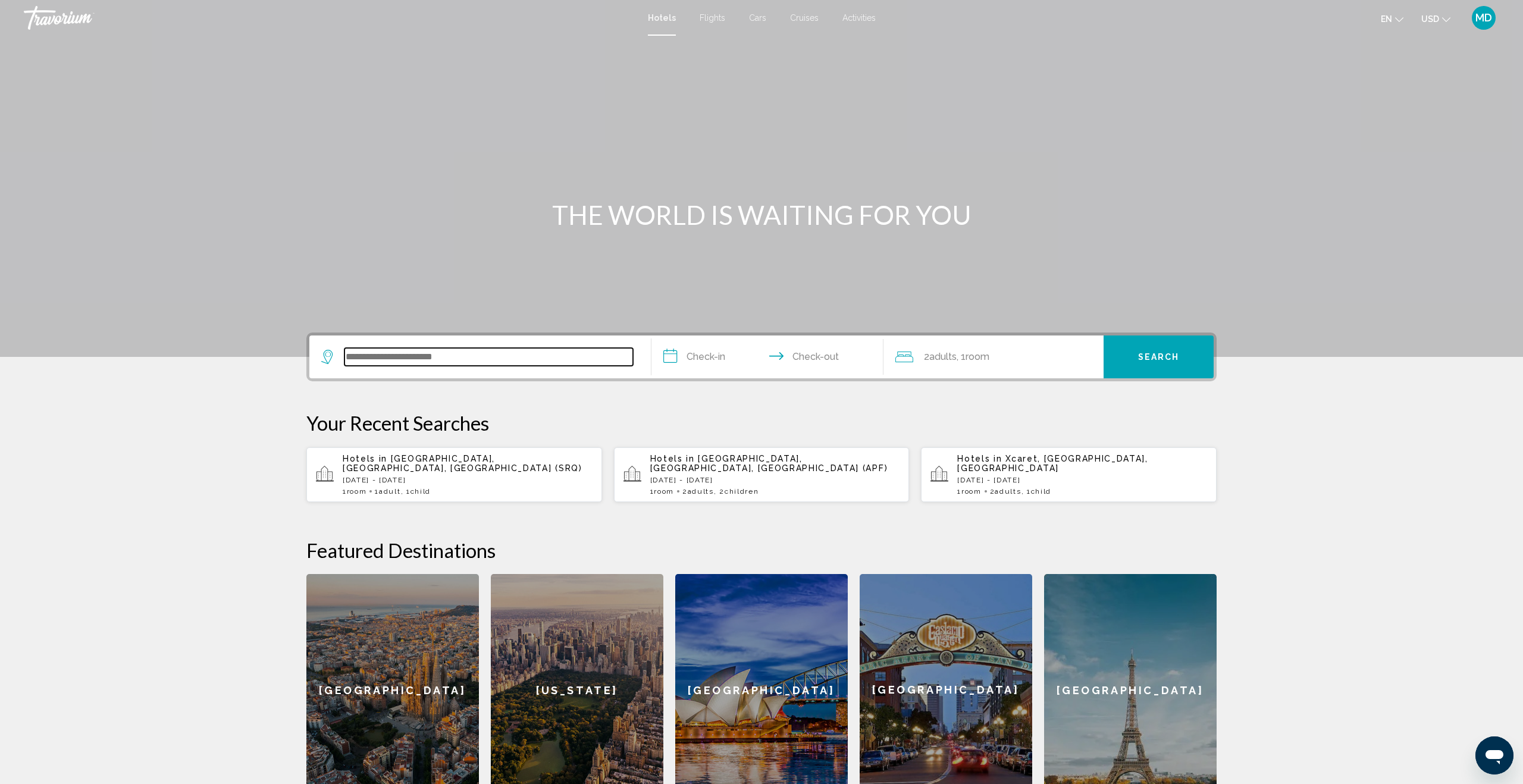
click at [479, 352] on input "Search widget" at bounding box center [489, 357] width 289 height 18
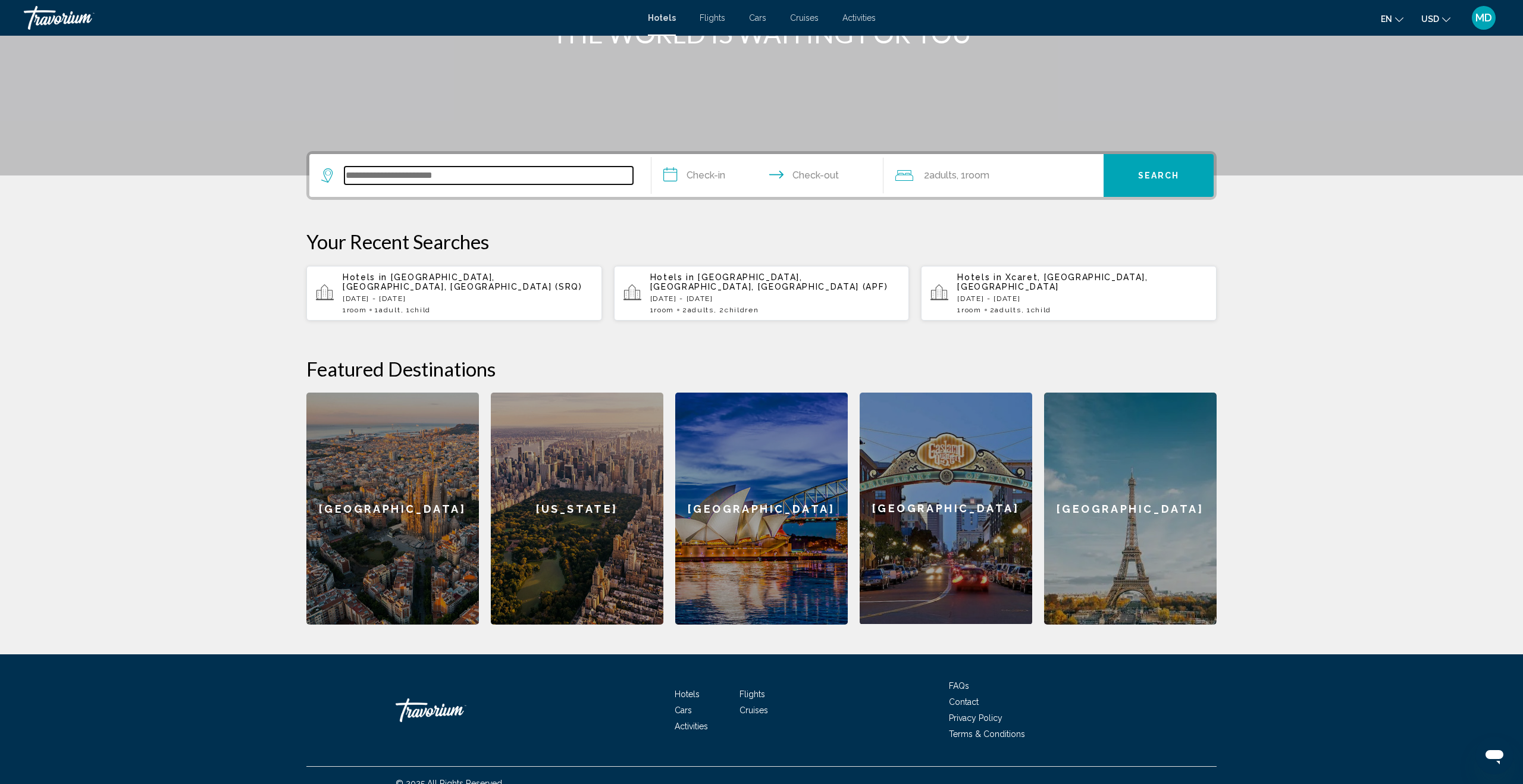
scroll to position [188, 0]
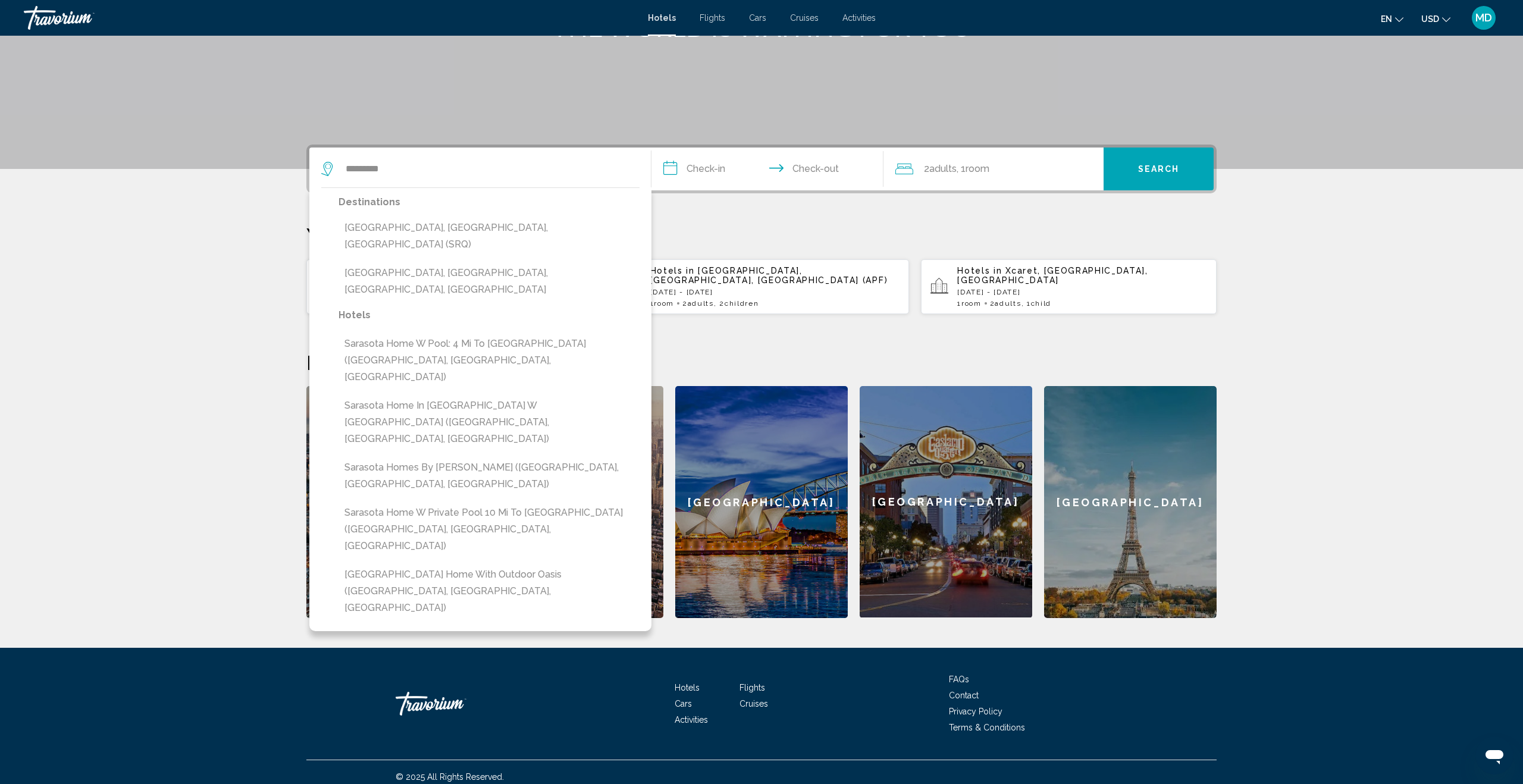
drag, startPoint x: 452, startPoint y: 232, endPoint x: 689, endPoint y: 212, distance: 237.8
click at [453, 232] on button "[GEOGRAPHIC_DATA], [GEOGRAPHIC_DATA], [GEOGRAPHIC_DATA] (SRQ)" at bounding box center [488, 236] width 301 height 39
type input "**********"
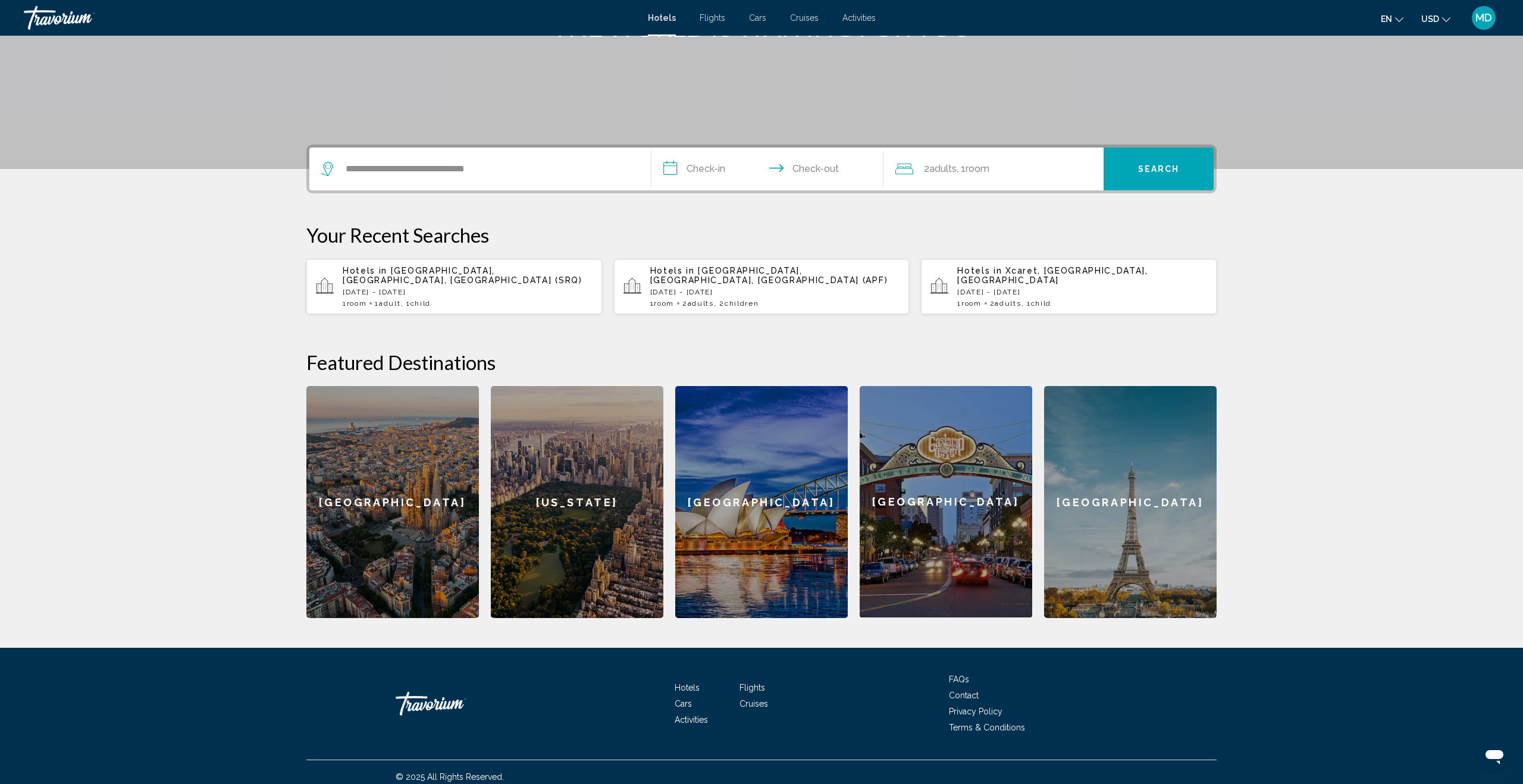
click at [704, 175] on input "**********" at bounding box center [770, 170] width 237 height 47
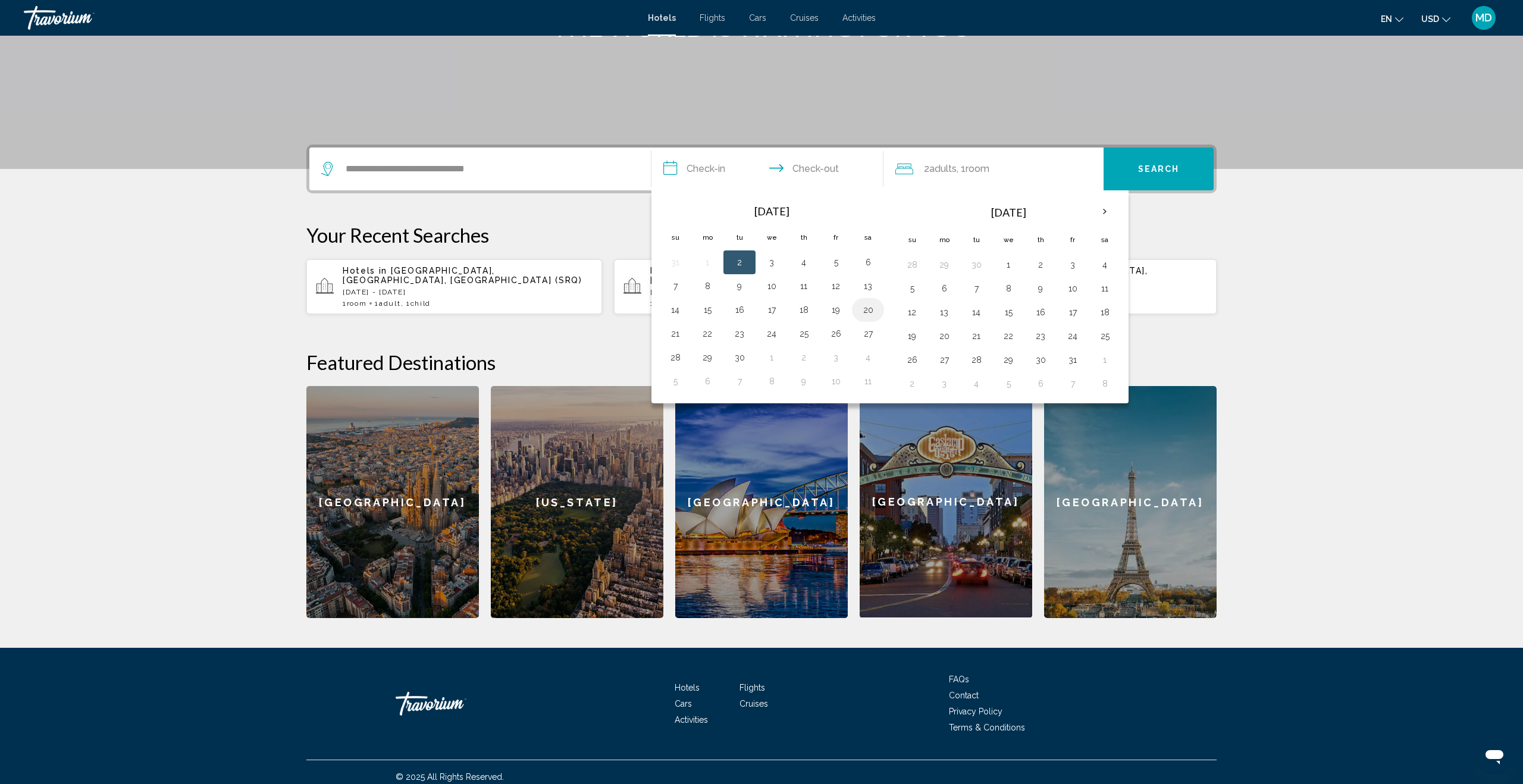
click at [864, 309] on button "20" at bounding box center [868, 310] width 19 height 16
drag, startPoint x: 711, startPoint y: 336, endPoint x: 791, endPoint y: 313, distance: 83.2
click at [711, 336] on button "22" at bounding box center [707, 334] width 19 height 16
type input "**********"
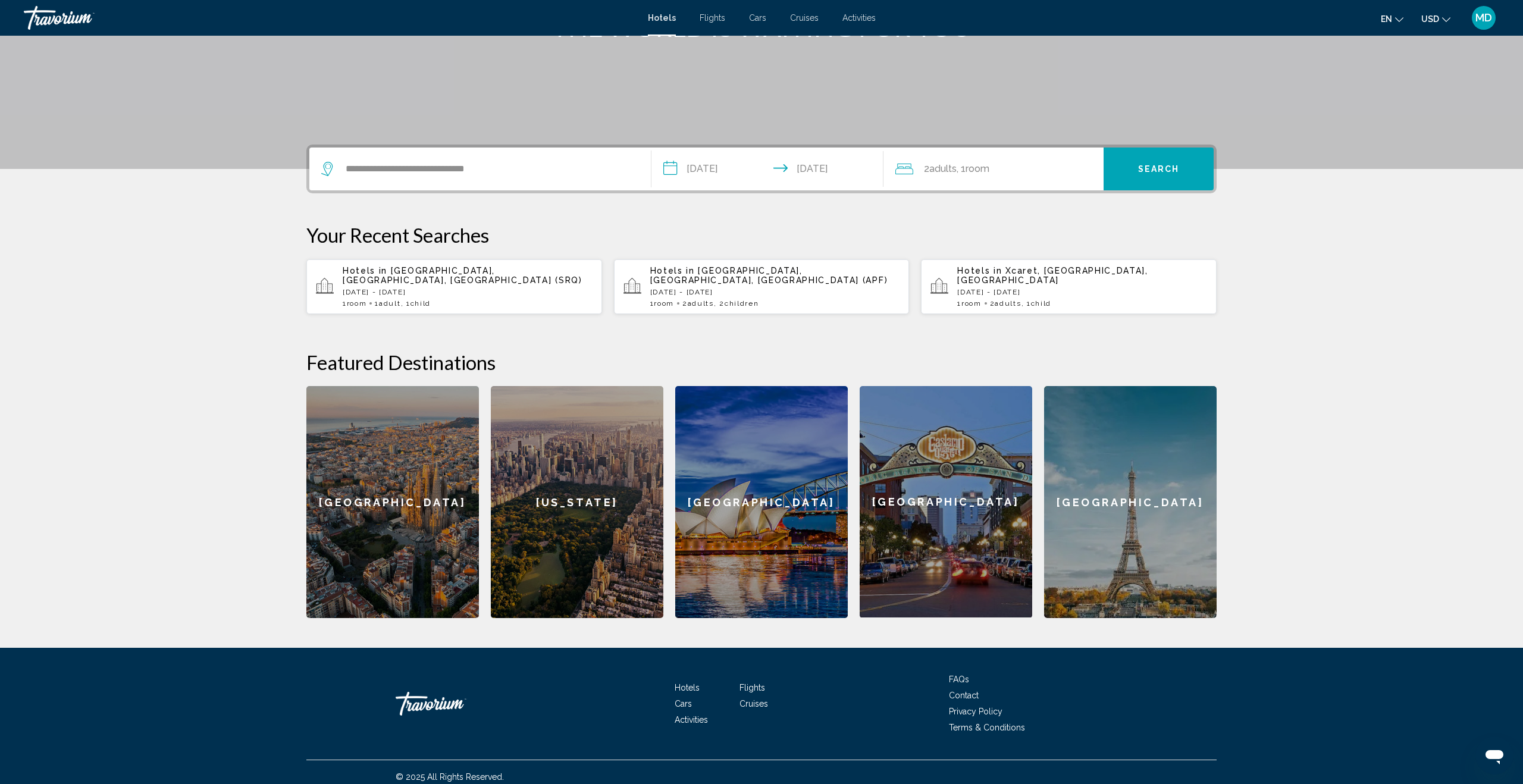
click at [968, 167] on span ", 1 Room rooms" at bounding box center [973, 169] width 33 height 16
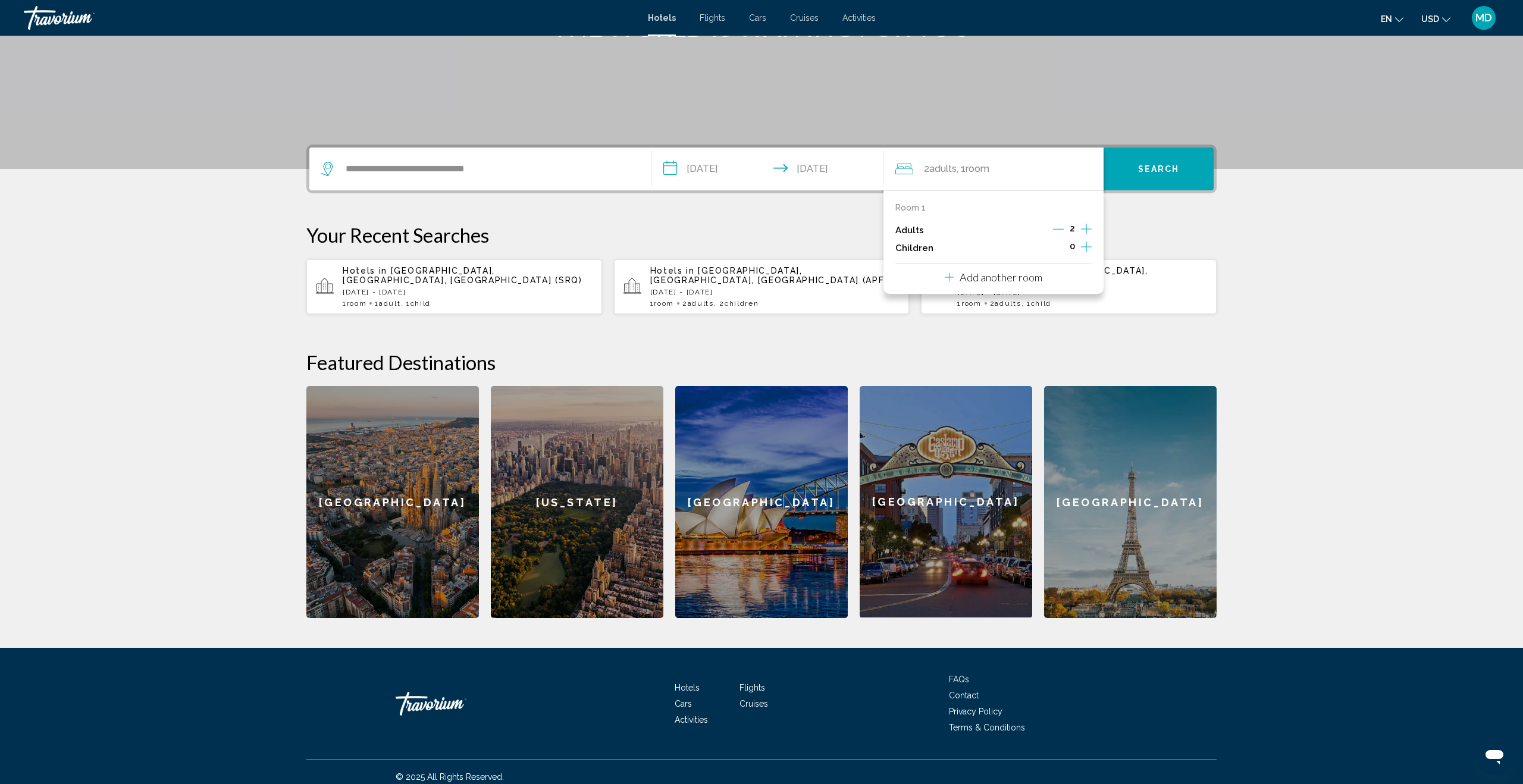
click at [1089, 247] on icon "Increment children" at bounding box center [1086, 247] width 11 height 15
click at [973, 285] on div "Travelers: 2 adults, 2 children" at bounding box center [975, 286] width 6 height 3
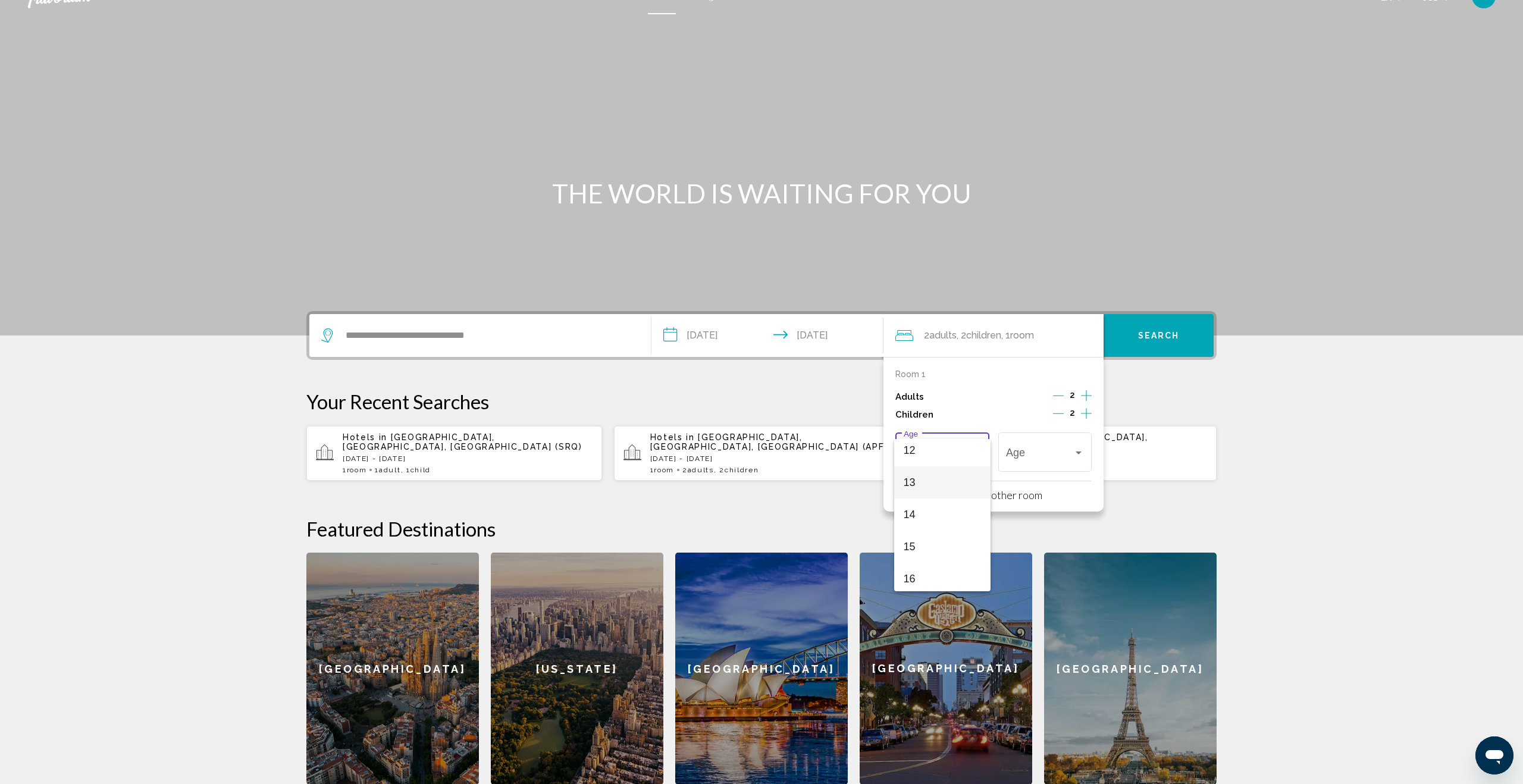
scroll to position [384, 0]
click at [941, 459] on span "12" at bounding box center [942, 456] width 78 height 32
click at [1077, 452] on div "Travelers: 2 adults, 2 children" at bounding box center [1078, 452] width 6 height 3
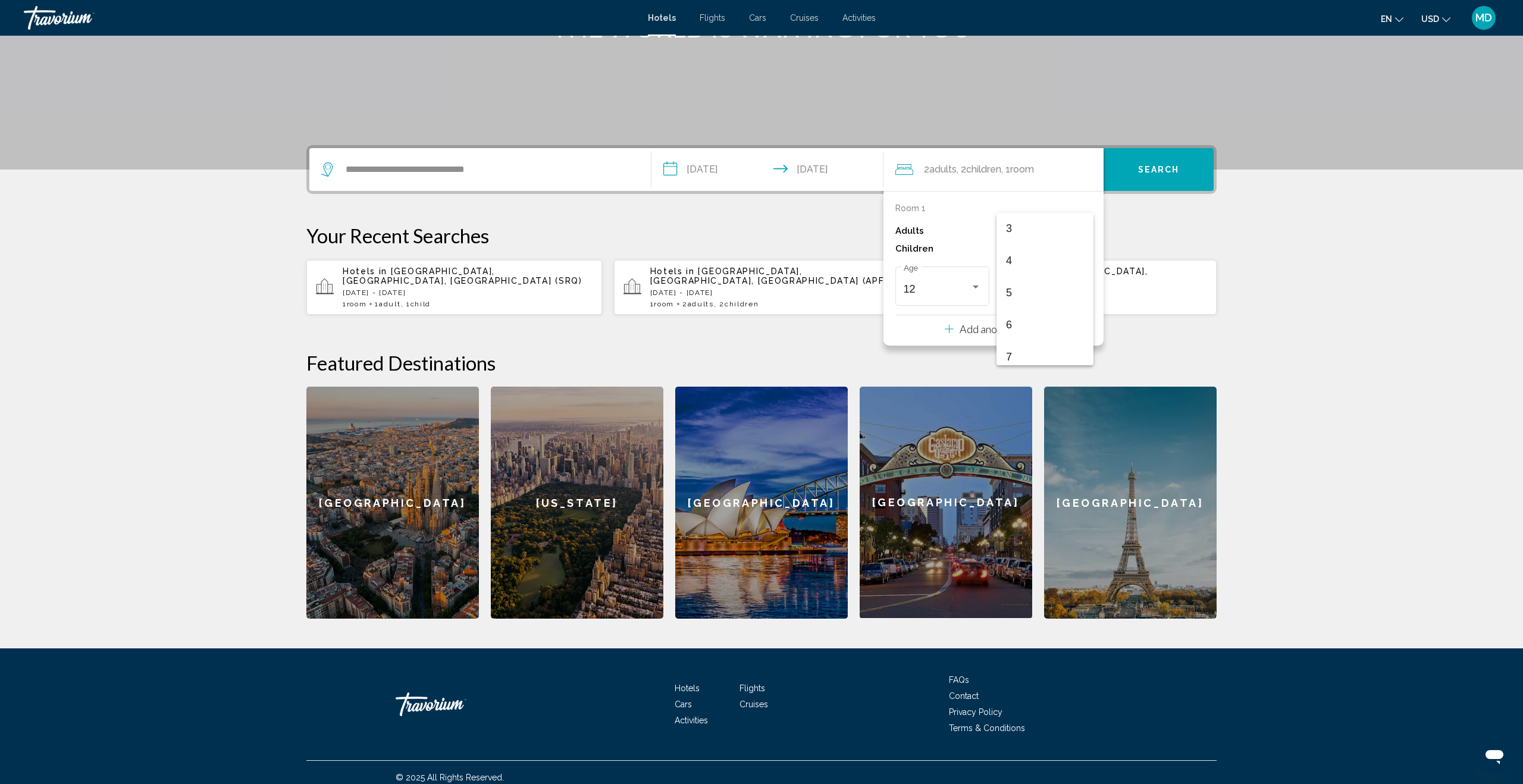
scroll to position [95, 0]
click at [1038, 260] on span "4" at bounding box center [1044, 261] width 78 height 32
click at [1166, 178] on button "Search" at bounding box center [1158, 169] width 110 height 43
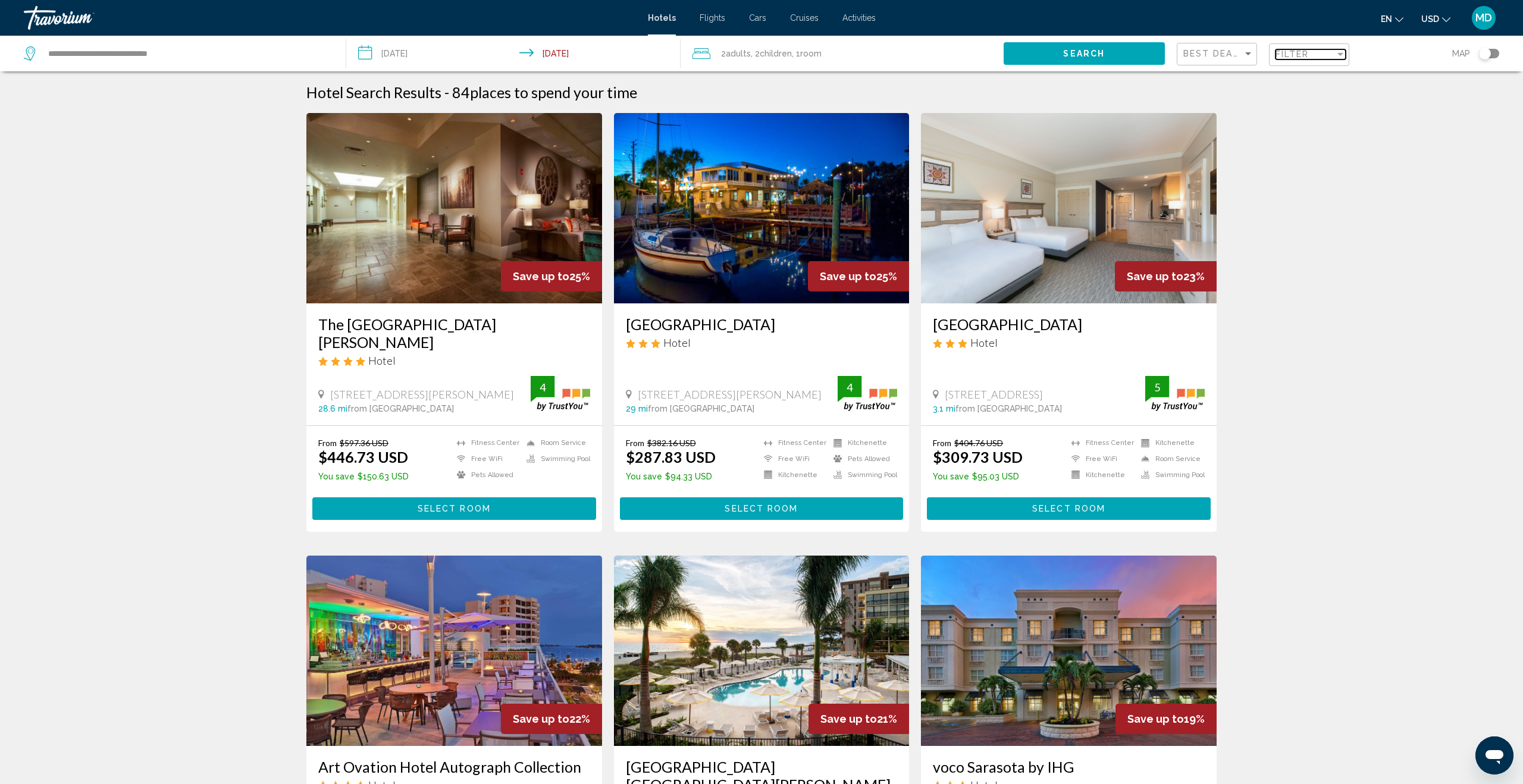
drag, startPoint x: 1312, startPoint y: 54, endPoint x: 1294, endPoint y: 60, distance: 19.0
click at [1312, 54] on div "Filter" at bounding box center [1305, 54] width 59 height 9
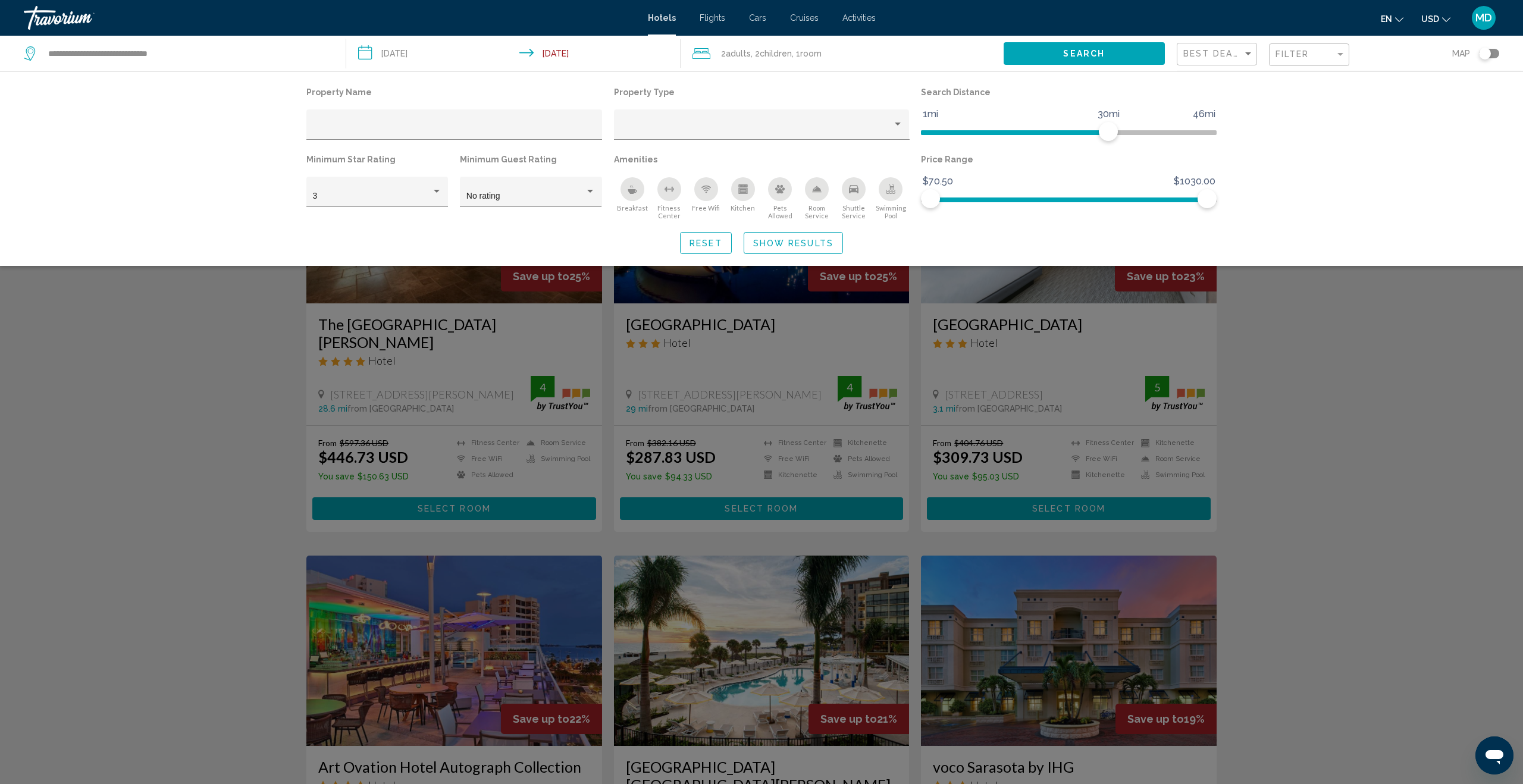
click at [863, 197] on button "Shuttle Service" at bounding box center [854, 198] width 37 height 44
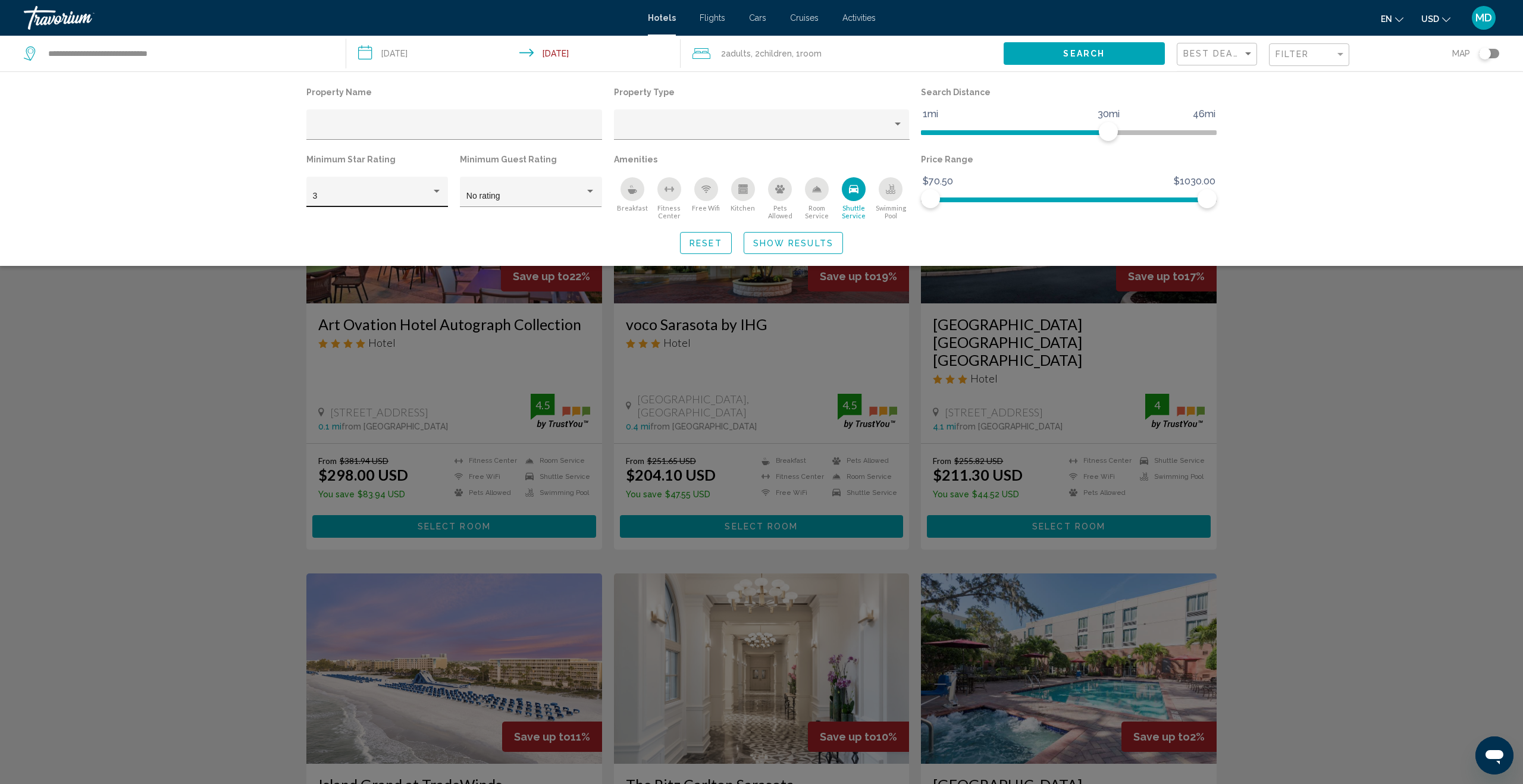
click at [431, 195] on div "Hotel Filters" at bounding box center [437, 191] width 11 height 9
drag, startPoint x: 402, startPoint y: 220, endPoint x: 456, endPoint y: 214, distance: 54.3
click at [402, 220] on span "4" at bounding box center [377, 221] width 129 height 25
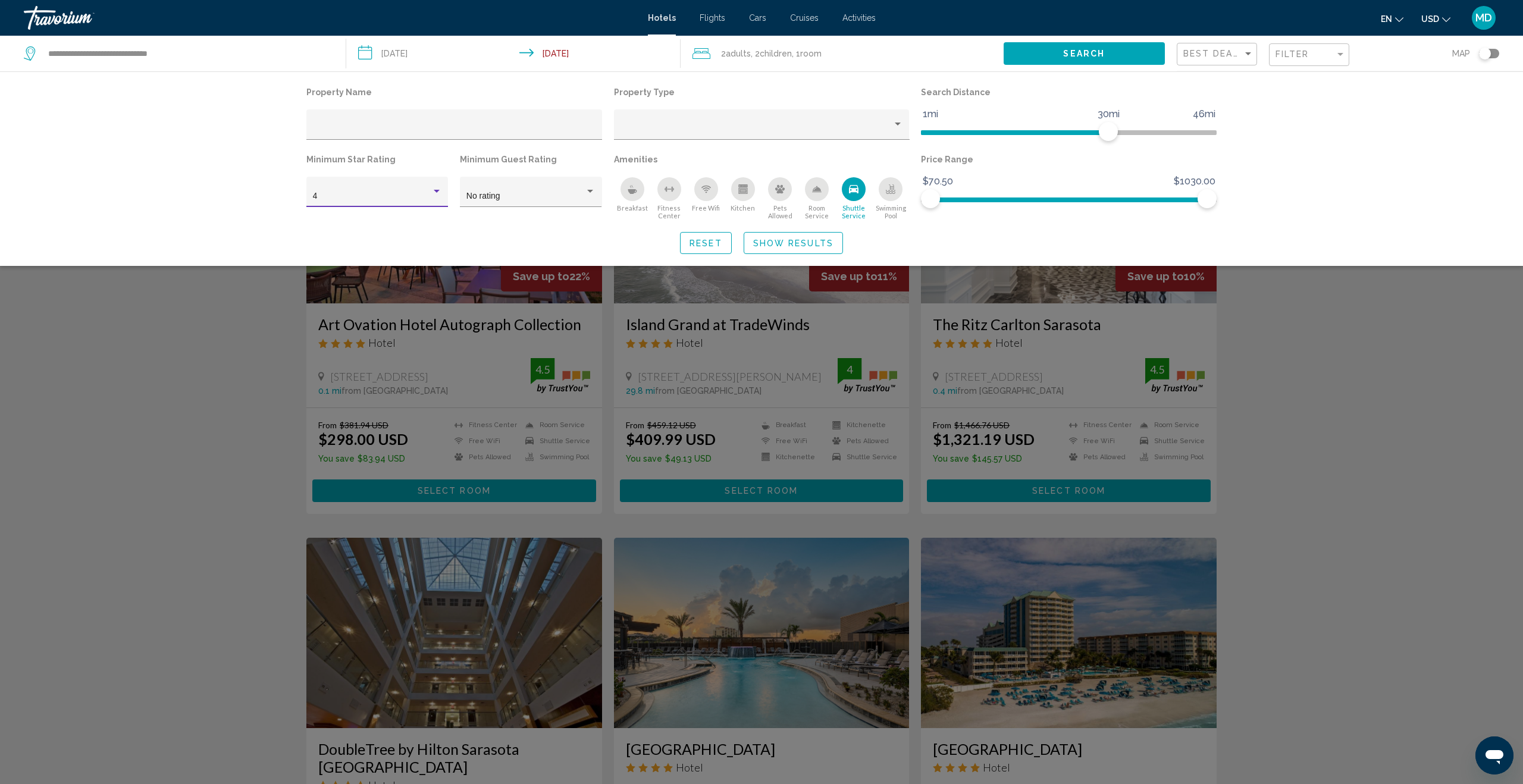
drag, startPoint x: 1522, startPoint y: 450, endPoint x: 1517, endPoint y: 452, distance: 5.4
click at [1522, 450] on html "**********" at bounding box center [762, 392] width 1523 height 784
click at [1442, 504] on div "Search widget" at bounding box center [762, 481] width 1523 height 605
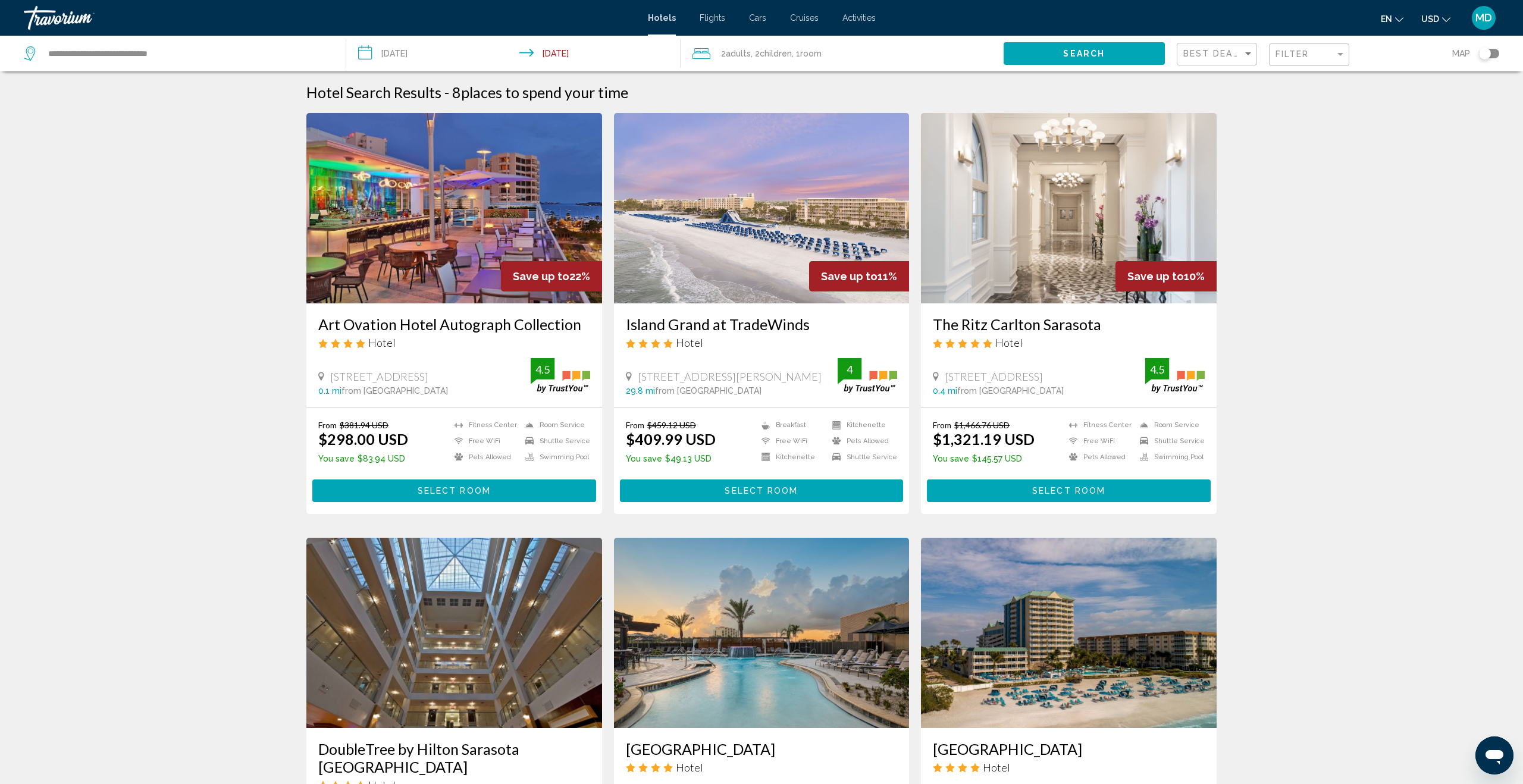
scroll to position [1, 0]
click at [425, 58] on input "**********" at bounding box center [516, 55] width 339 height 39
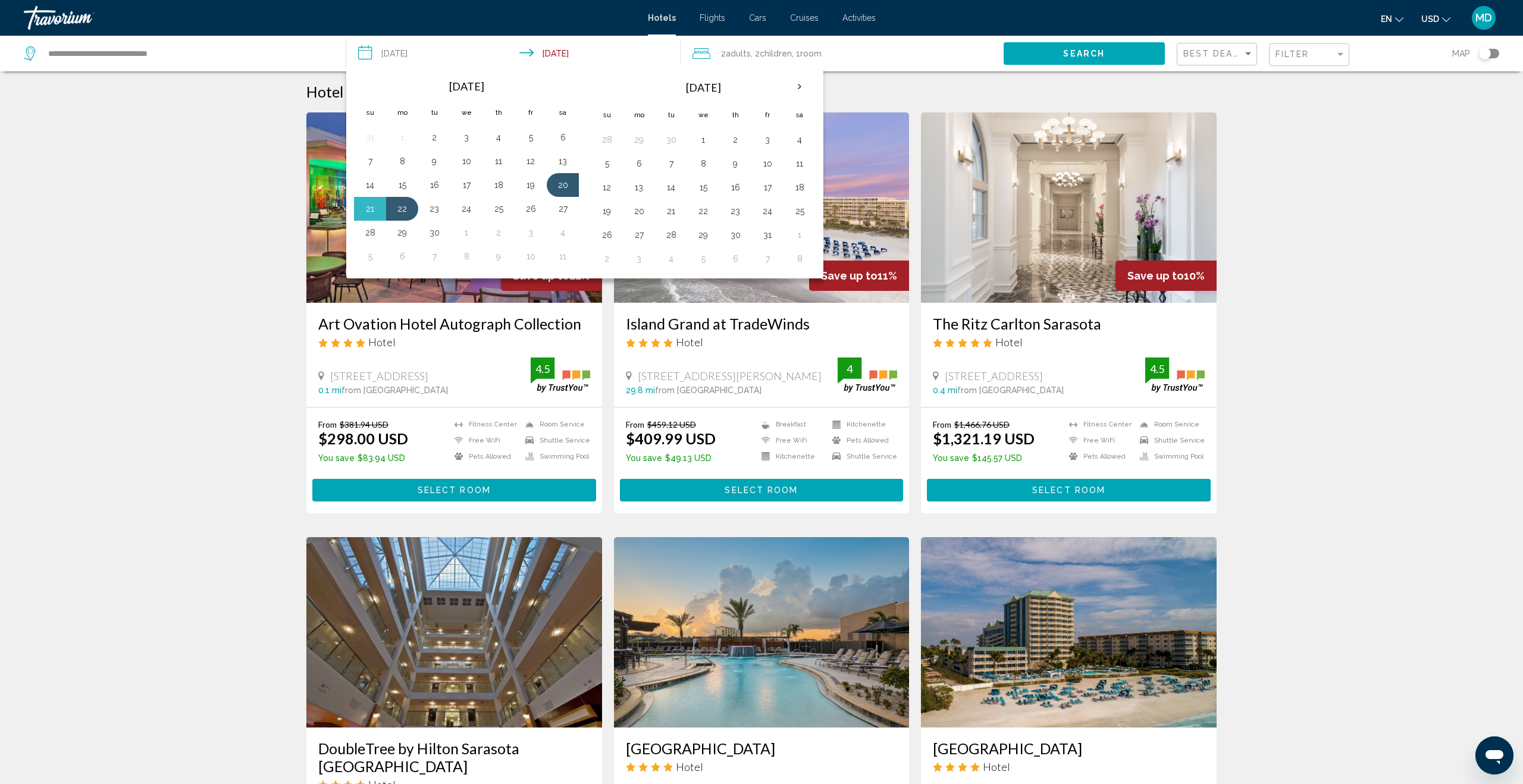
scroll to position [1, 0]
drag, startPoint x: 365, startPoint y: 232, endPoint x: 374, endPoint y: 234, distance: 9.2
click at [366, 232] on button "28" at bounding box center [369, 232] width 19 height 16
click at [439, 235] on button "30" at bounding box center [434, 232] width 19 height 16
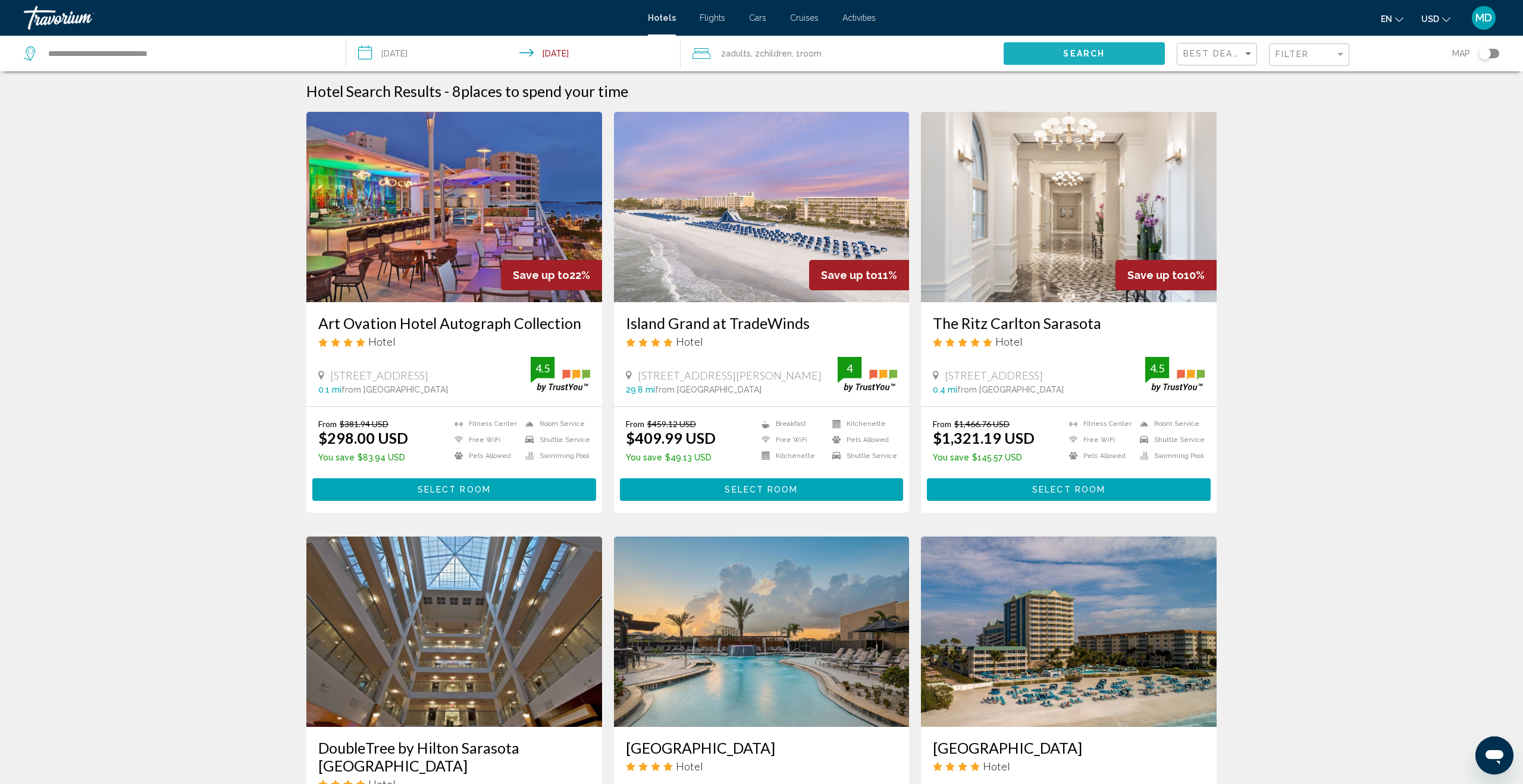
click at [1059, 58] on button "Search" at bounding box center [1084, 53] width 161 height 22
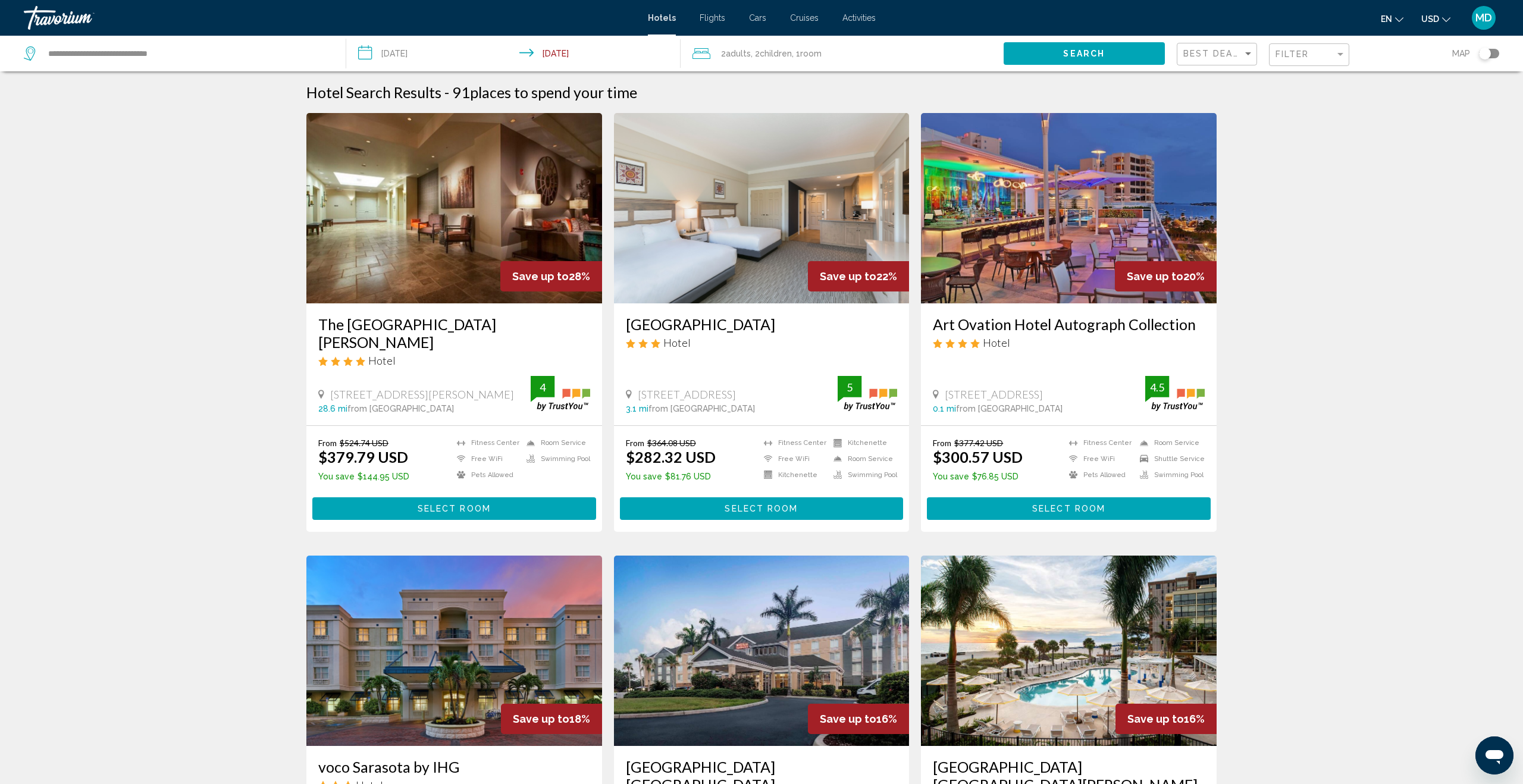
click at [1232, 47] on div "Best Deals" at bounding box center [1218, 55] width 70 height 22
click at [1319, 54] on div at bounding box center [762, 392] width 1523 height 784
click at [1319, 54] on div "Filter" at bounding box center [1305, 54] width 59 height 9
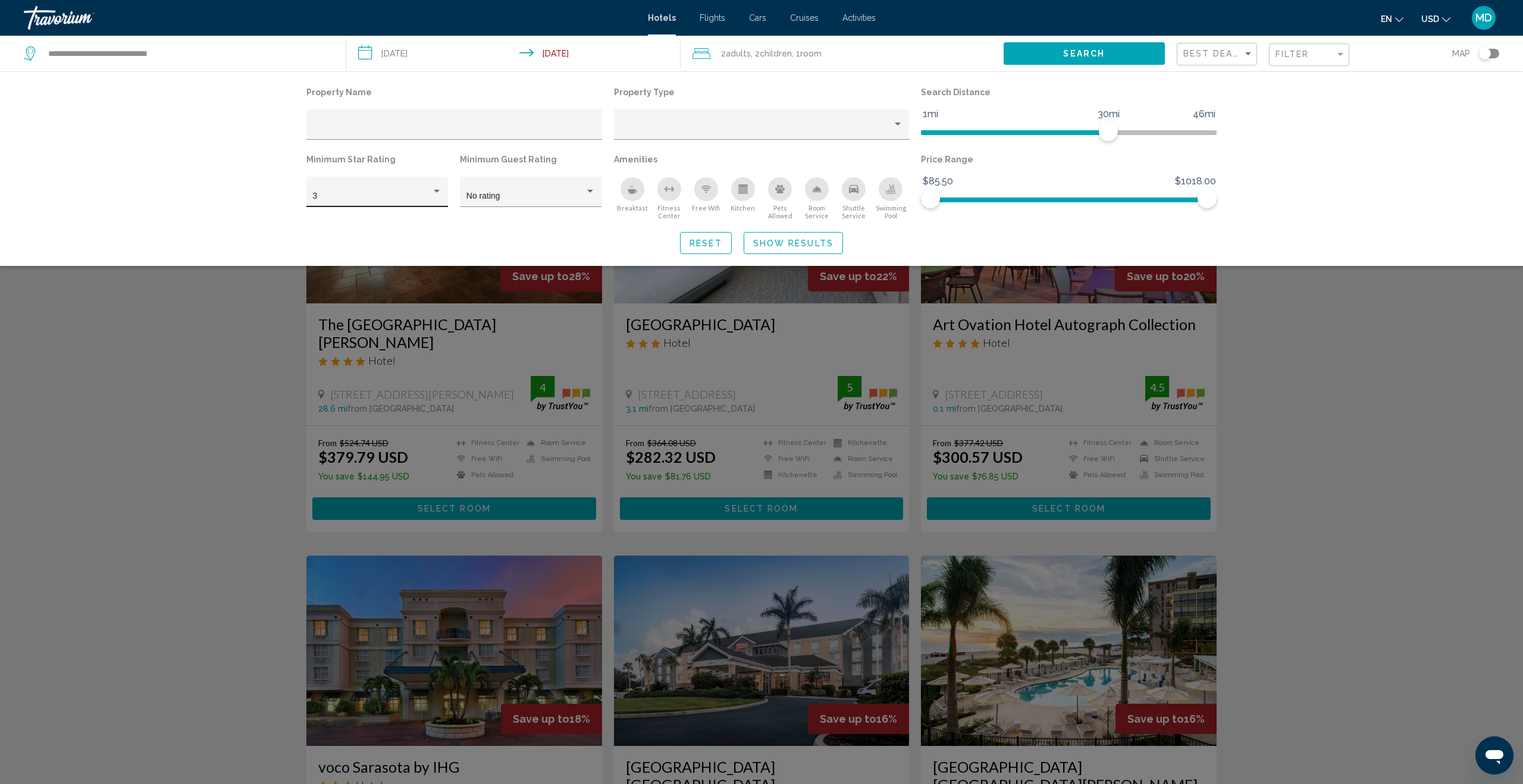
click at [429, 189] on div "3" at bounding box center [377, 195] width 129 height 25
drag, startPoint x: 389, startPoint y: 224, endPoint x: 473, endPoint y: 212, distance: 84.9
click at [398, 220] on span "4" at bounding box center [377, 221] width 129 height 25
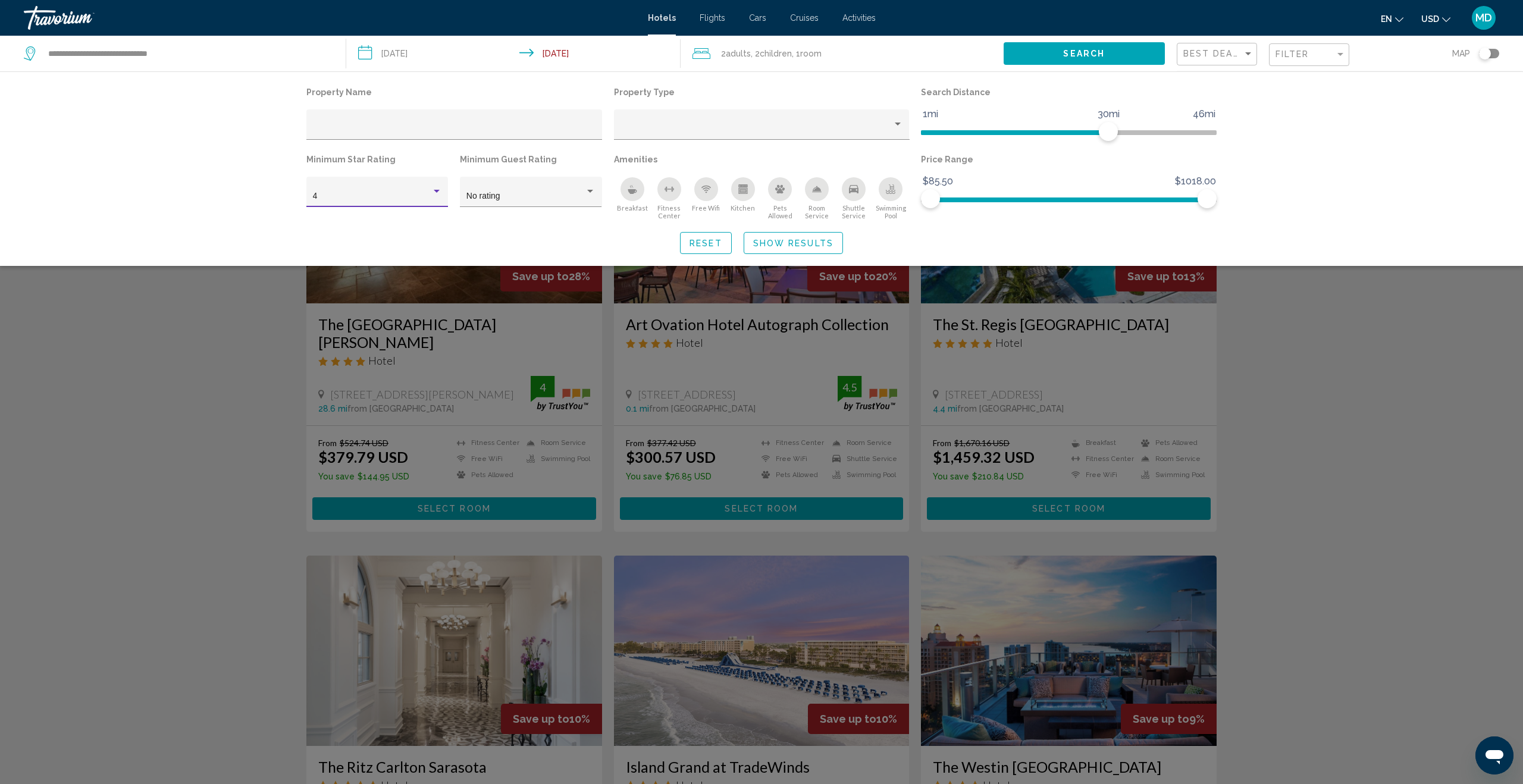
drag, startPoint x: 190, startPoint y: 396, endPoint x: 201, endPoint y: 395, distance: 11.0
click at [190, 396] on div "Search widget" at bounding box center [762, 481] width 1523 height 605
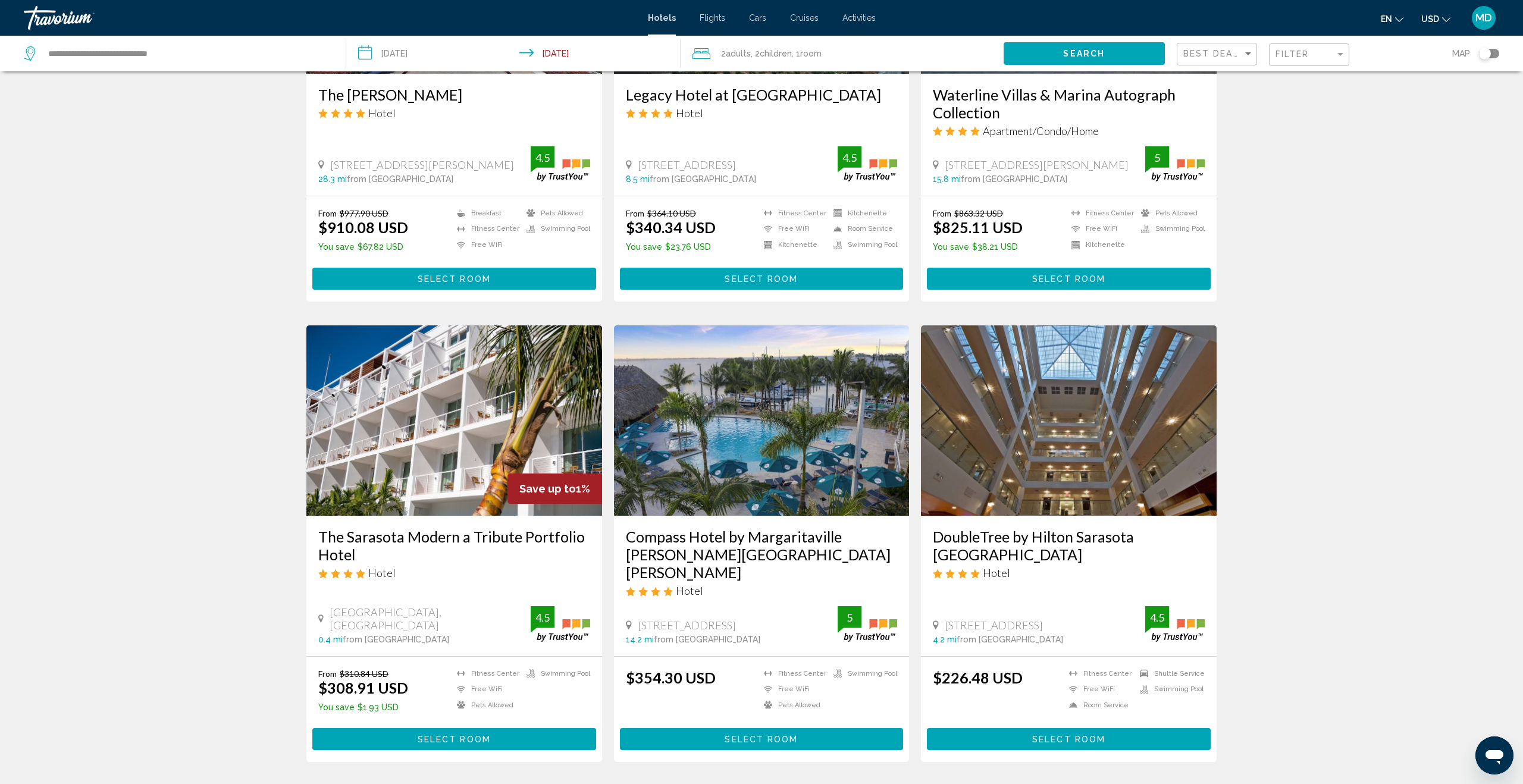
scroll to position [1206, 0]
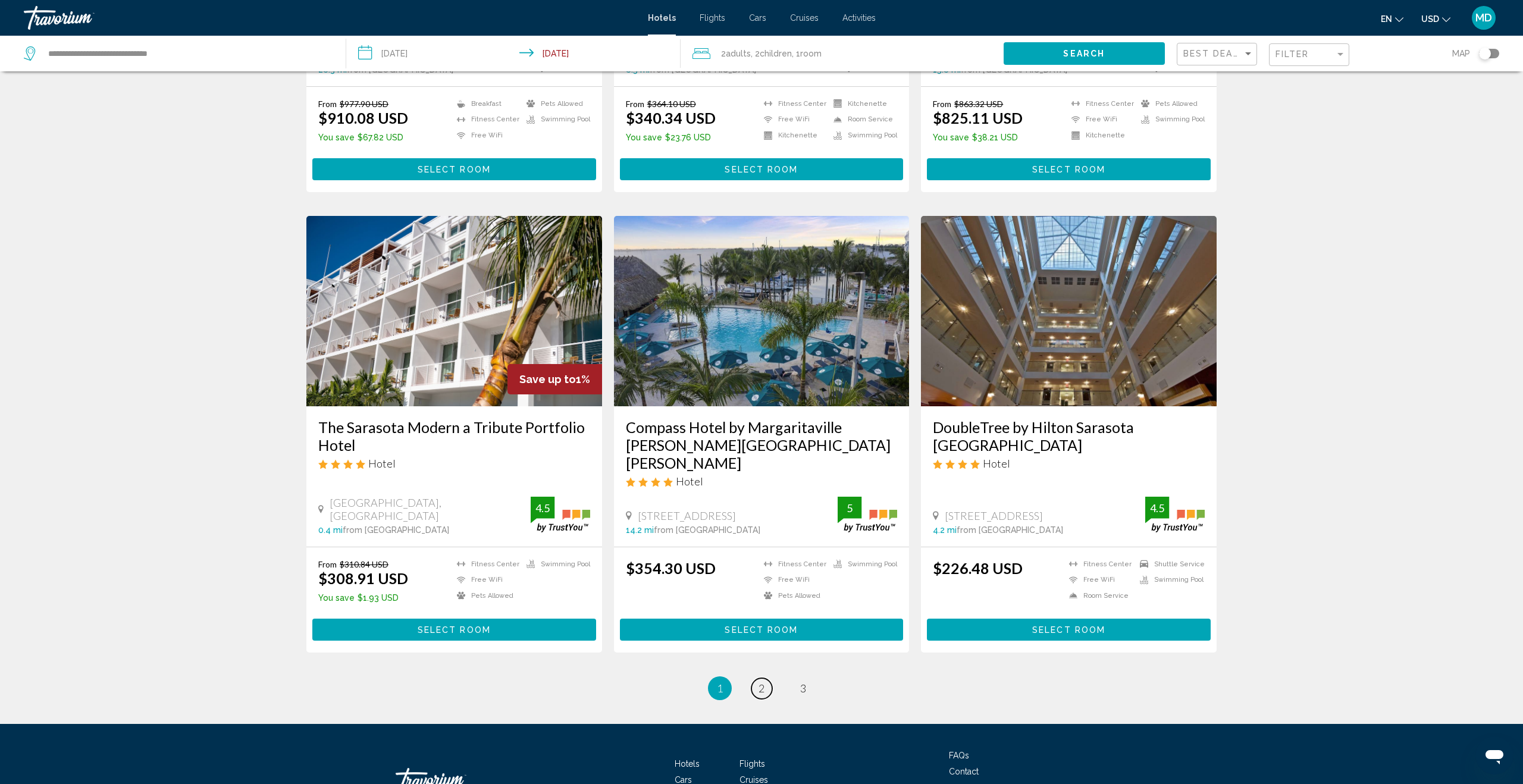
click at [759, 682] on span "2" at bounding box center [762, 688] width 6 height 13
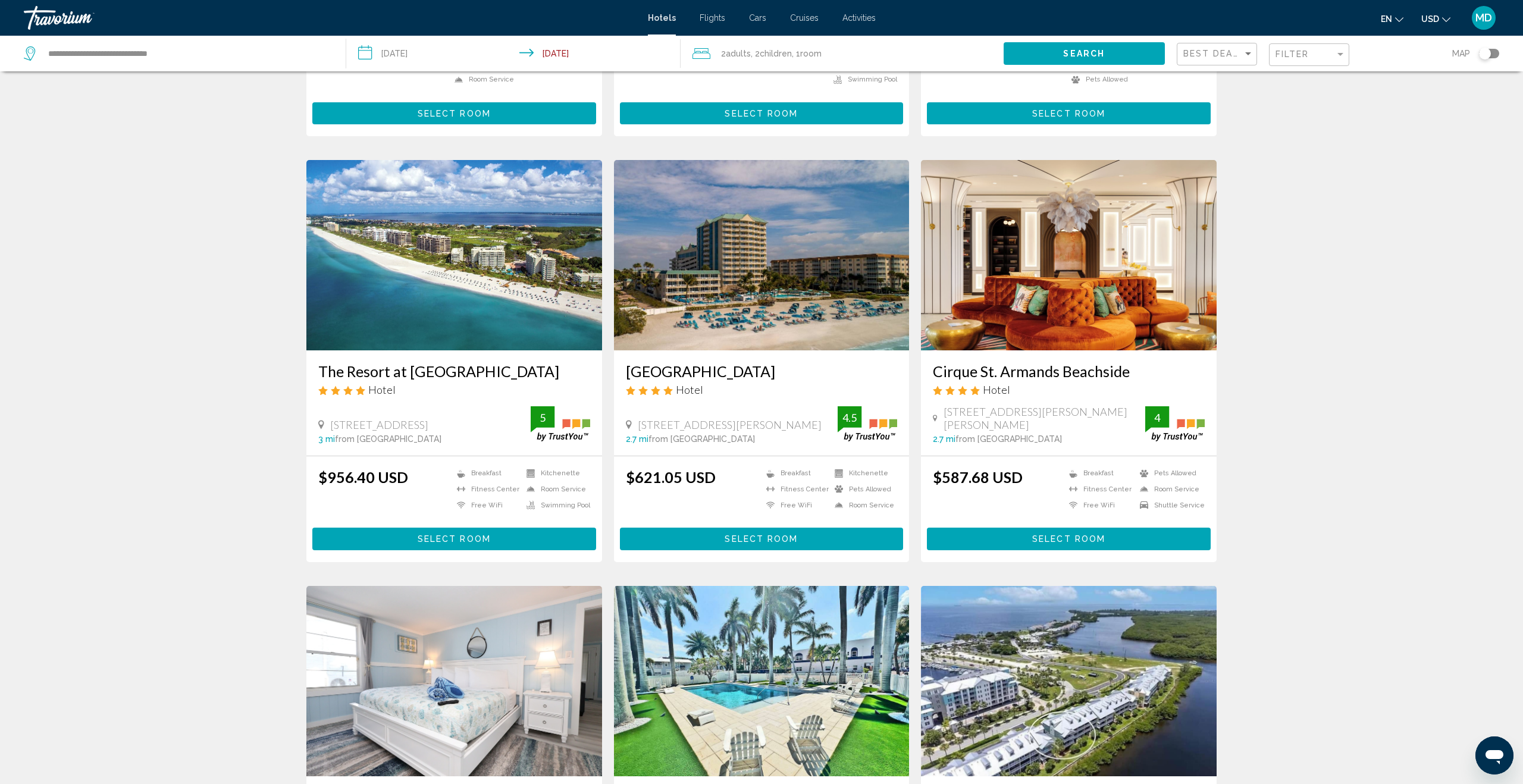
scroll to position [381, 0]
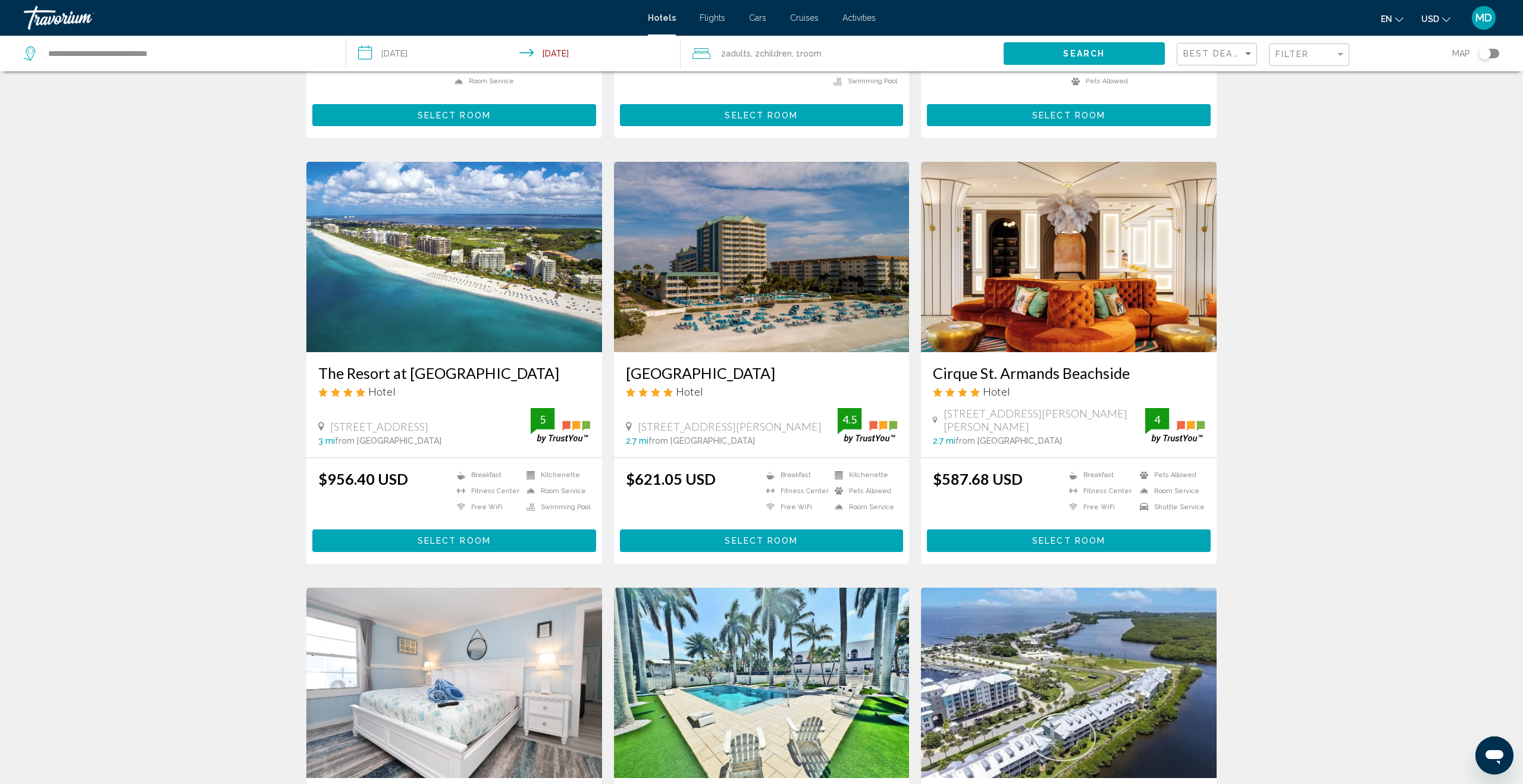
click at [395, 47] on input "**********" at bounding box center [516, 55] width 339 height 39
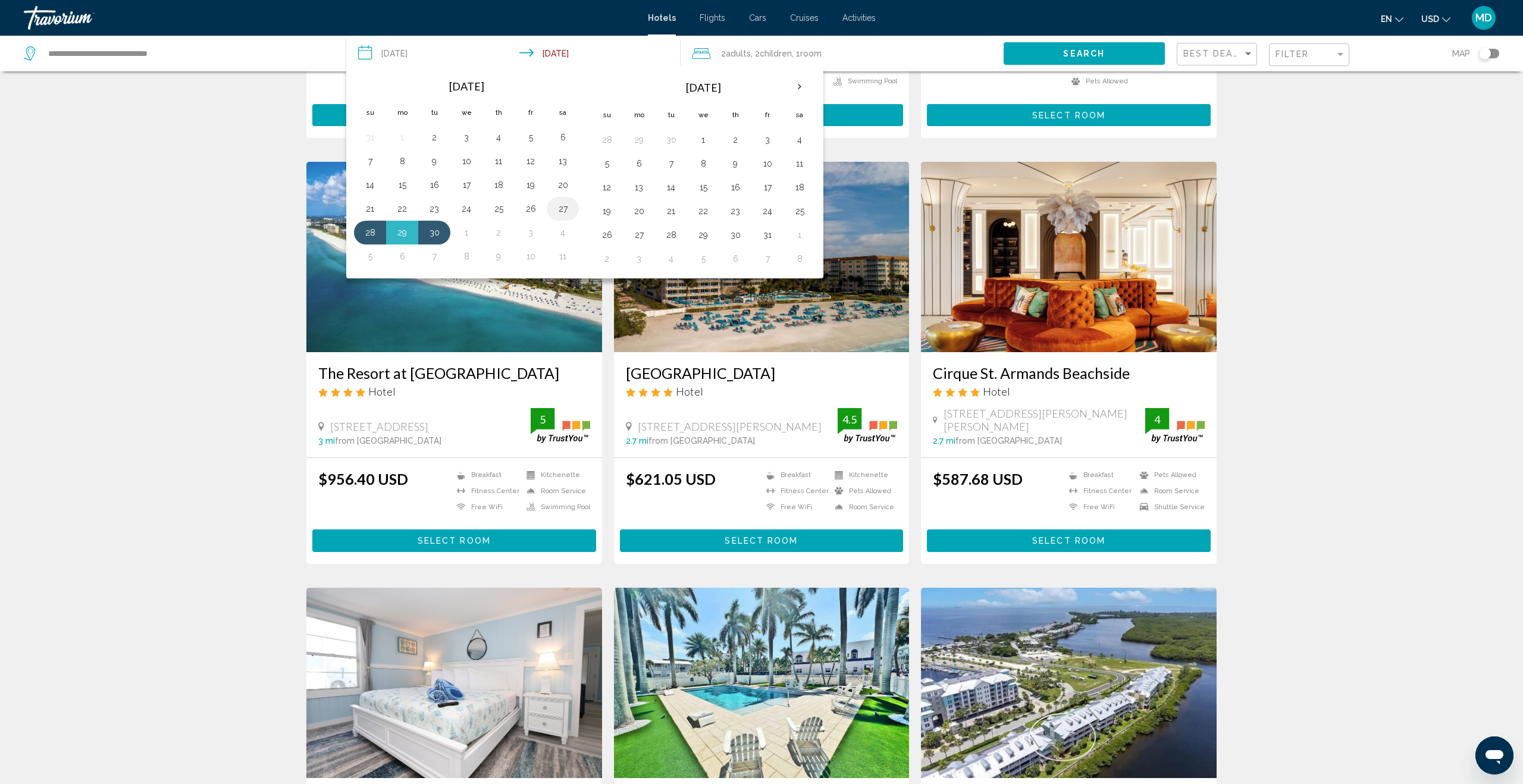
click at [564, 208] on button "27" at bounding box center [562, 208] width 19 height 16
click at [406, 233] on button "29" at bounding box center [401, 232] width 19 height 16
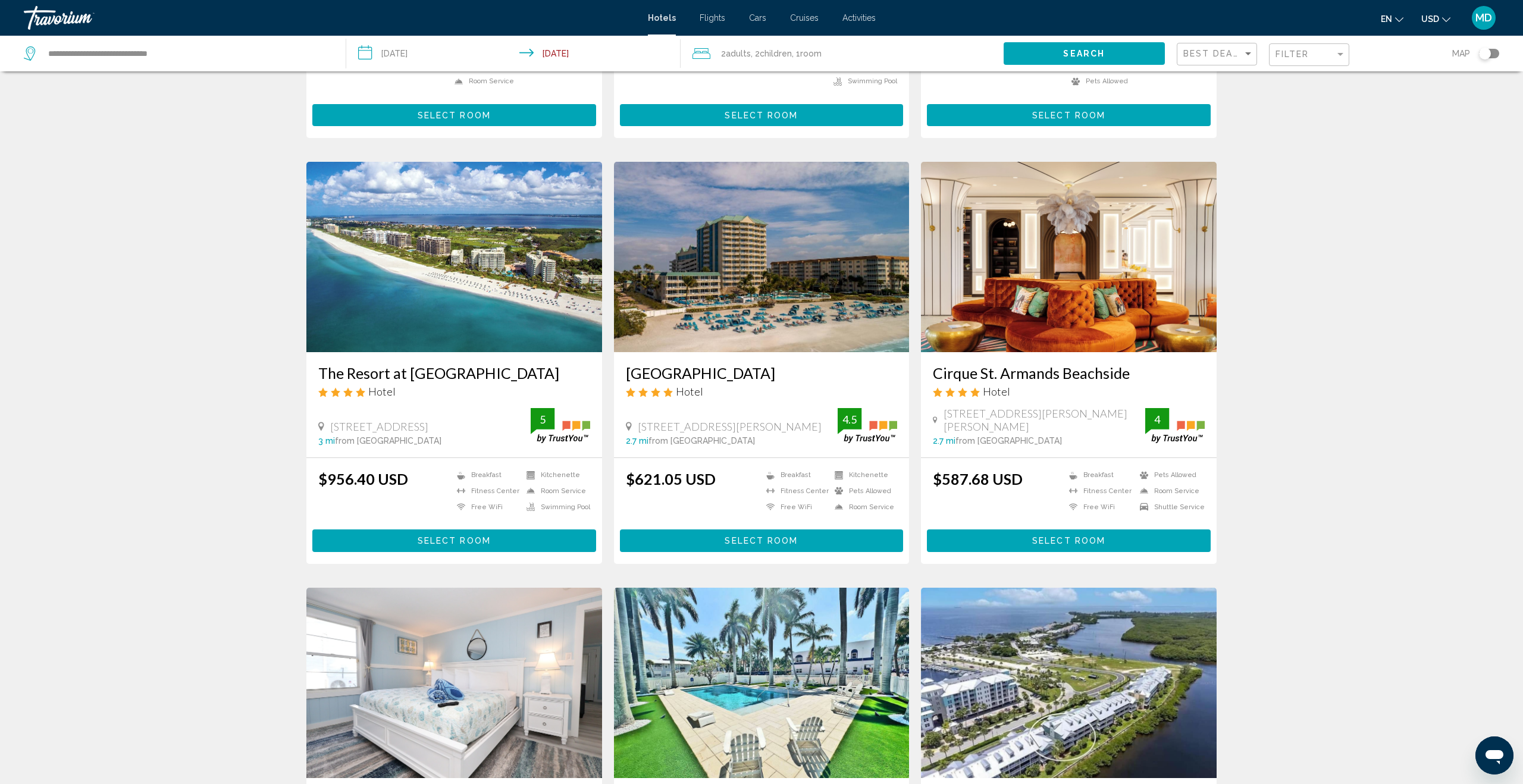
click at [1033, 57] on button "Search" at bounding box center [1084, 53] width 161 height 22
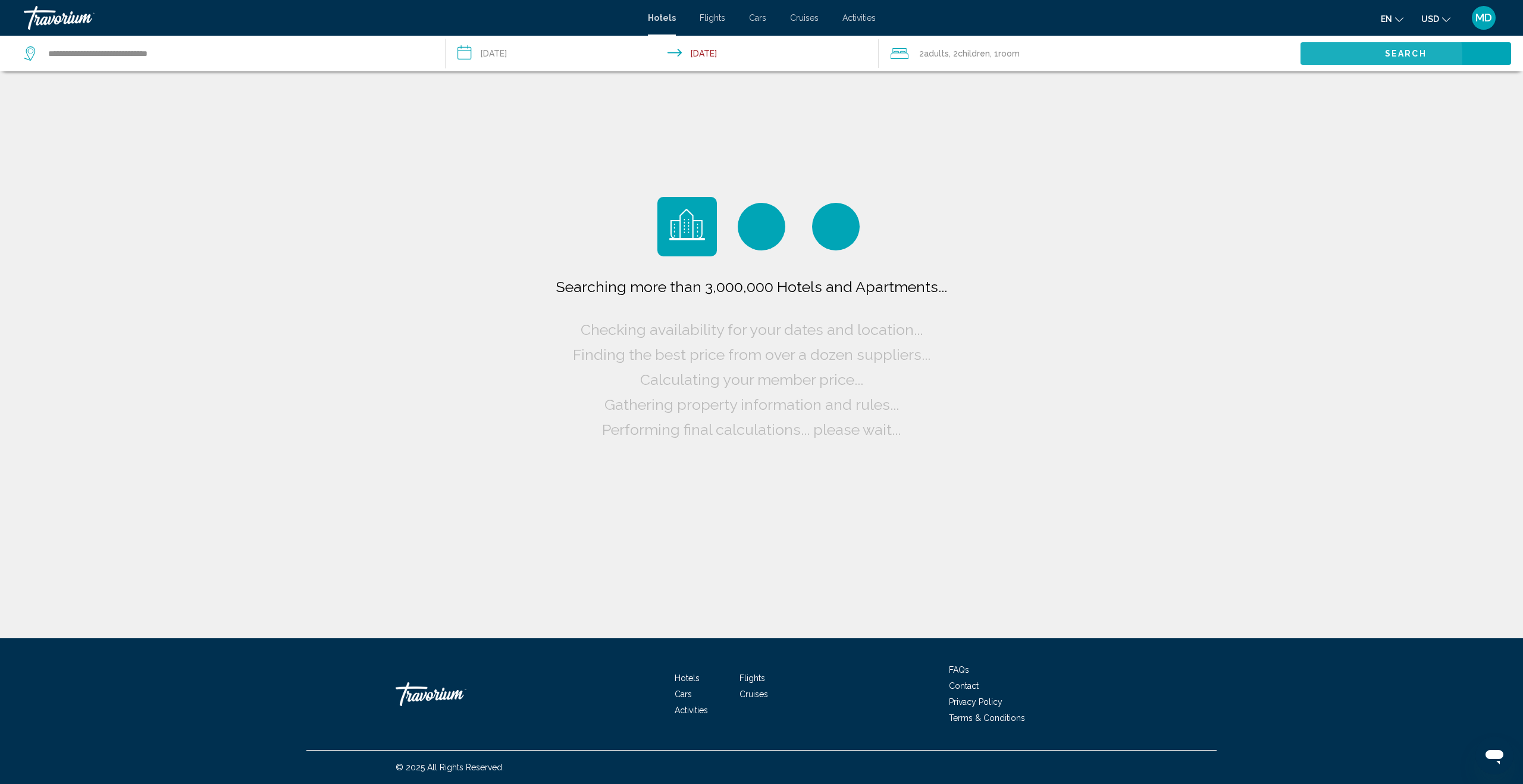
scroll to position [0, 0]
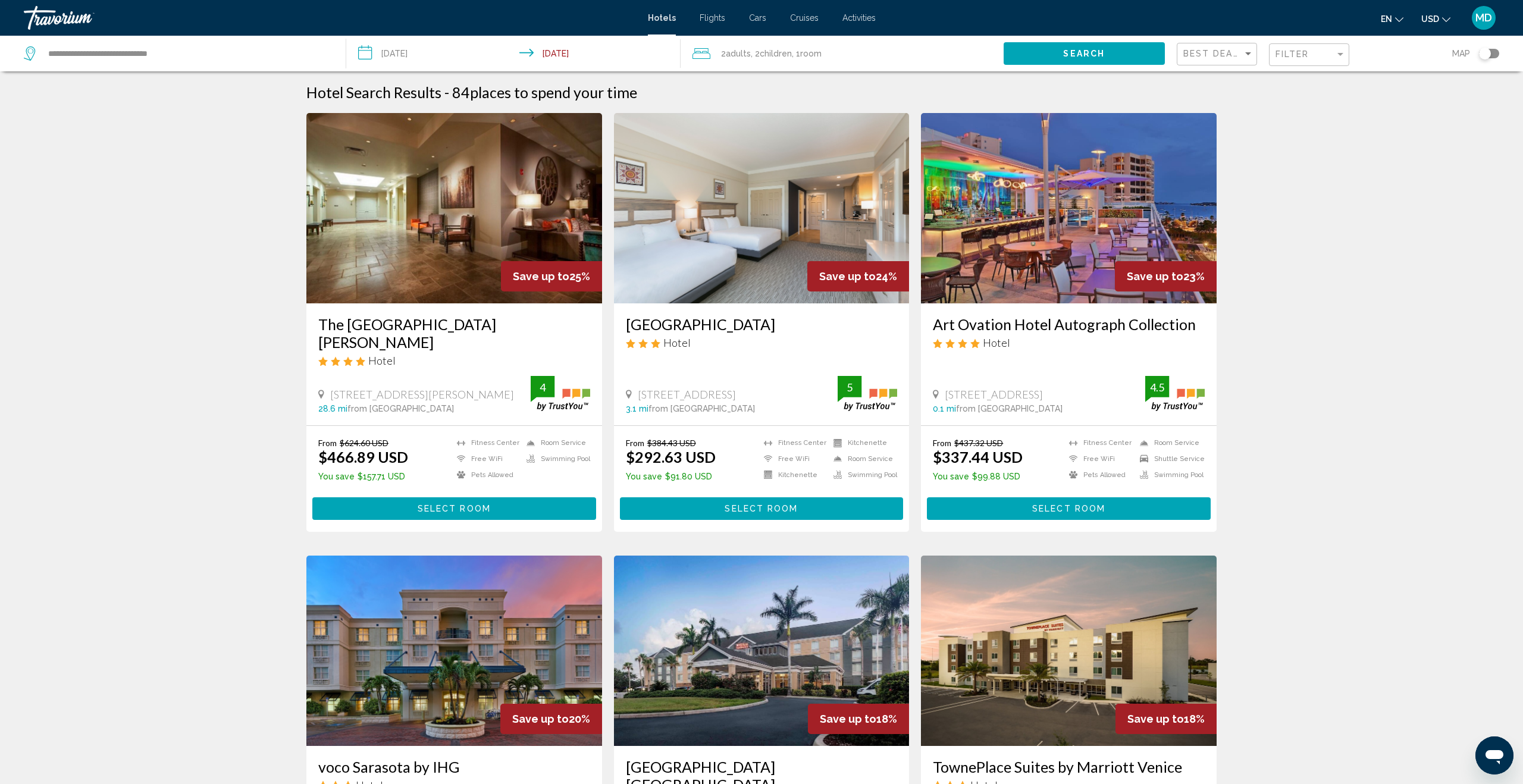
click at [1283, 48] on div "Filter" at bounding box center [1310, 55] width 70 height 22
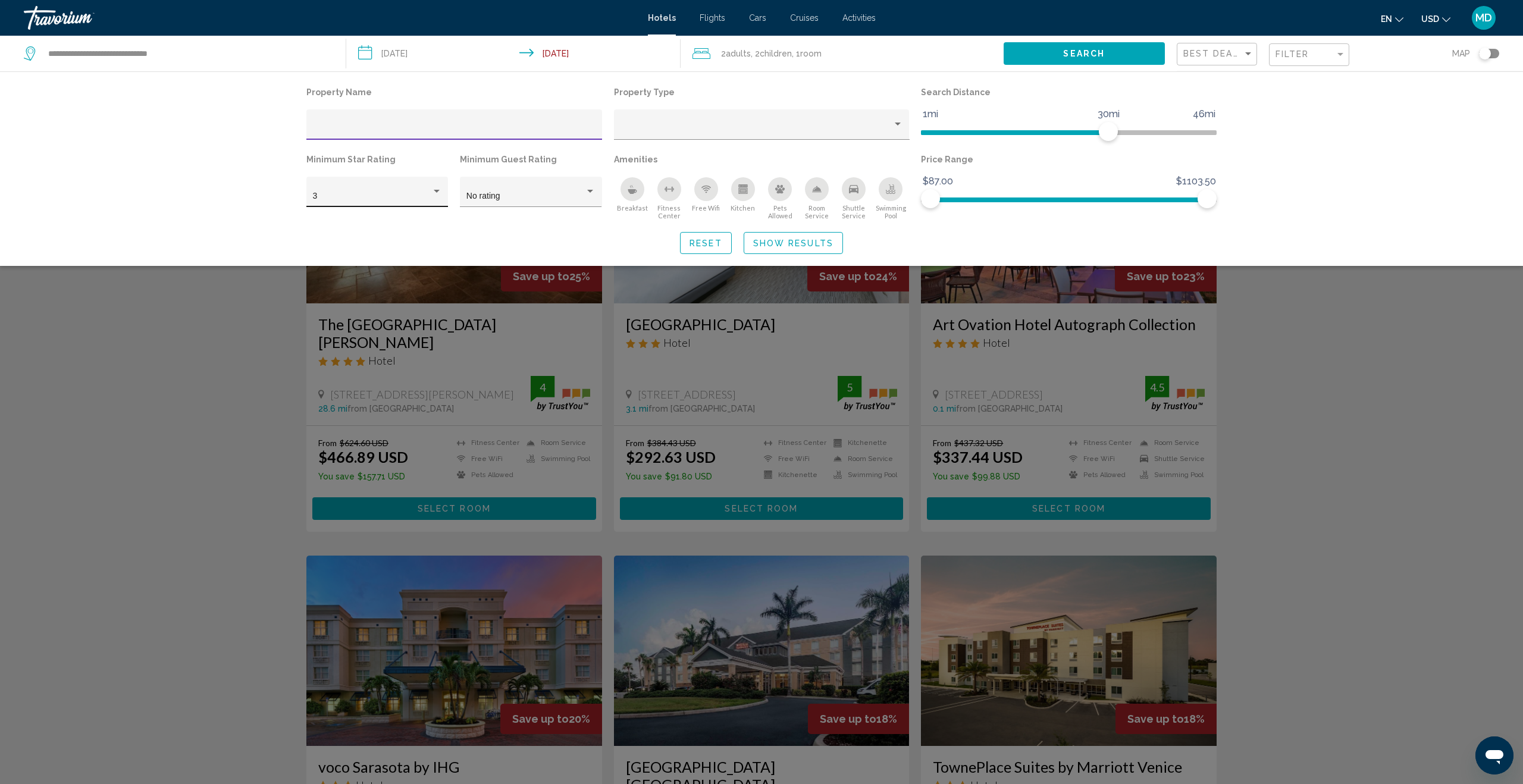
click at [434, 189] on div "Hotel Filters" at bounding box center [437, 191] width 11 height 9
drag, startPoint x: 417, startPoint y: 225, endPoint x: 466, endPoint y: 224, distance: 49.0
click at [418, 225] on span "4" at bounding box center [377, 221] width 129 height 25
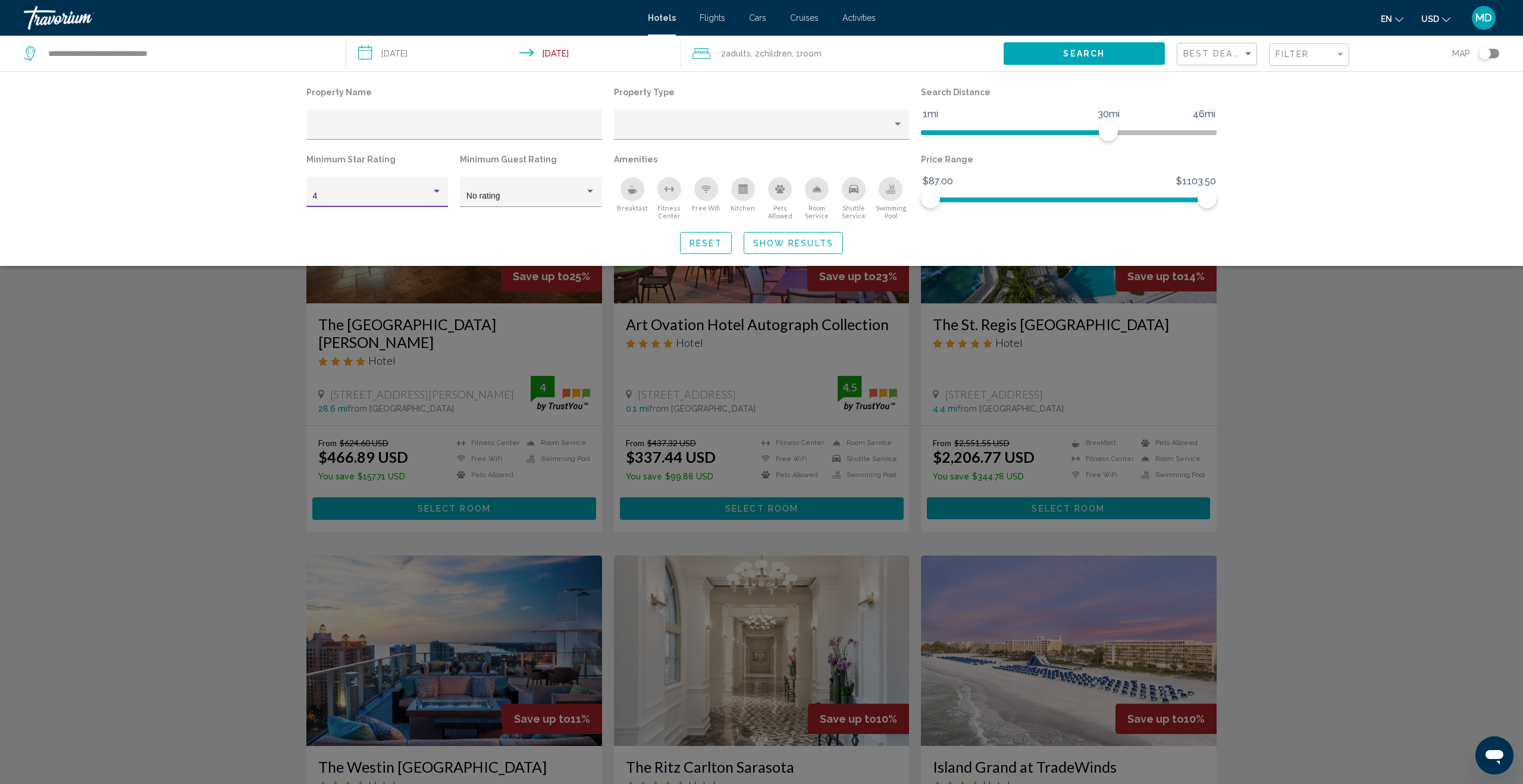
drag, startPoint x: 209, startPoint y: 392, endPoint x: 228, endPoint y: 394, distance: 19.1
click at [210, 392] on div "Search widget" at bounding box center [762, 481] width 1523 height 605
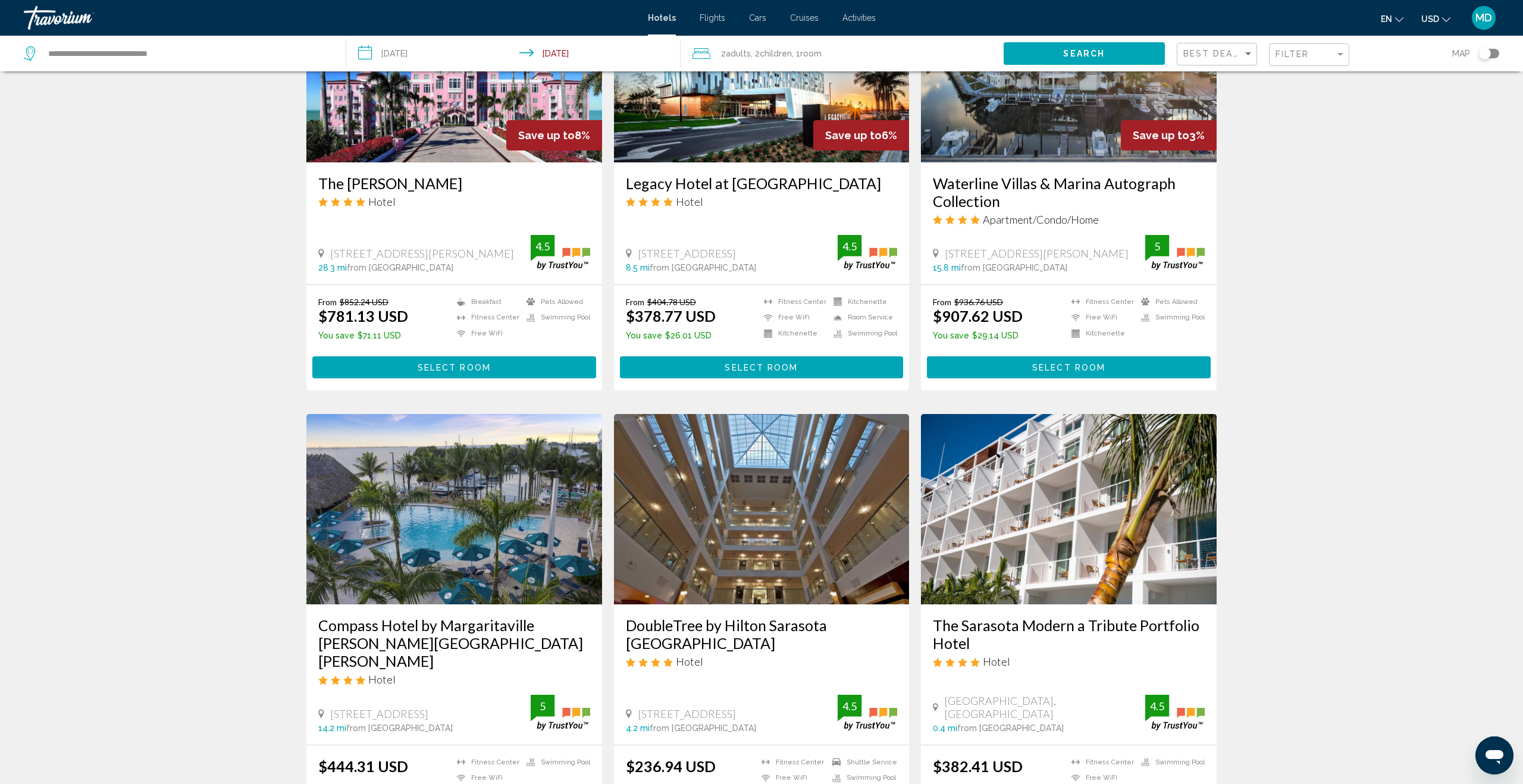
scroll to position [1182, 0]
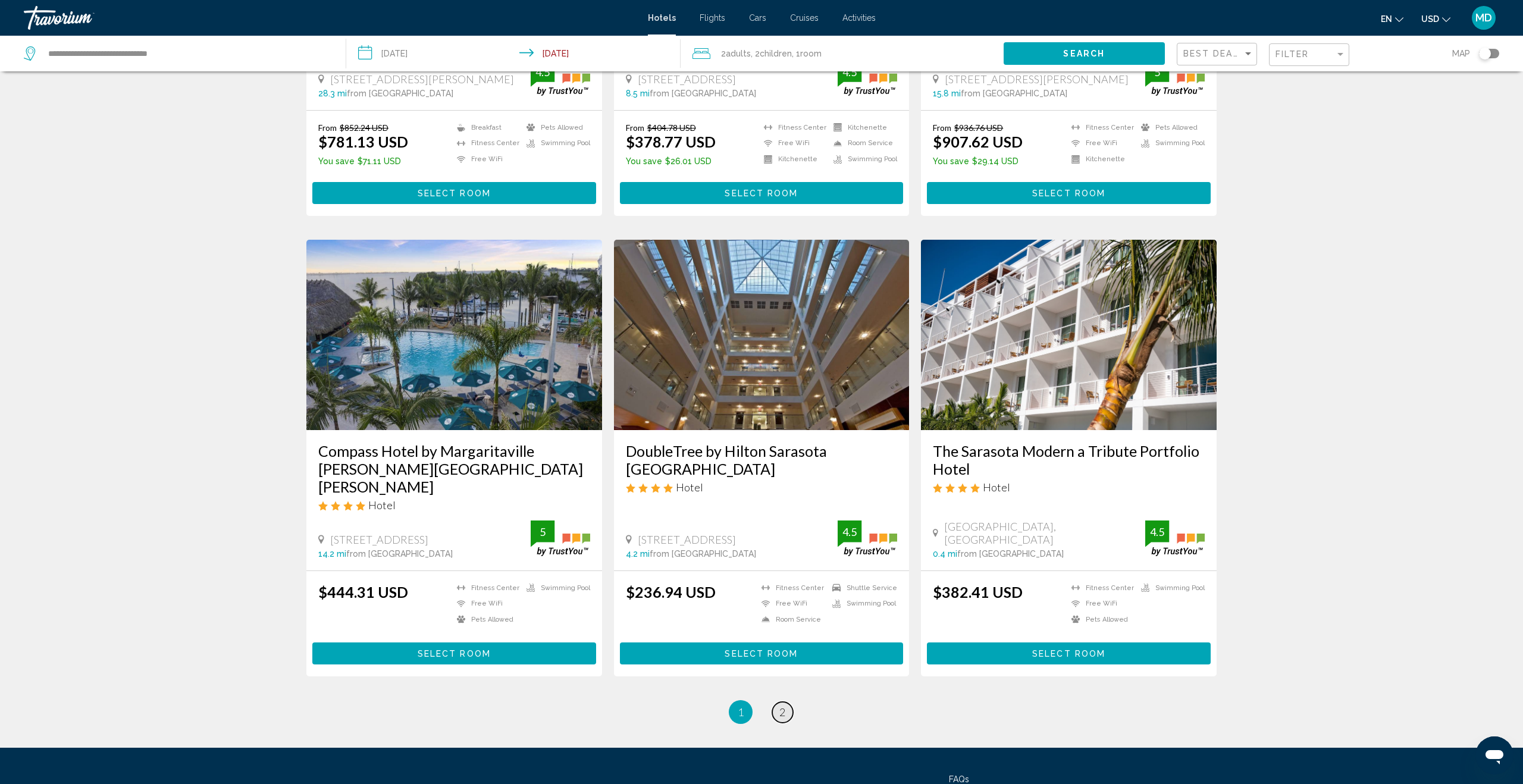
click at [783, 705] on span "2" at bounding box center [782, 712] width 6 height 13
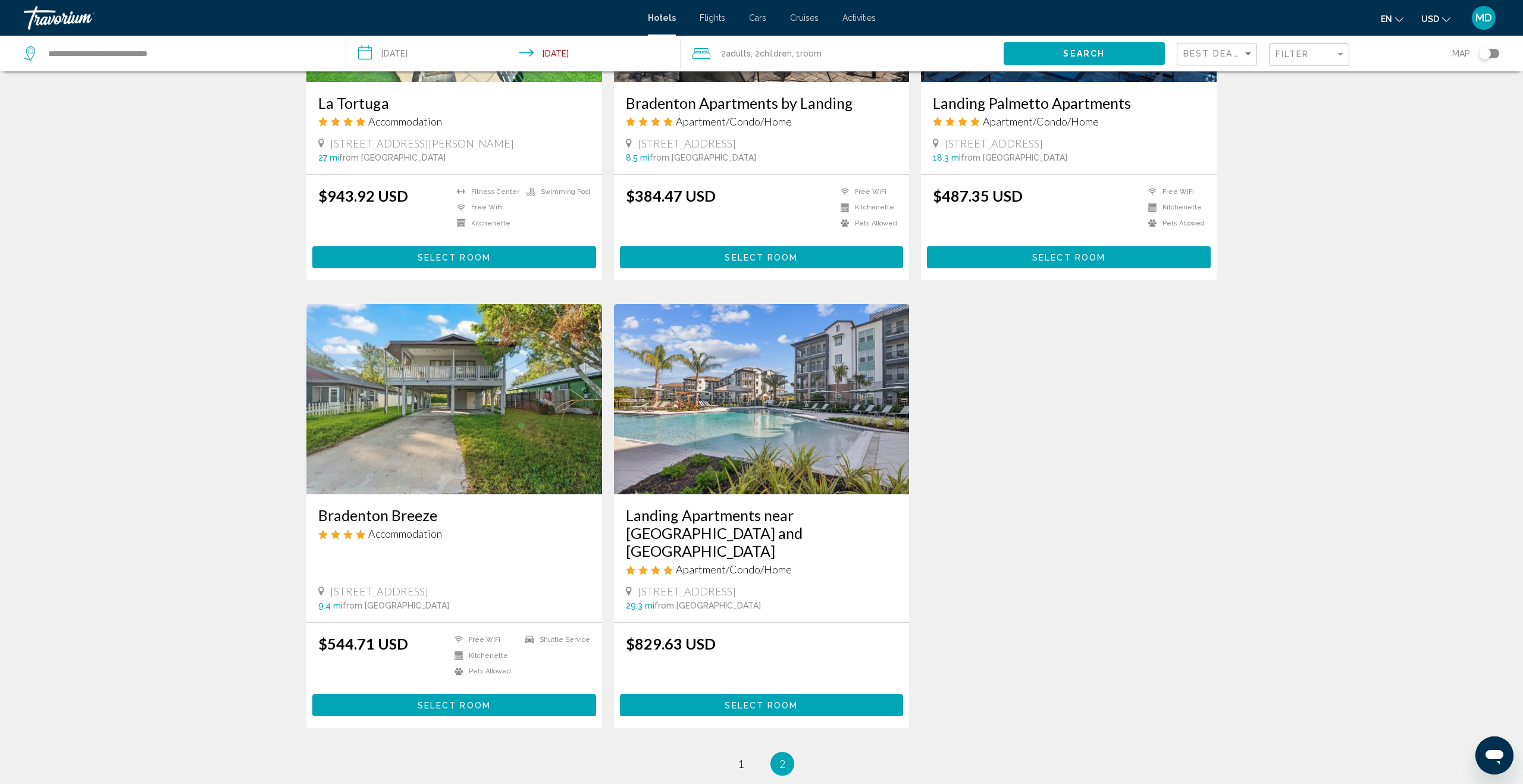
scroll to position [1078, 0]
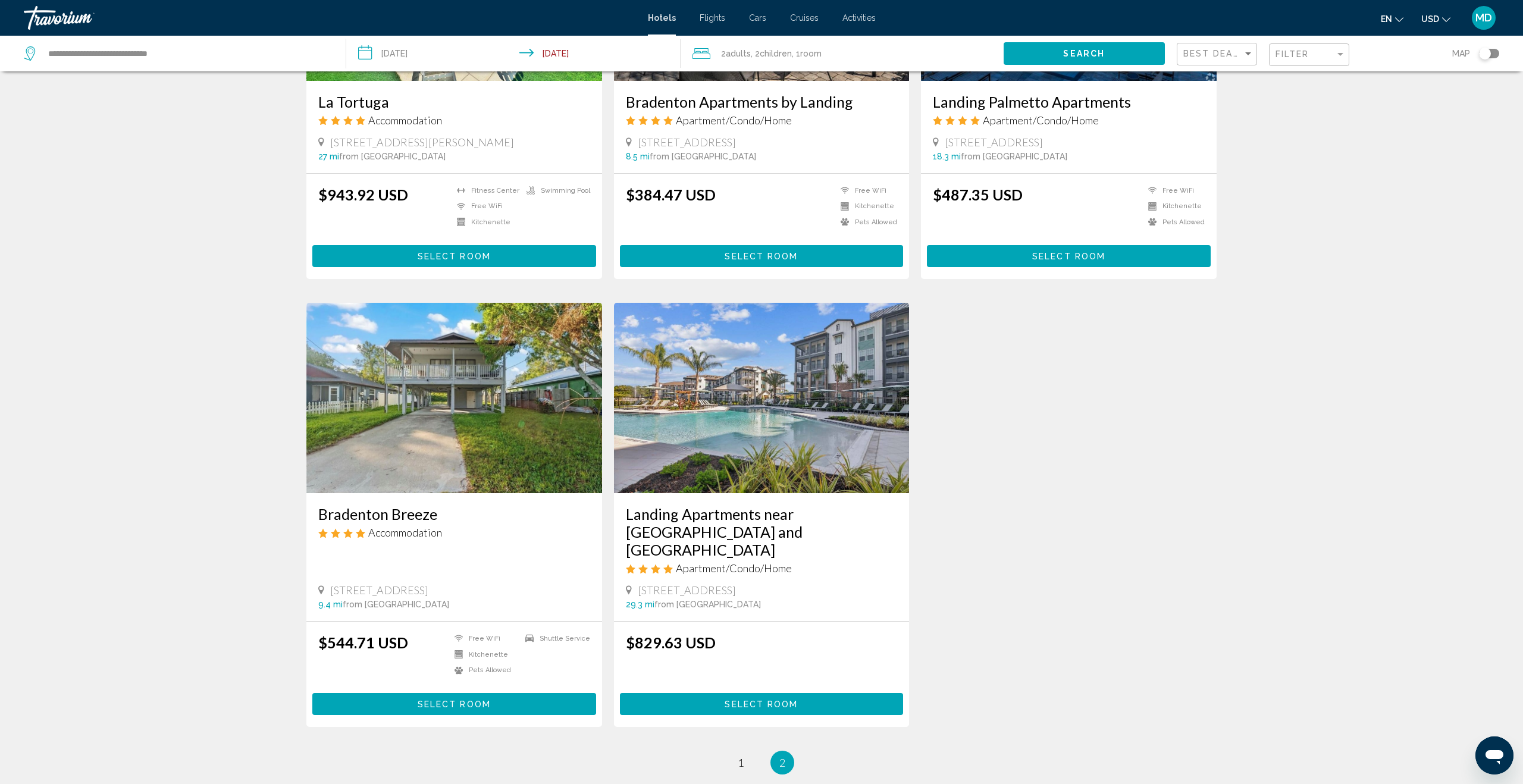
click at [435, 52] on input "**********" at bounding box center [516, 55] width 339 height 39
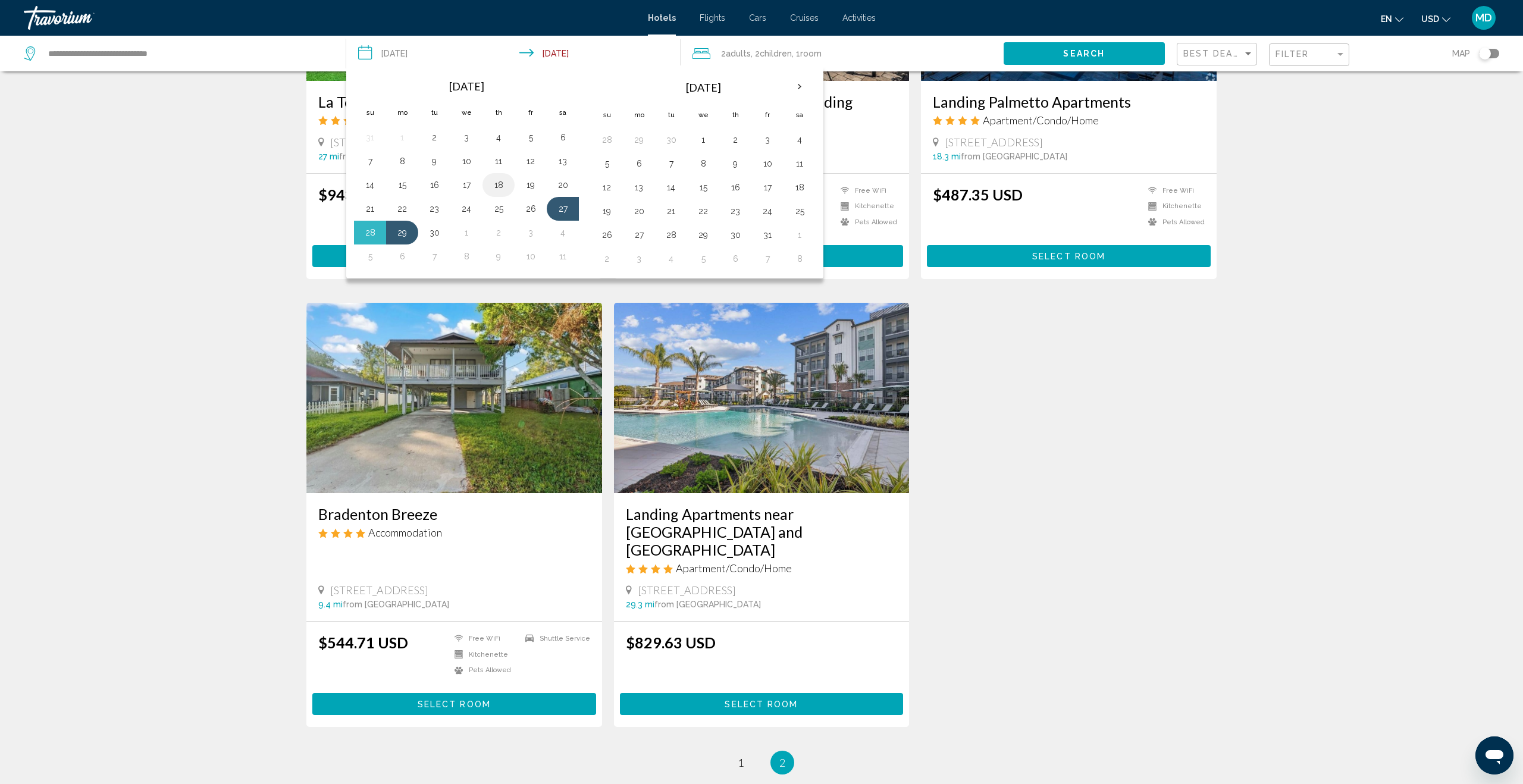
drag, startPoint x: 563, startPoint y: 184, endPoint x: 504, endPoint y: 188, distance: 59.1
click at [563, 184] on button "20" at bounding box center [562, 185] width 19 height 16
click at [534, 186] on button "19" at bounding box center [530, 185] width 19 height 16
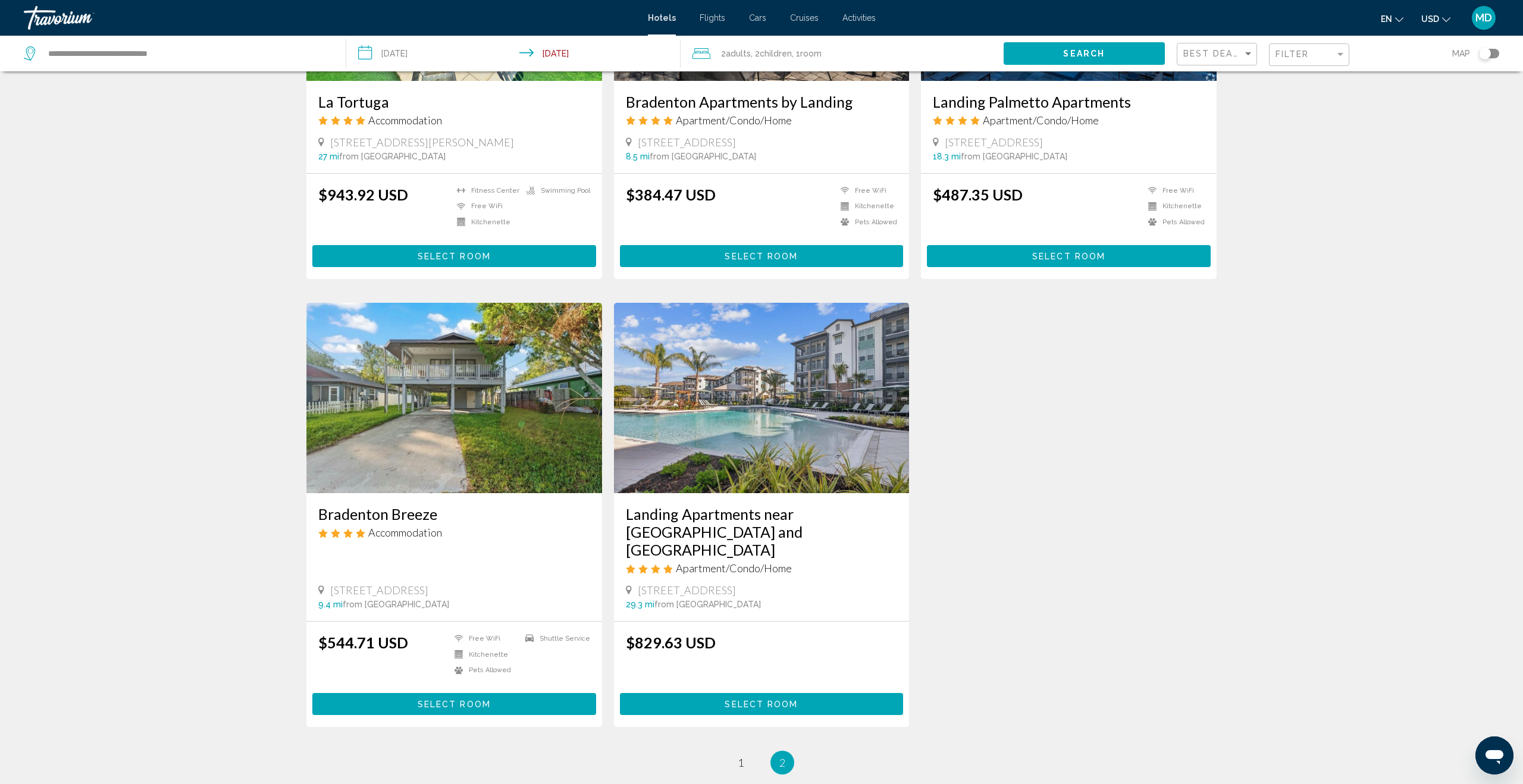
click at [568, 55] on input "**********" at bounding box center [516, 55] width 339 height 39
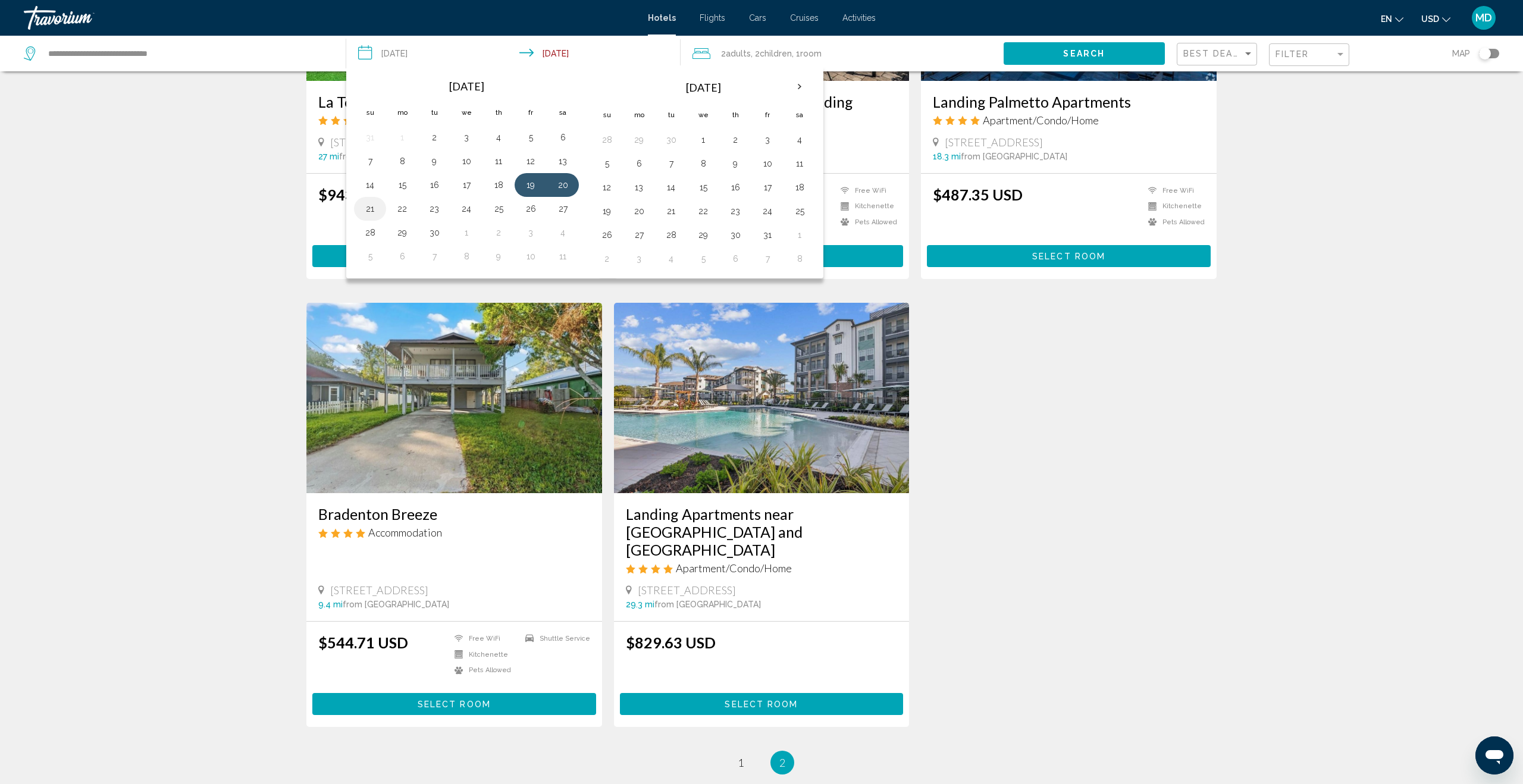
click at [371, 211] on button "21" at bounding box center [369, 208] width 19 height 16
click at [401, 54] on input "**********" at bounding box center [516, 55] width 339 height 39
click at [416, 55] on input "**********" at bounding box center [516, 55] width 339 height 39
drag, startPoint x: 566, startPoint y: 207, endPoint x: 506, endPoint y: 214, distance: 60.4
click at [566, 207] on button "27" at bounding box center [562, 208] width 19 height 16
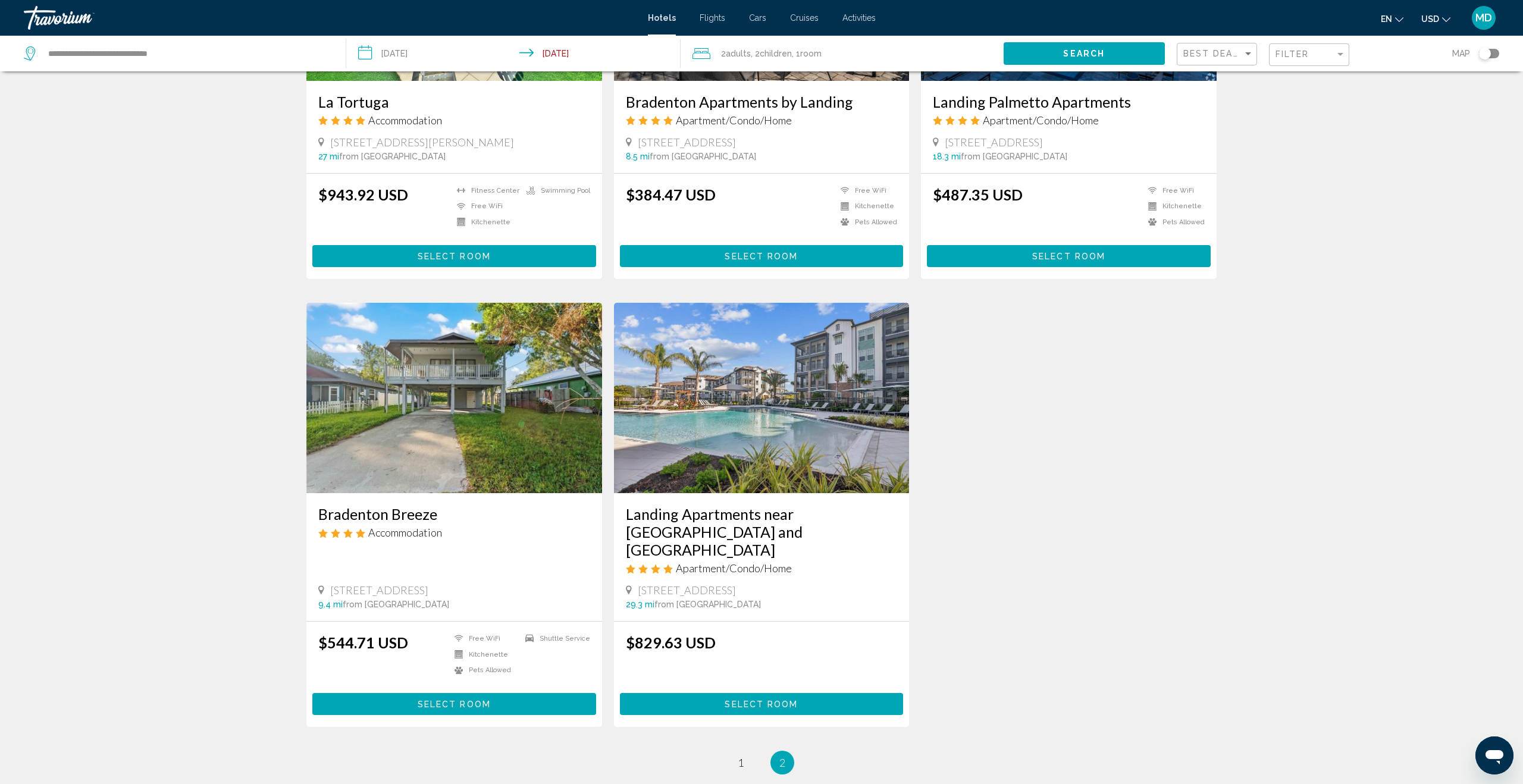
click at [408, 58] on input "**********" at bounding box center [516, 55] width 339 height 39
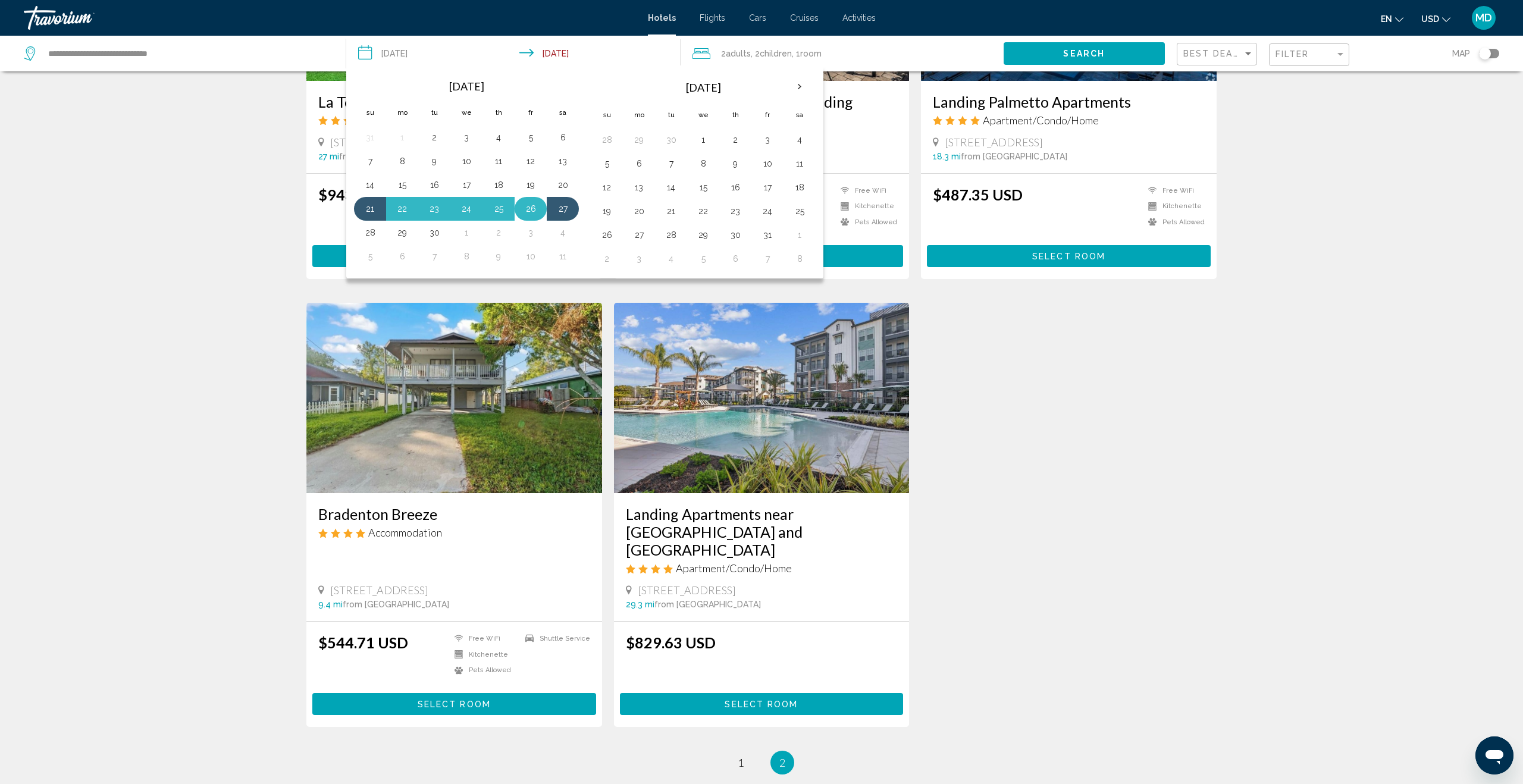
click at [530, 207] on button "26" at bounding box center [530, 208] width 19 height 16
drag, startPoint x: 378, startPoint y: 235, endPoint x: 399, endPoint y: 229, distance: 21.8
click at [378, 235] on button "28" at bounding box center [369, 232] width 19 height 16
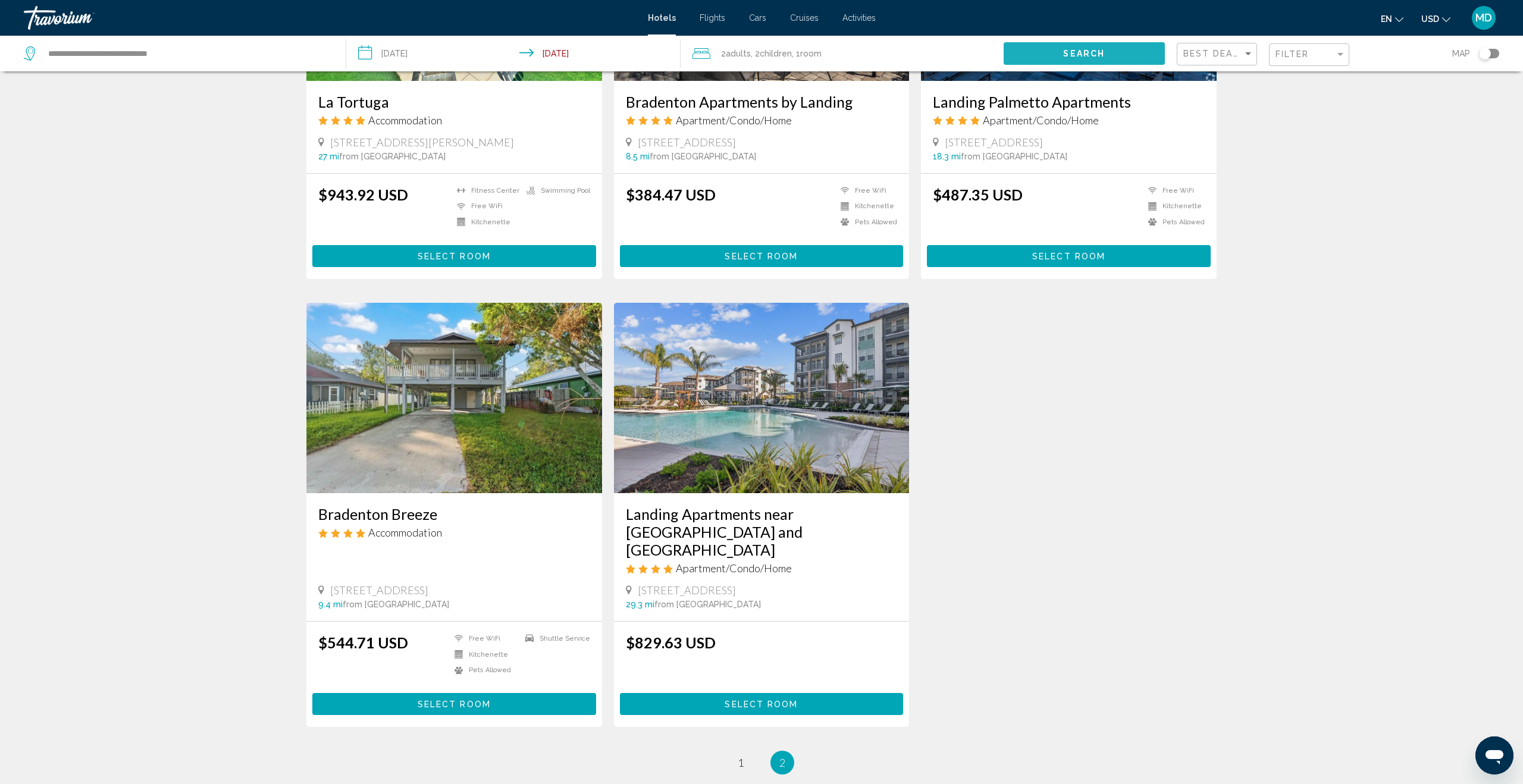
click at [1041, 55] on button "Search" at bounding box center [1084, 53] width 161 height 22
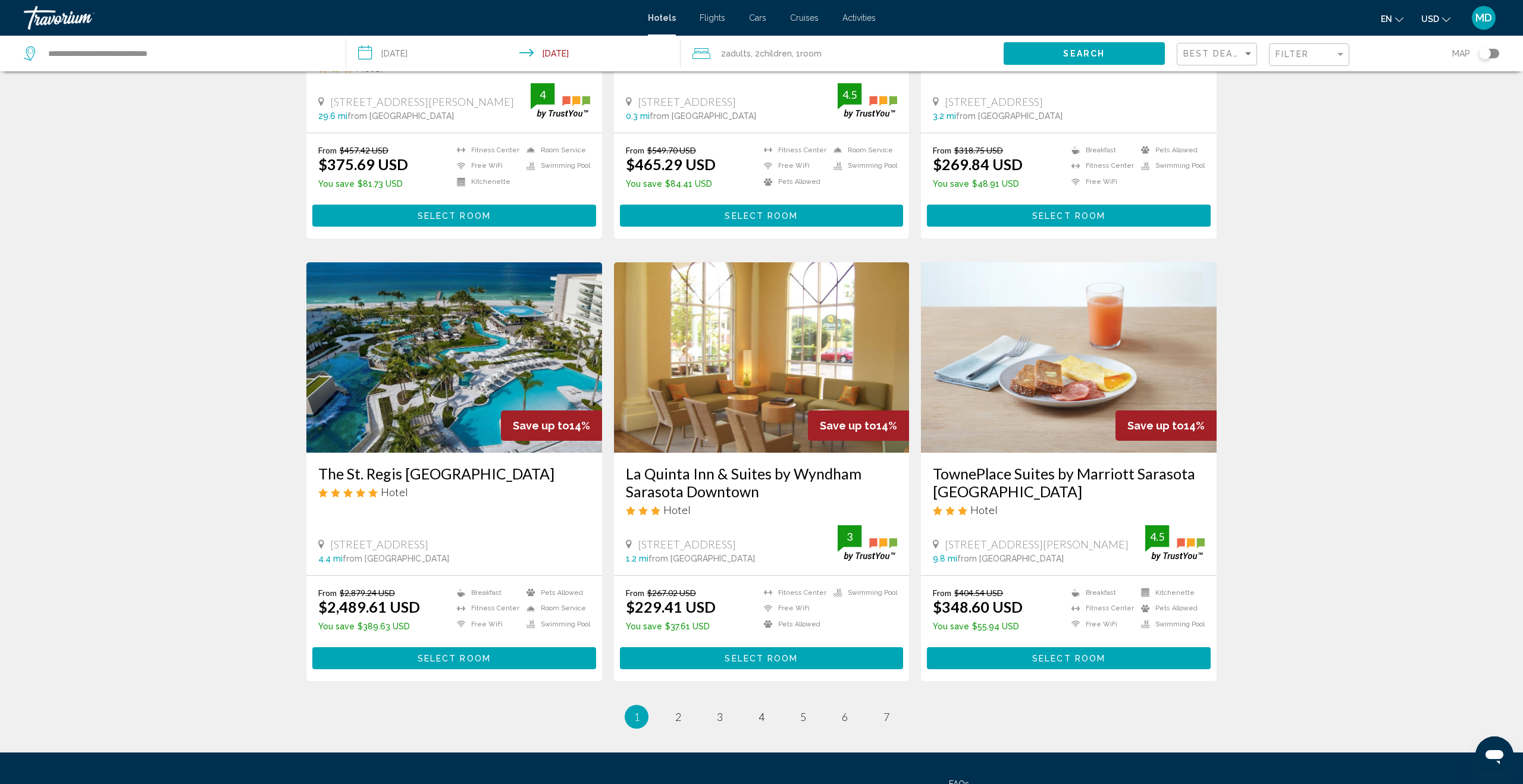
scroll to position [1255, 0]
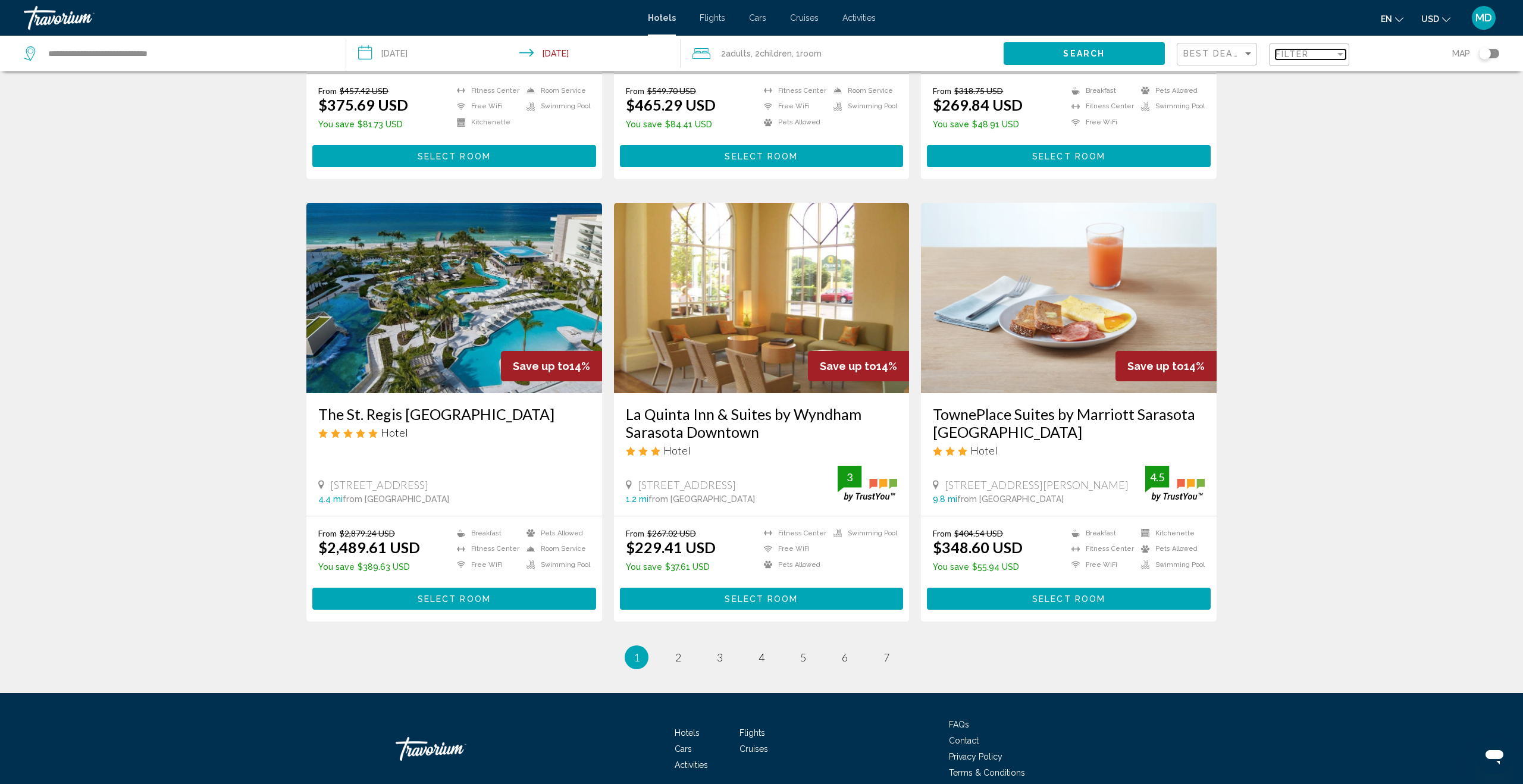
click at [1295, 53] on span "Filter" at bounding box center [1292, 54] width 34 height 9
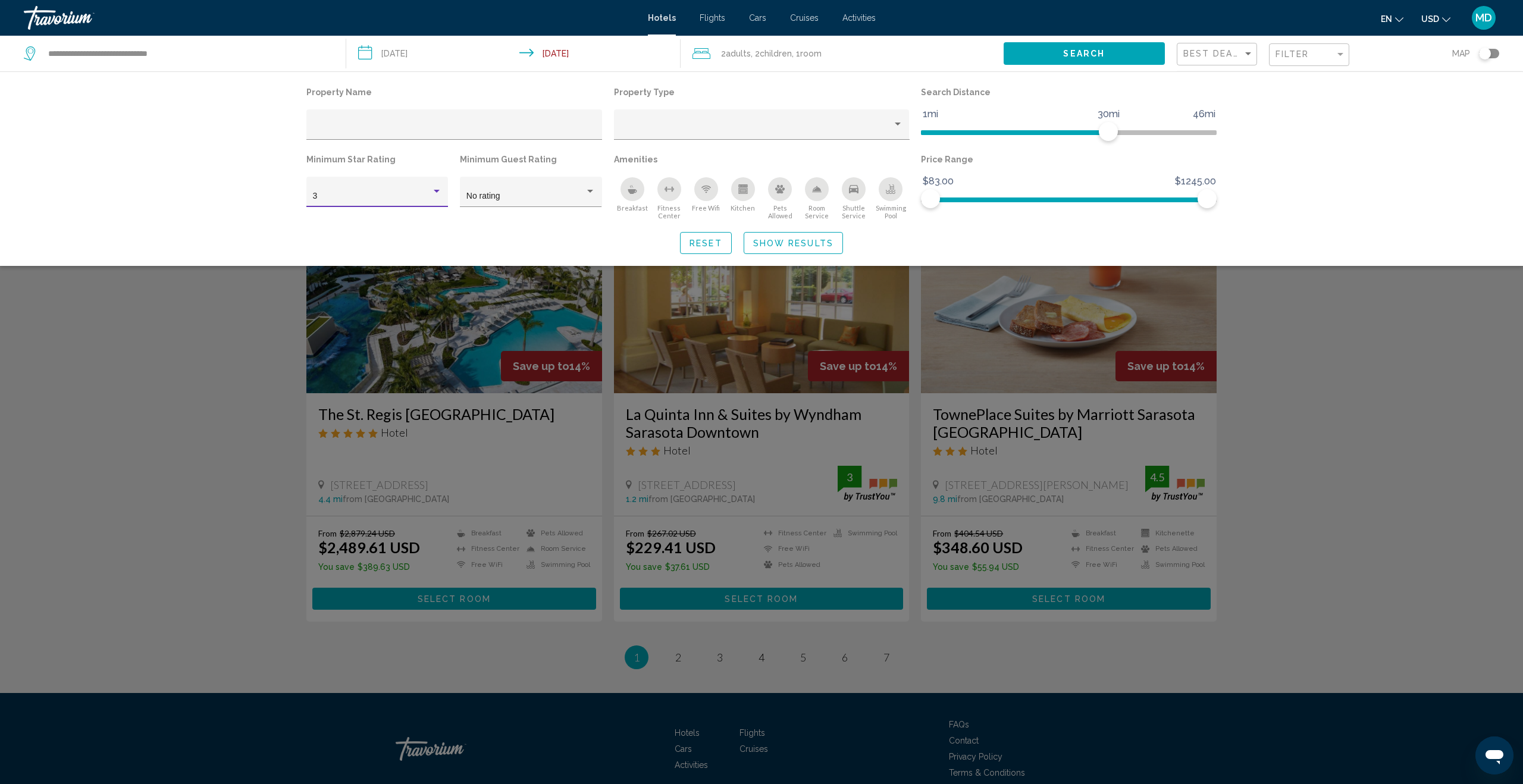
click at [432, 192] on div "Hotel Filters" at bounding box center [437, 191] width 11 height 9
drag, startPoint x: 391, startPoint y: 230, endPoint x: 402, endPoint y: 230, distance: 11.0
click at [391, 230] on span "4" at bounding box center [377, 221] width 129 height 25
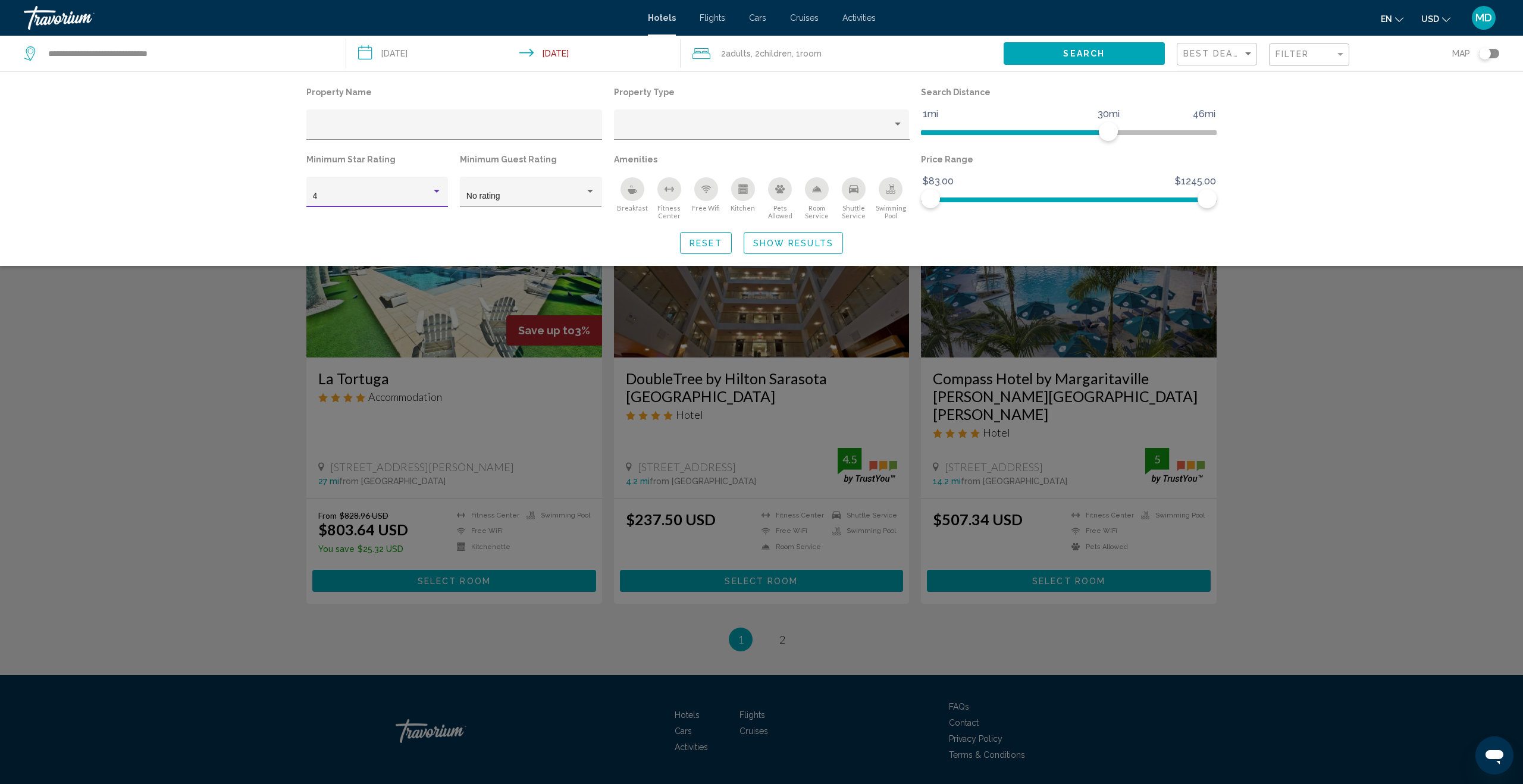
scroll to position [388, 0]
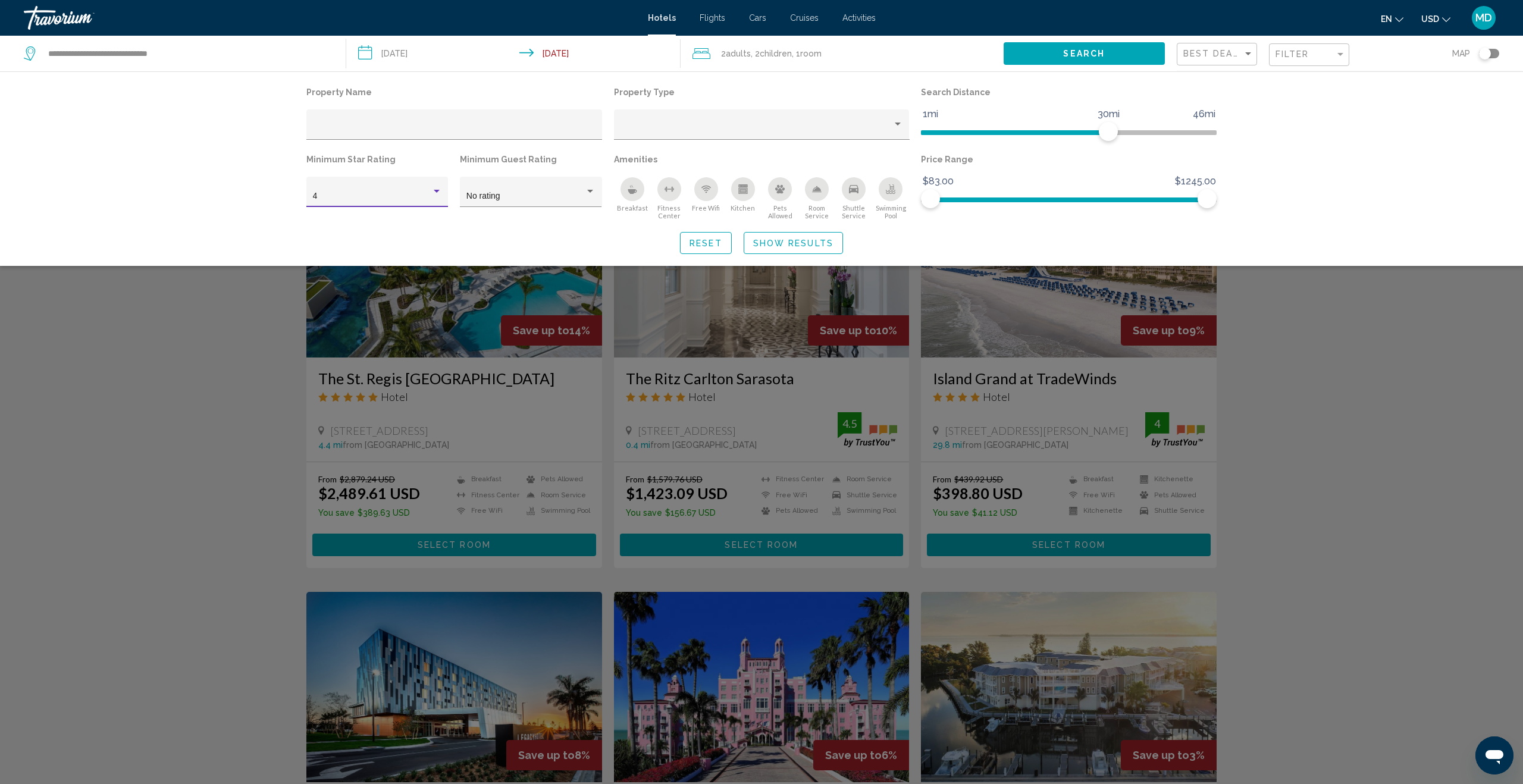
drag, startPoint x: 210, startPoint y: 374, endPoint x: 397, endPoint y: 384, distance: 187.3
click at [210, 374] on div "Search widget" at bounding box center [762, 481] width 1523 height 605
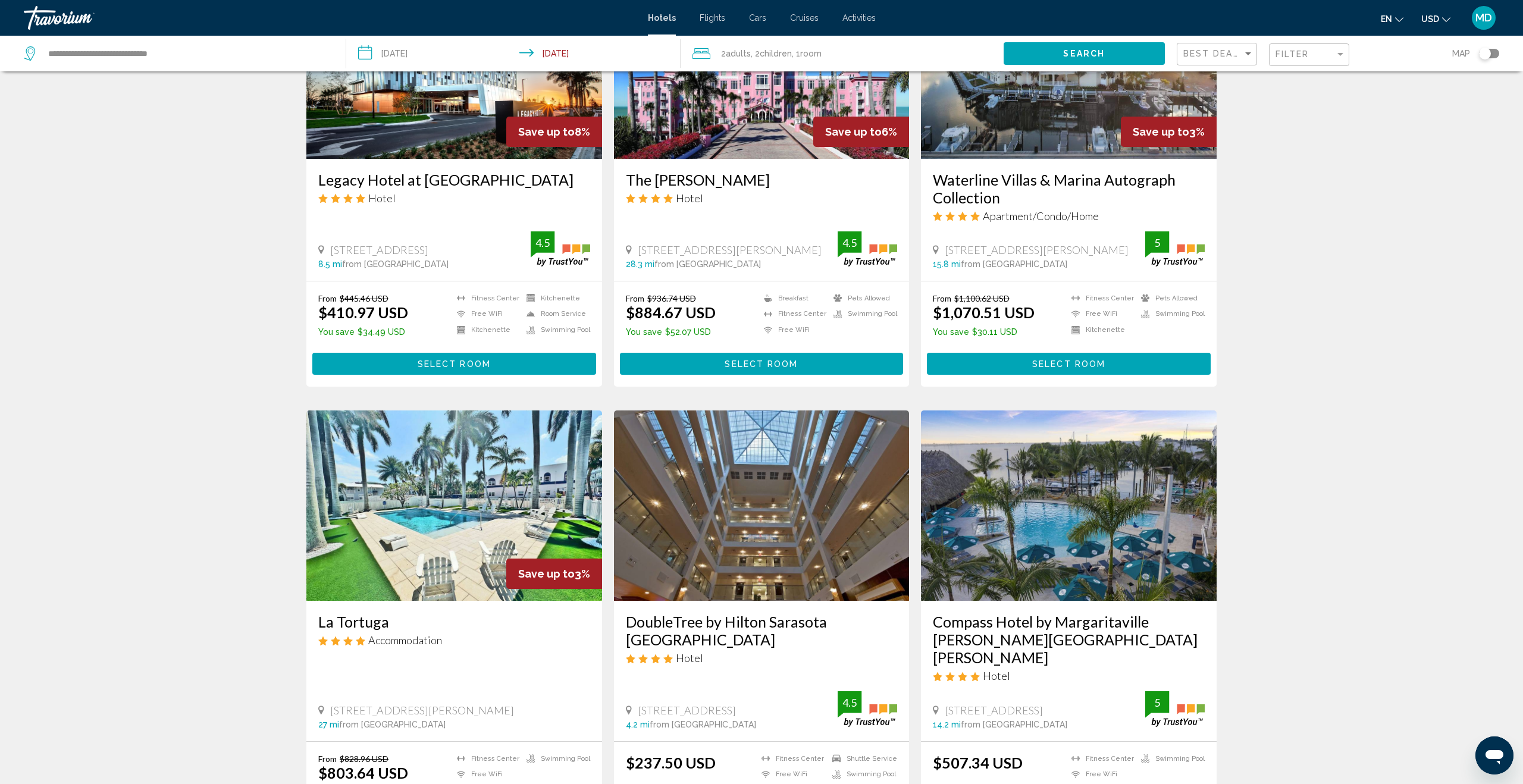
scroll to position [1255, 0]
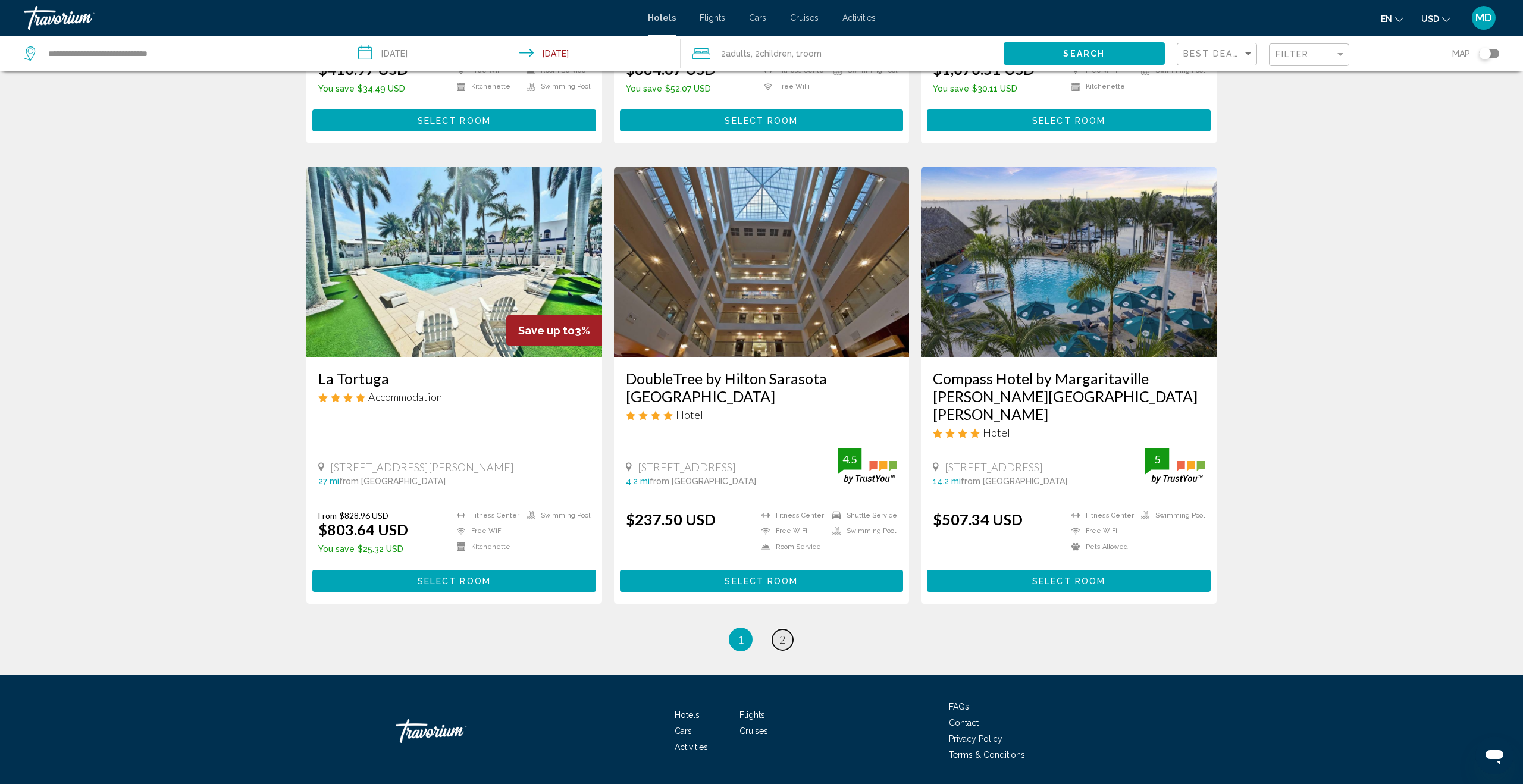
click at [777, 629] on link "page 2" at bounding box center [783, 639] width 21 height 21
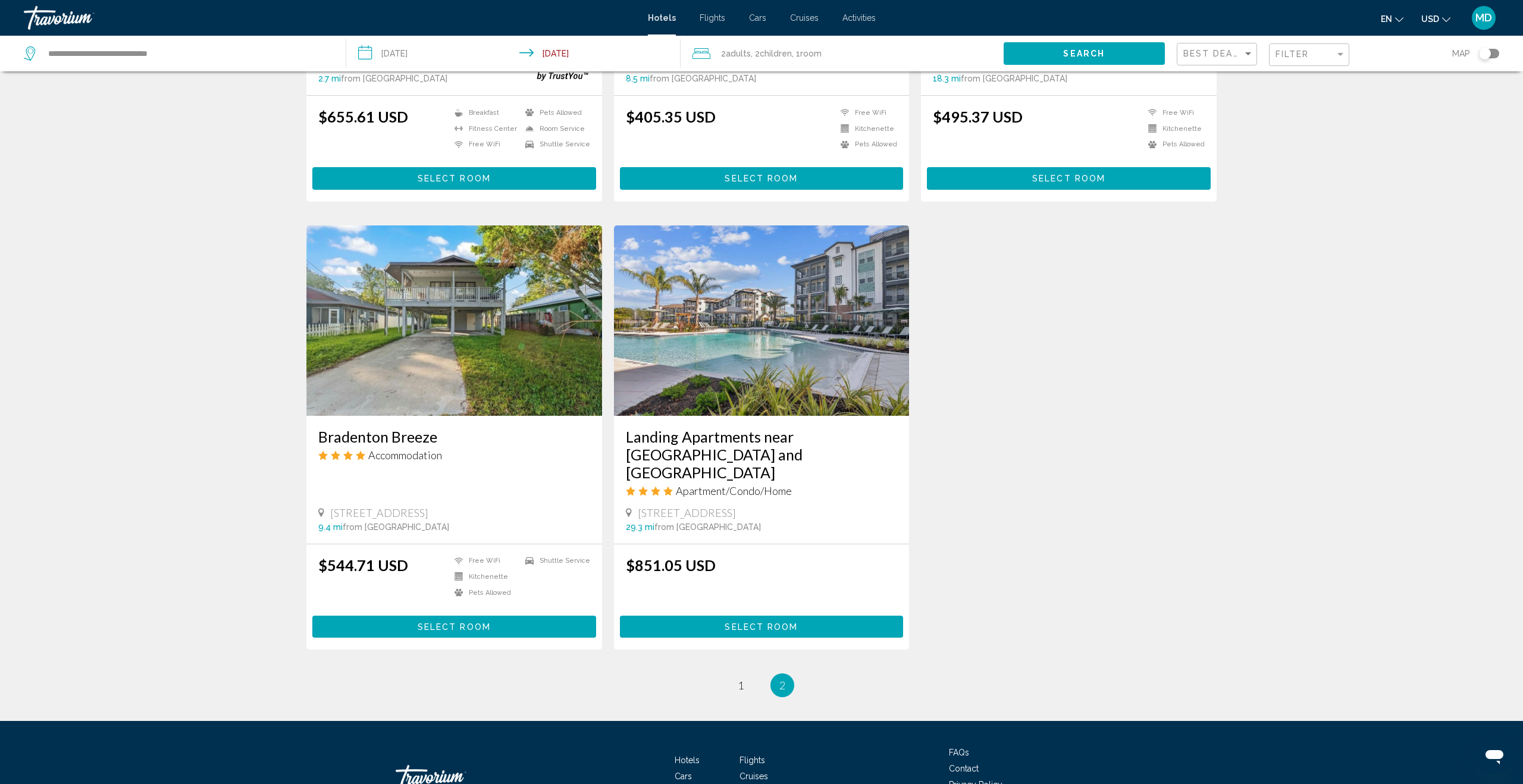
scroll to position [1242, 0]
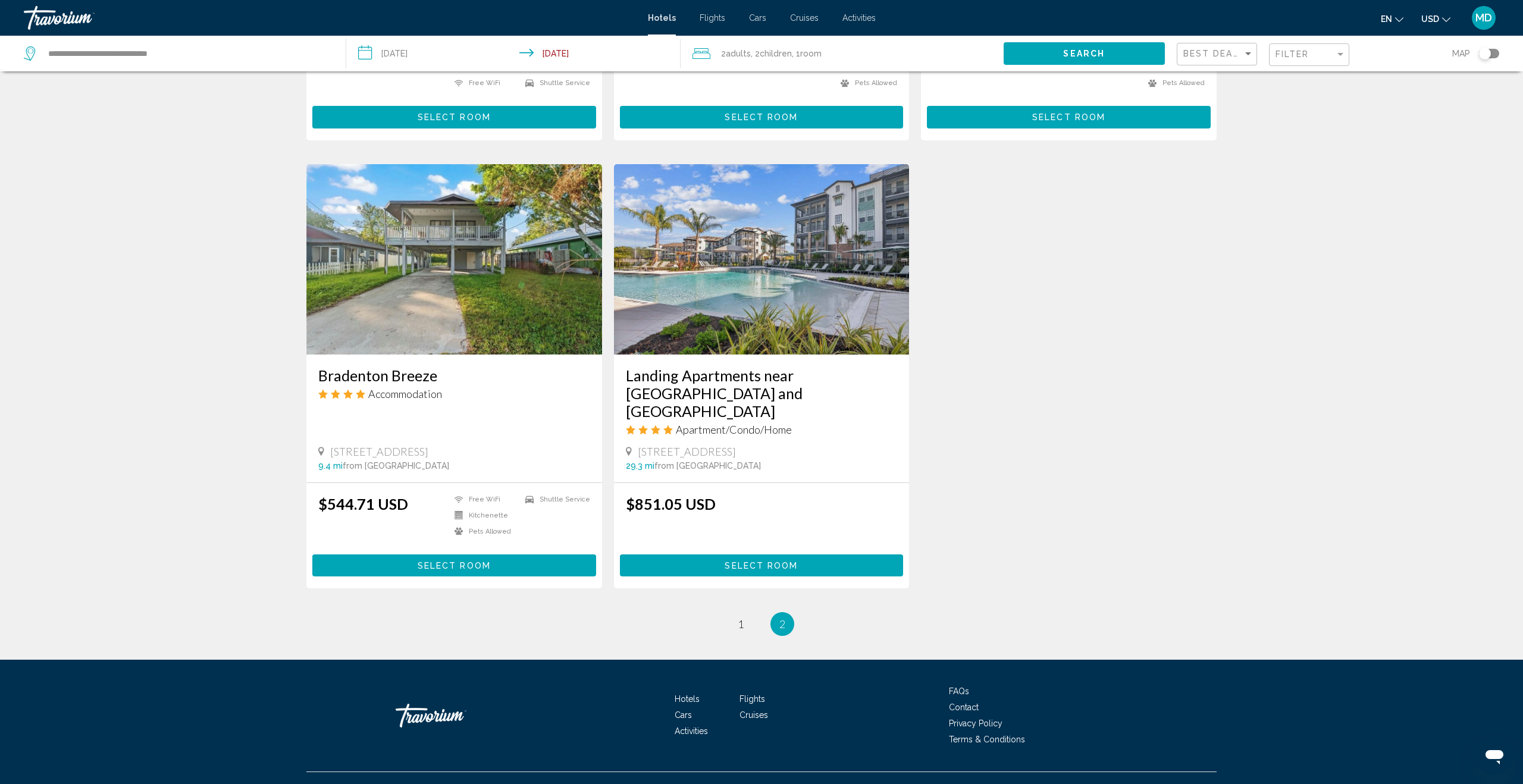
click at [414, 57] on input "**********" at bounding box center [516, 55] width 339 height 39
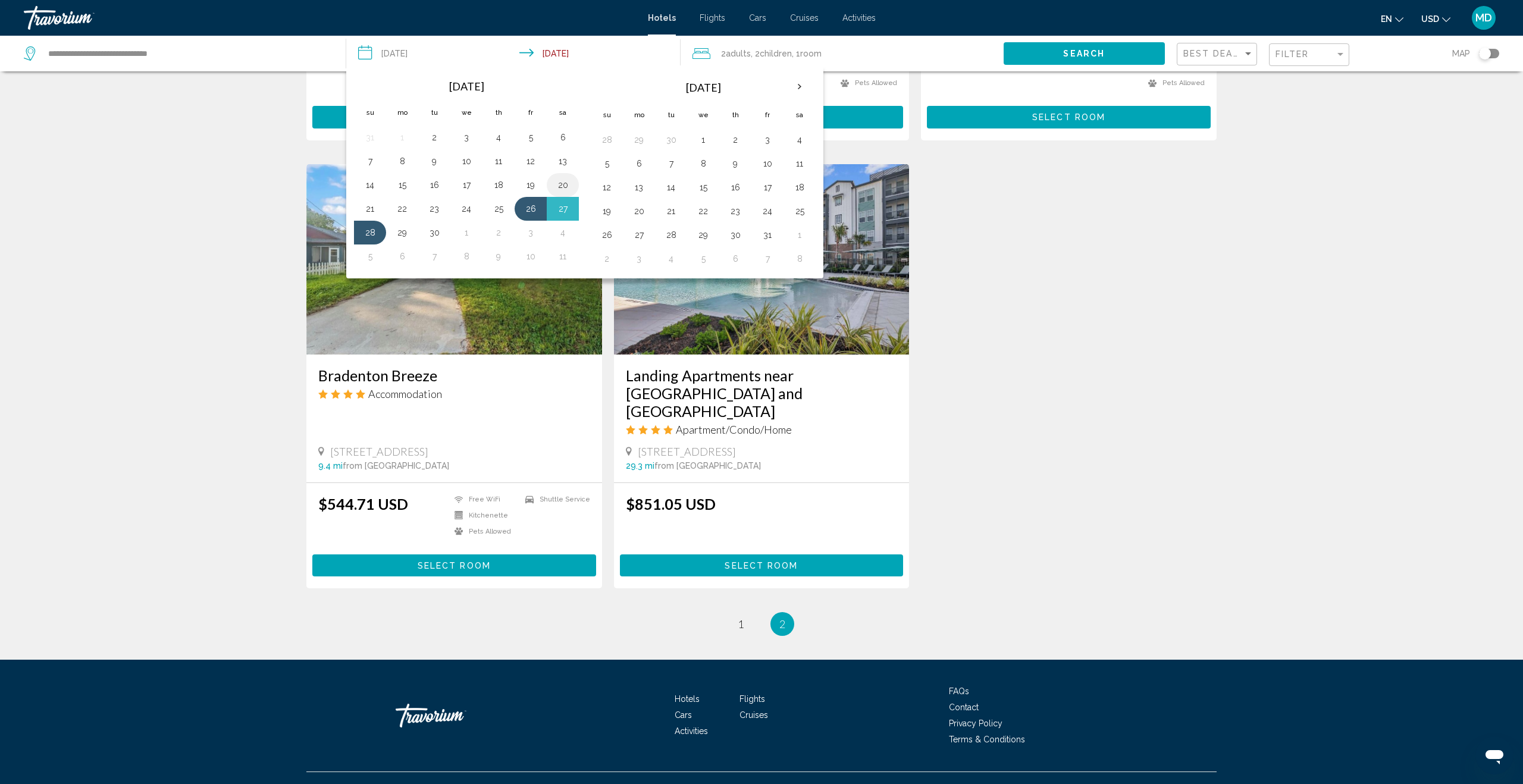
click at [565, 188] on button "20" at bounding box center [562, 185] width 19 height 16
click at [406, 211] on button "22" at bounding box center [401, 208] width 19 height 16
type input "**********"
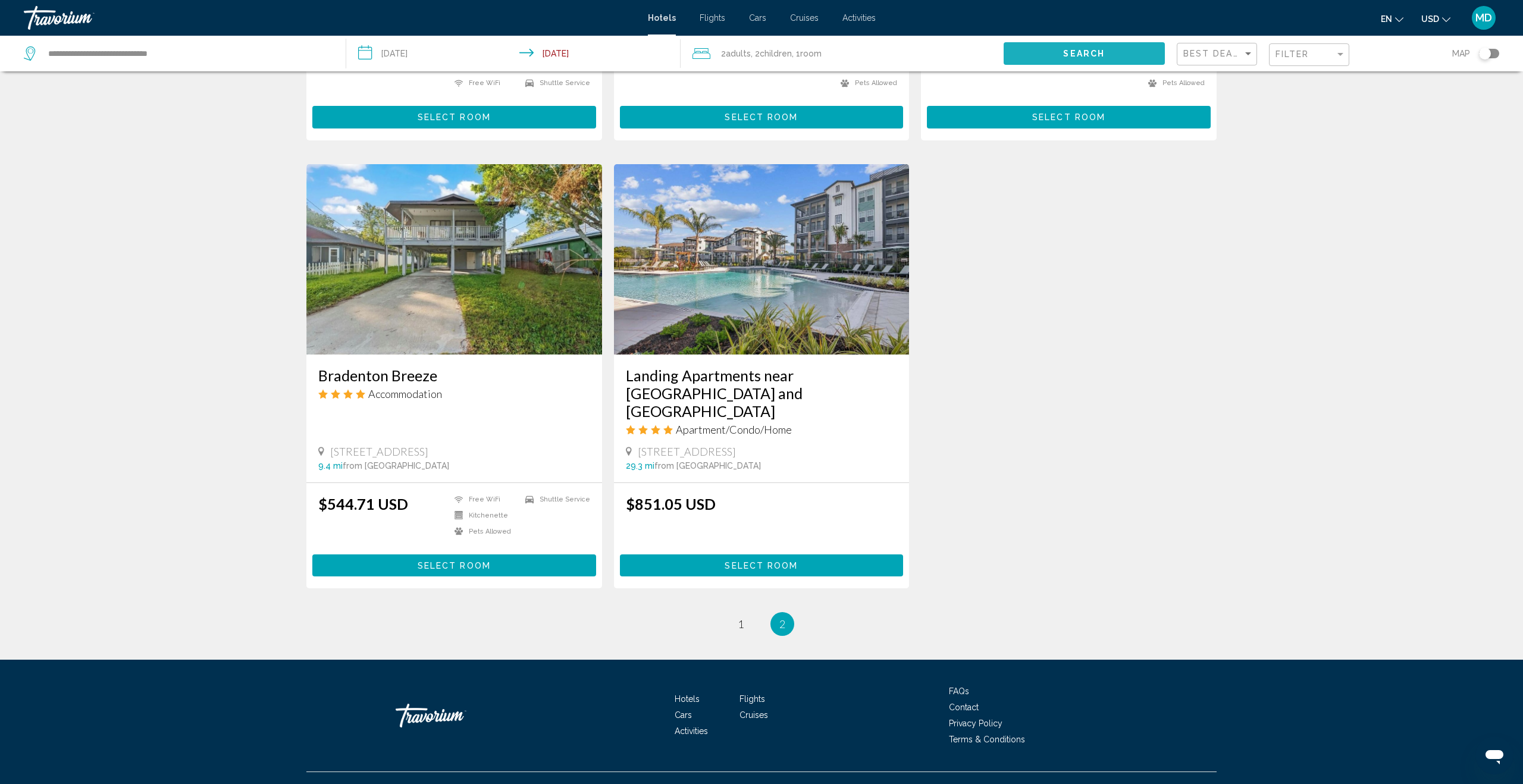
click at [1086, 50] on span "Search" at bounding box center [1084, 54] width 42 height 9
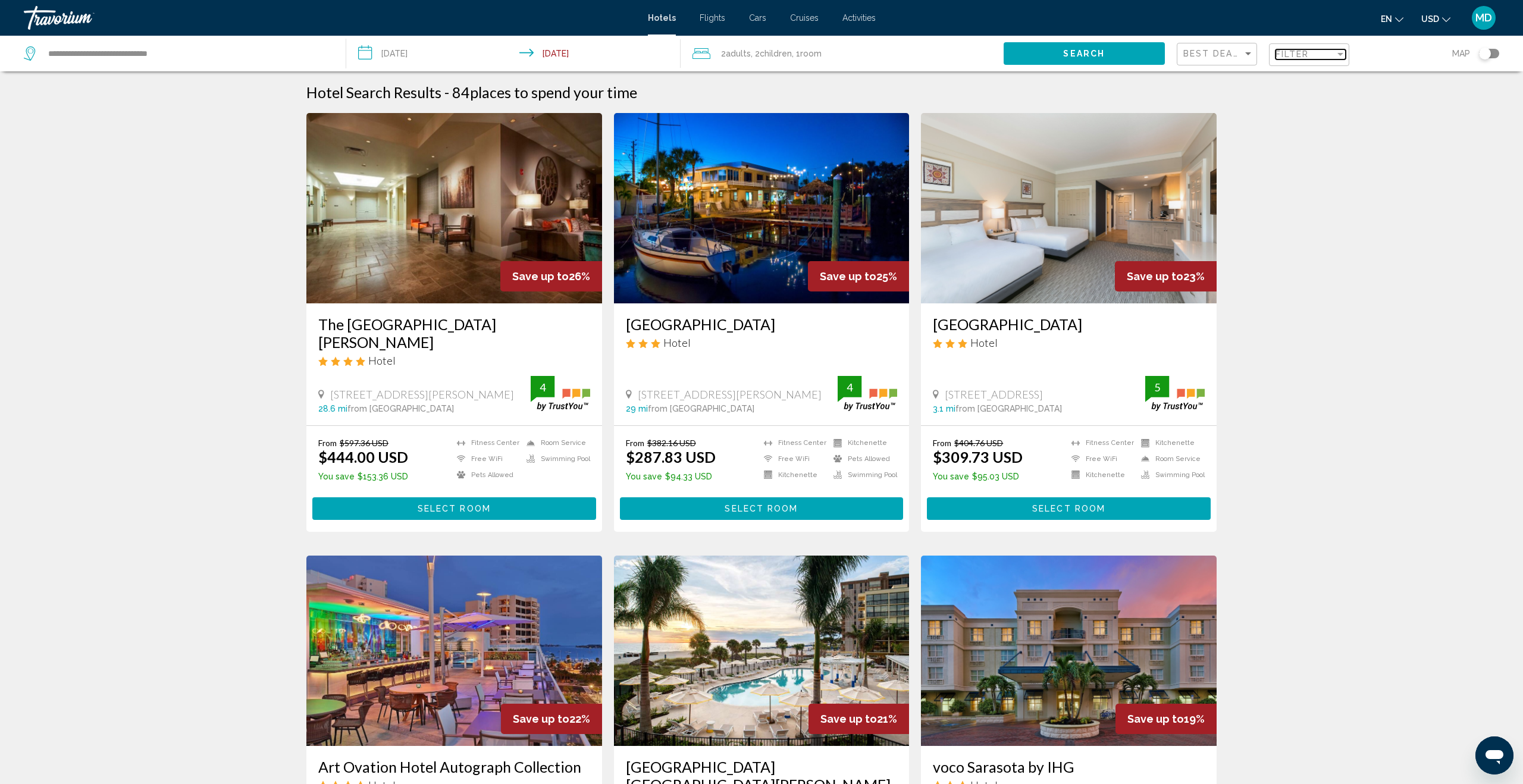
click at [1304, 54] on span "Filter" at bounding box center [1292, 54] width 34 height 9
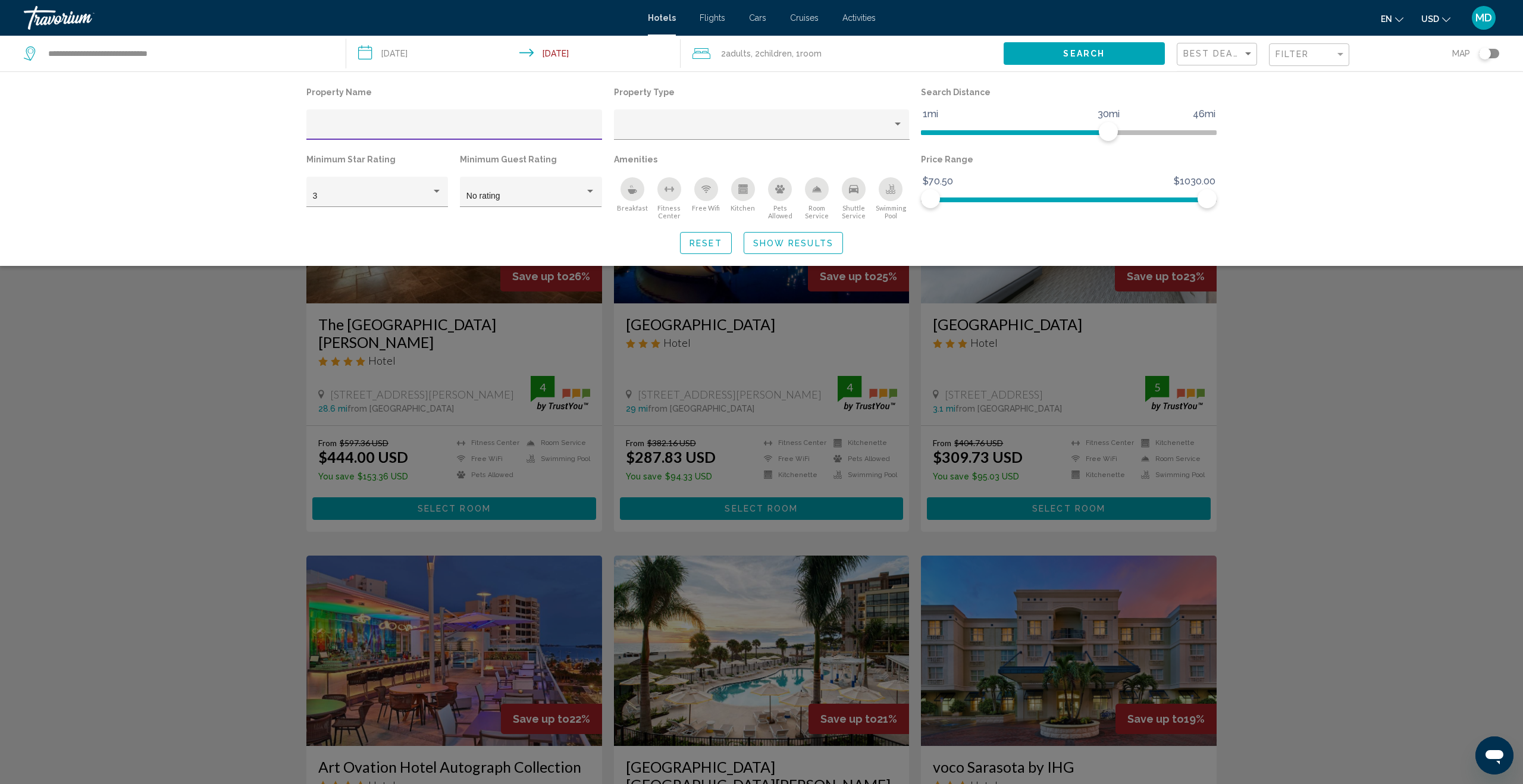
scroll to position [1, 0]
click at [432, 188] on div "Hotel Filters" at bounding box center [437, 191] width 11 height 9
drag, startPoint x: 410, startPoint y: 226, endPoint x: 418, endPoint y: 224, distance: 8.2
click at [410, 225] on span "4" at bounding box center [377, 221] width 129 height 25
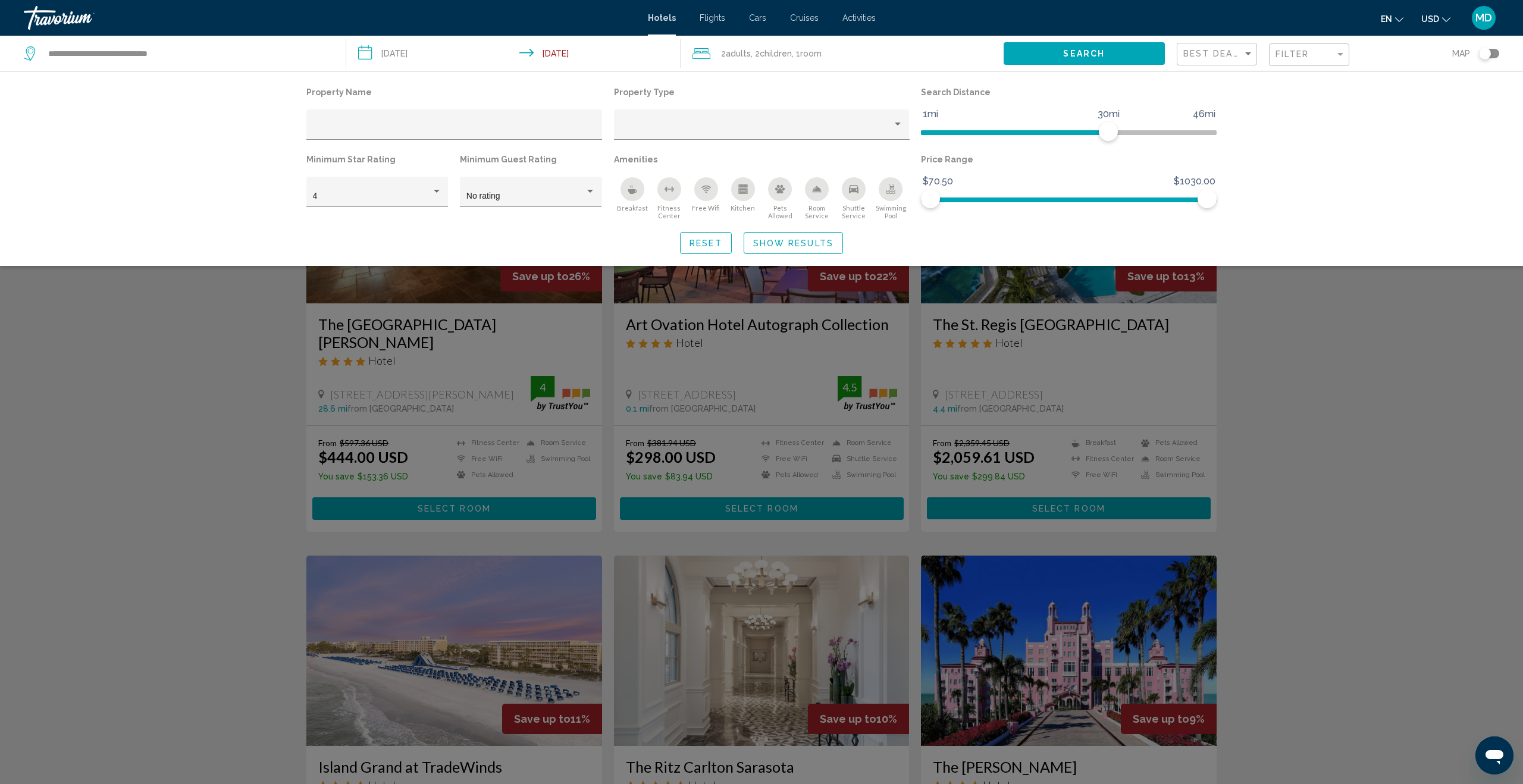
click at [529, 227] on div "Property Name Property Type Search Distance 1mi 46mi 30mi Minimum Star Rating 4…" at bounding box center [762, 169] width 958 height 170
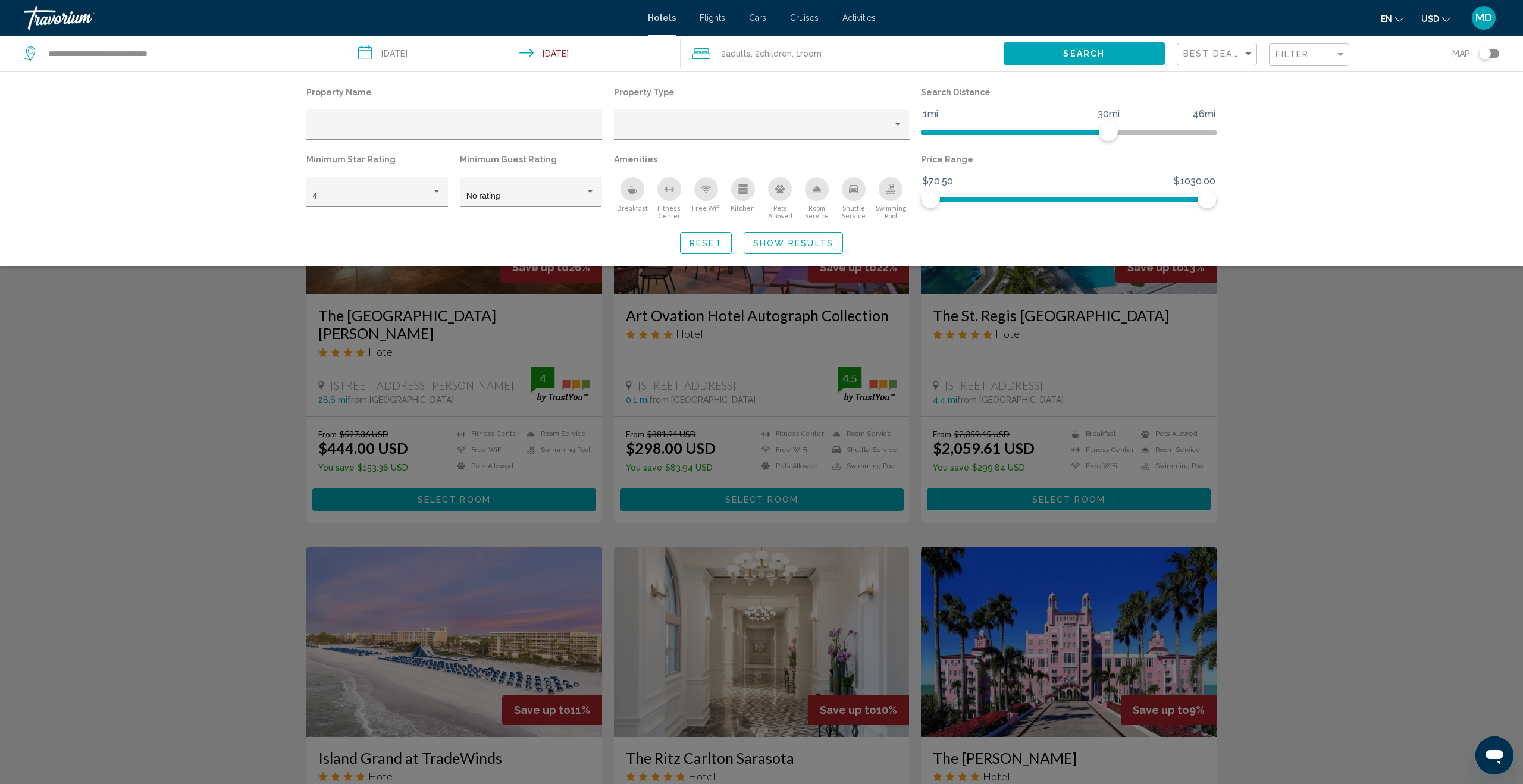
scroll to position [9, 0]
click at [1022, 56] on button "Search" at bounding box center [1084, 53] width 161 height 22
click at [41, 328] on div "Search widget" at bounding box center [762, 481] width 1523 height 605
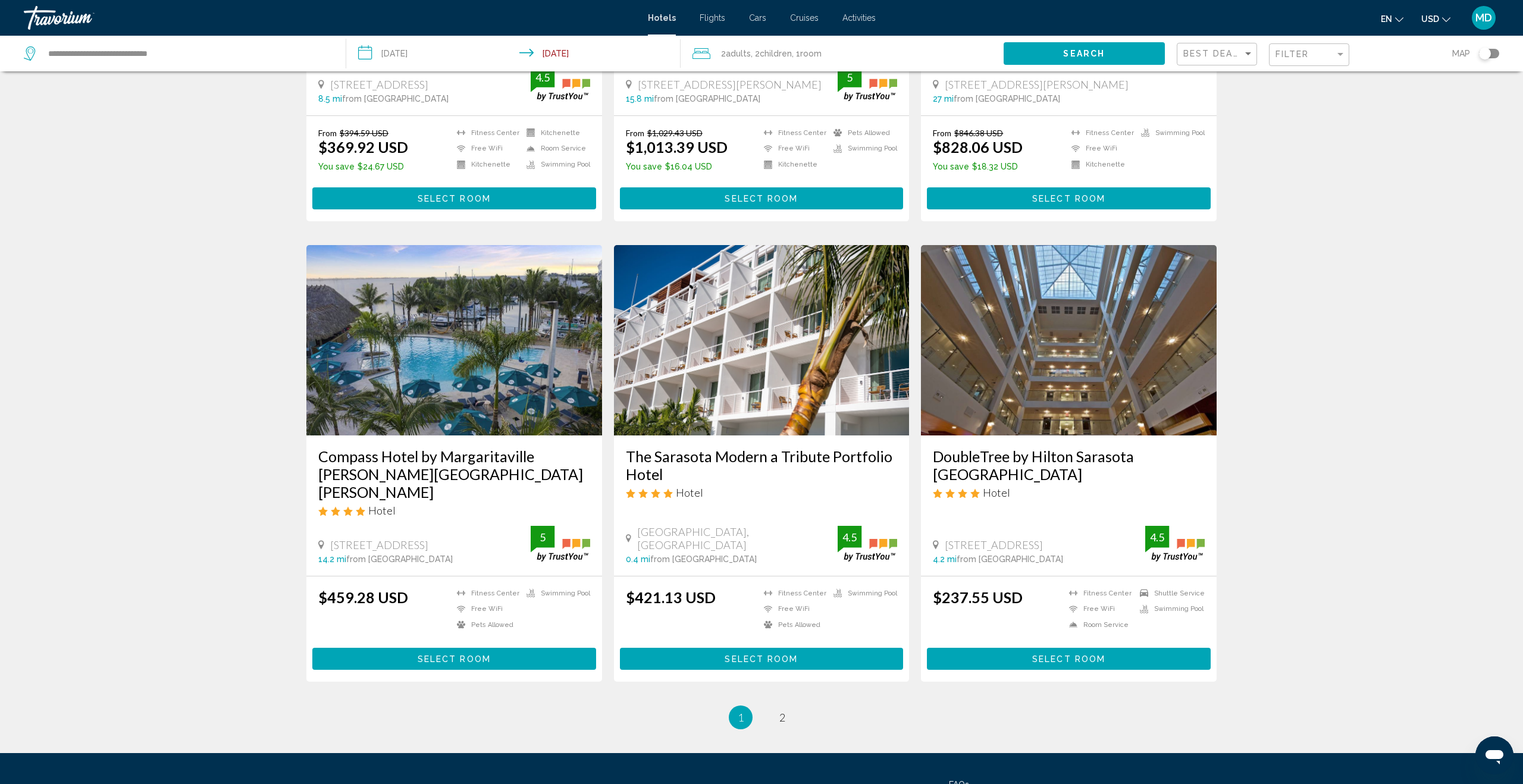
scroll to position [1255, 0]
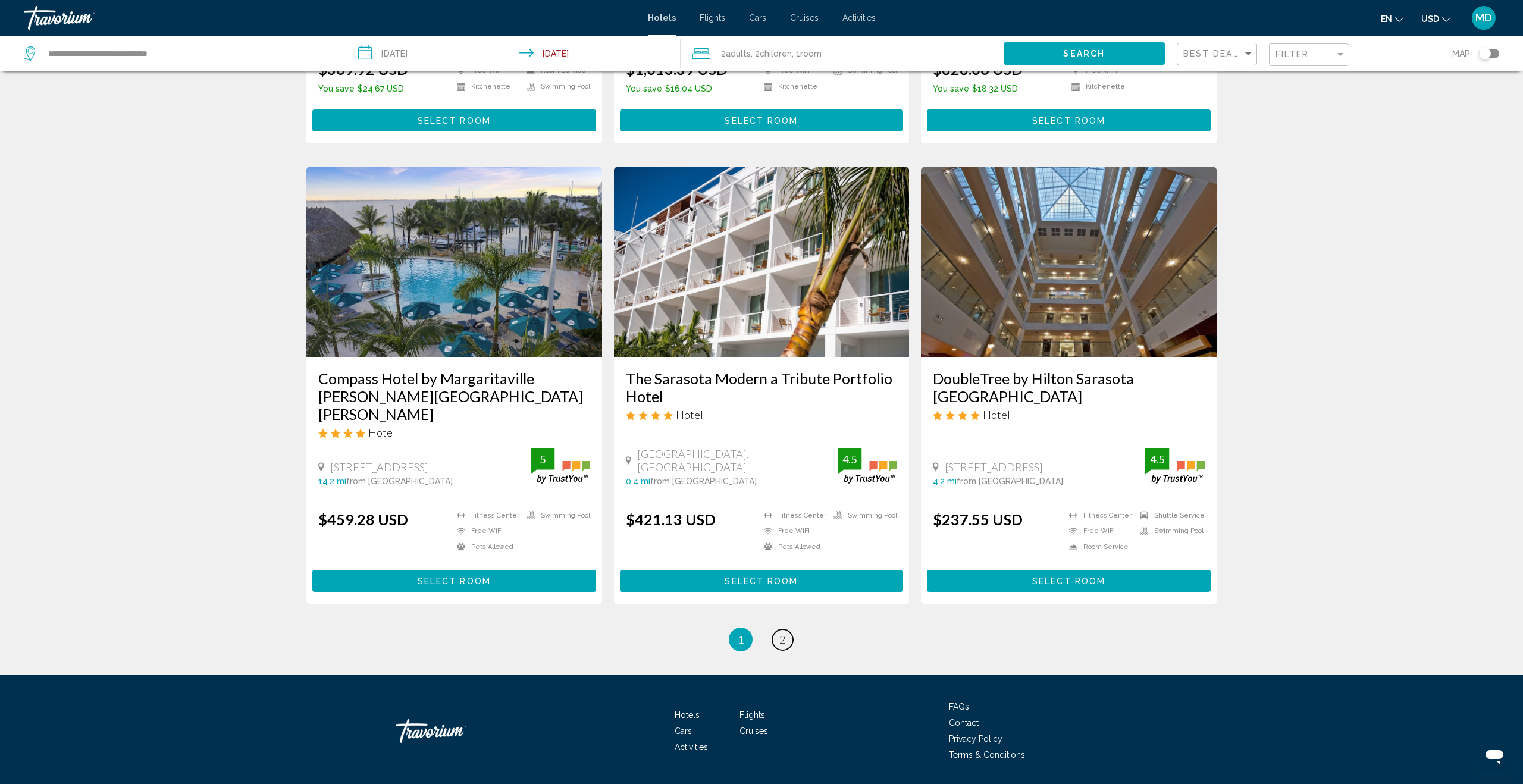
click at [785, 629] on link "page 2" at bounding box center [783, 639] width 21 height 21
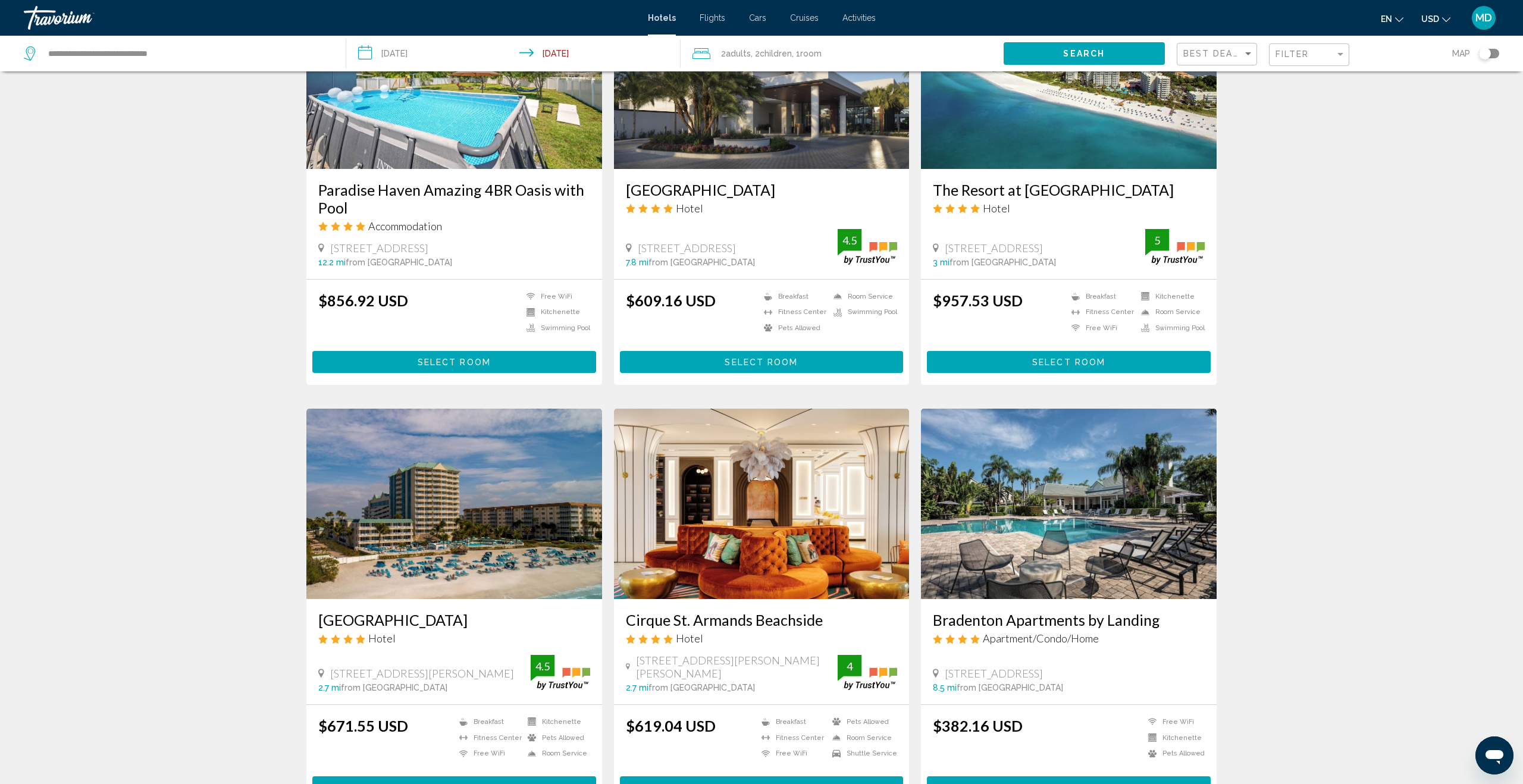
scroll to position [561, 0]
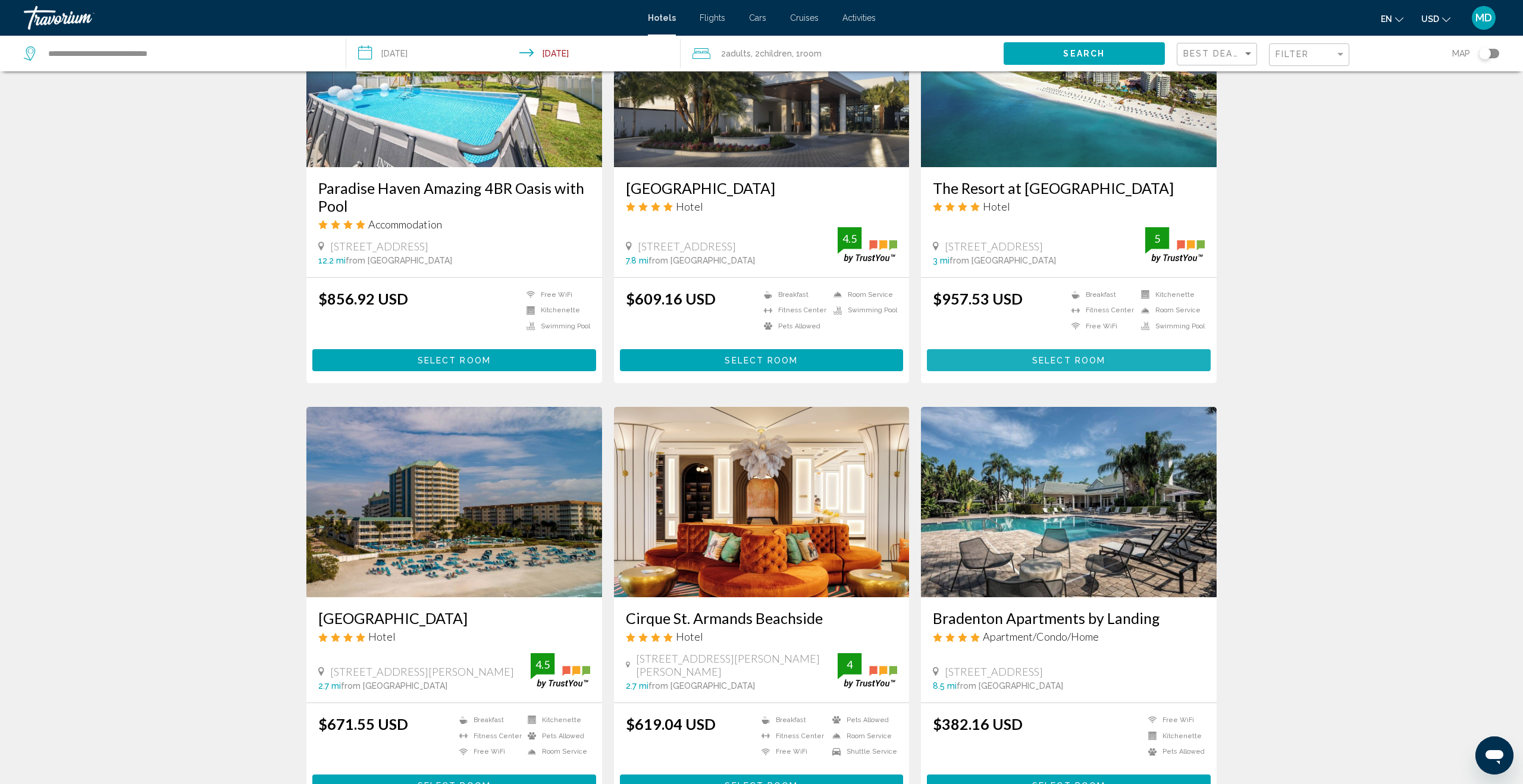
click at [1057, 356] on span "Select Room" at bounding box center [1069, 360] width 73 height 9
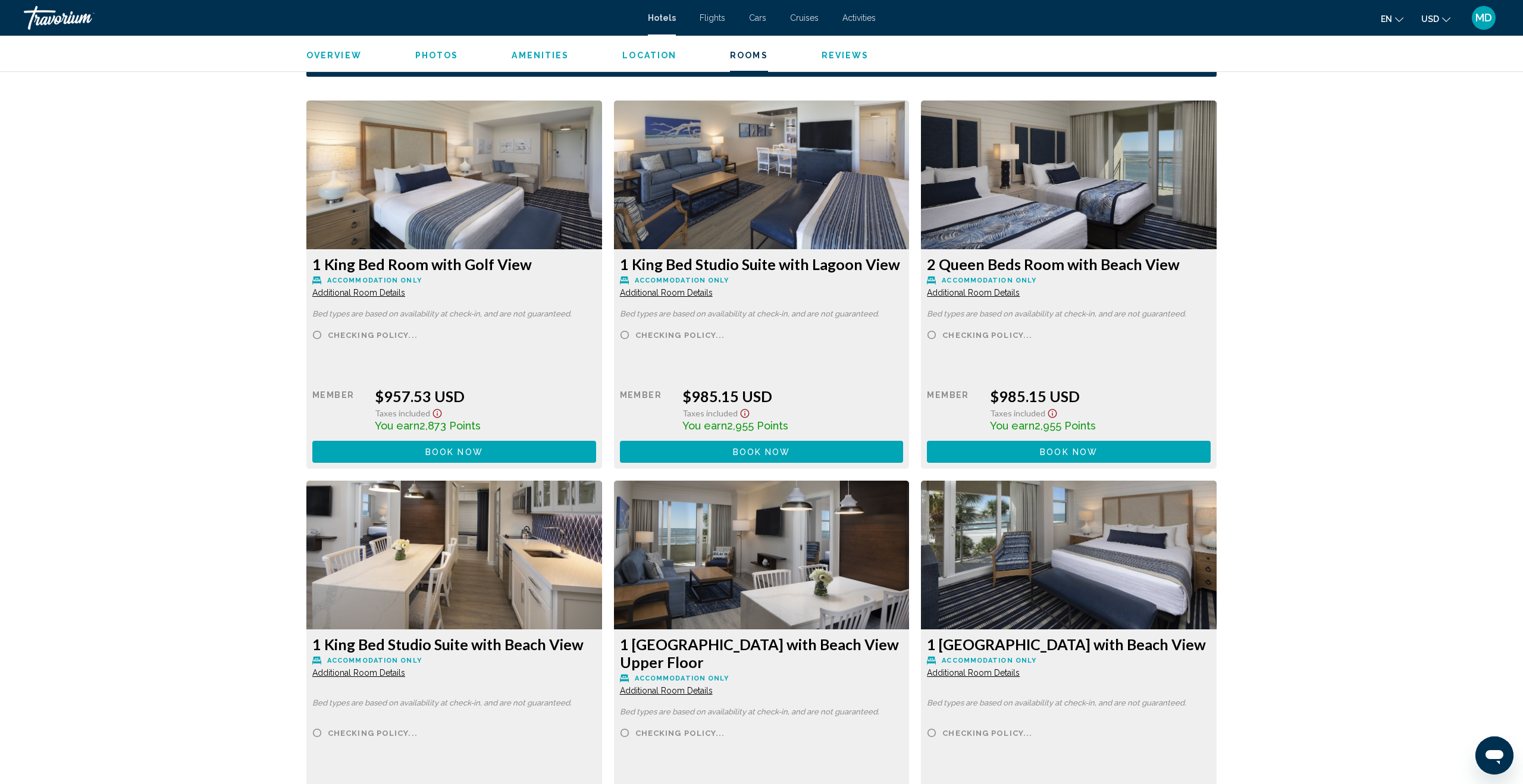
scroll to position [1584, 0]
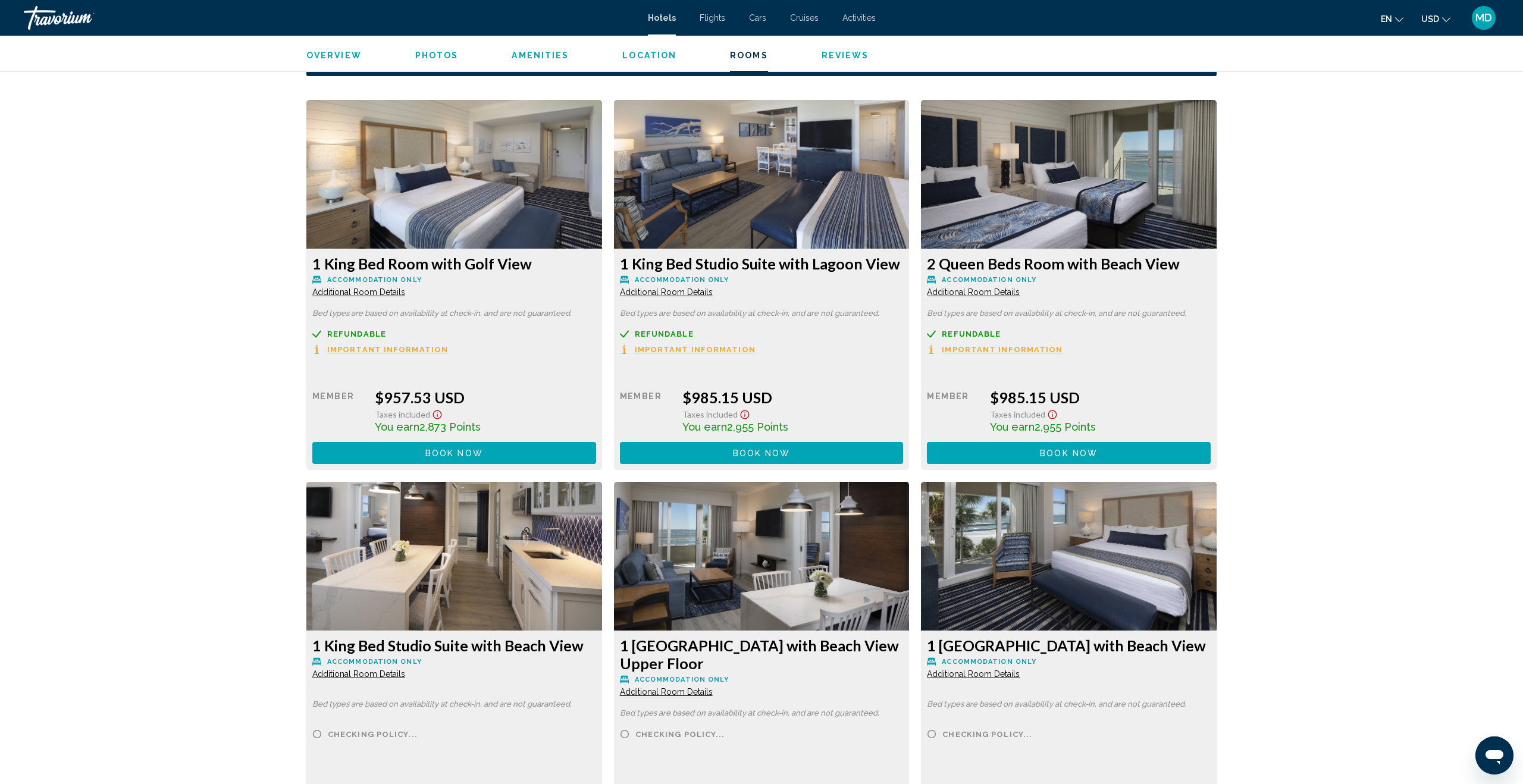
click at [483, 450] on span "Book now" at bounding box center [453, 453] width 58 height 9
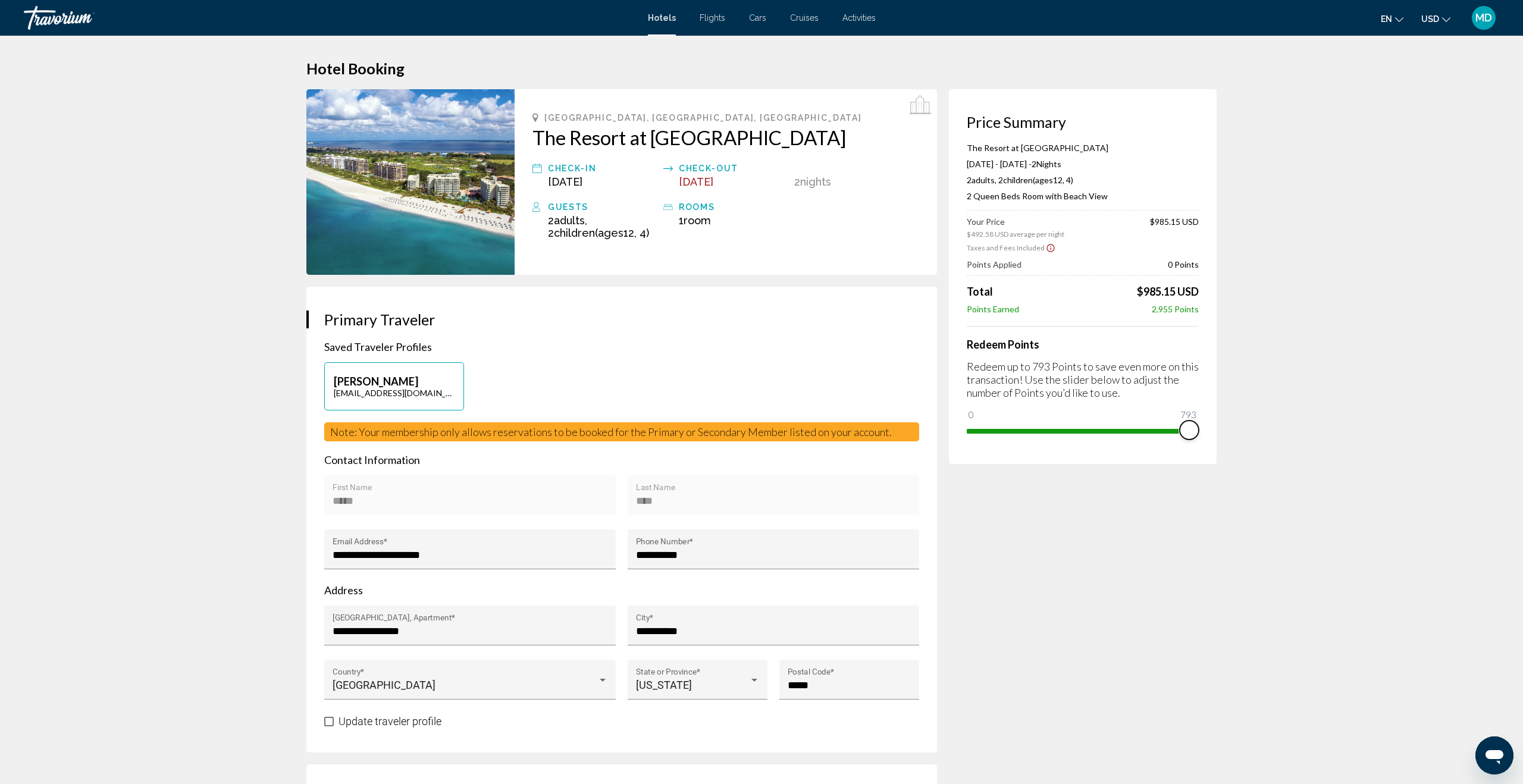
drag, startPoint x: 977, startPoint y: 418, endPoint x: 1307, endPoint y: 440, distance: 330.7
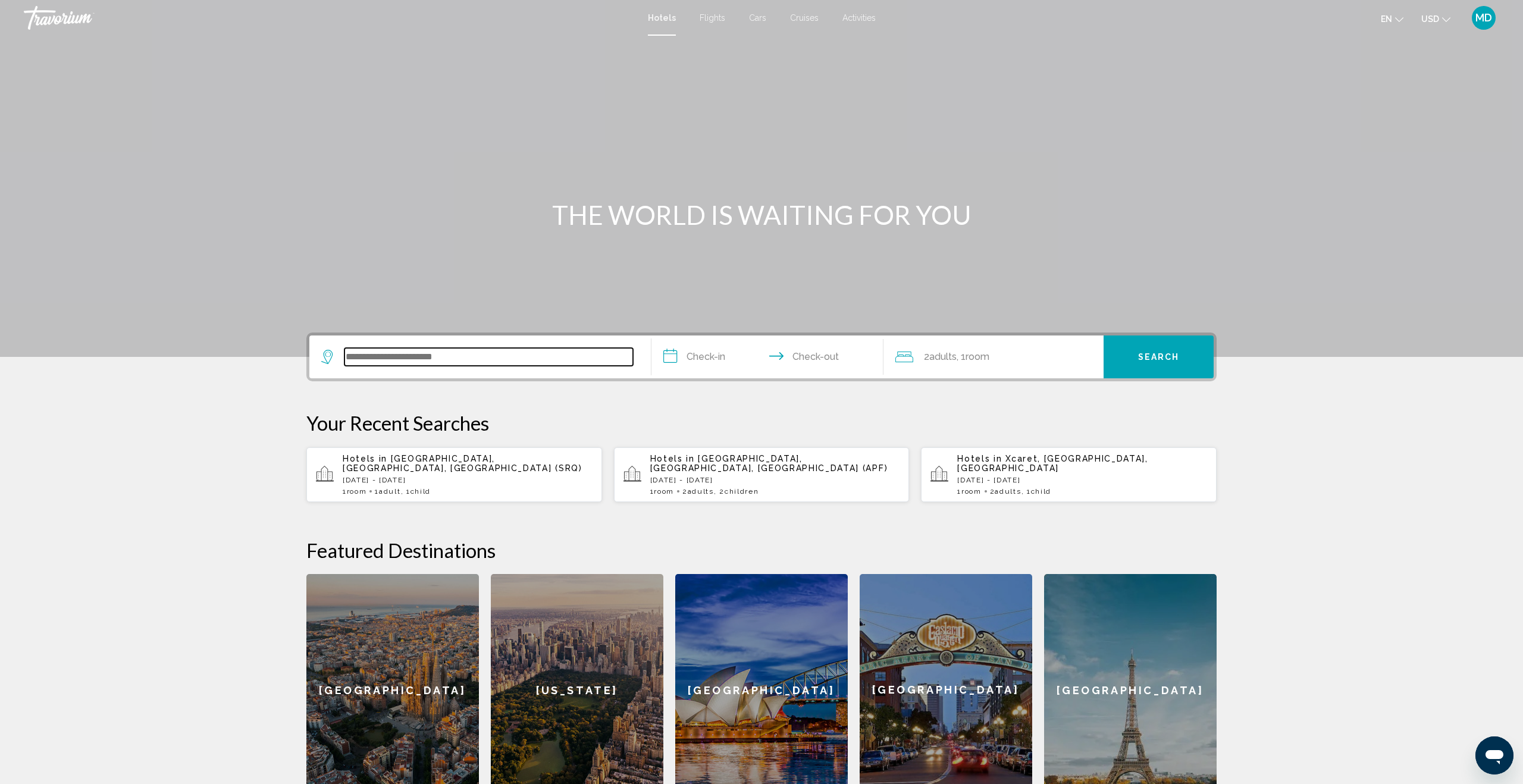
click at [370, 359] on input "Search widget" at bounding box center [489, 357] width 289 height 18
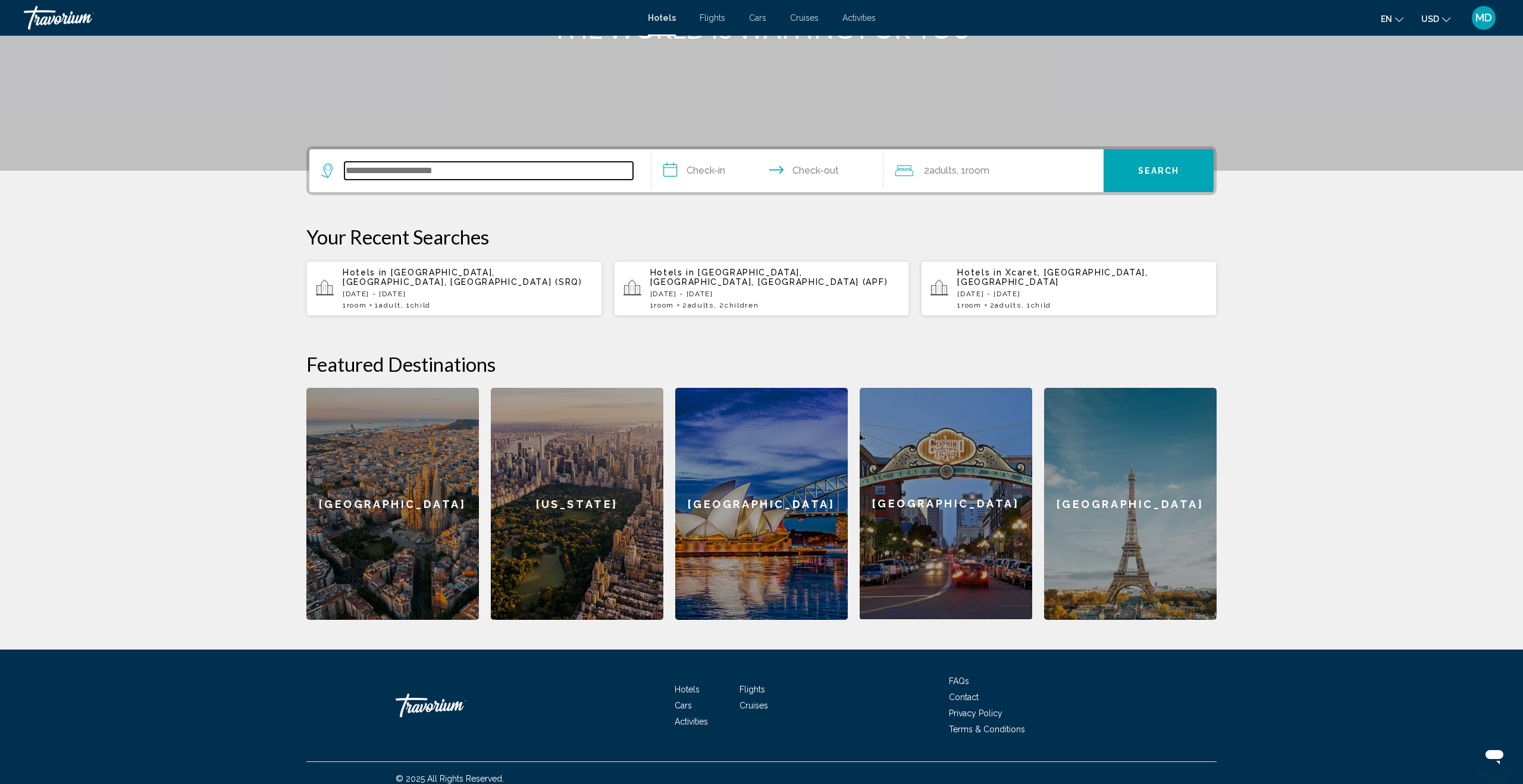
scroll to position [188, 0]
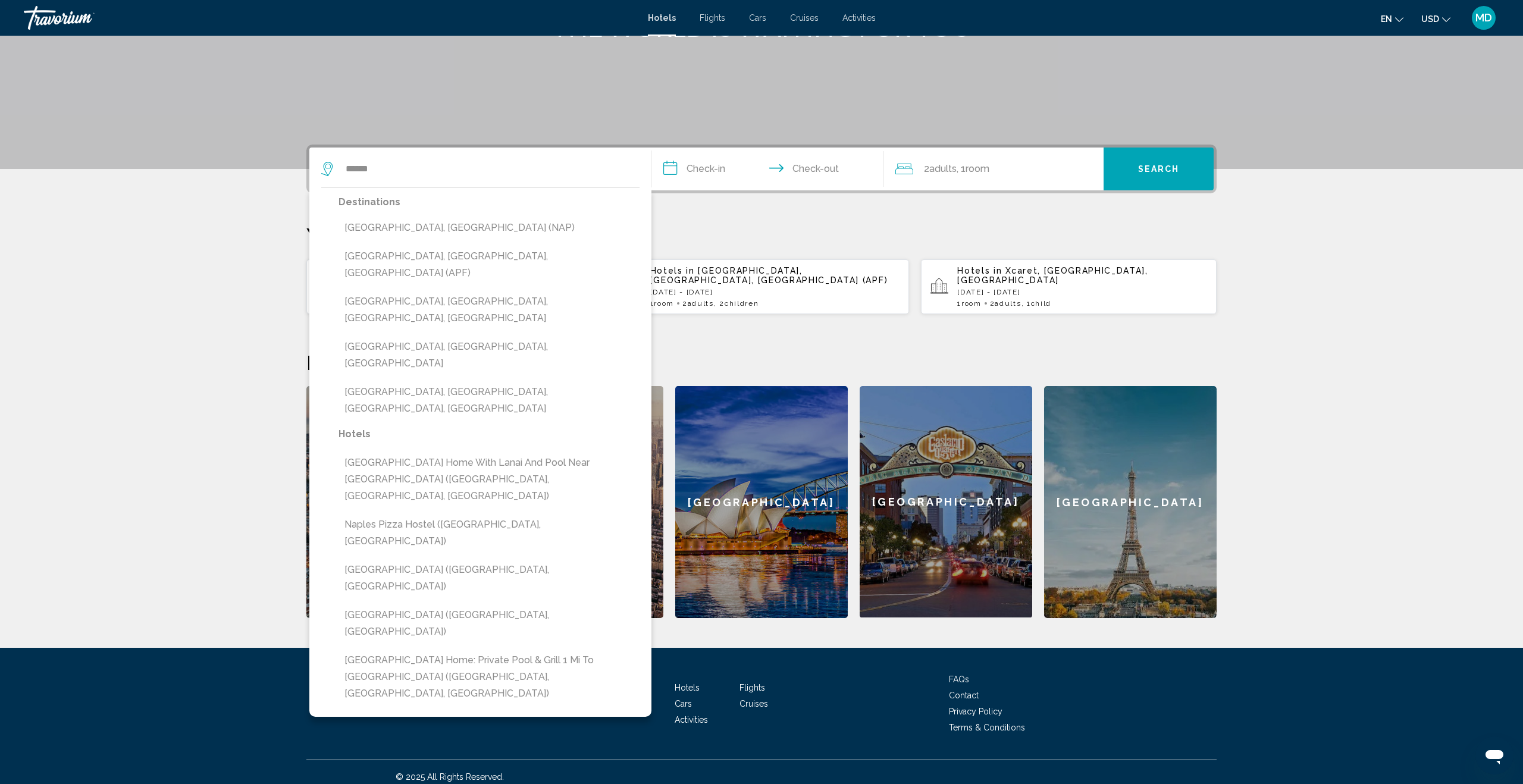
drag, startPoint x: 459, startPoint y: 258, endPoint x: 472, endPoint y: 252, distance: 14.3
click at [461, 257] on button "[GEOGRAPHIC_DATA], [GEOGRAPHIC_DATA], [GEOGRAPHIC_DATA] (APF)" at bounding box center [488, 264] width 301 height 39
type input "**********"
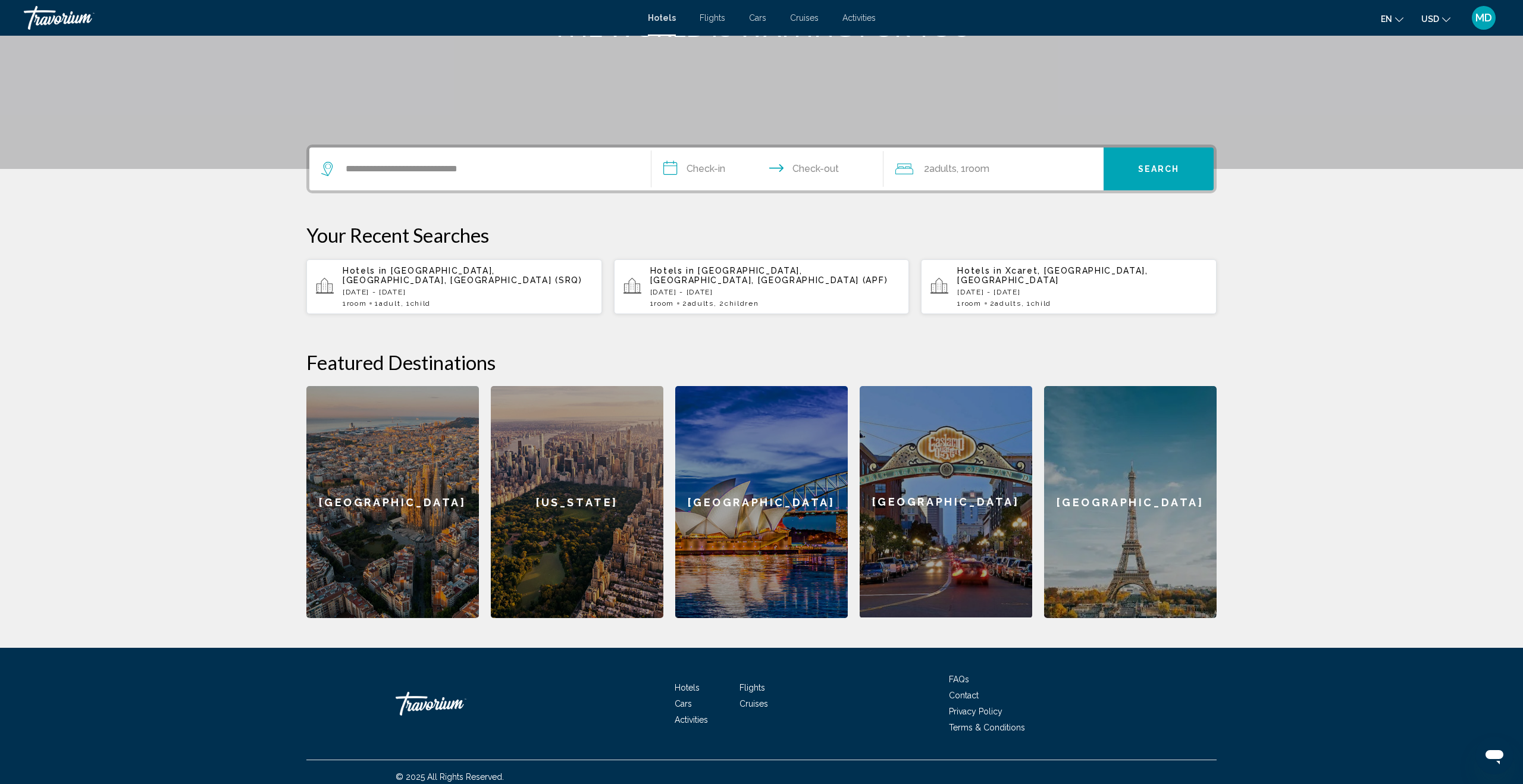
click at [689, 170] on input "**********" at bounding box center [770, 170] width 237 height 47
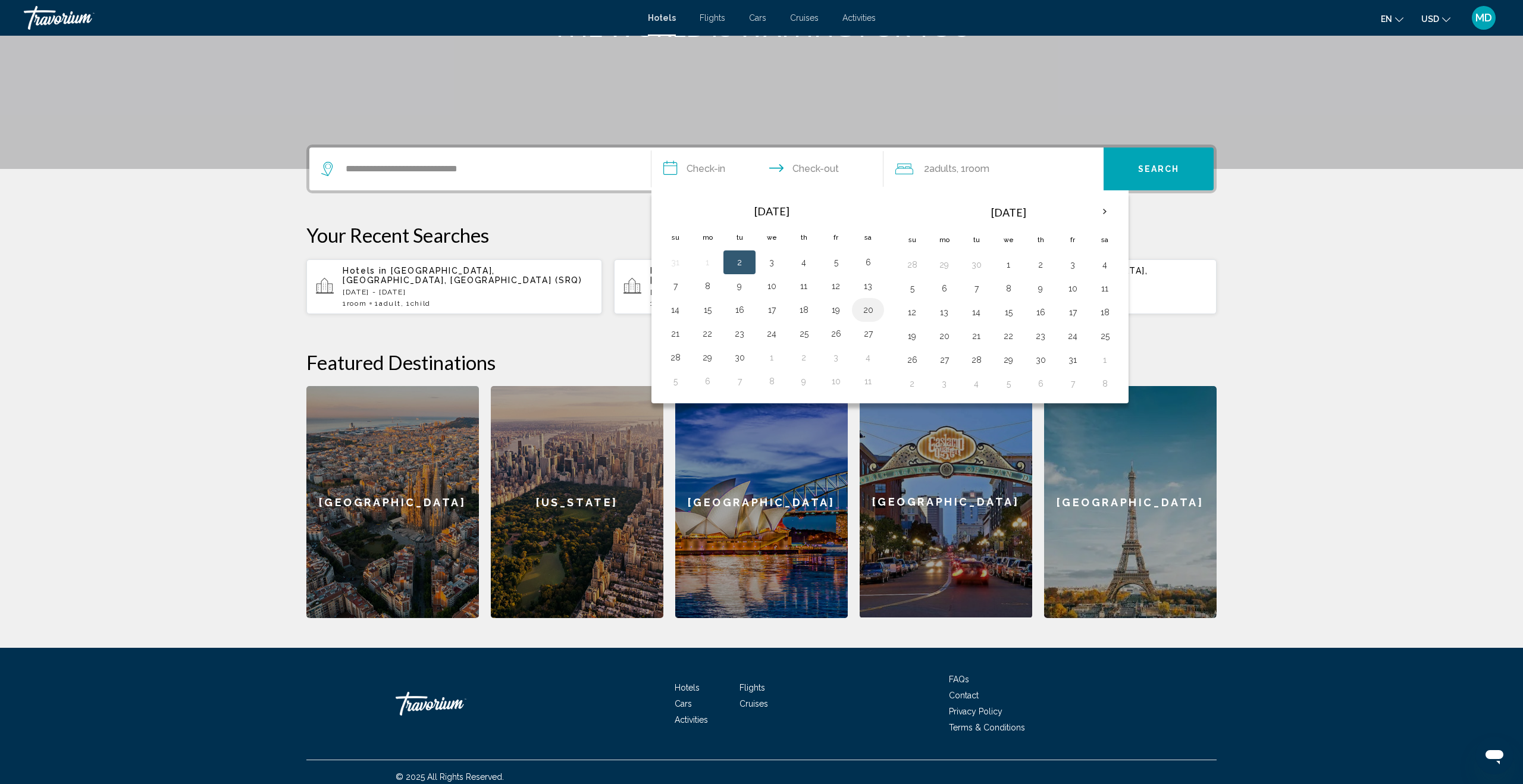
click at [873, 311] on button "20" at bounding box center [868, 310] width 19 height 16
click at [708, 334] on button "22" at bounding box center [707, 334] width 19 height 16
type input "**********"
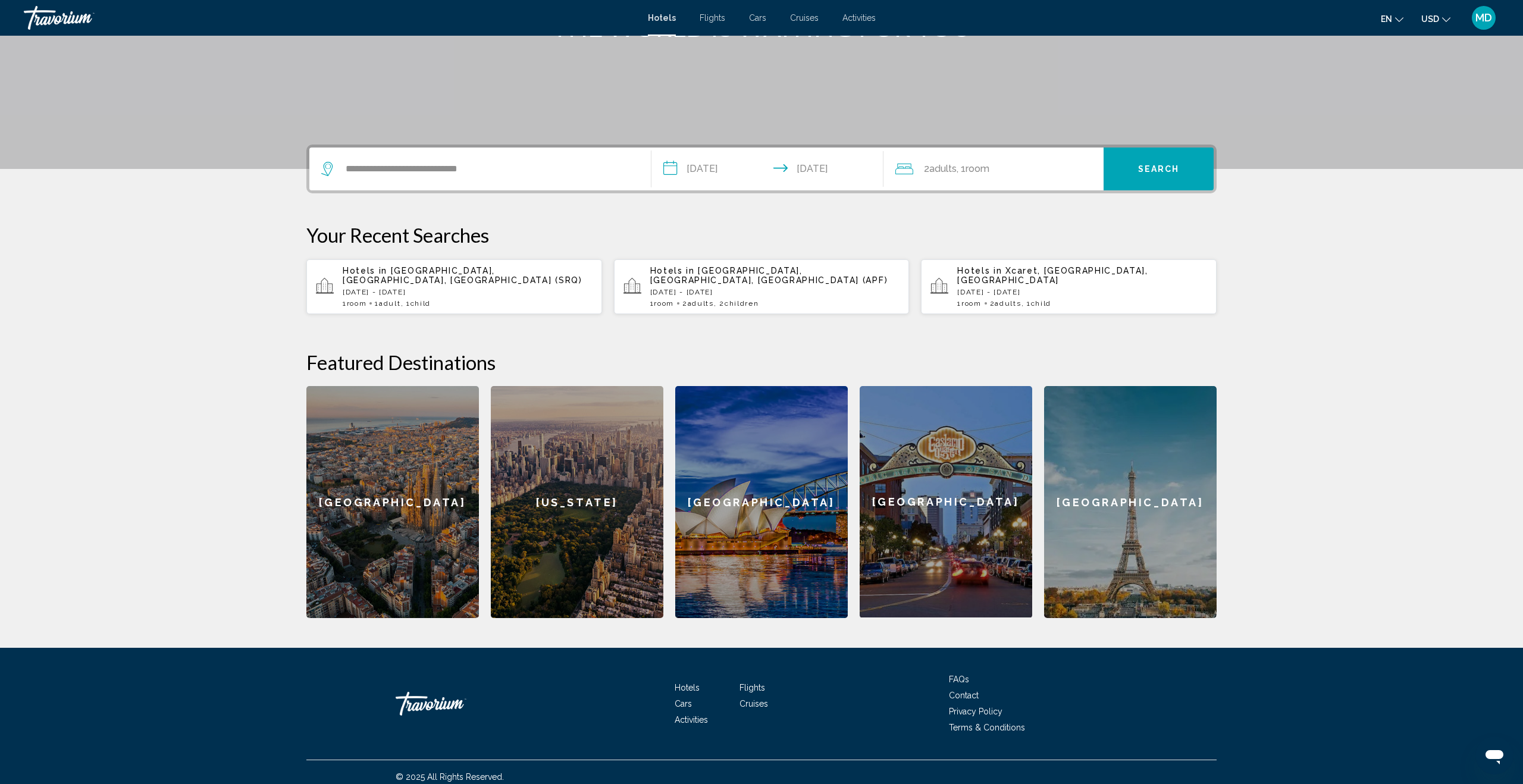
click at [942, 165] on span "Adults" at bounding box center [943, 168] width 27 height 11
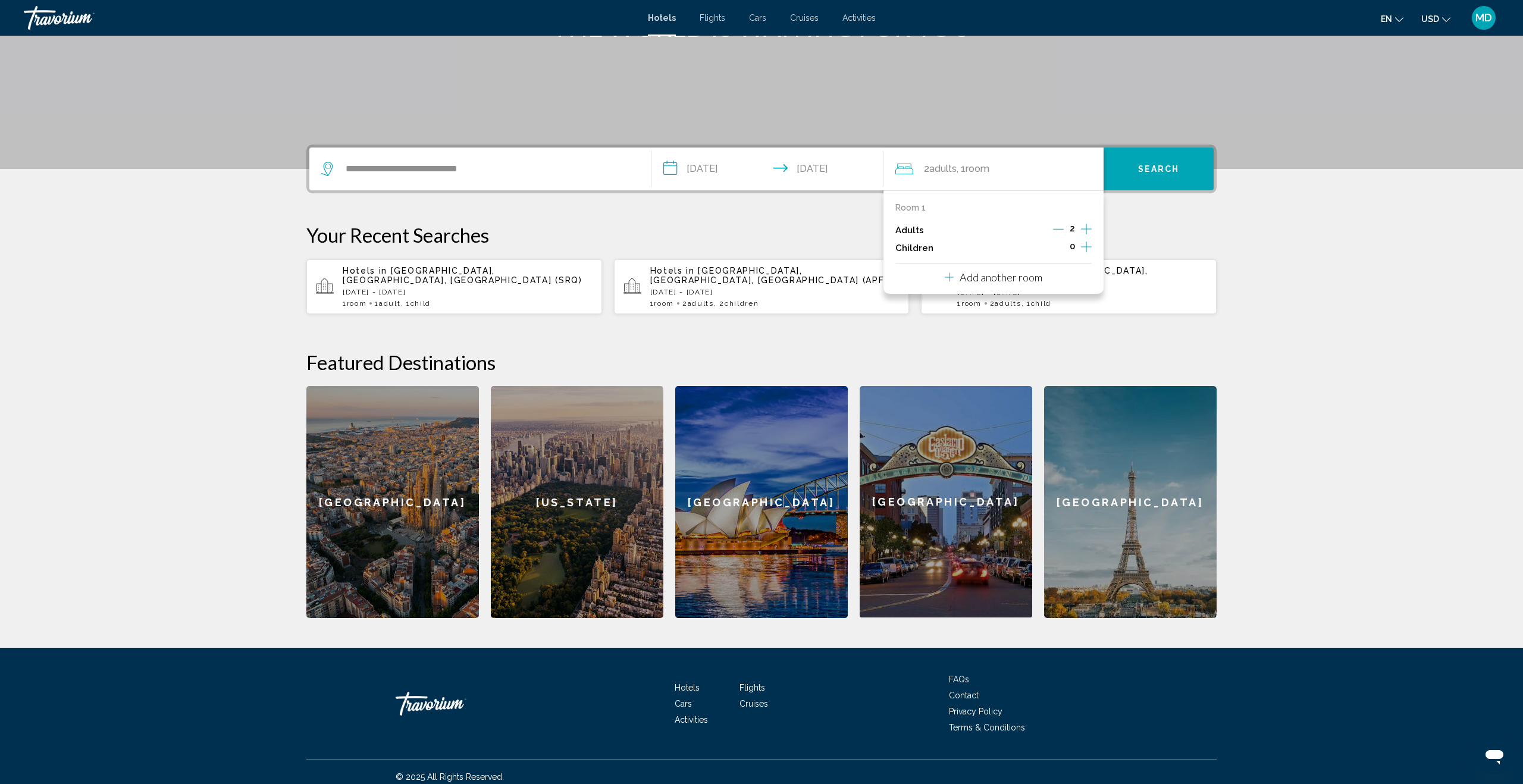
click at [1086, 242] on icon "Increment children" at bounding box center [1086, 247] width 11 height 15
drag, startPoint x: 1086, startPoint y: 242, endPoint x: 1079, endPoint y: 253, distance: 13.0
click at [1086, 242] on icon "Increment children" at bounding box center [1086, 247] width 11 height 15
click at [974, 282] on div "Travelers: 2 adults, 2 children" at bounding box center [975, 286] width 11 height 9
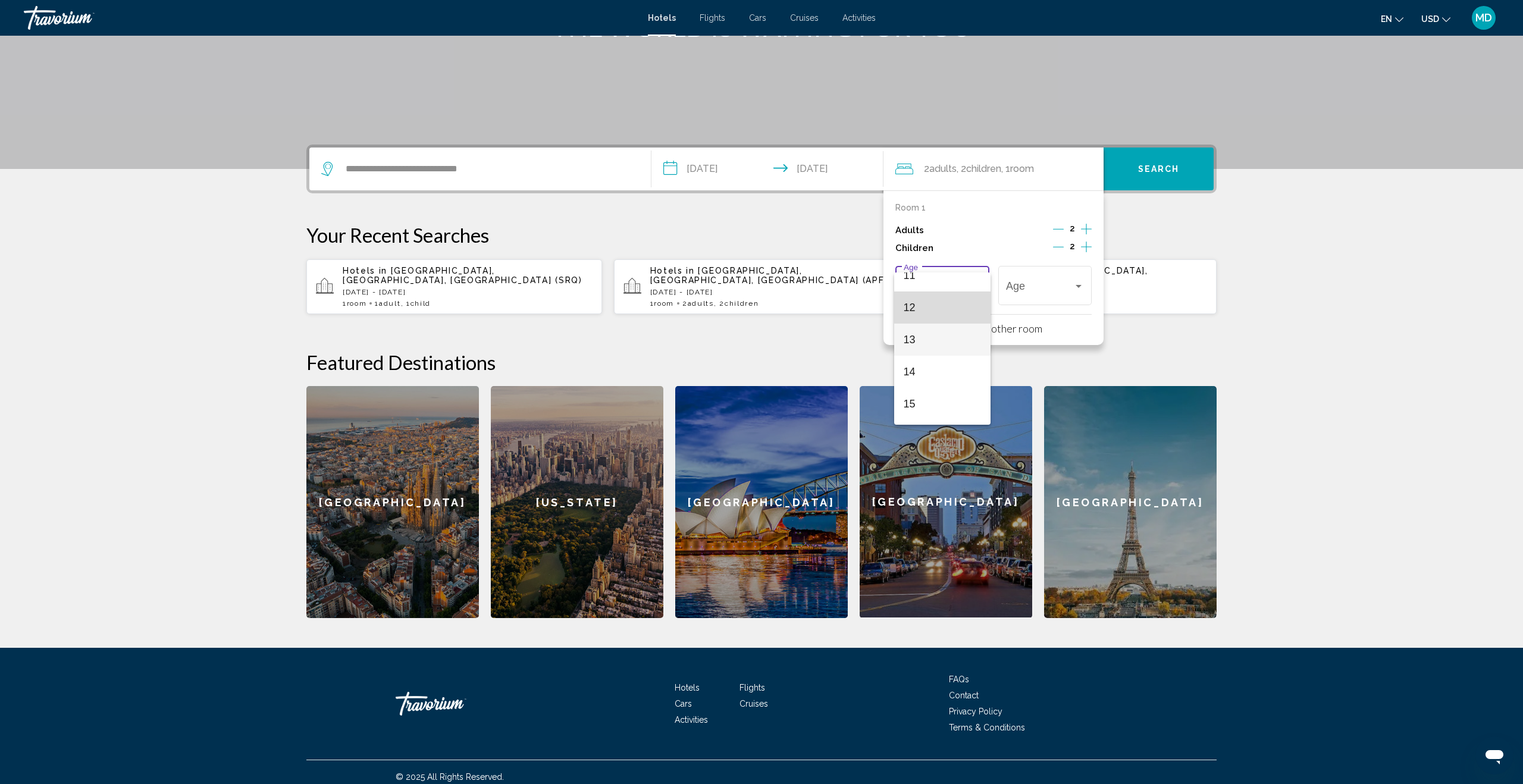
click at [935, 303] on span "12" at bounding box center [942, 307] width 78 height 32
click at [1081, 281] on div "Travelers: 2 adults, 2 children" at bounding box center [1079, 286] width 11 height 9
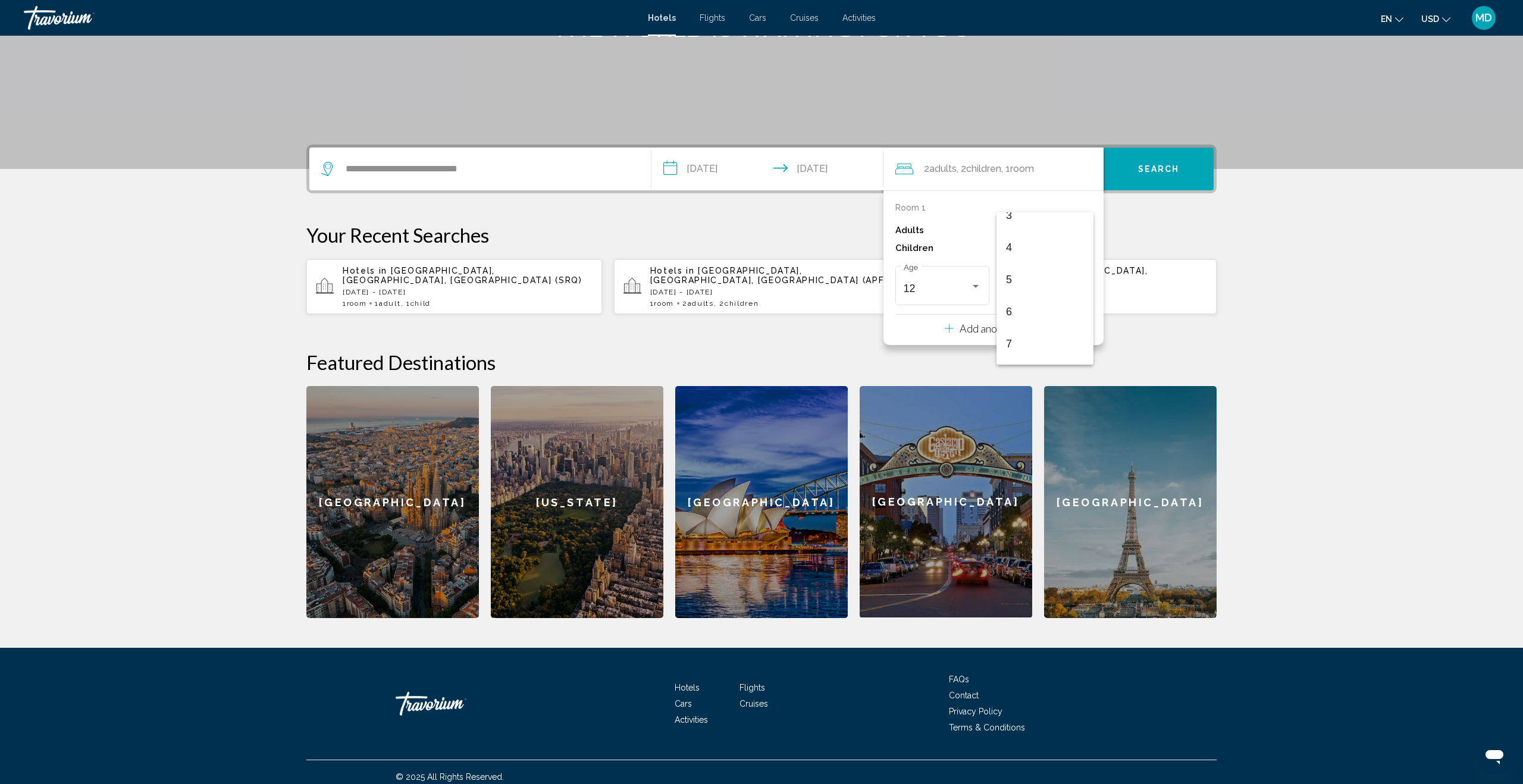
scroll to position [21, 0]
drag, startPoint x: 1043, startPoint y: 342, endPoint x: 1069, endPoint y: 334, distance: 27.2
click at [1043, 342] on span "4" at bounding box center [1044, 334] width 78 height 32
click at [1144, 171] on span "Search" at bounding box center [1159, 169] width 42 height 9
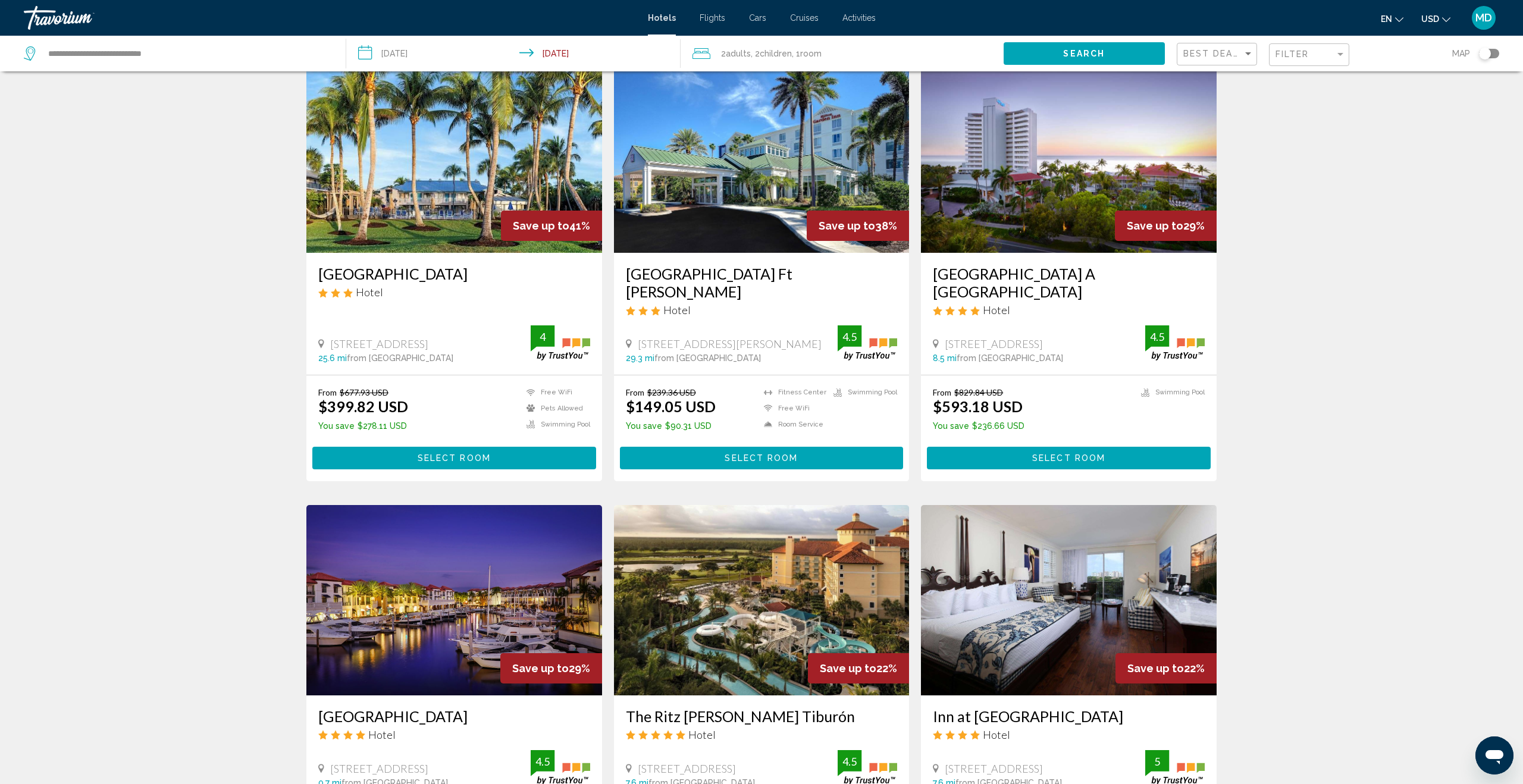
scroll to position [66, 0]
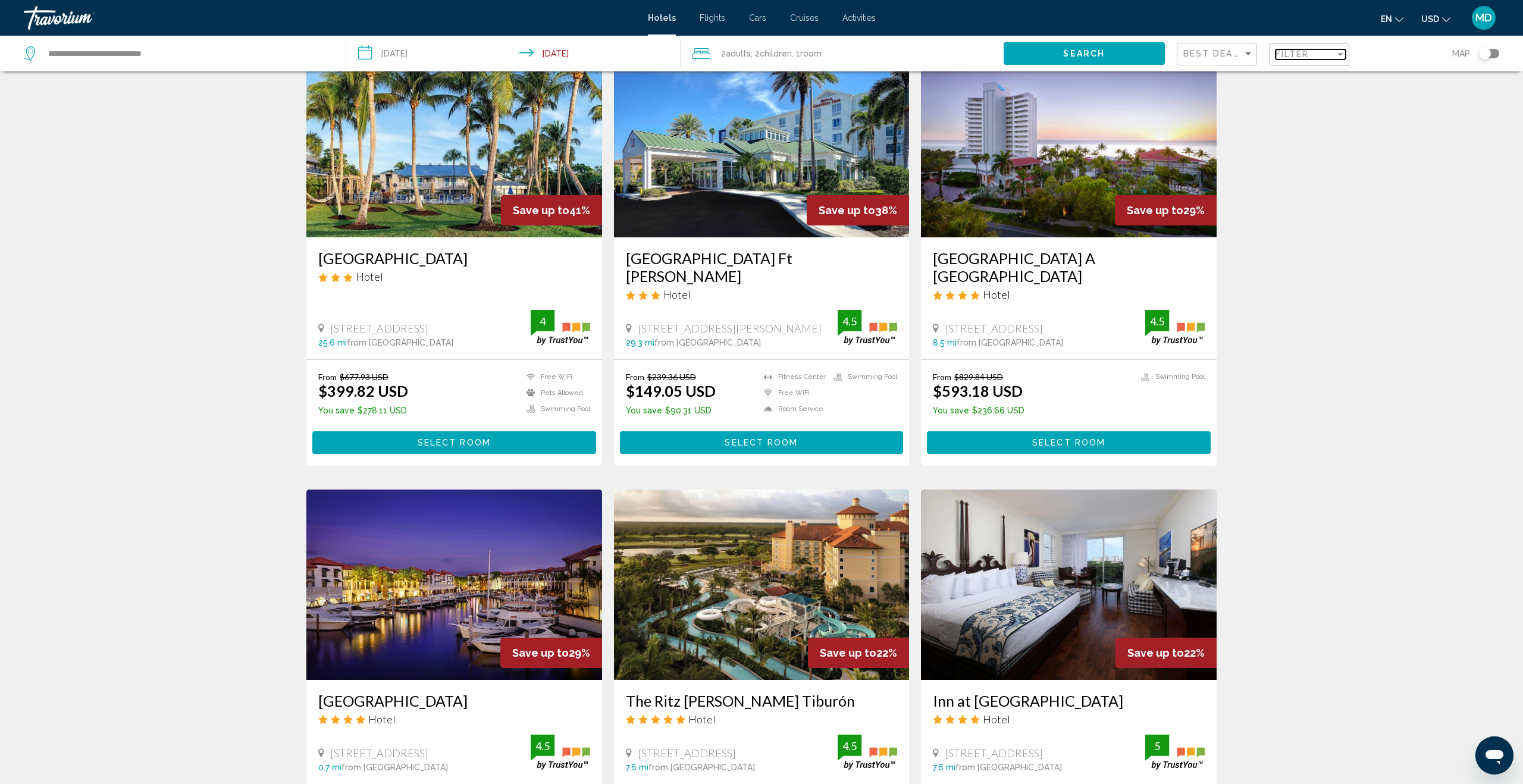
click at [1283, 51] on span "Filter" at bounding box center [1292, 54] width 34 height 9
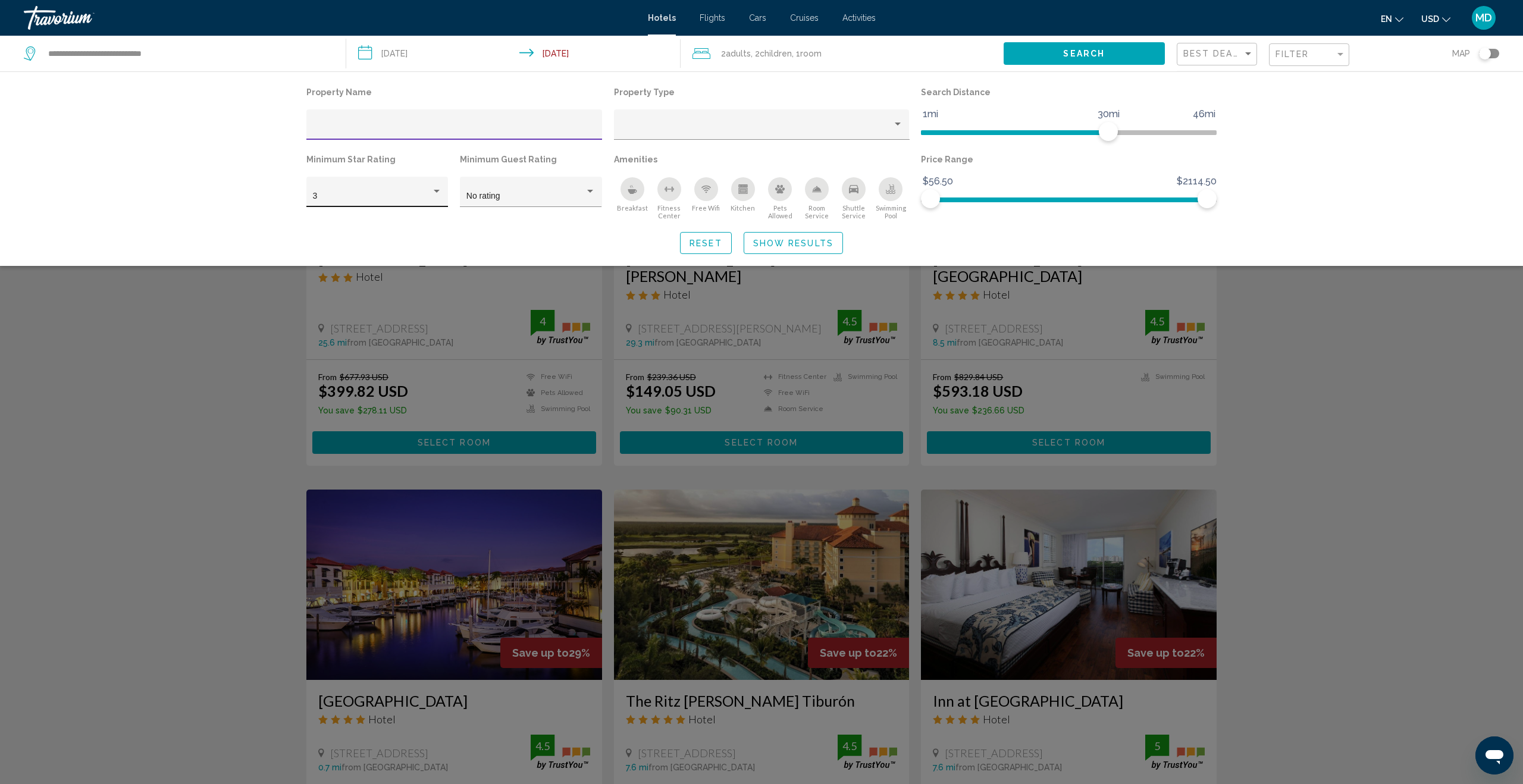
click at [430, 188] on div "3" at bounding box center [377, 195] width 129 height 25
click at [430, 215] on span "4" at bounding box center [377, 221] width 129 height 25
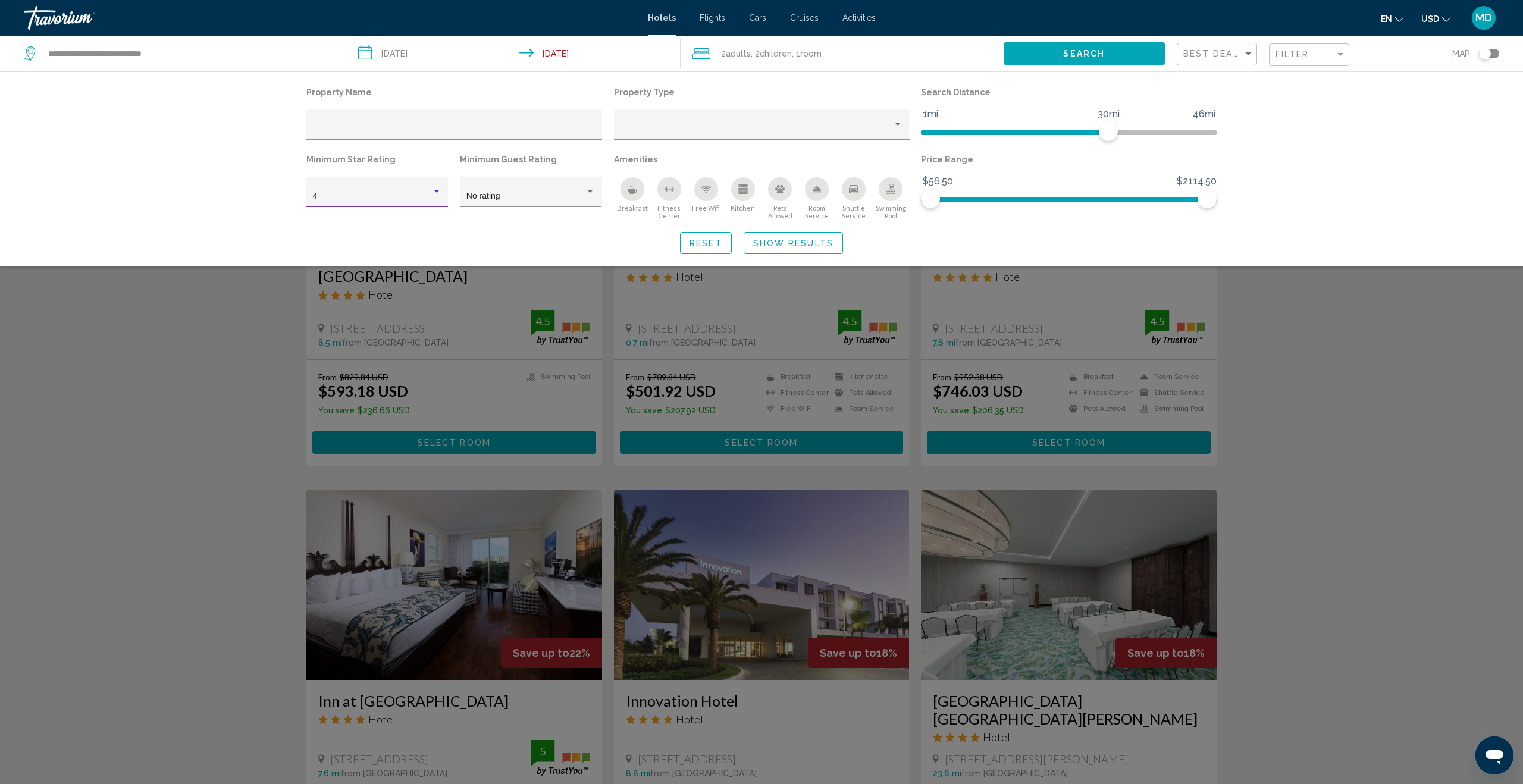
click at [123, 320] on div "Search widget" at bounding box center [762, 481] width 1523 height 605
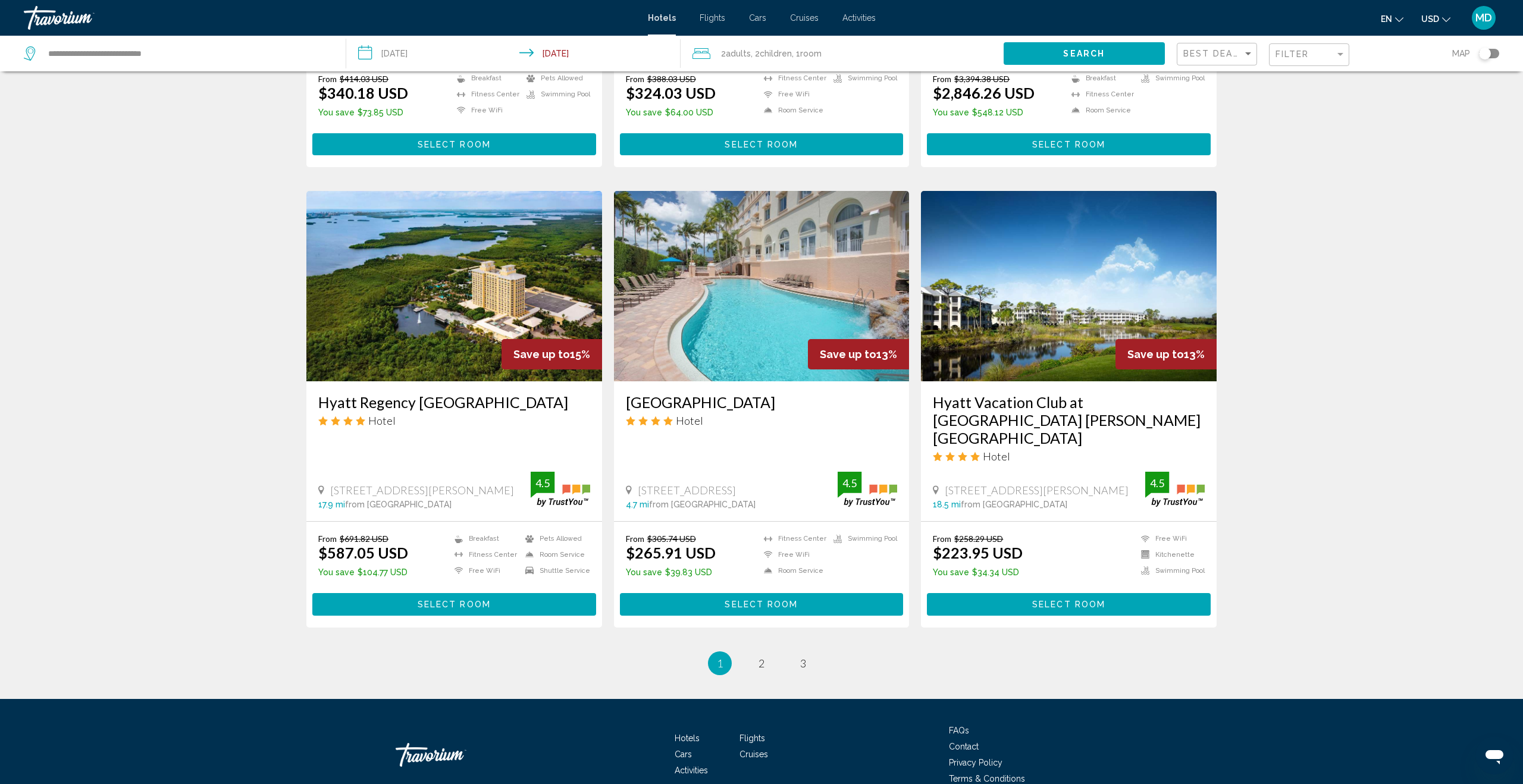
scroll to position [1255, 0]
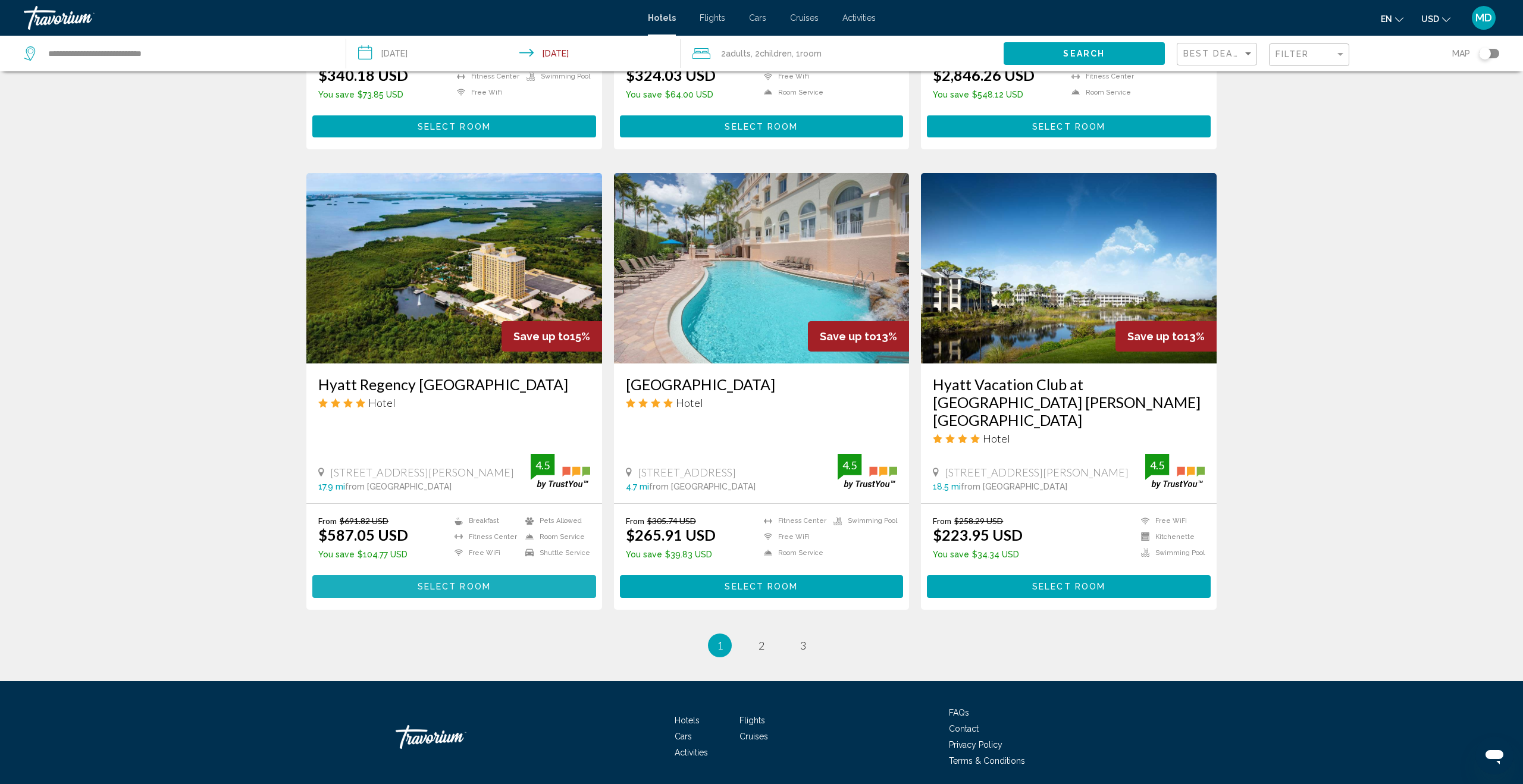
click at [428, 582] on span "Select Room" at bounding box center [454, 587] width 73 height 9
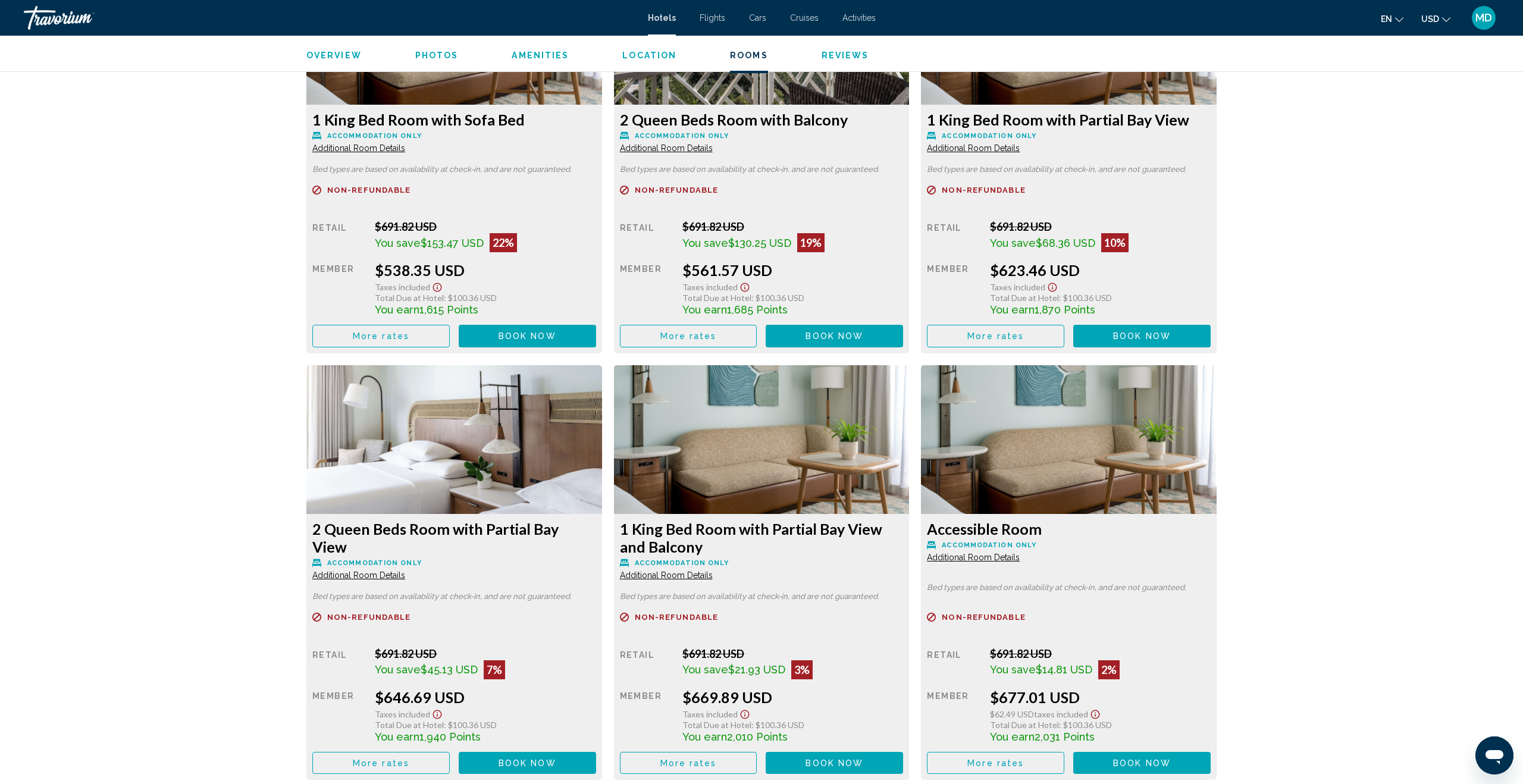
scroll to position [2145, 0]
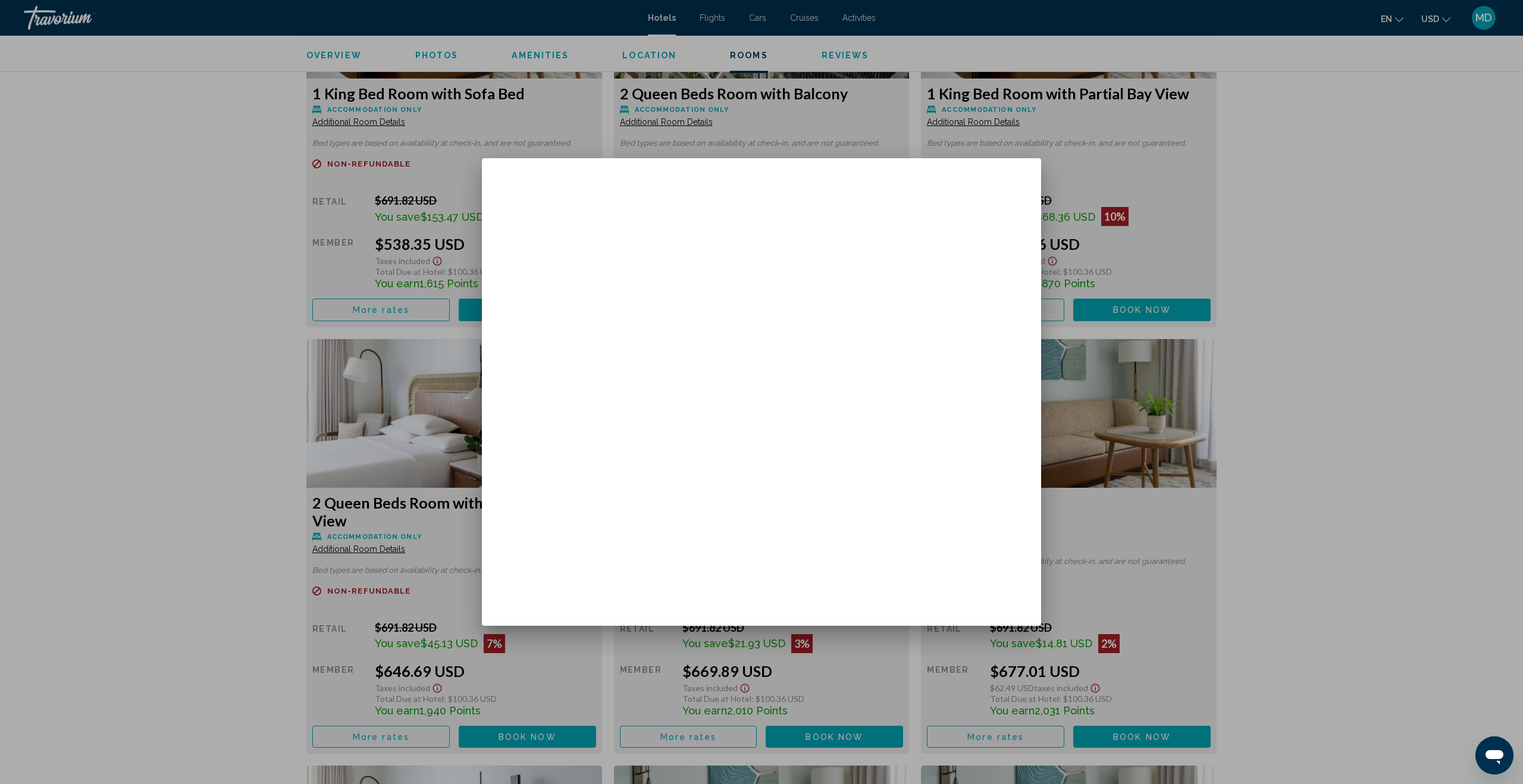
scroll to position [0, 0]
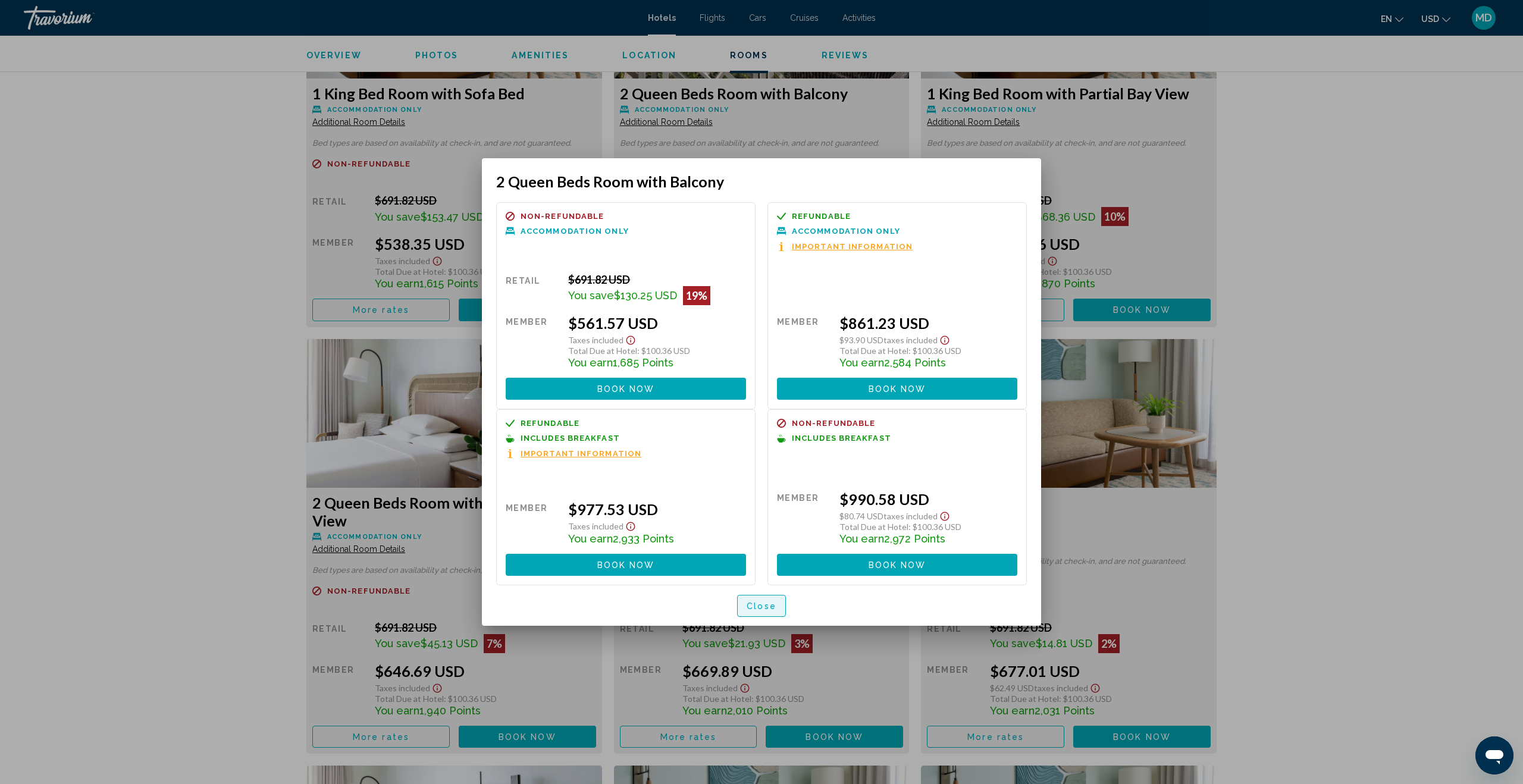
click at [761, 603] on span "Close" at bounding box center [762, 606] width 30 height 9
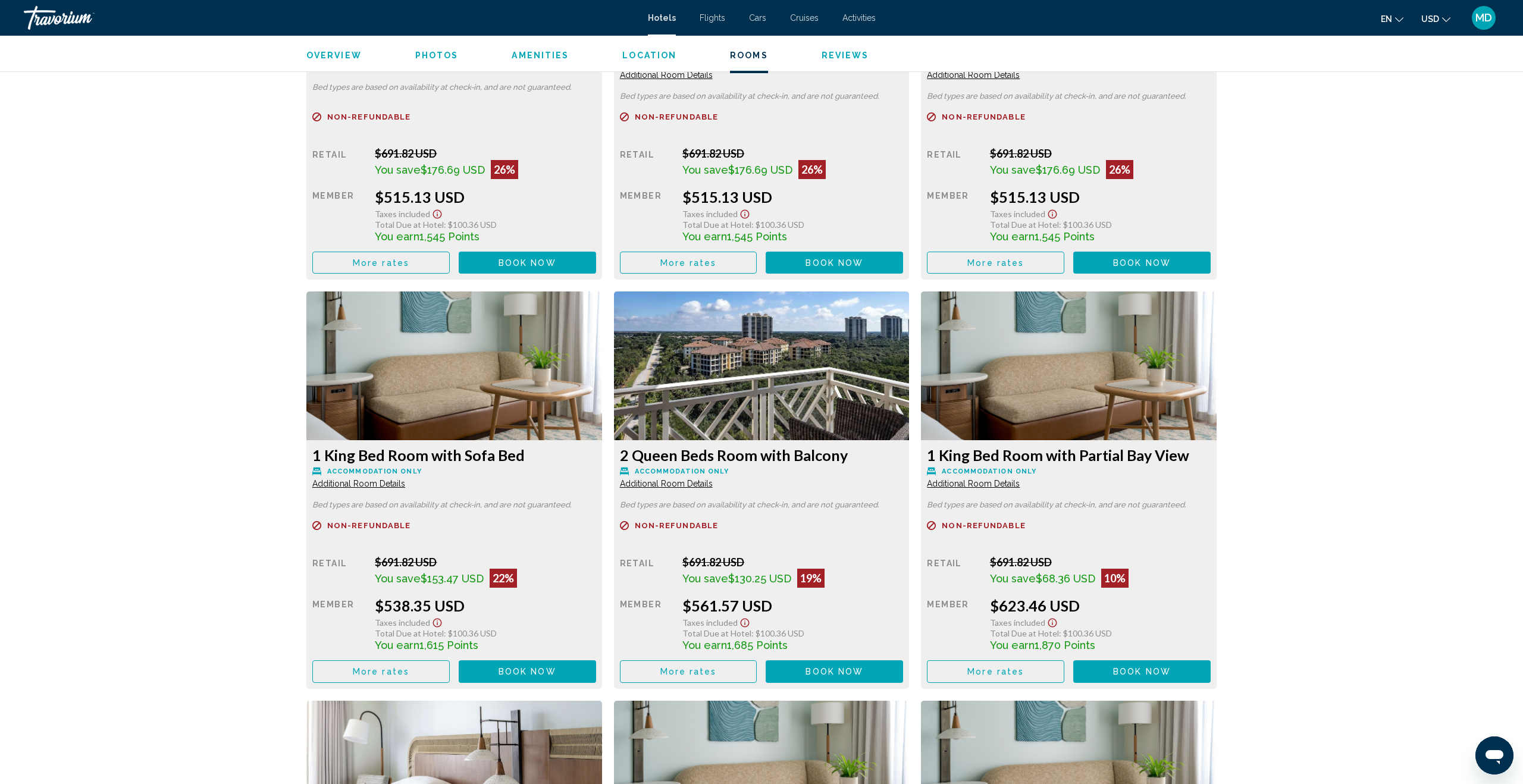
scroll to position [1788, 0]
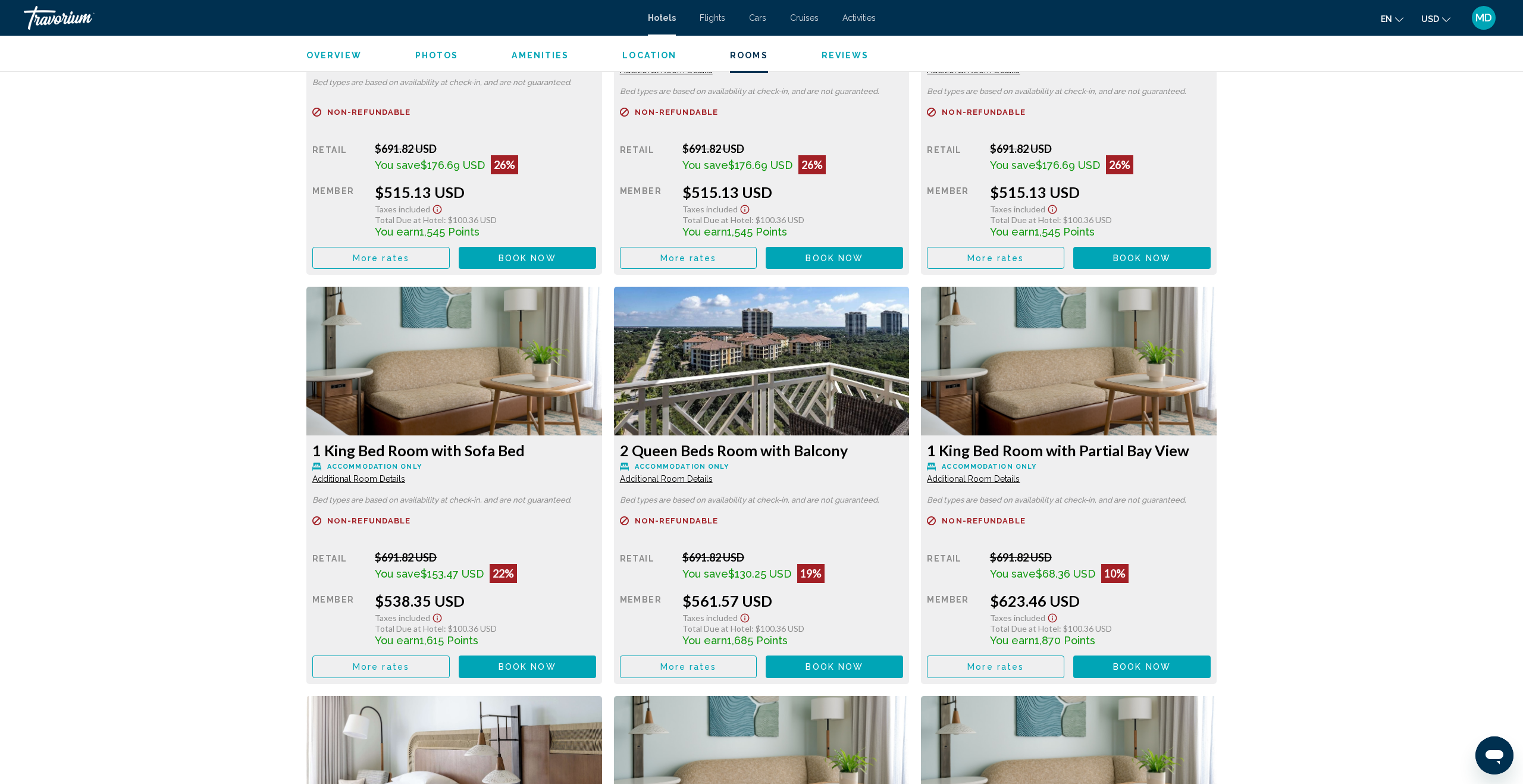
click at [556, 263] on span "Book now" at bounding box center [527, 258] width 58 height 9
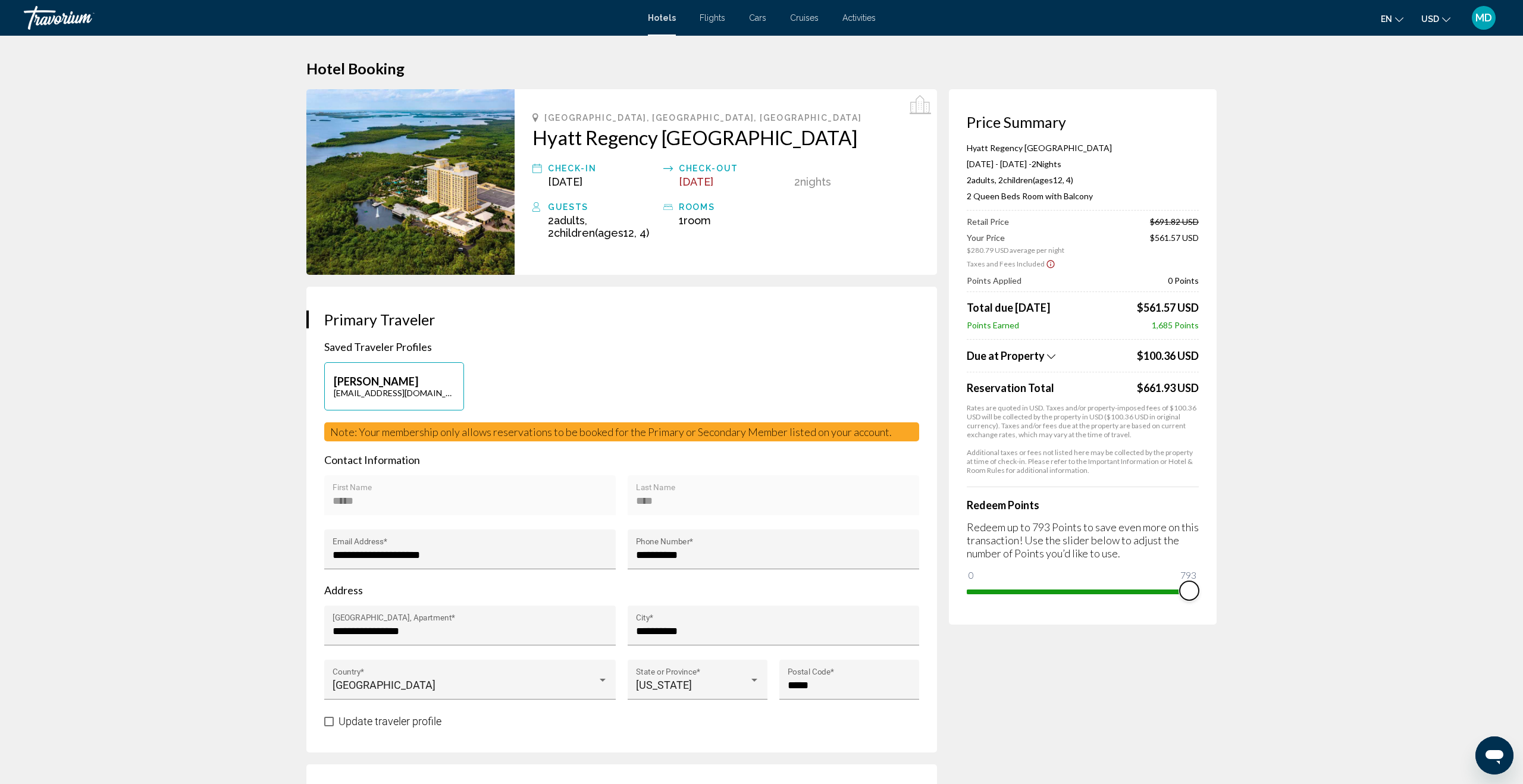
drag, startPoint x: 975, startPoint y: 573, endPoint x: 1225, endPoint y: 577, distance: 250.0
